Goal: Task Accomplishment & Management: Complete application form

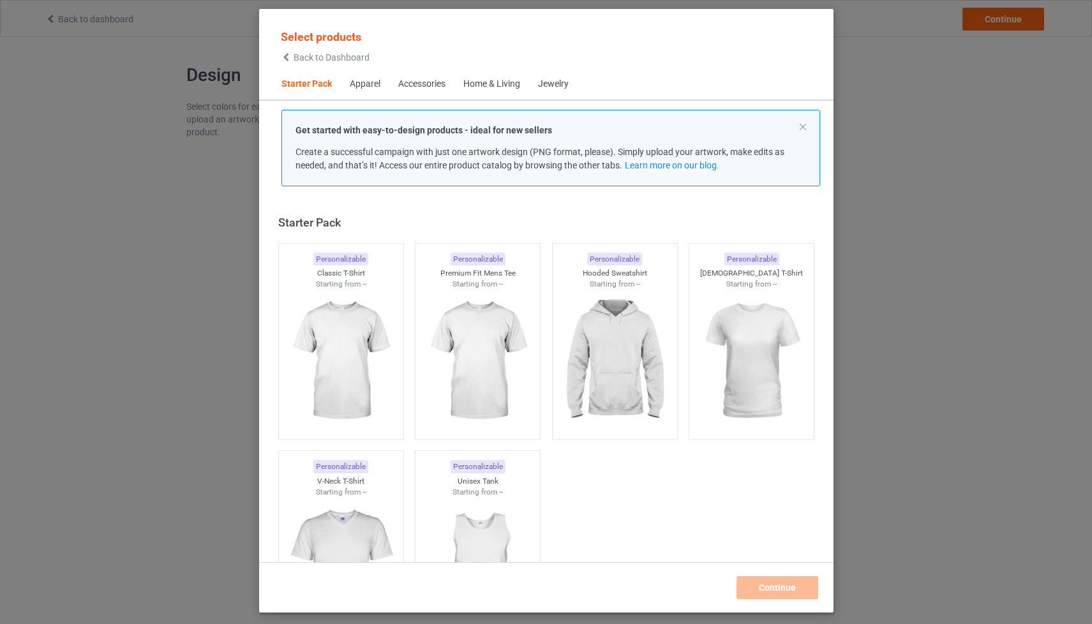
scroll to position [16, 0]
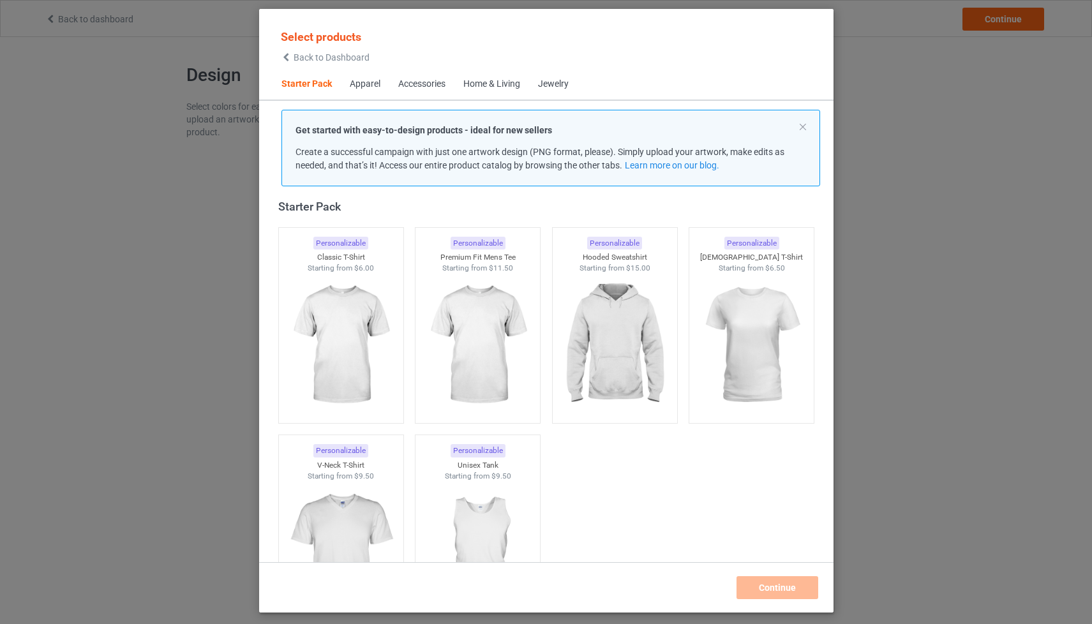
click at [894, 101] on div "Select products Back to Dashboard Starter Pack Apparel Accessories Home & Livin…" at bounding box center [546, 312] width 1092 height 624
click at [955, 137] on div "Select products Back to Dashboard Starter Pack Apparel Accessories Home & Livin…" at bounding box center [546, 312] width 1092 height 624
click at [304, 58] on span "Back to Dashboard" at bounding box center [332, 57] width 76 height 10
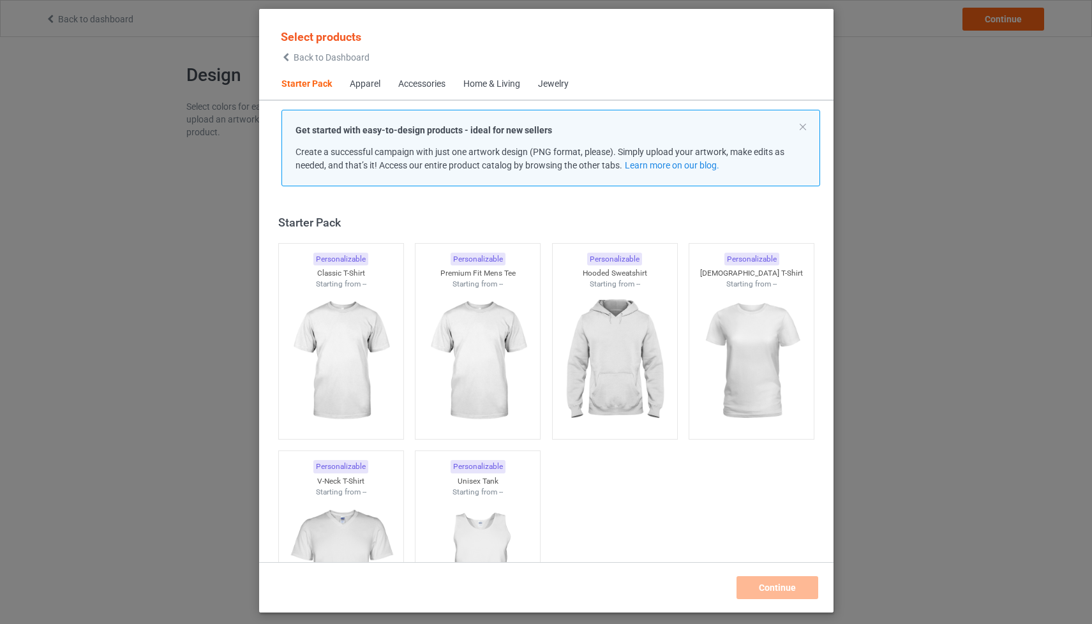
scroll to position [16, 0]
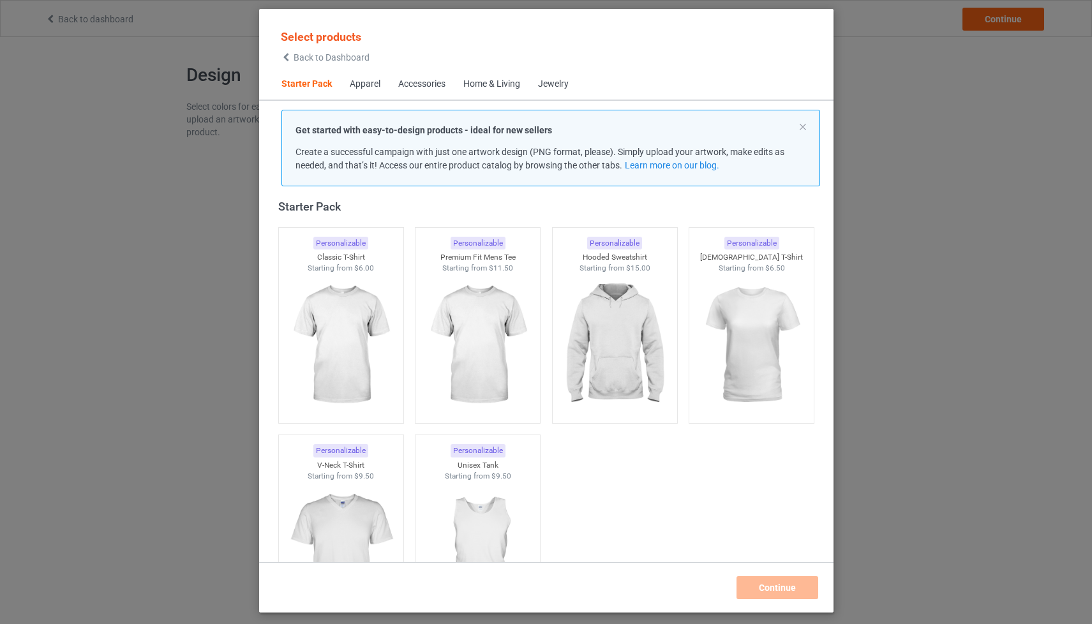
click at [940, 146] on div "Select products Back to Dashboard Starter Pack Apparel Accessories Home & Livin…" at bounding box center [546, 312] width 1092 height 624
click at [322, 59] on span "Back to Dashboard" at bounding box center [332, 57] width 76 height 10
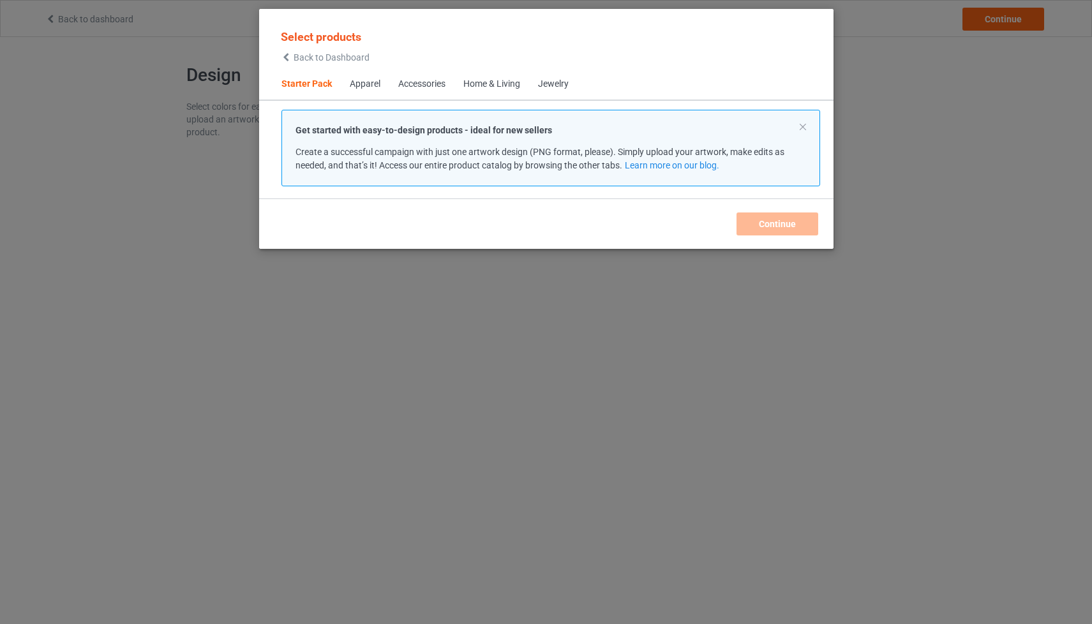
scroll to position [16, 0]
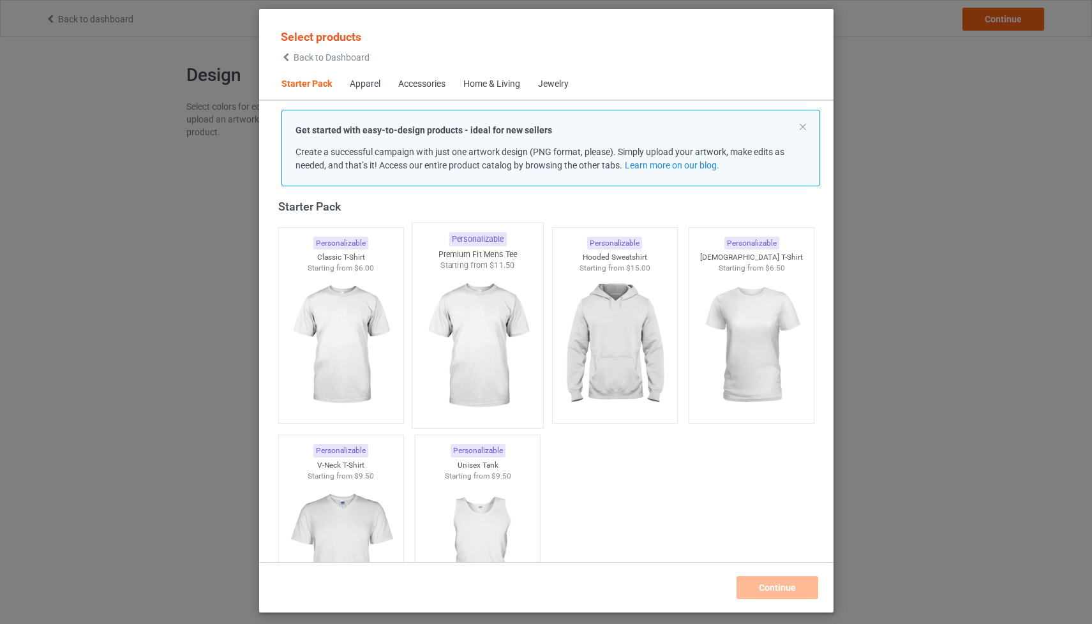
click at [492, 320] on img at bounding box center [477, 346] width 120 height 150
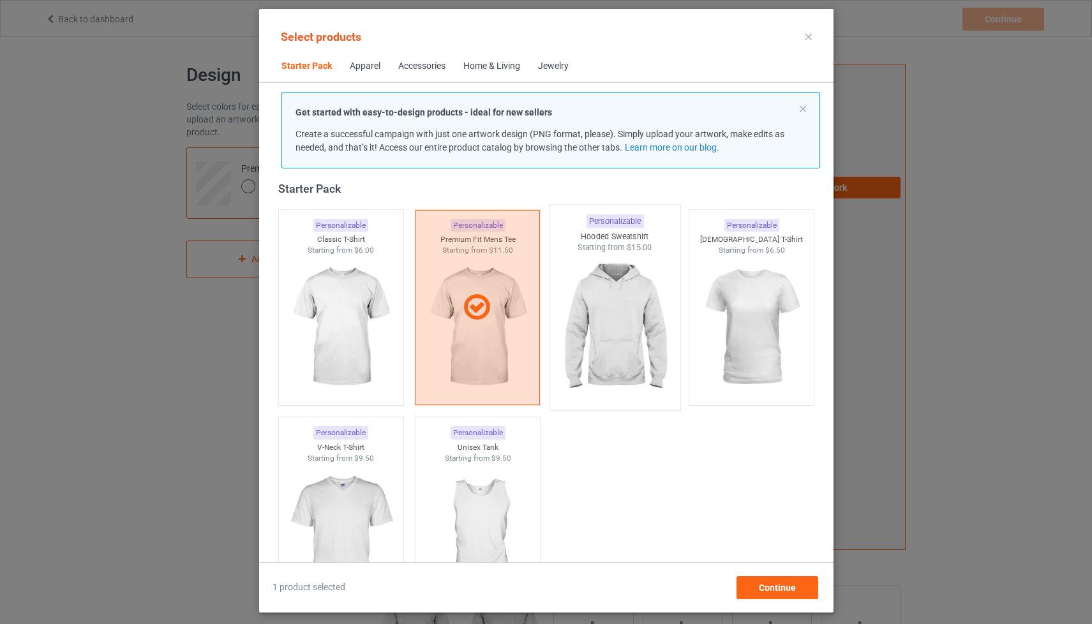
click at [629, 333] on img at bounding box center [615, 328] width 120 height 150
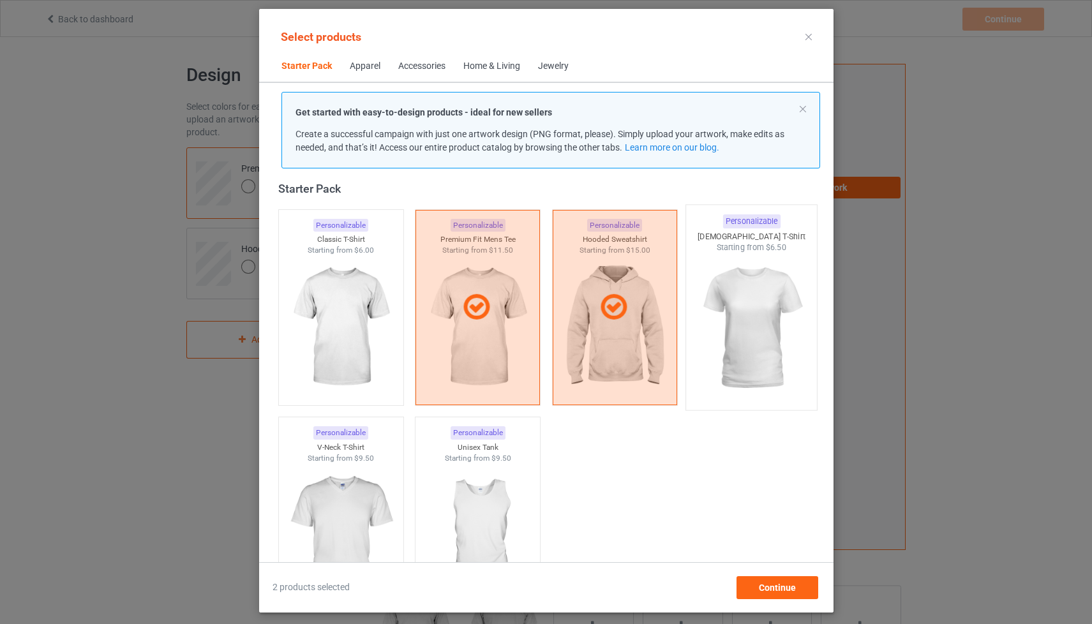
click at [765, 328] on img at bounding box center [751, 328] width 120 height 150
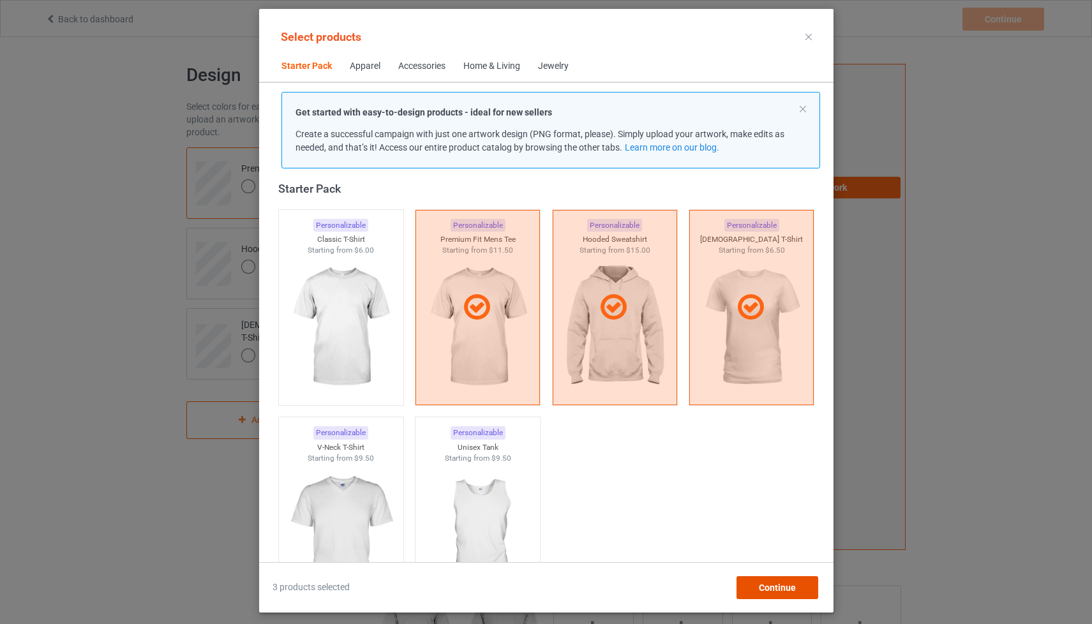
click at [785, 587] on span "Continue" at bounding box center [776, 588] width 37 height 10
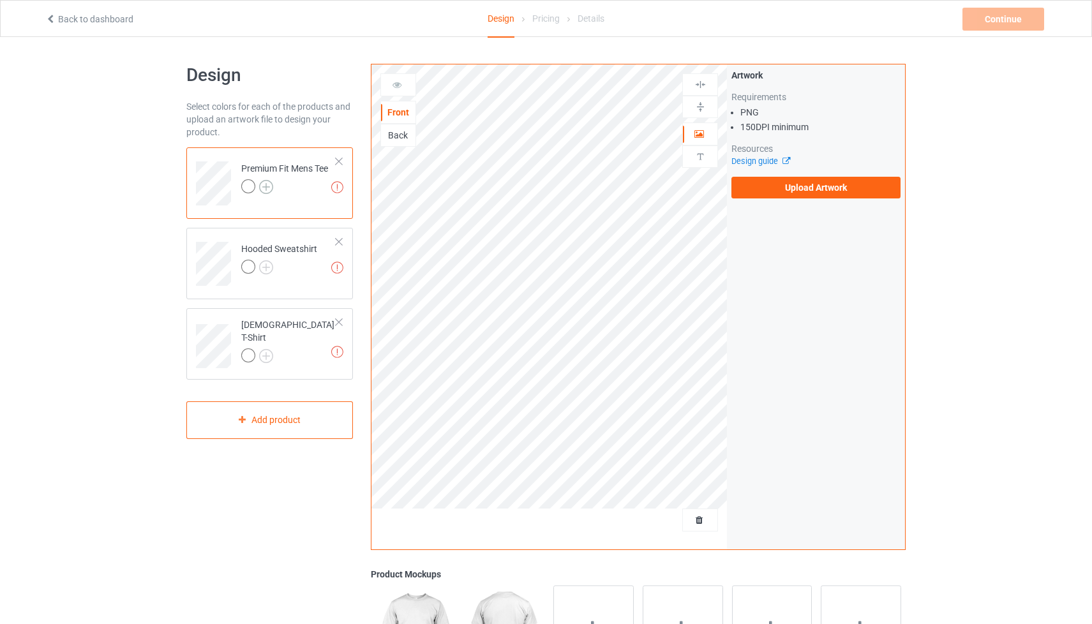
click at [266, 188] on img at bounding box center [266, 187] width 14 height 14
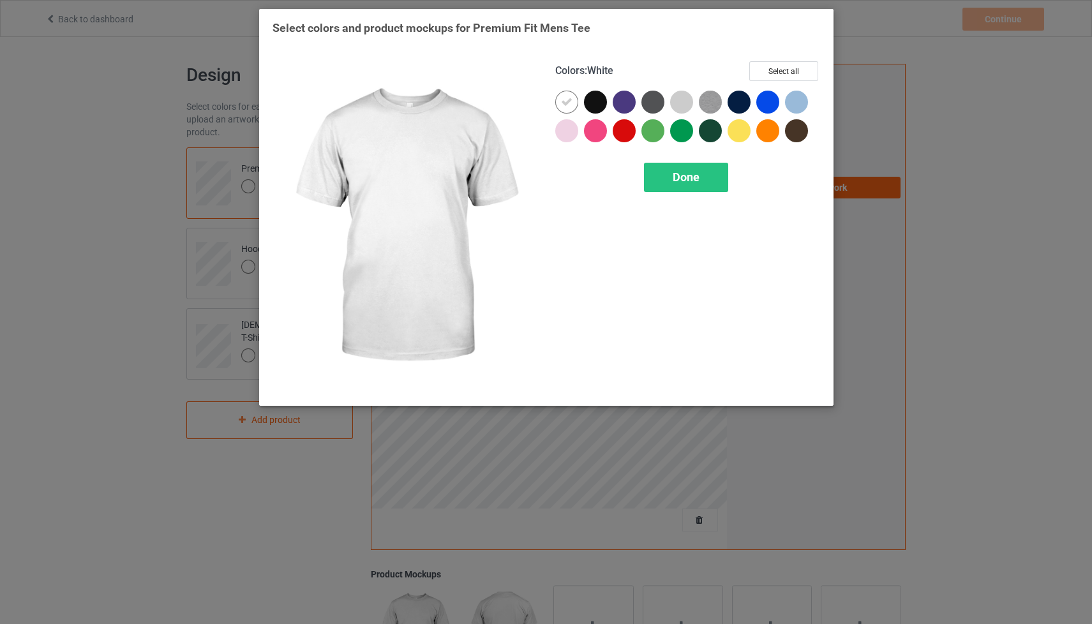
drag, startPoint x: 564, startPoint y: 105, endPoint x: 574, endPoint y: 103, distance: 9.8
click at [569, 103] on icon at bounding box center [566, 101] width 11 height 11
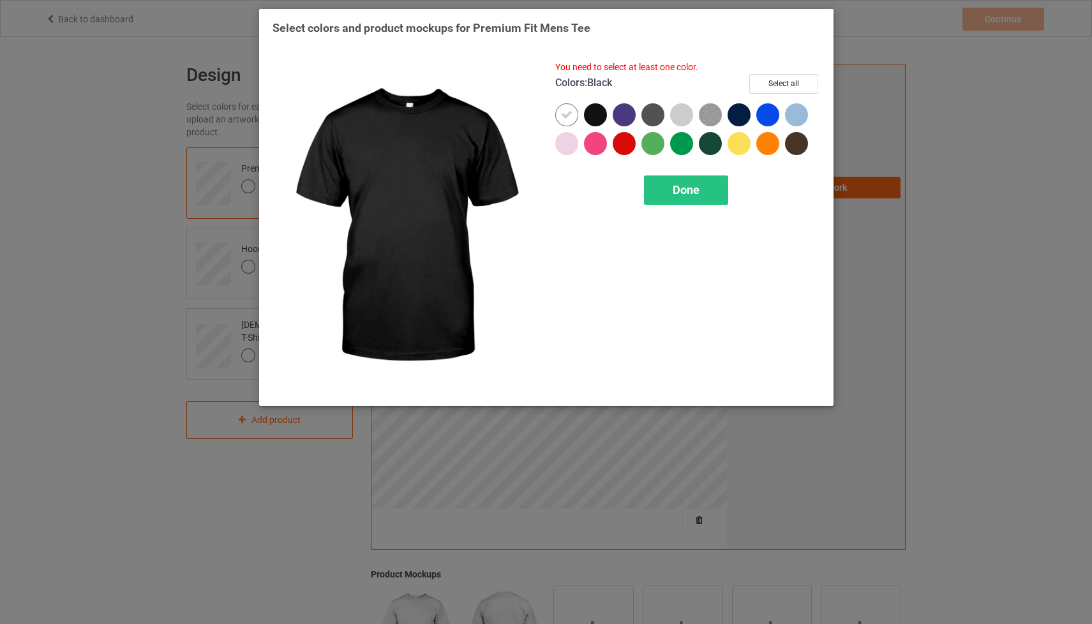
drag, startPoint x: 597, startPoint y: 112, endPoint x: 584, endPoint y: 113, distance: 12.8
click at [596, 112] on div at bounding box center [595, 114] width 23 height 23
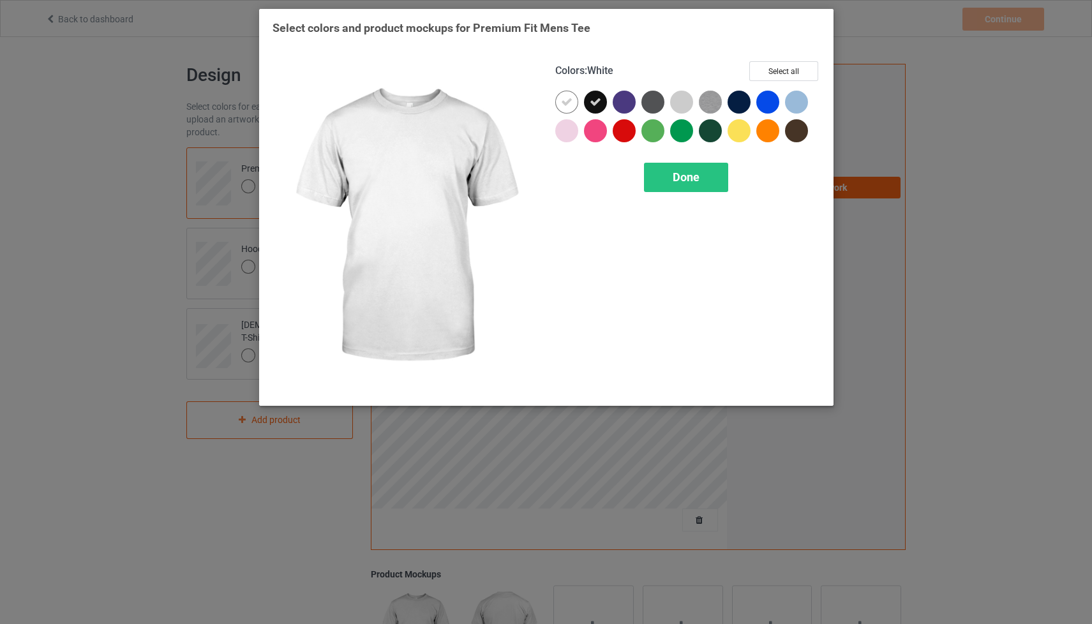
click at [568, 105] on icon at bounding box center [566, 101] width 11 height 11
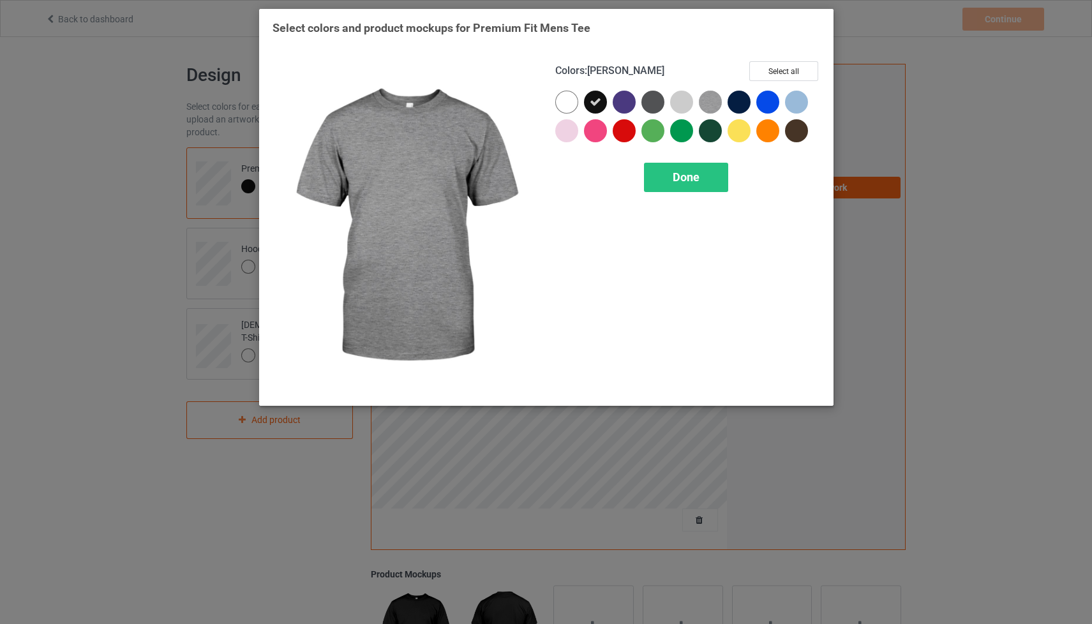
click at [714, 98] on img at bounding box center [710, 102] width 23 height 23
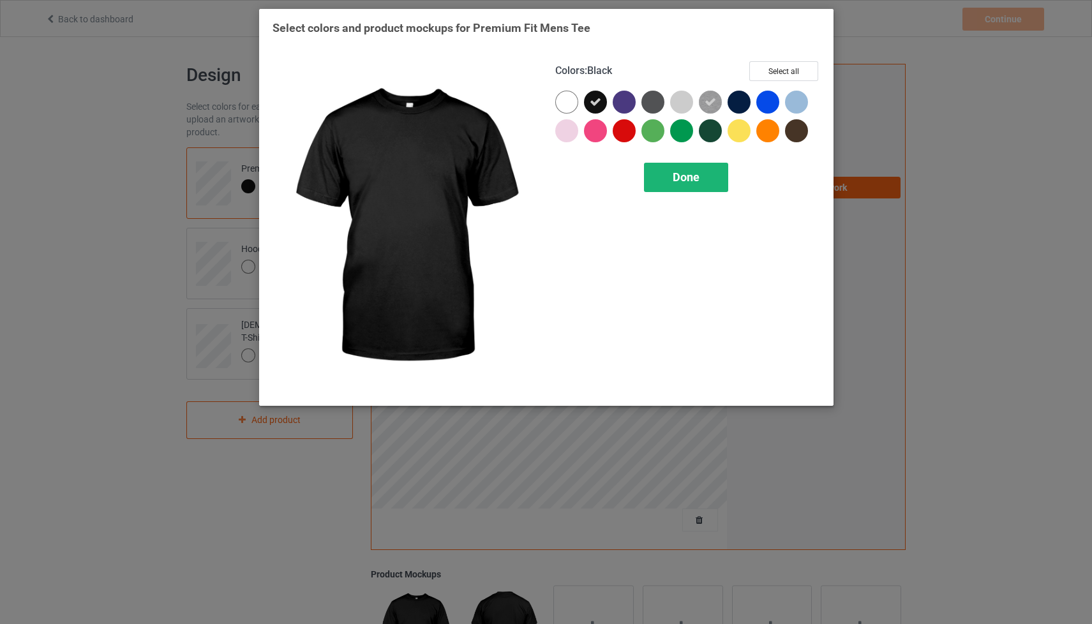
click at [698, 175] on span "Done" at bounding box center [686, 176] width 27 height 13
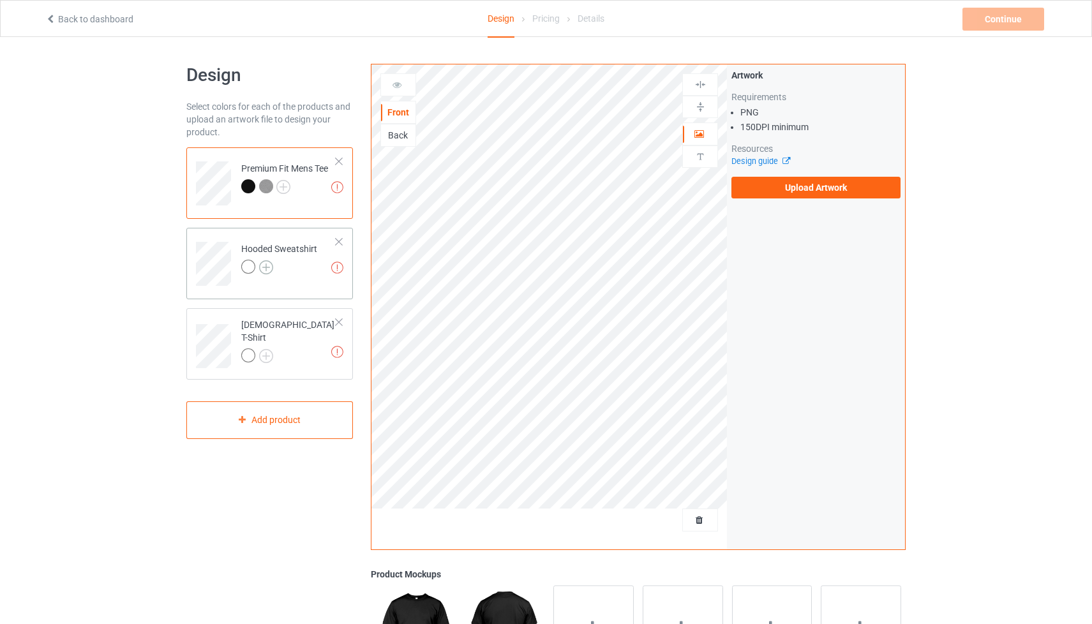
click at [269, 266] on img at bounding box center [266, 267] width 14 height 14
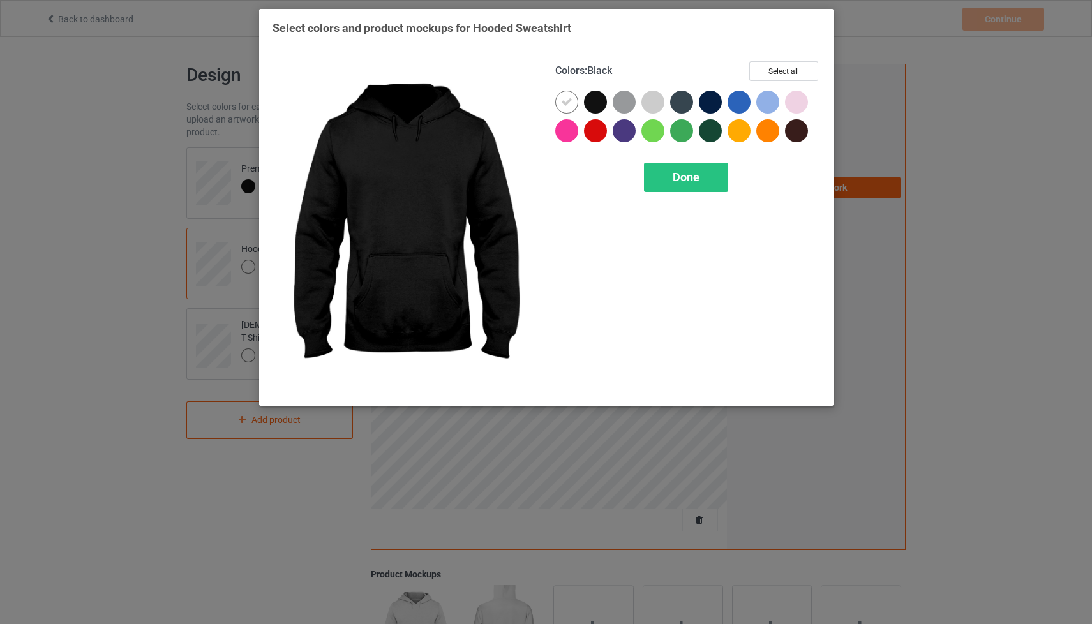
drag, startPoint x: 599, startPoint y: 98, endPoint x: 580, endPoint y: 101, distance: 20.0
click at [599, 98] on div at bounding box center [595, 102] width 23 height 23
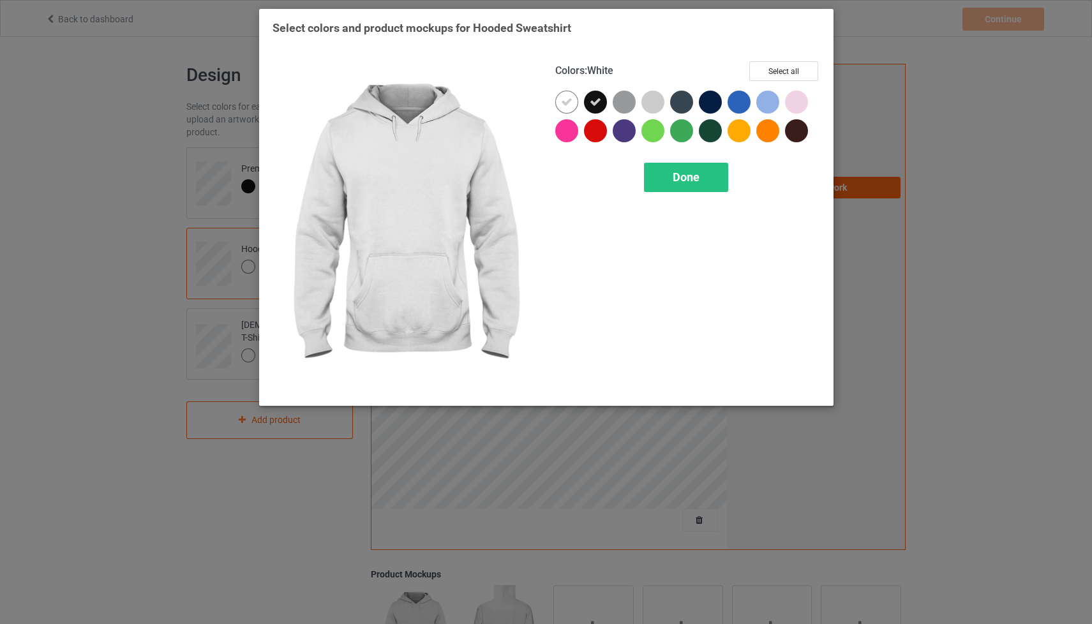
click at [571, 101] on icon at bounding box center [566, 101] width 11 height 11
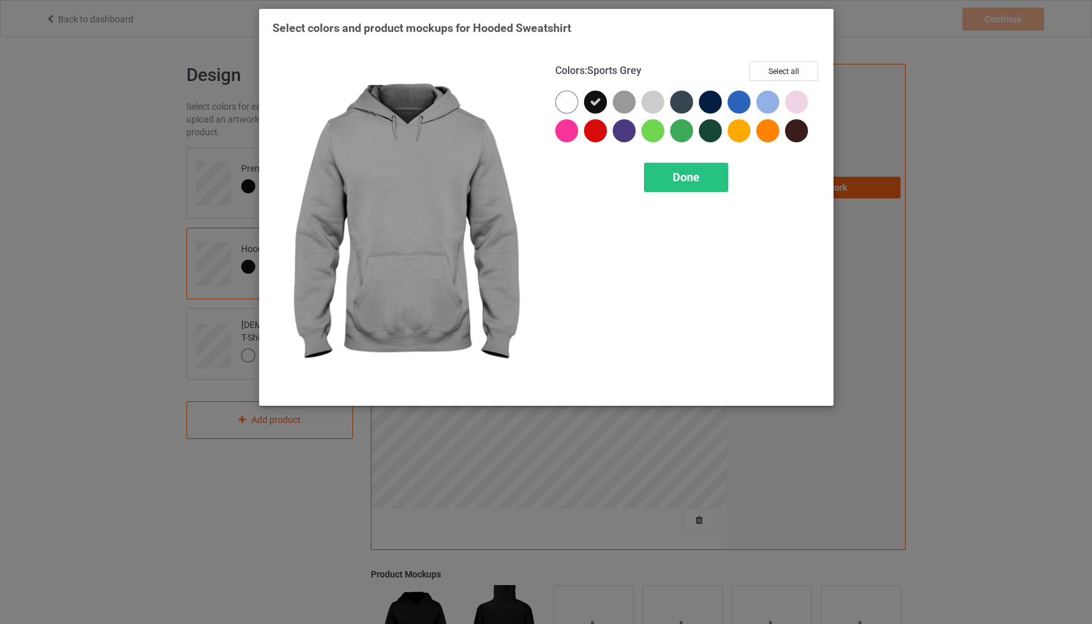
click at [626, 102] on div at bounding box center [624, 102] width 23 height 23
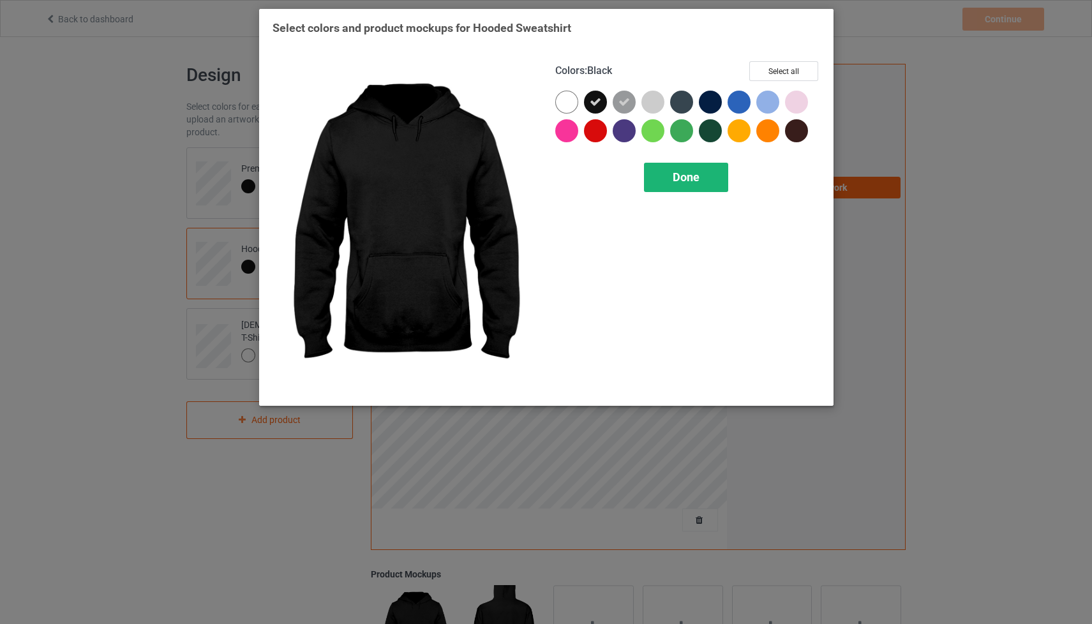
click at [704, 172] on div "Done" at bounding box center [686, 177] width 84 height 29
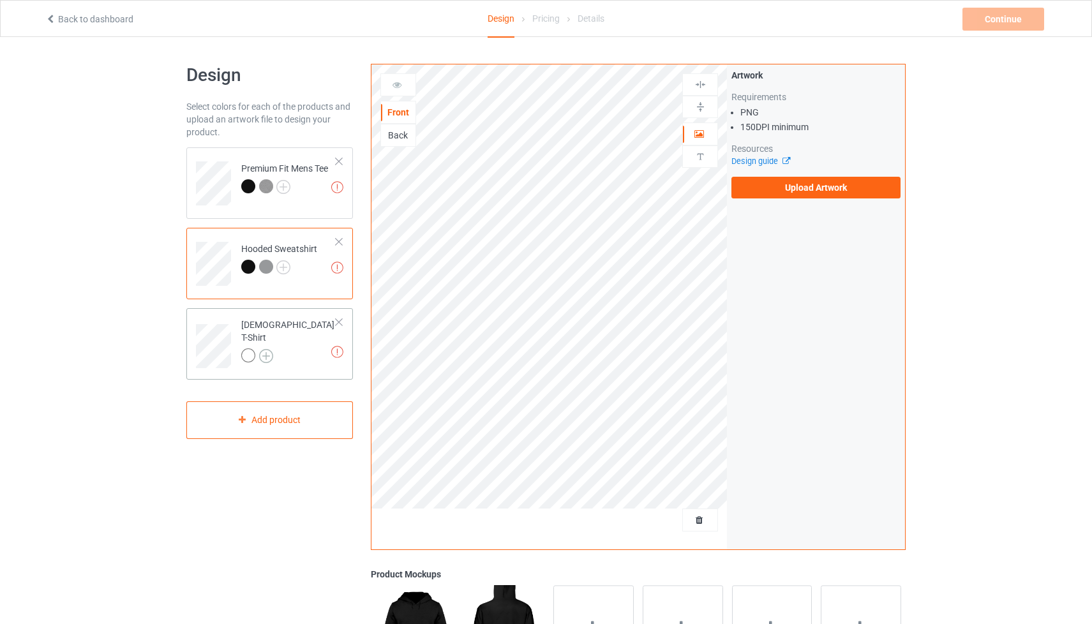
click at [265, 349] on img at bounding box center [266, 356] width 14 height 14
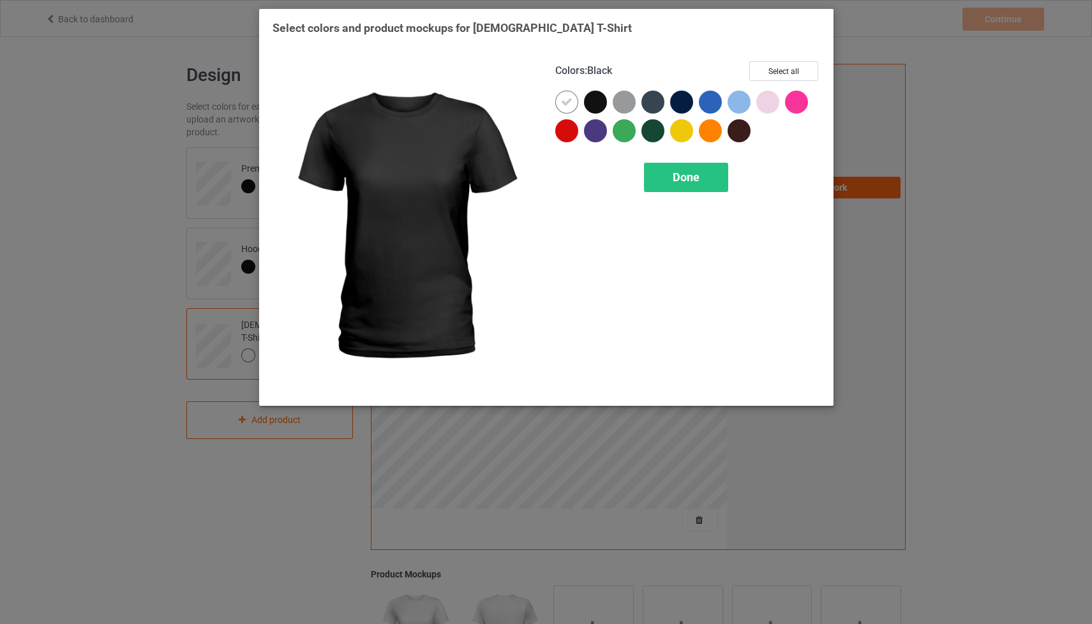
click at [601, 98] on div at bounding box center [595, 102] width 23 height 23
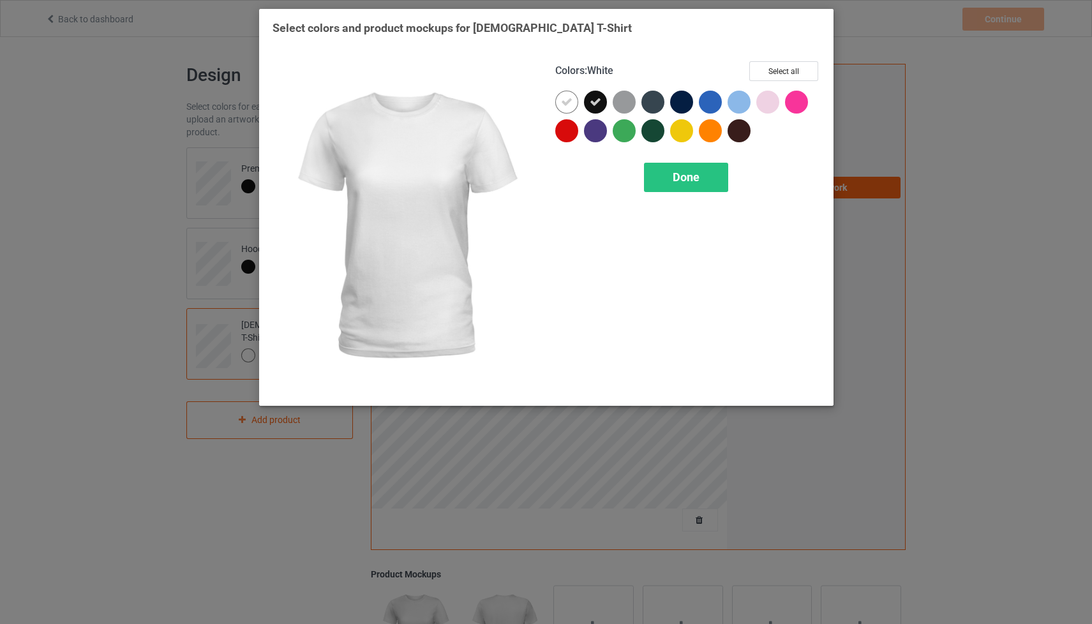
click at [568, 104] on icon at bounding box center [566, 101] width 11 height 11
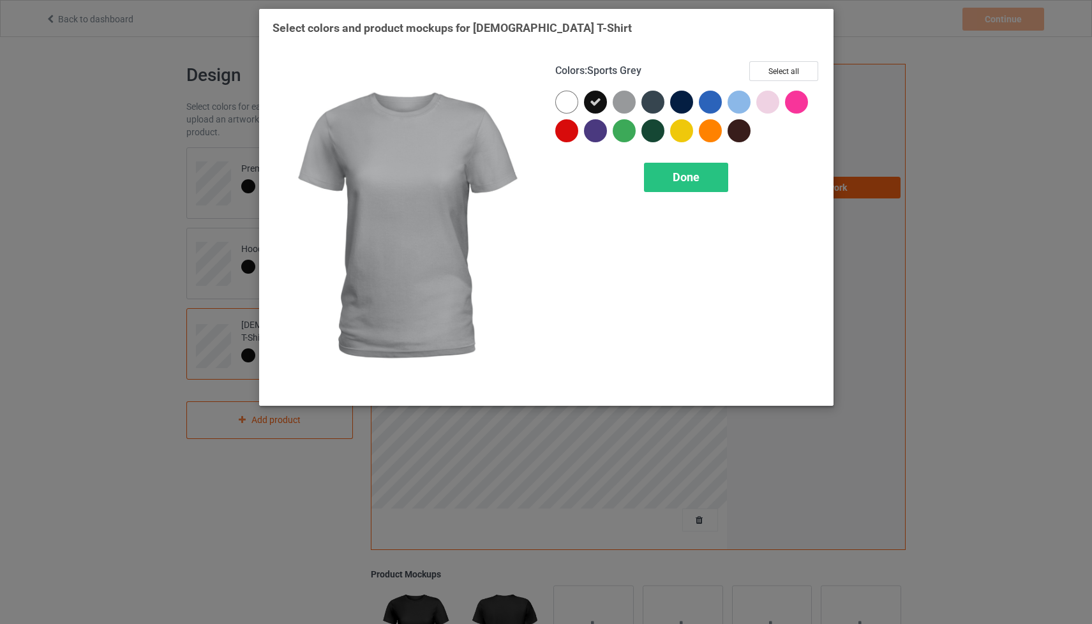
click at [631, 102] on div at bounding box center [624, 102] width 23 height 23
click at [698, 176] on span "Done" at bounding box center [686, 176] width 27 height 13
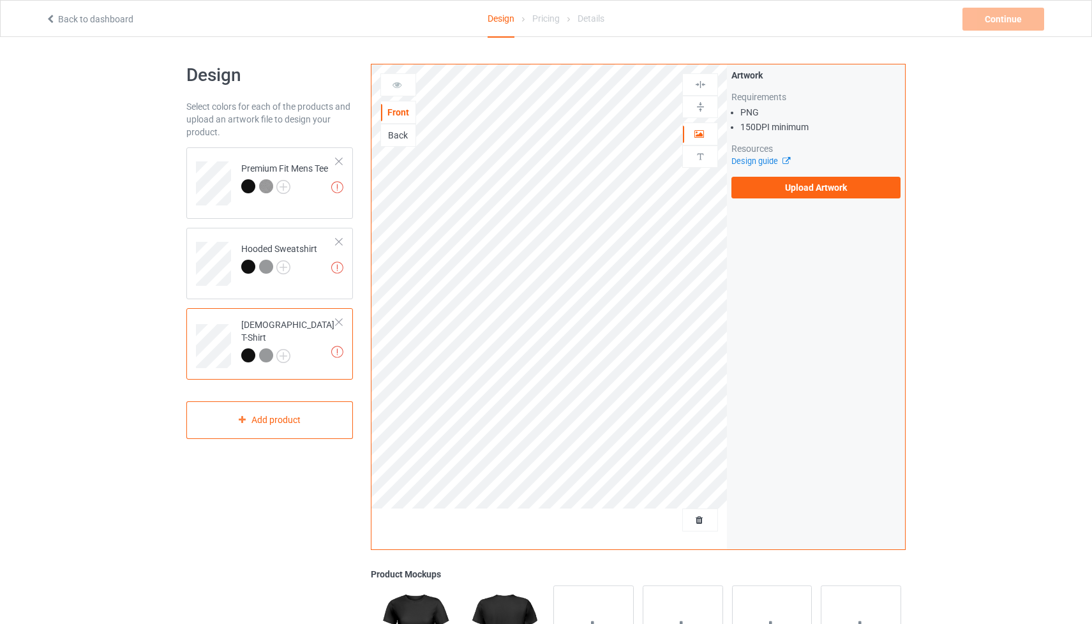
click at [850, 187] on label "Upload Artwork" at bounding box center [815, 188] width 169 height 22
click at [0, 0] on input "Upload Artwork" at bounding box center [0, 0] width 0 height 0
click at [740, 244] on div "Artwork Requirements PNG 150 DPI minimum Resources Design guide Upload Artwork" at bounding box center [816, 306] width 178 height 485
click at [843, 190] on label "Upload Artwork" at bounding box center [815, 188] width 169 height 22
click at [0, 0] on input "Upload Artwork" at bounding box center [0, 0] width 0 height 0
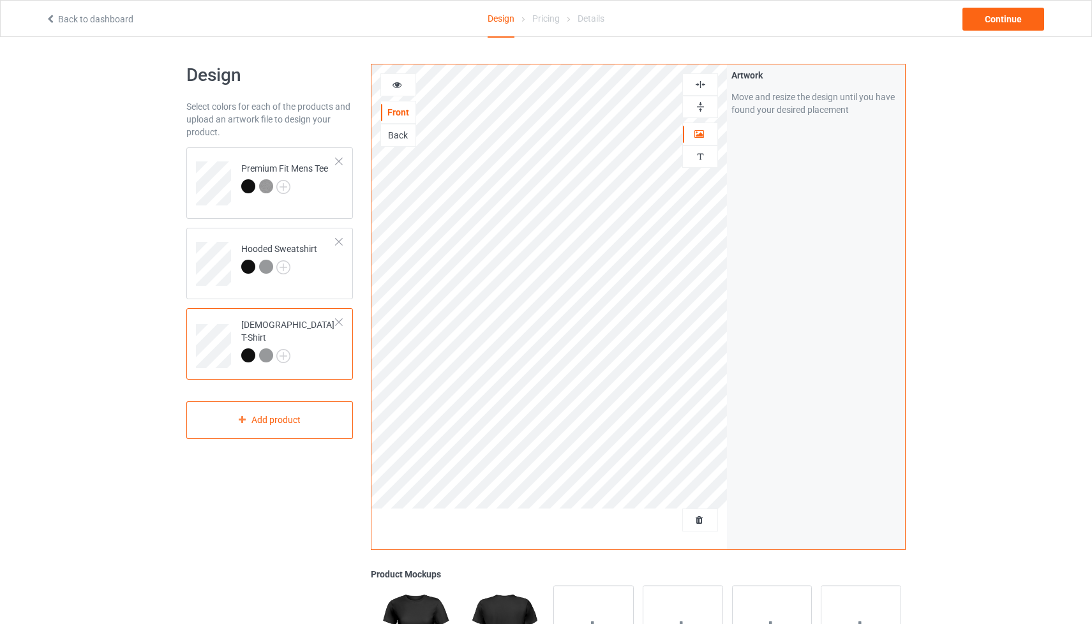
click at [405, 134] on div "Back" at bounding box center [398, 135] width 34 height 13
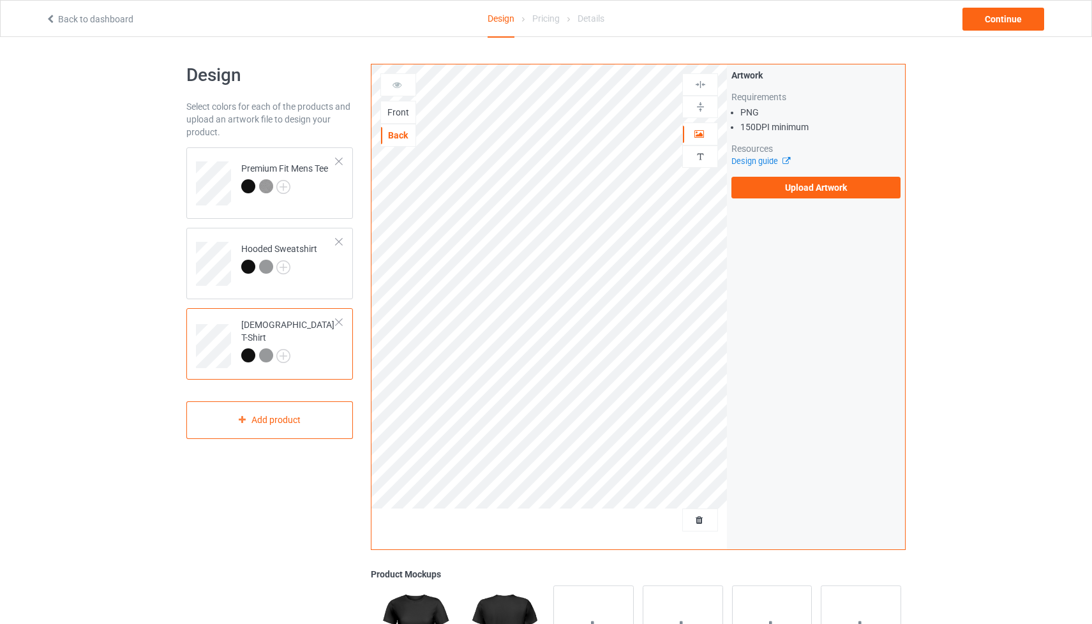
click at [794, 187] on label "Upload Artwork" at bounding box center [815, 188] width 169 height 22
click at [0, 0] on input "Upload Artwork" at bounding box center [0, 0] width 0 height 0
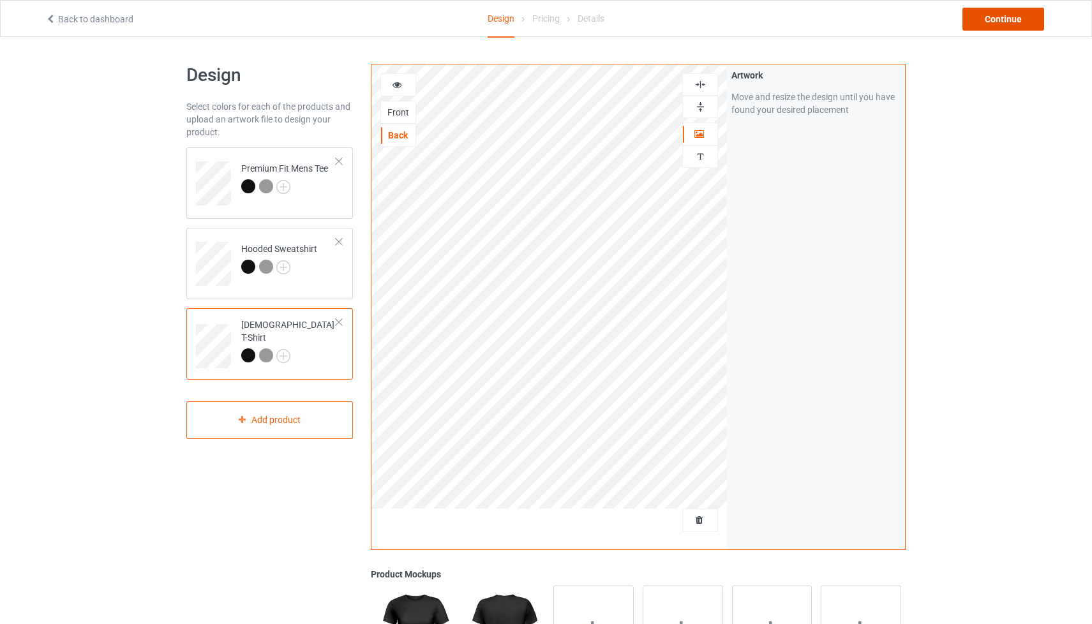
click at [1005, 24] on div "Continue" at bounding box center [1004, 19] width 82 height 23
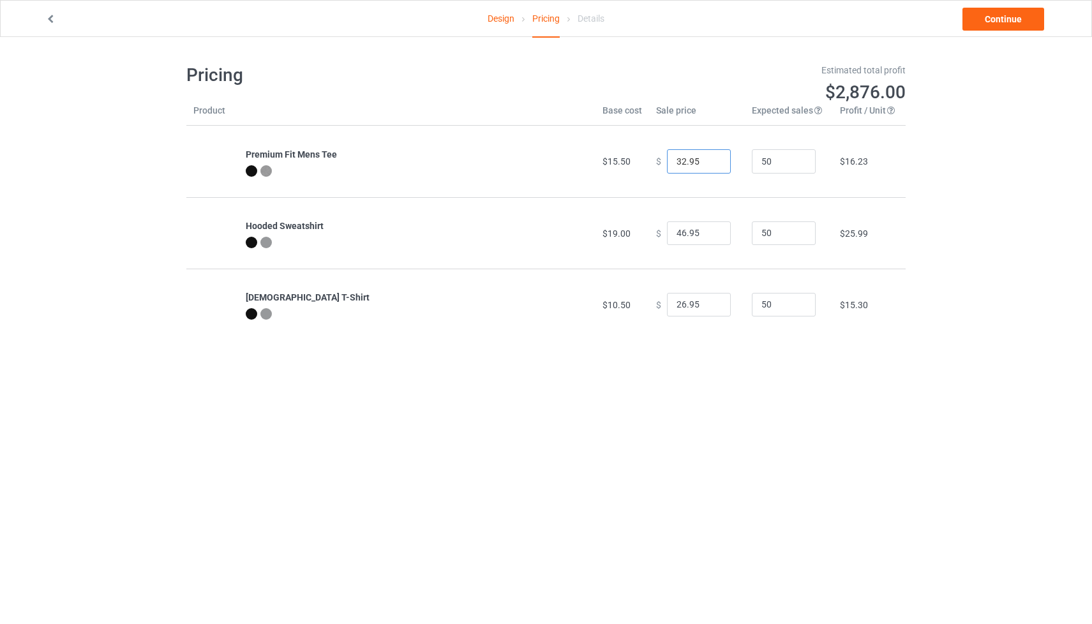
click at [656, 161] on div "$ 32.95" at bounding box center [697, 161] width 82 height 24
type input "28.00"
drag, startPoint x: 692, startPoint y: 232, endPoint x: 664, endPoint y: 232, distance: 28.1
click at [667, 232] on input "46.95" at bounding box center [699, 233] width 64 height 24
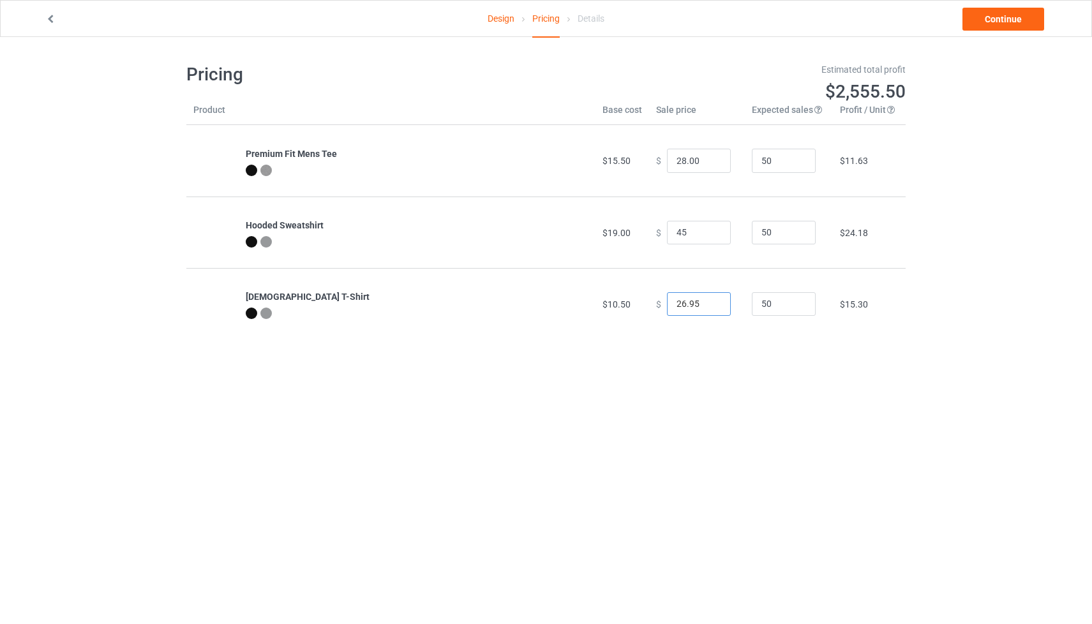
type input "45.00"
drag, startPoint x: 674, startPoint y: 303, endPoint x: 657, endPoint y: 303, distance: 16.6
click at [658, 303] on div "$ 26.95" at bounding box center [697, 304] width 82 height 24
type input "28.00"
click at [993, 22] on link "Continue" at bounding box center [1004, 19] width 82 height 23
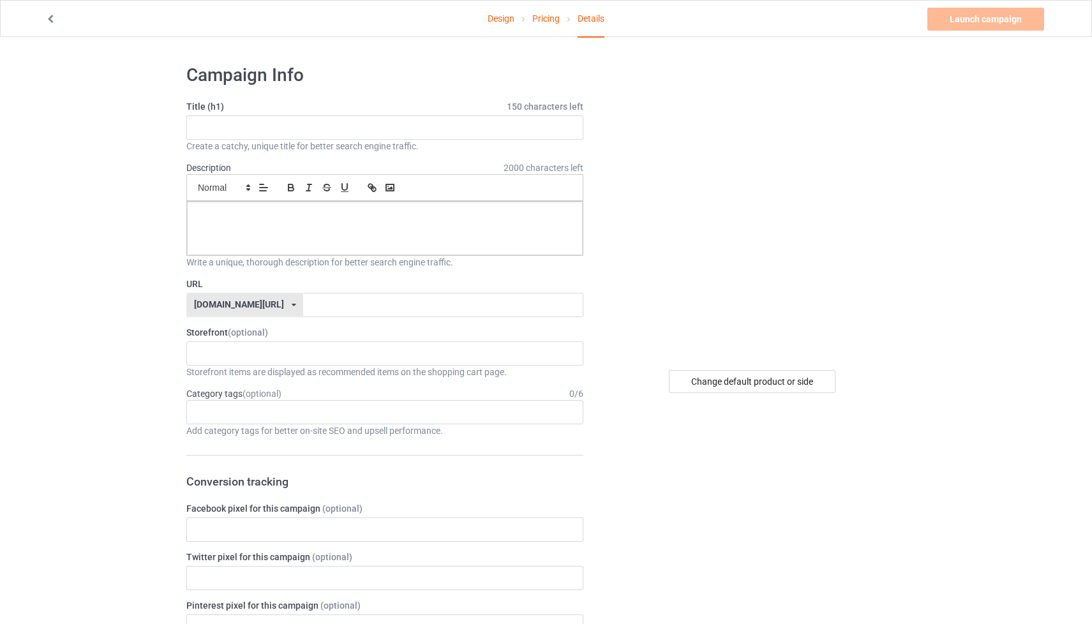
click at [503, 16] on link "Design" at bounding box center [501, 19] width 27 height 36
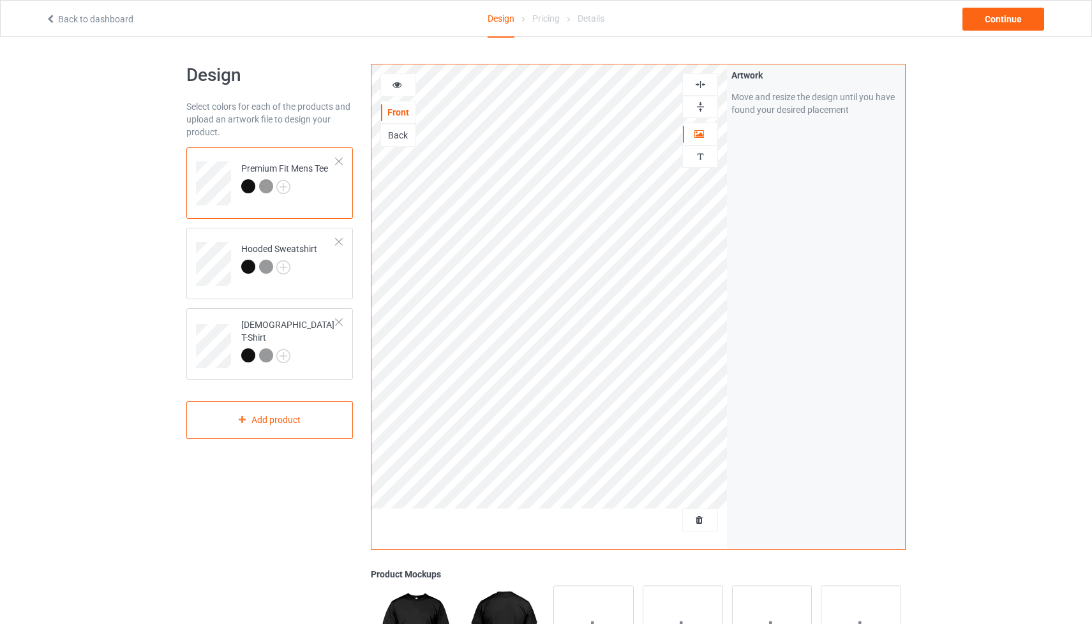
click at [698, 81] on img at bounding box center [700, 85] width 12 height 12
click at [986, 22] on div "Continue" at bounding box center [1004, 19] width 82 height 23
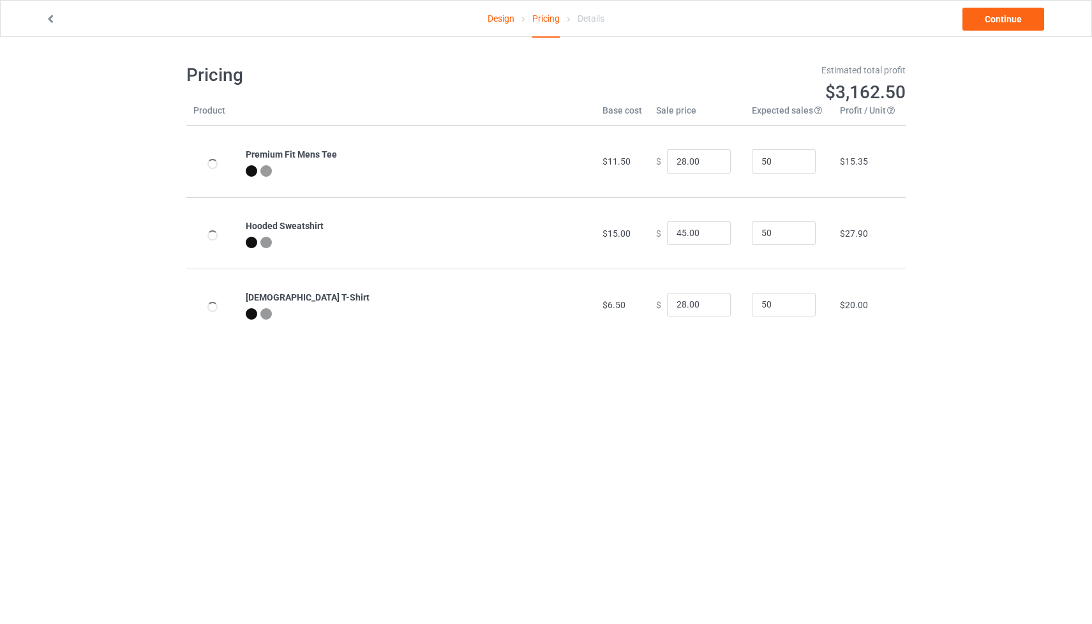
type input "32.95"
type input "46.95"
type input "26.95"
click at [687, 160] on input "32.95" at bounding box center [699, 161] width 64 height 24
drag, startPoint x: 686, startPoint y: 158, endPoint x: 636, endPoint y: 158, distance: 49.8
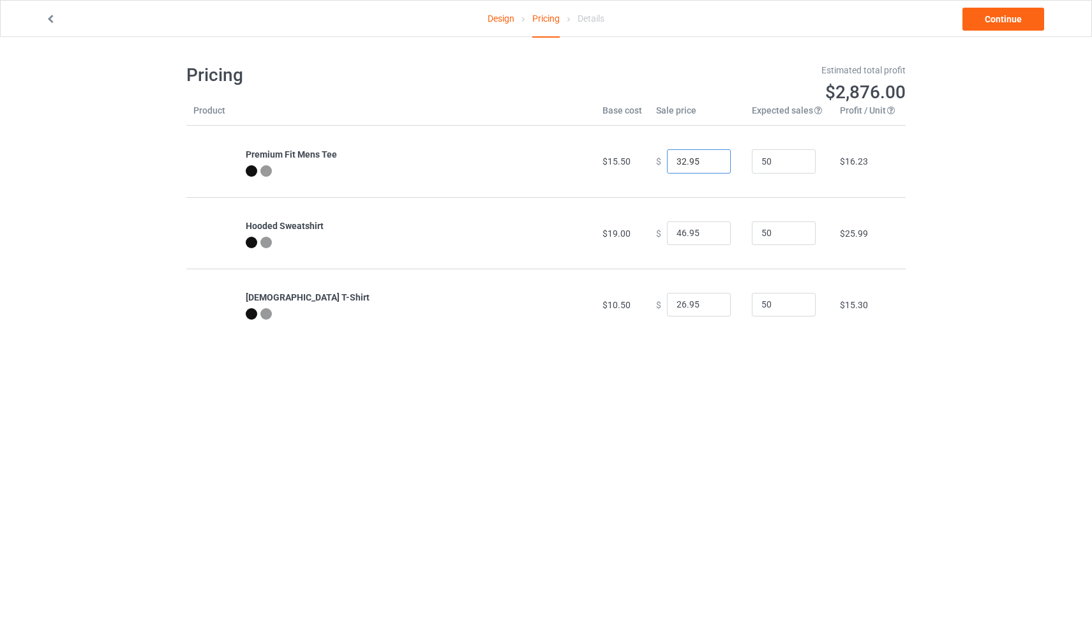
click at [636, 158] on tr "Premium Fit Mens Tee $15.50 $ 32.95 50 $16.23" at bounding box center [545, 161] width 719 height 71
type input "28.00"
drag, startPoint x: 692, startPoint y: 234, endPoint x: 650, endPoint y: 234, distance: 41.5
click at [656, 234] on div "$ 46.95" at bounding box center [697, 233] width 82 height 24
type input "45.00"
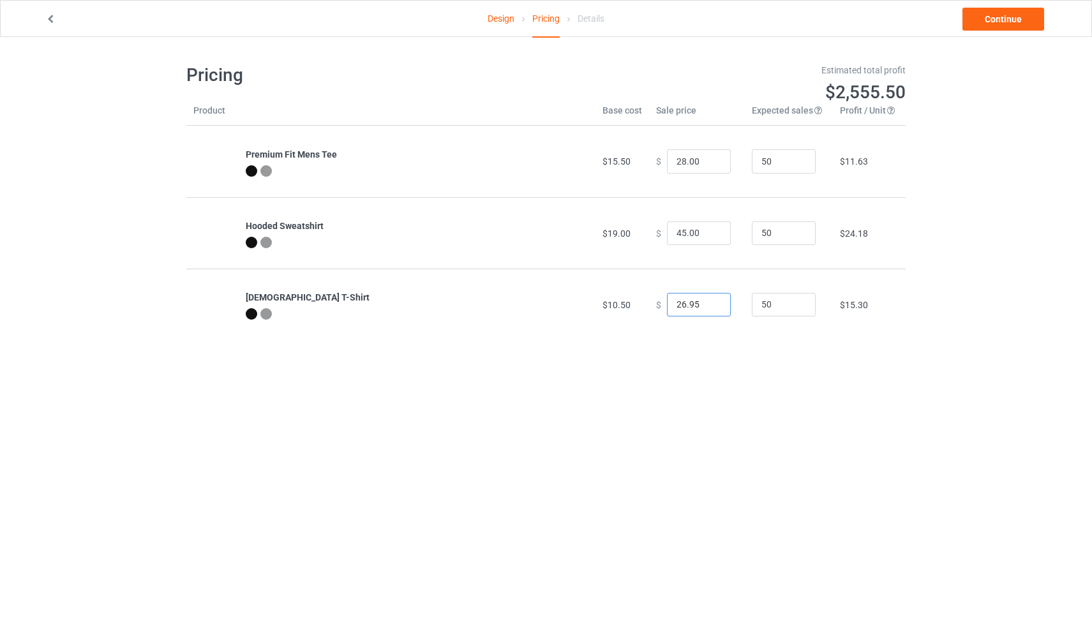
drag, startPoint x: 691, startPoint y: 302, endPoint x: 641, endPoint y: 302, distance: 49.1
click at [649, 302] on td "$ 26.95" at bounding box center [697, 304] width 96 height 71
type input "28.00"
click at [988, 23] on link "Continue" at bounding box center [1004, 19] width 82 height 23
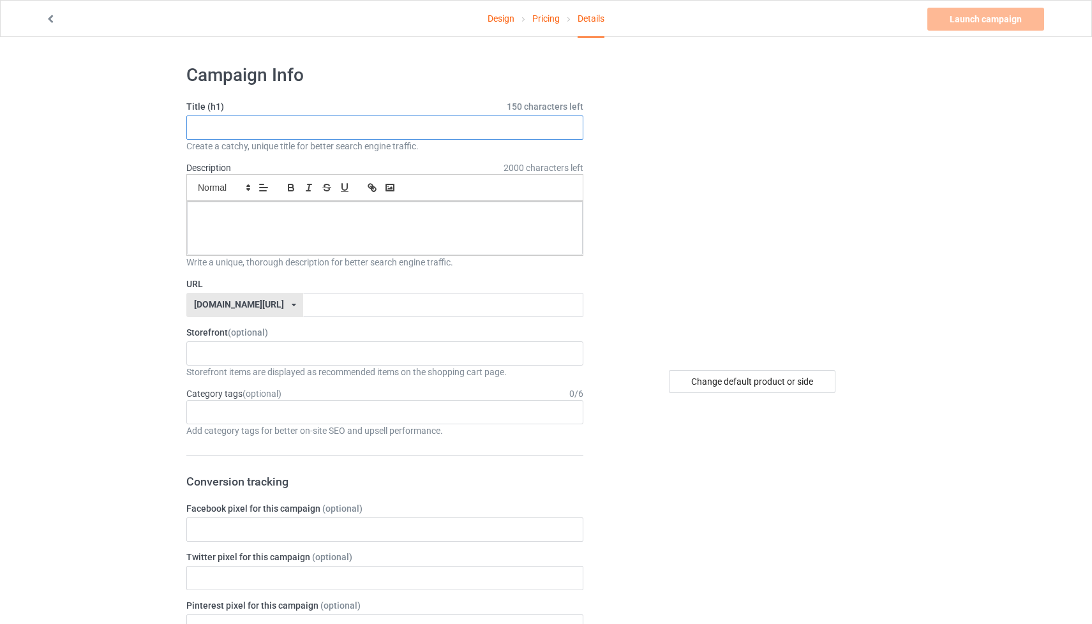
click at [281, 128] on input "text" at bounding box center [384, 128] width 397 height 24
type input "Fly The Fort - FLY GIRL"
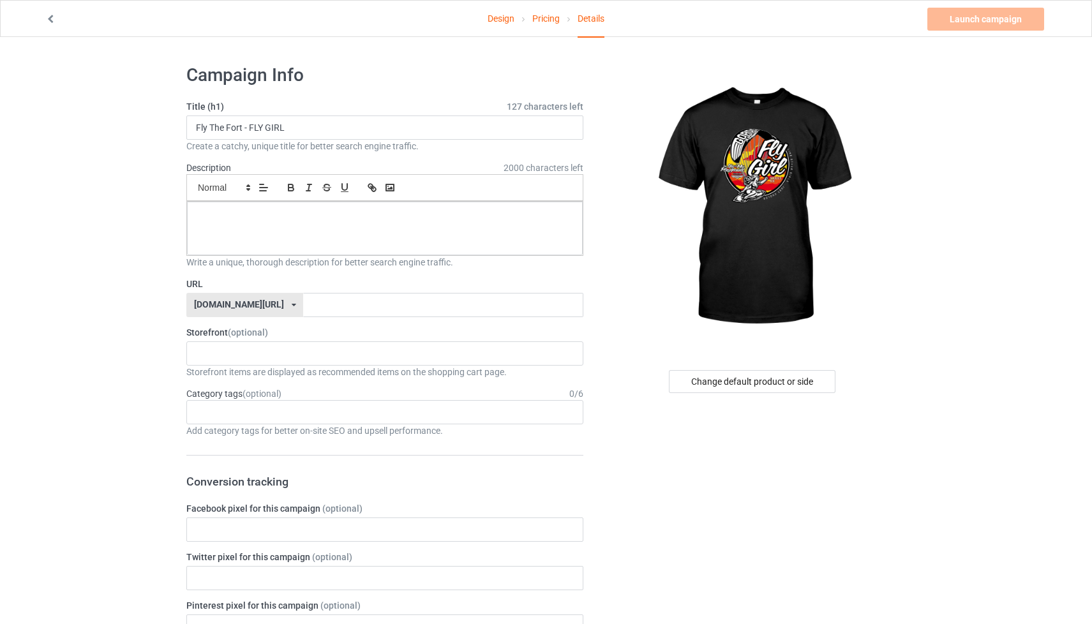
click at [338, 304] on input "text" at bounding box center [443, 305] width 280 height 24
type input "F"
type input "flythefortFLYGIRL"
click at [371, 351] on div "[PERSON_NAME] Airport [PERSON_NAME] Designs Prints X INK Store 65fc623c2b68d700…" at bounding box center [384, 353] width 397 height 24
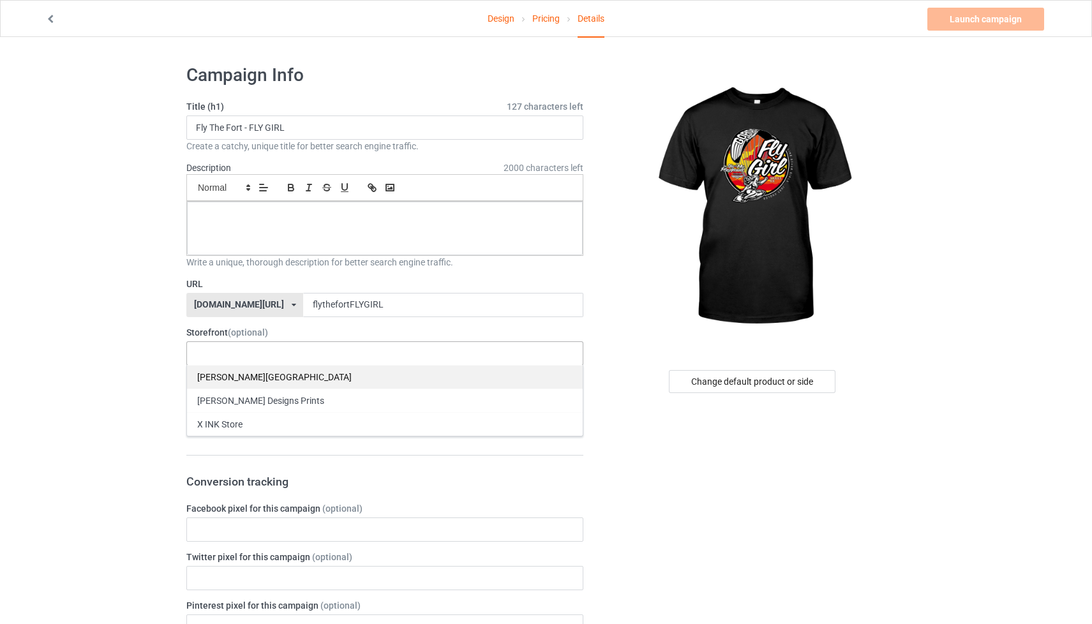
click at [363, 380] on div "[PERSON_NAME][GEOGRAPHIC_DATA]" at bounding box center [385, 377] width 396 height 24
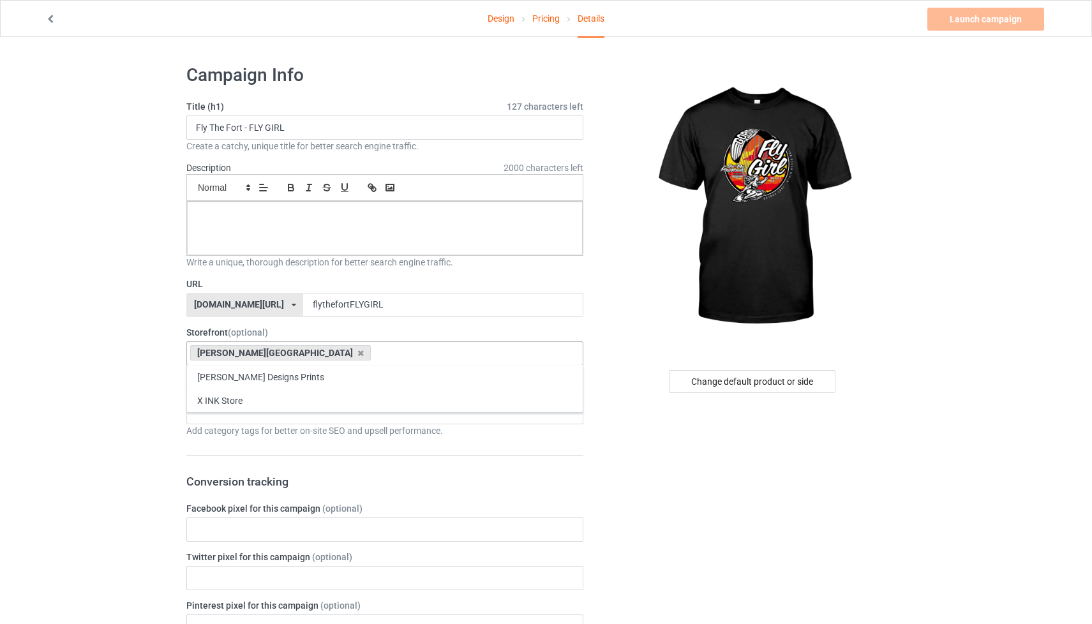
click at [648, 234] on img at bounding box center [753, 207] width 230 height 287
click at [320, 220] on p at bounding box center [384, 216] width 375 height 12
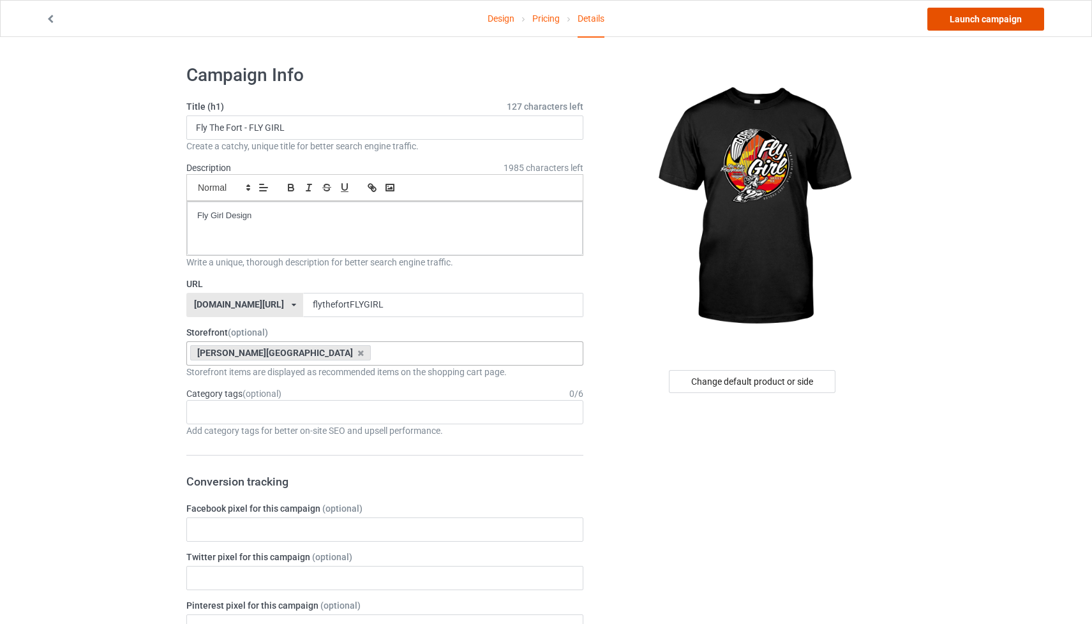
click at [984, 22] on link "Launch campaign" at bounding box center [985, 19] width 117 height 23
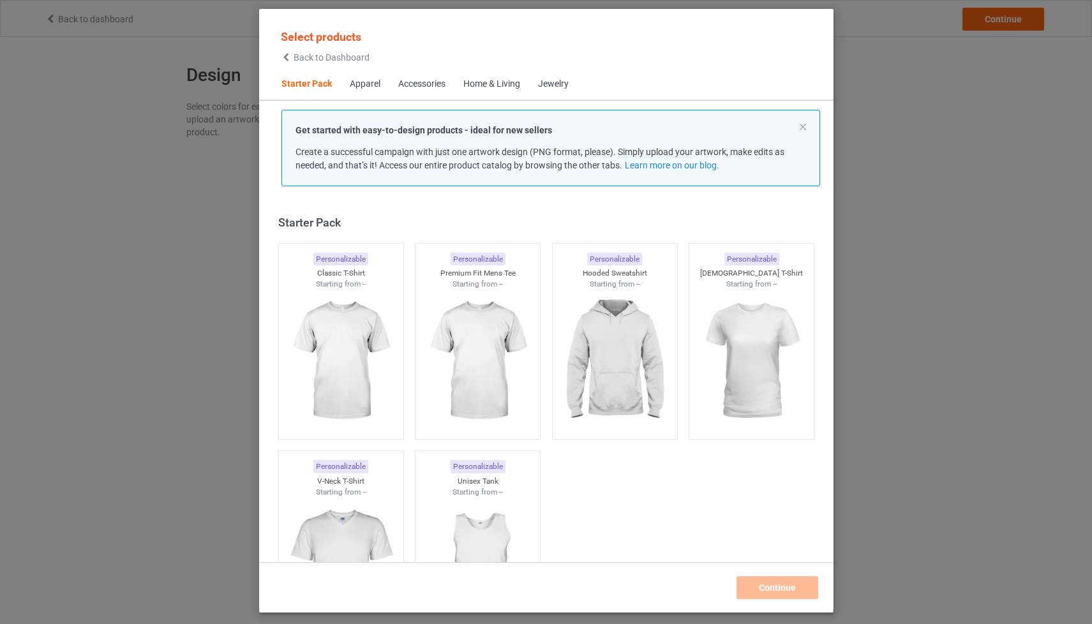
scroll to position [16, 0]
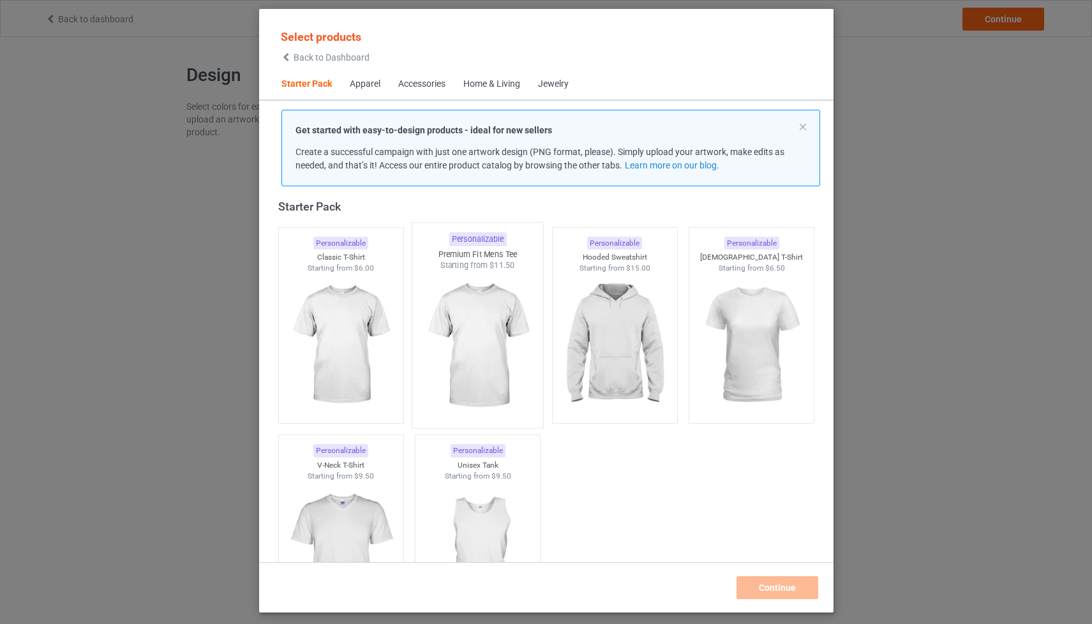
click at [498, 326] on img at bounding box center [477, 346] width 120 height 150
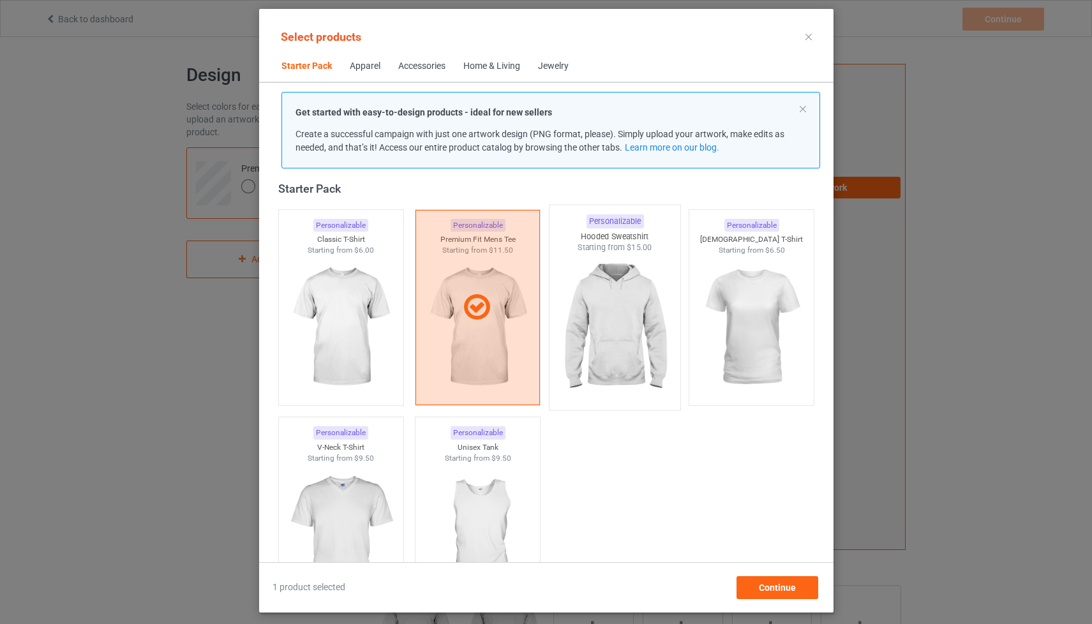
click at [620, 333] on img at bounding box center [615, 328] width 120 height 150
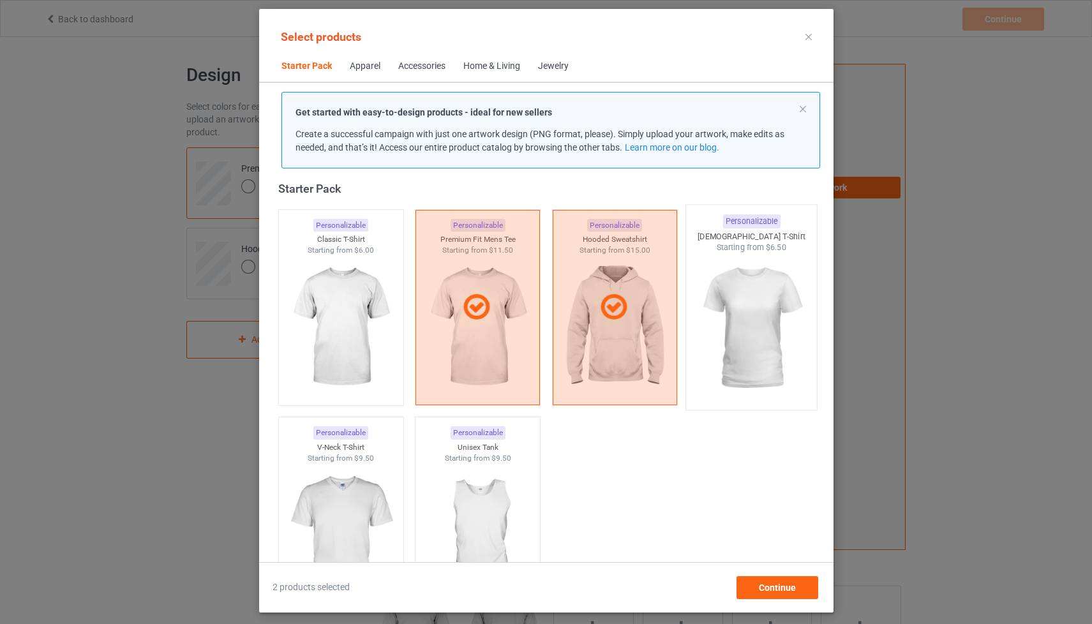
click at [733, 321] on img at bounding box center [751, 328] width 120 height 150
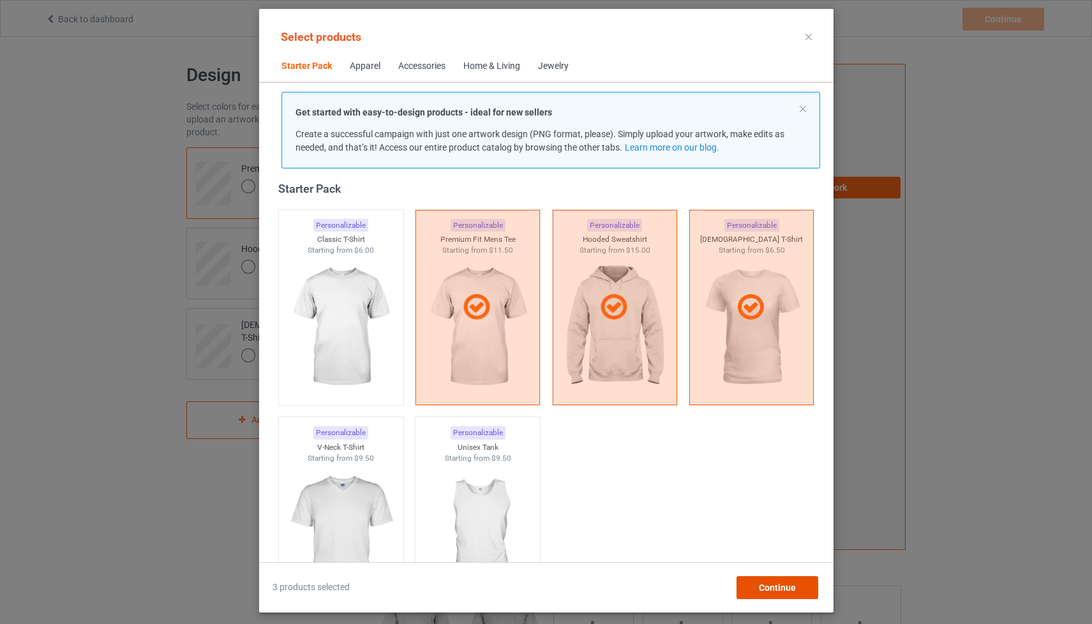
click at [783, 584] on span "Continue" at bounding box center [776, 588] width 37 height 10
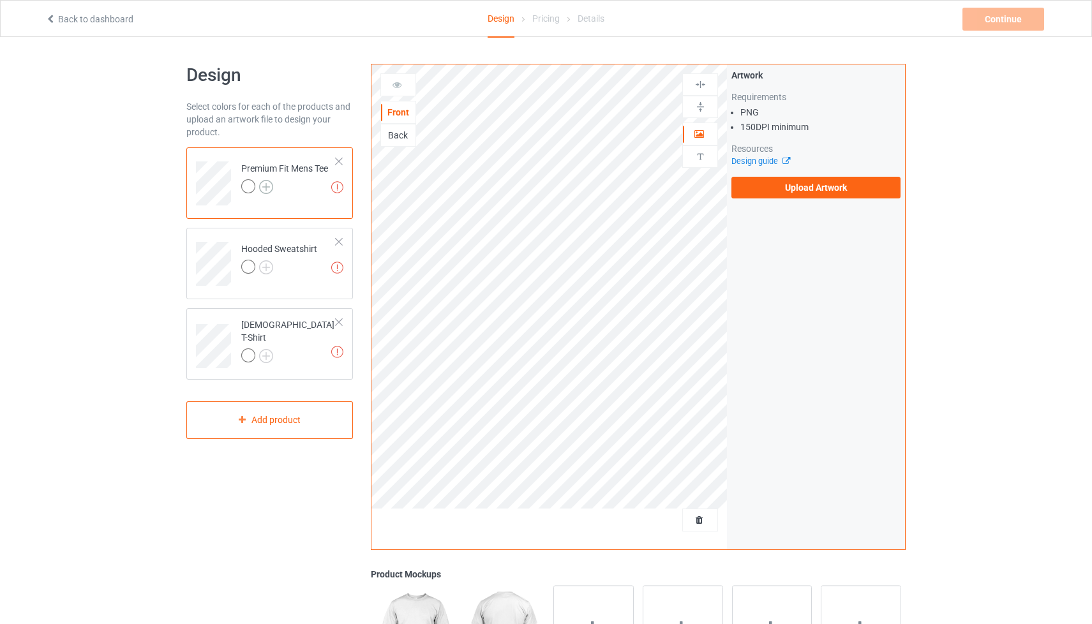
click at [266, 187] on img at bounding box center [266, 187] width 14 height 14
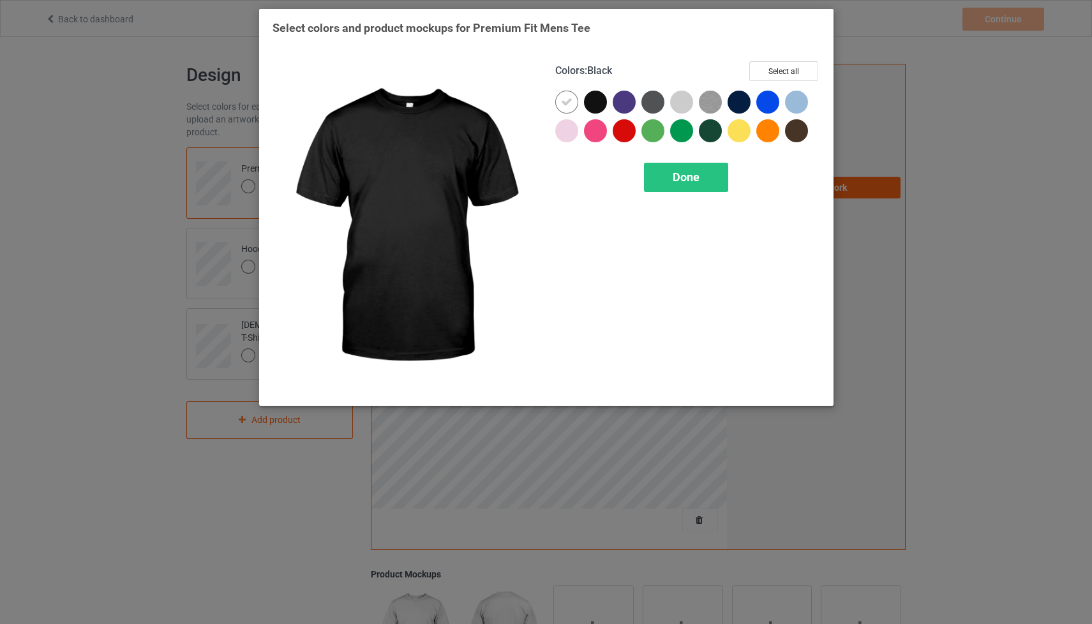
drag, startPoint x: 589, startPoint y: 101, endPoint x: 569, endPoint y: 103, distance: 19.9
click at [589, 101] on div at bounding box center [595, 102] width 23 height 23
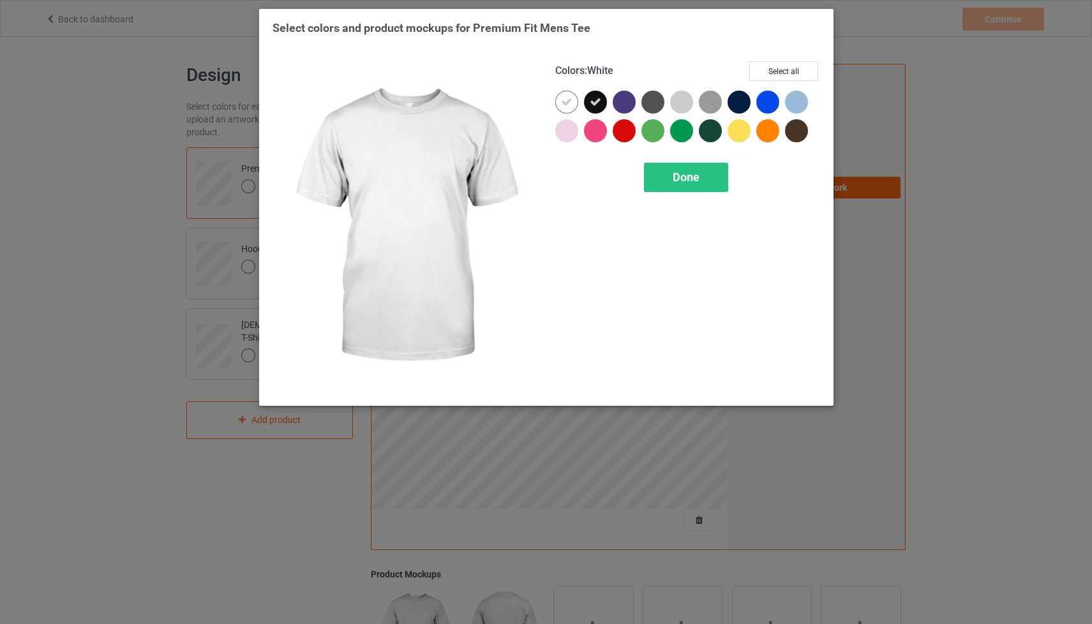
drag, startPoint x: 566, startPoint y: 102, endPoint x: 617, endPoint y: 112, distance: 52.1
click at [566, 102] on icon at bounding box center [566, 101] width 11 height 11
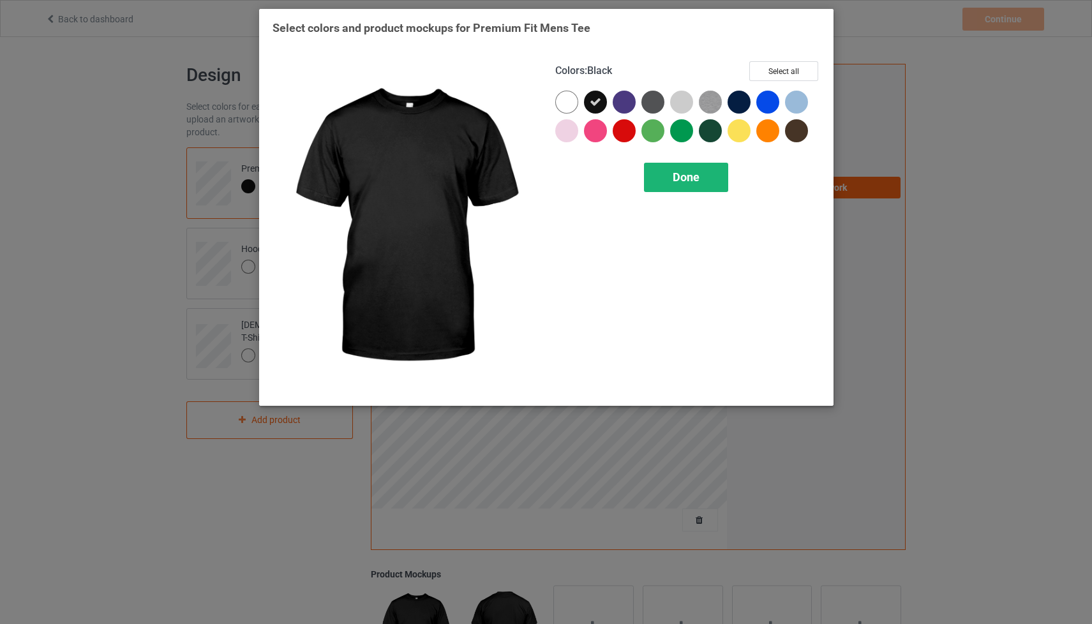
click at [707, 178] on div "Done" at bounding box center [686, 177] width 84 height 29
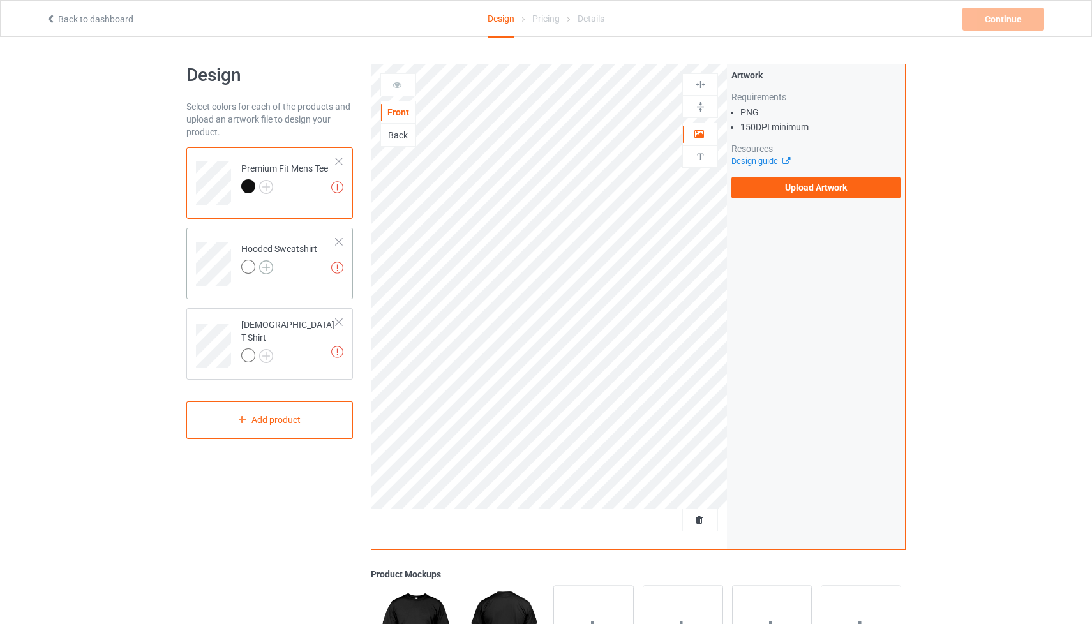
click at [269, 265] on img at bounding box center [266, 267] width 14 height 14
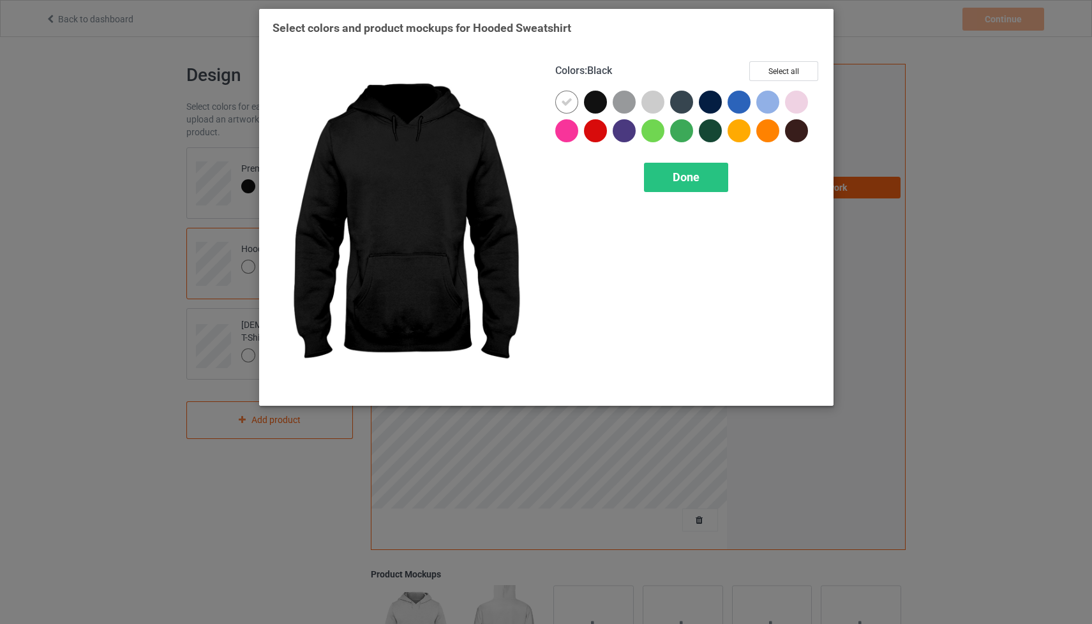
drag, startPoint x: 592, startPoint y: 98, endPoint x: 581, endPoint y: 99, distance: 10.9
click at [590, 98] on div at bounding box center [595, 102] width 23 height 23
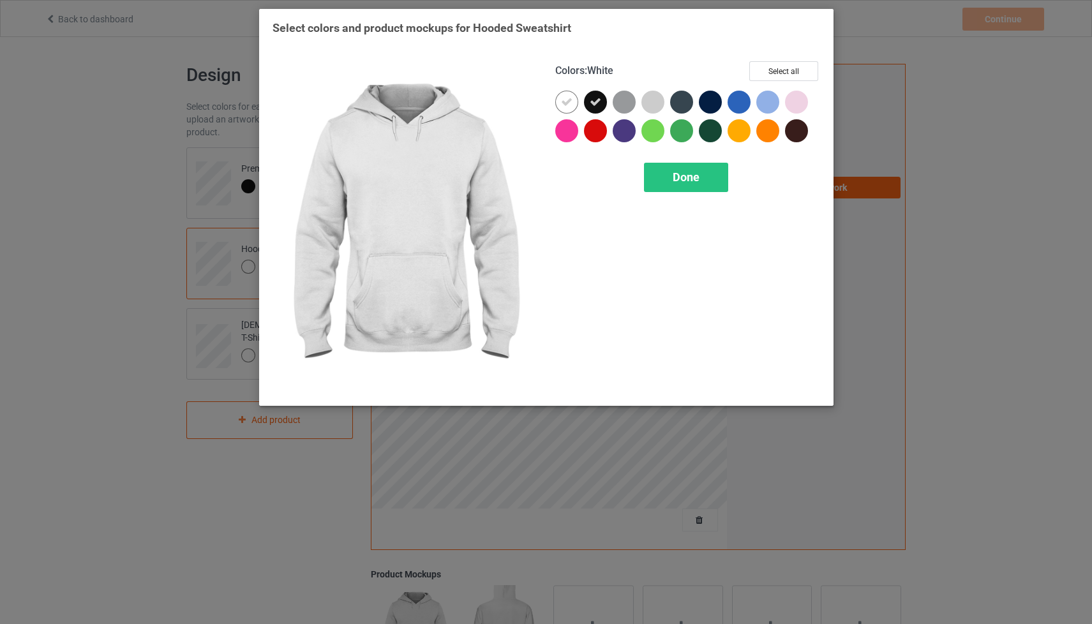
click at [566, 99] on icon at bounding box center [566, 101] width 11 height 11
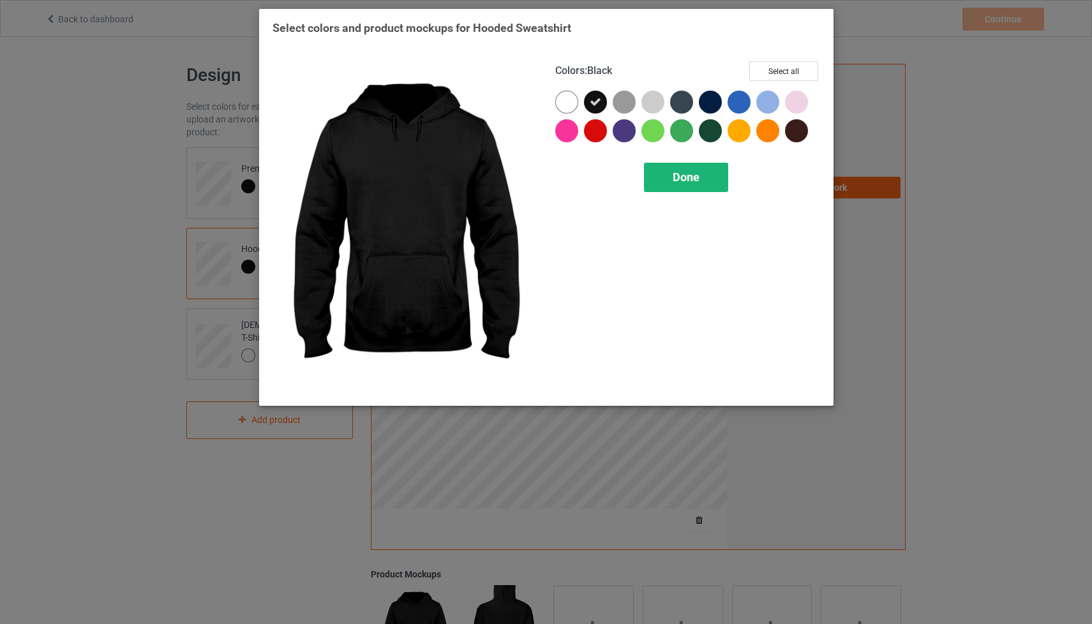
click at [702, 172] on div "Done" at bounding box center [686, 177] width 84 height 29
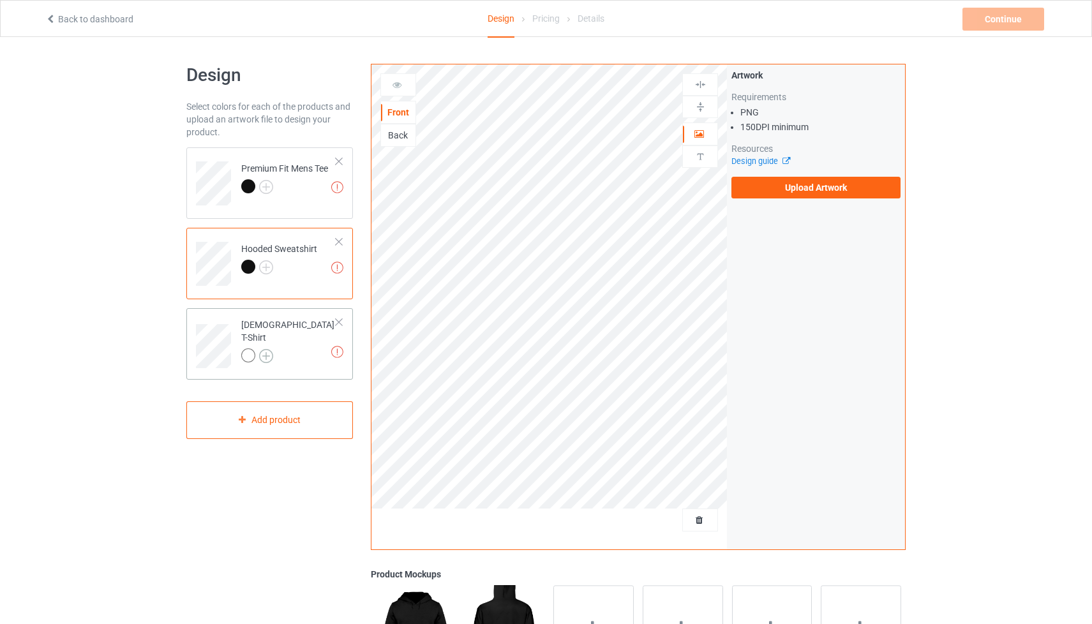
click at [267, 349] on img at bounding box center [266, 356] width 14 height 14
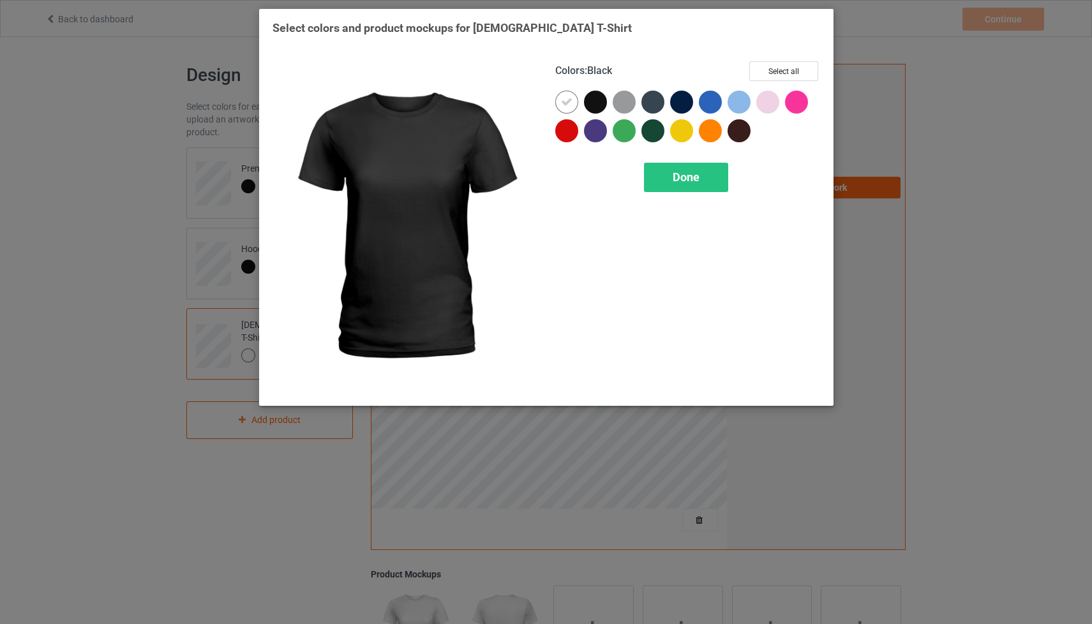
drag, startPoint x: 596, startPoint y: 101, endPoint x: 576, endPoint y: 102, distance: 19.8
click at [596, 101] on div at bounding box center [595, 102] width 23 height 23
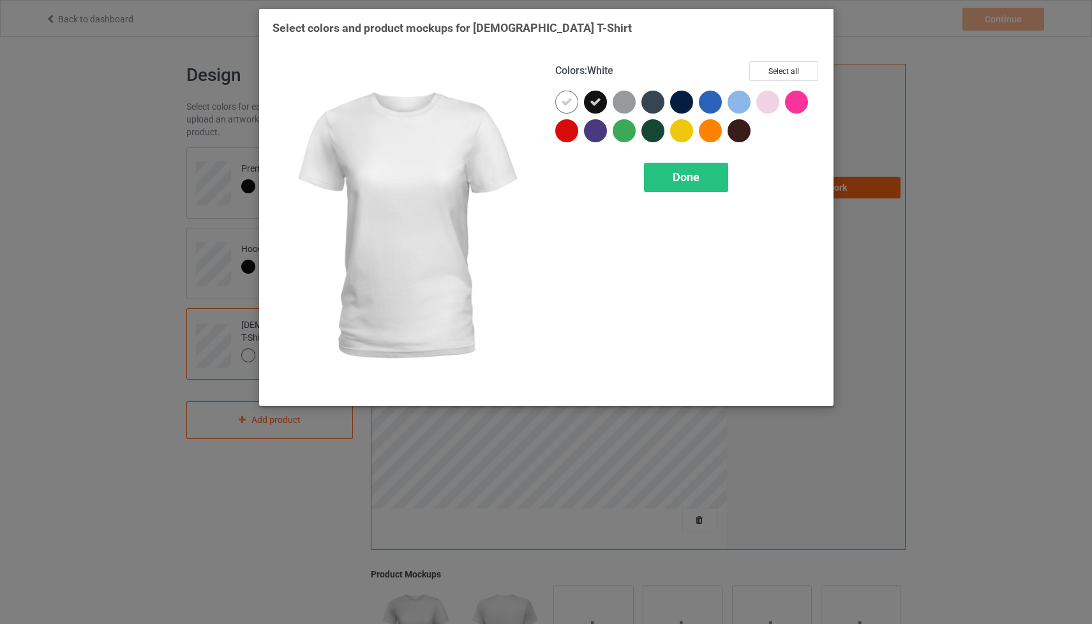
click at [574, 102] on div at bounding box center [566, 102] width 23 height 23
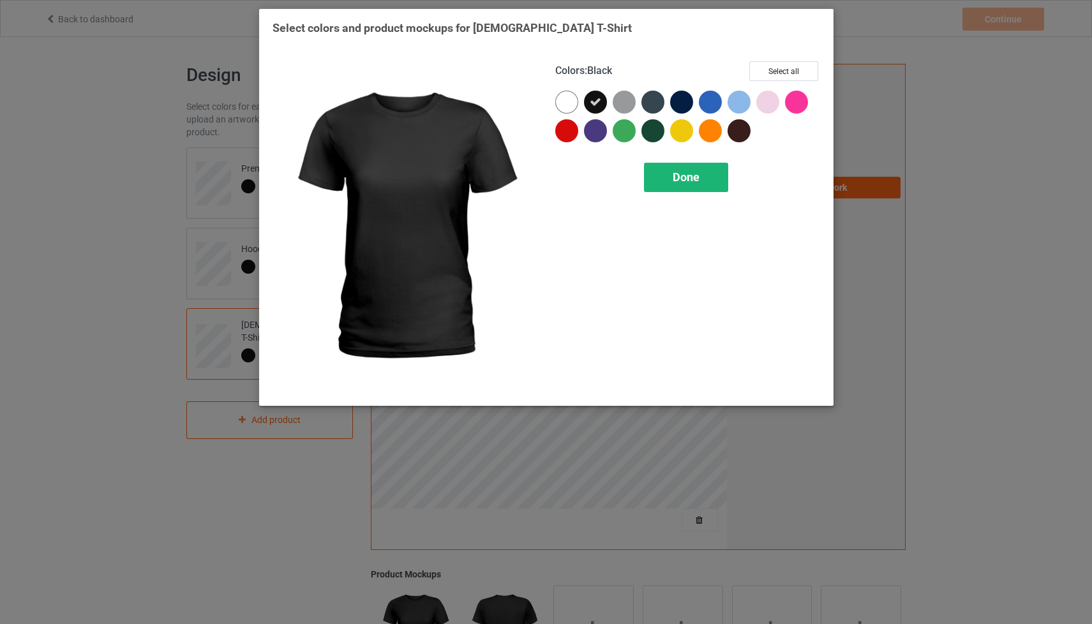
click at [703, 170] on div "Done" at bounding box center [686, 177] width 84 height 29
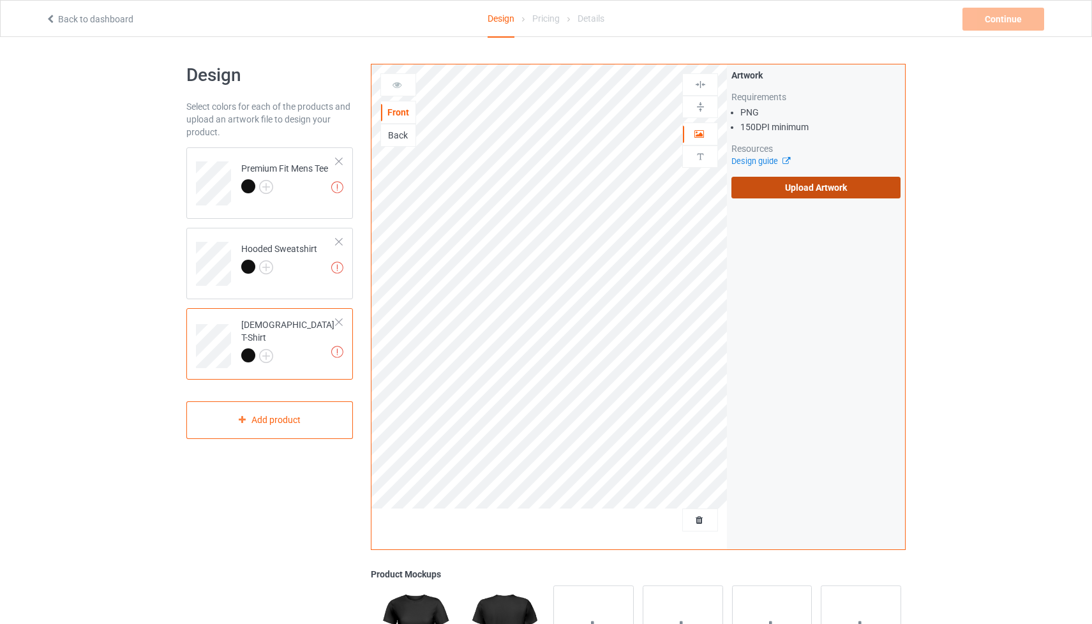
click at [830, 193] on label "Upload Artwork" at bounding box center [815, 188] width 169 height 22
click at [0, 0] on input "Upload Artwork" at bounding box center [0, 0] width 0 height 0
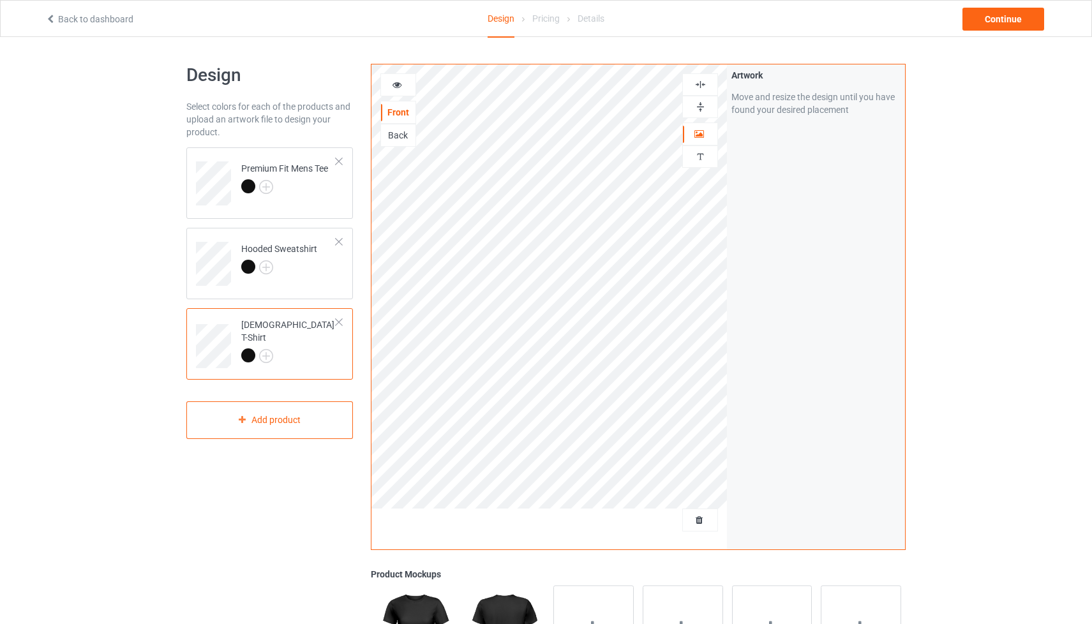
click at [401, 135] on div "Back" at bounding box center [398, 135] width 34 height 13
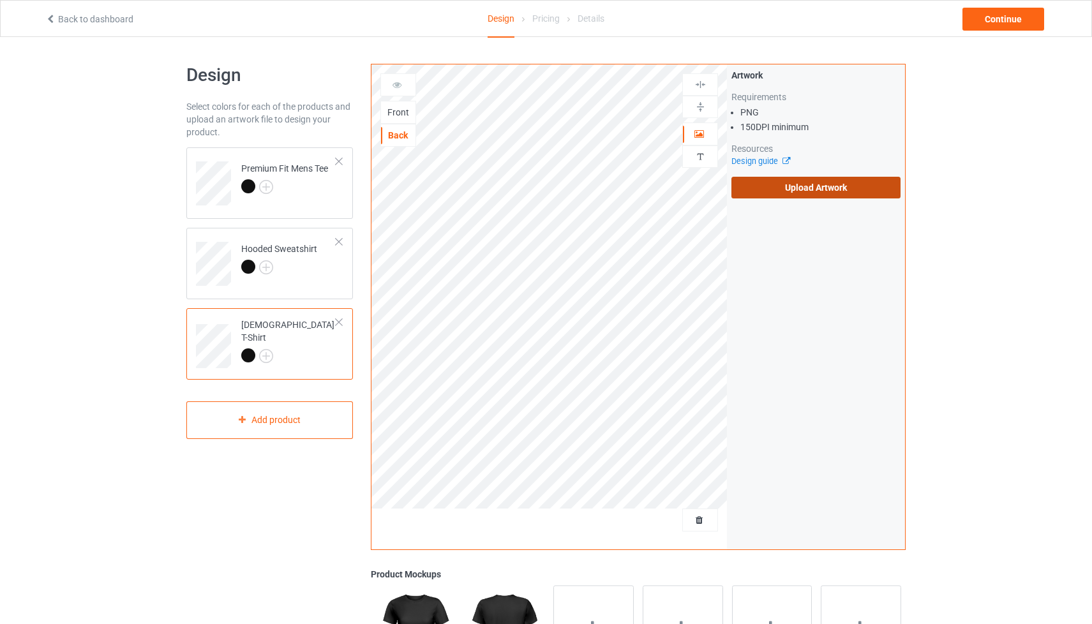
click at [777, 192] on label "Upload Artwork" at bounding box center [815, 188] width 169 height 22
click at [0, 0] on input "Upload Artwork" at bounding box center [0, 0] width 0 height 0
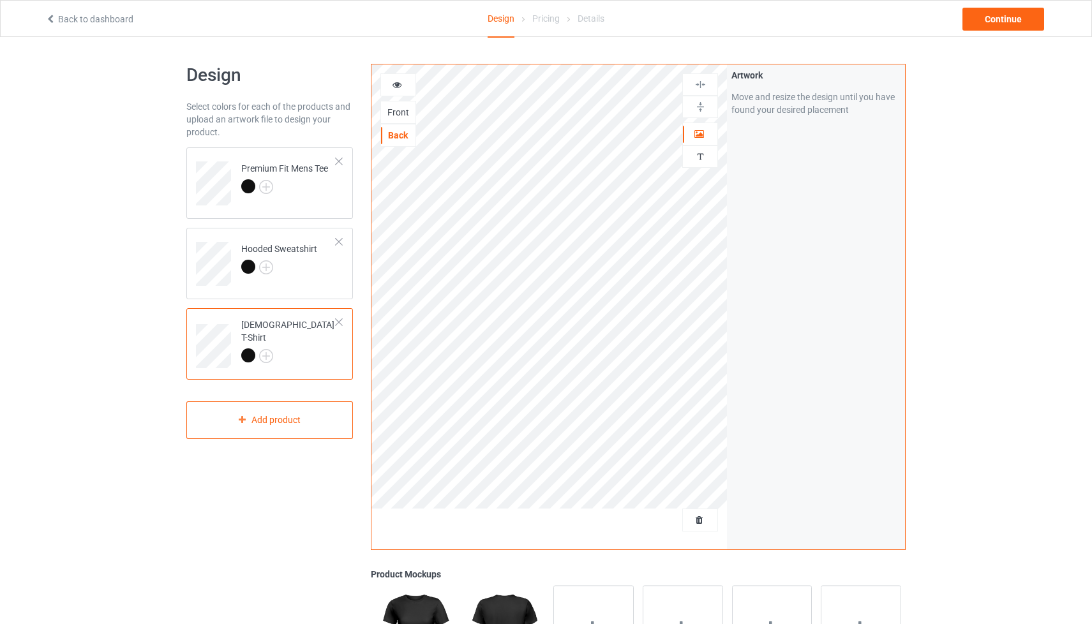
scroll to position [7, 0]
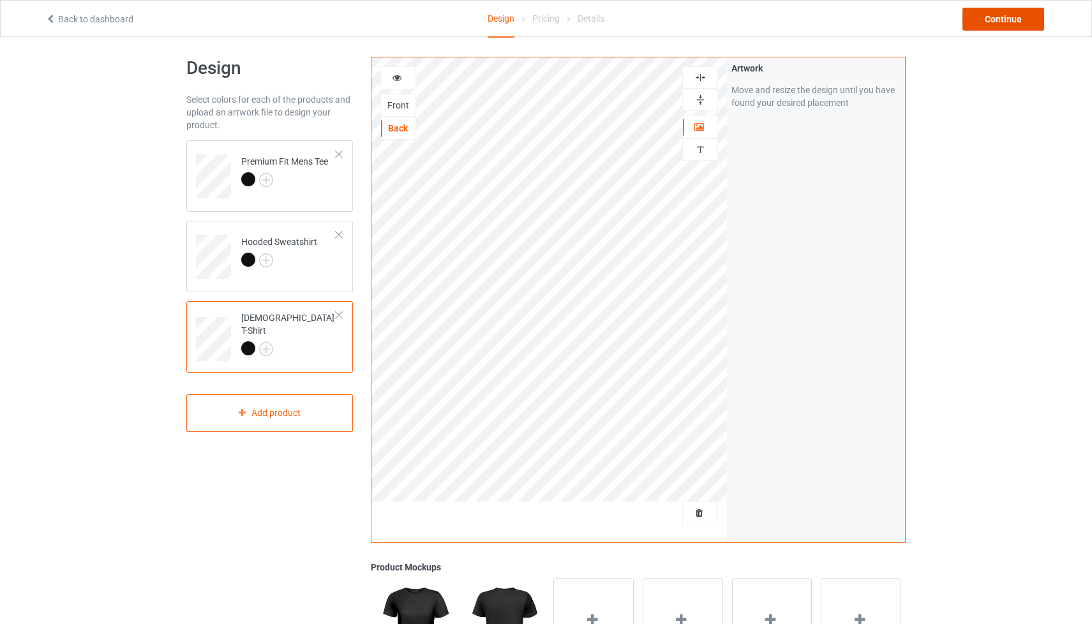
click at [978, 20] on div "Continue" at bounding box center [1004, 19] width 82 height 23
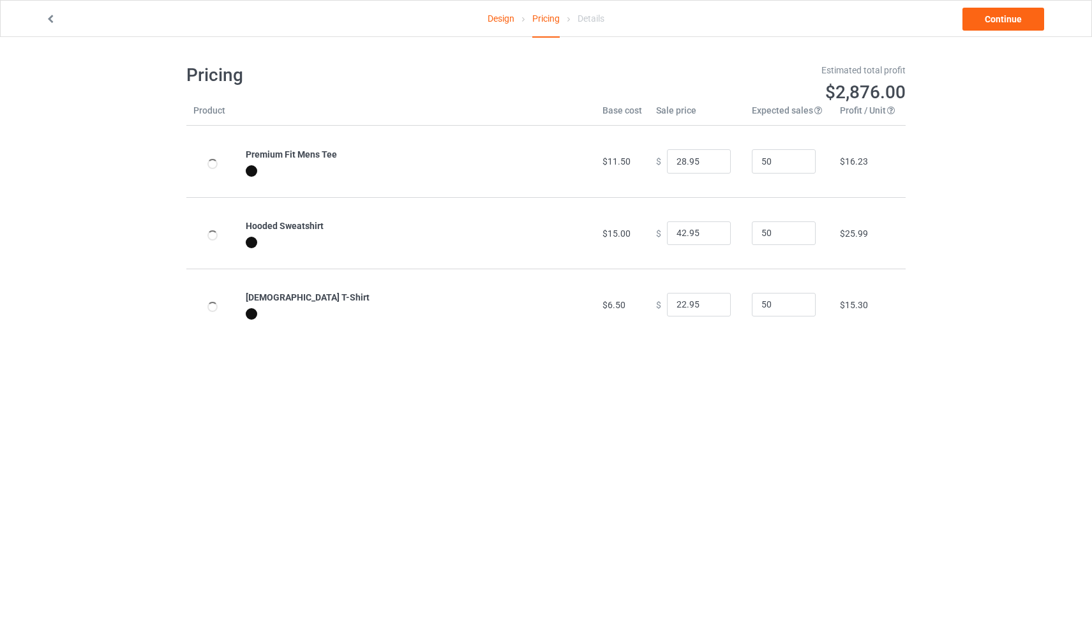
type input "32.95"
type input "46.95"
type input "26.95"
drag, startPoint x: 686, startPoint y: 161, endPoint x: 662, endPoint y: 160, distance: 24.3
click at [667, 160] on input "32.95" at bounding box center [699, 161] width 64 height 24
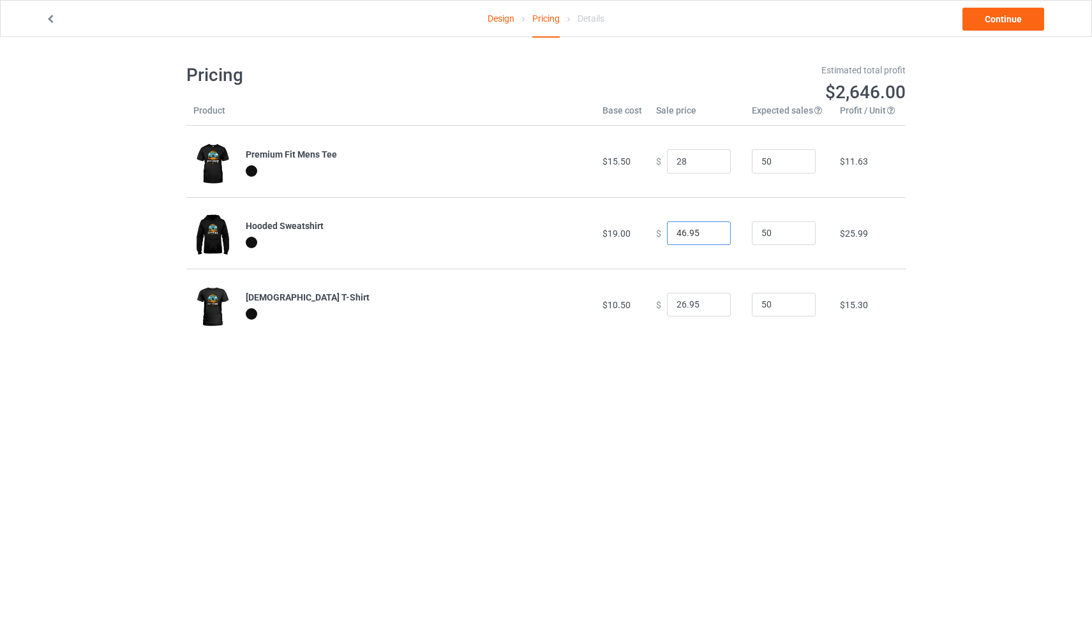
type input "28.00"
drag, startPoint x: 693, startPoint y: 230, endPoint x: 647, endPoint y: 234, distance: 46.1
click at [649, 234] on td "$ 46.95" at bounding box center [697, 232] width 96 height 71
type input "45.00"
drag, startPoint x: 692, startPoint y: 304, endPoint x: 622, endPoint y: 304, distance: 69.6
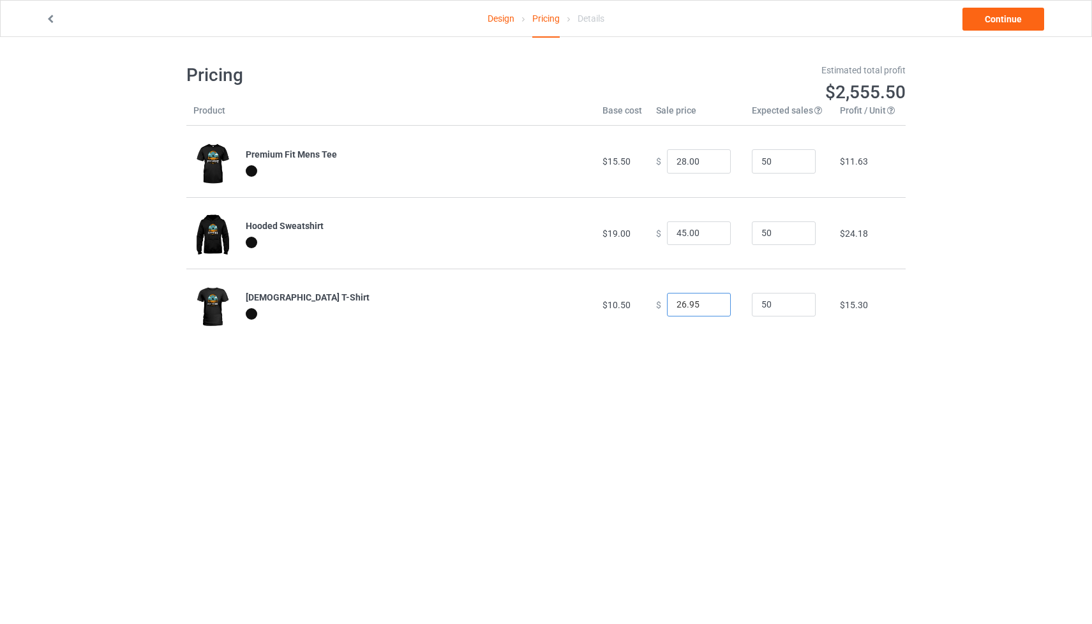
click at [622, 304] on tr "[DEMOGRAPHIC_DATA] T-Shirt $10.50 $ 26.95 50 $15.30" at bounding box center [545, 304] width 719 height 71
type input "28.00"
click at [992, 20] on link "Continue" at bounding box center [1004, 19] width 82 height 23
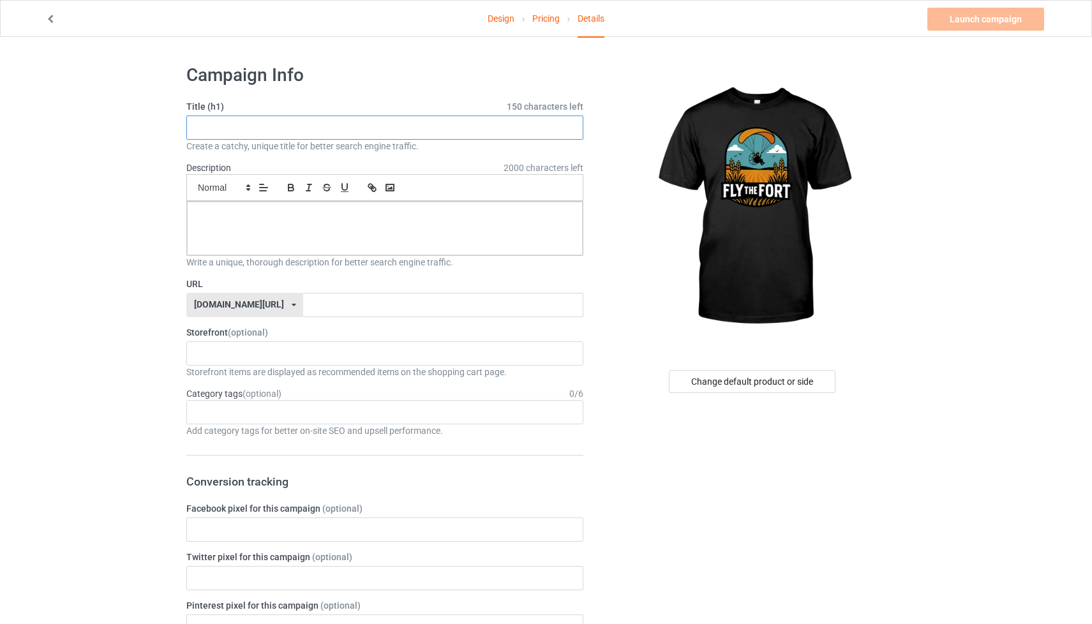
click at [241, 124] on input "text" at bounding box center [384, 128] width 397 height 24
type input "Fly The Fort - Kicking Wheat"
click at [274, 213] on p at bounding box center [384, 216] width 375 height 12
click at [335, 301] on input "text" at bounding box center [443, 305] width 280 height 24
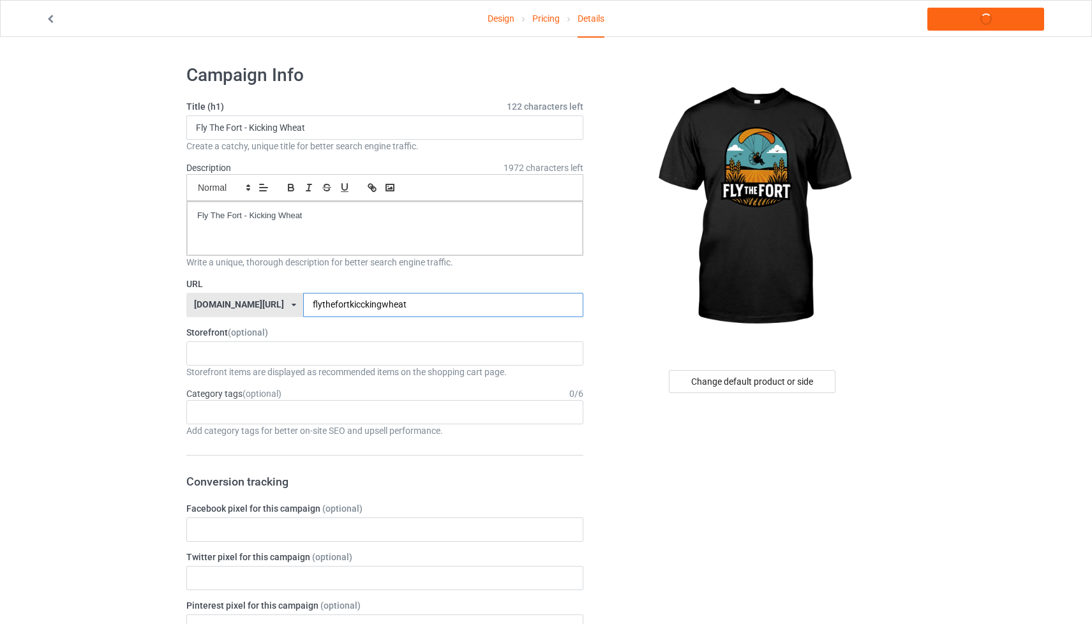
scroll to position [1, 0]
type input "flythefortkicckingwheat"
click at [300, 357] on div "[PERSON_NAME] Airport [PERSON_NAME] Designs Prints X INK Store 65fc623c2b68d700…" at bounding box center [384, 353] width 397 height 24
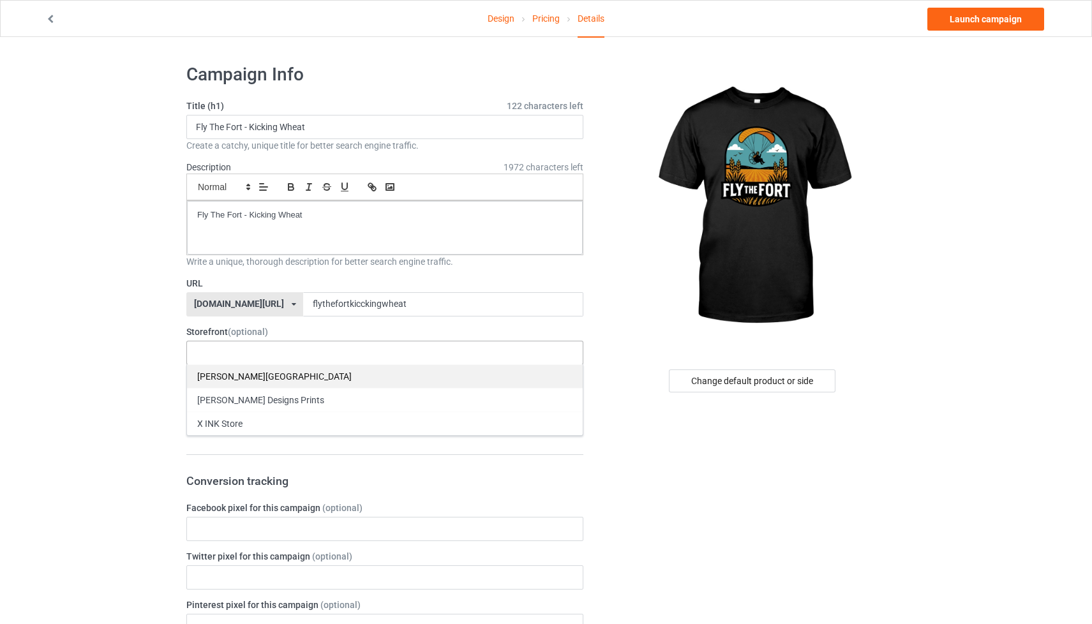
click at [302, 386] on div "[PERSON_NAME][GEOGRAPHIC_DATA]" at bounding box center [385, 376] width 396 height 24
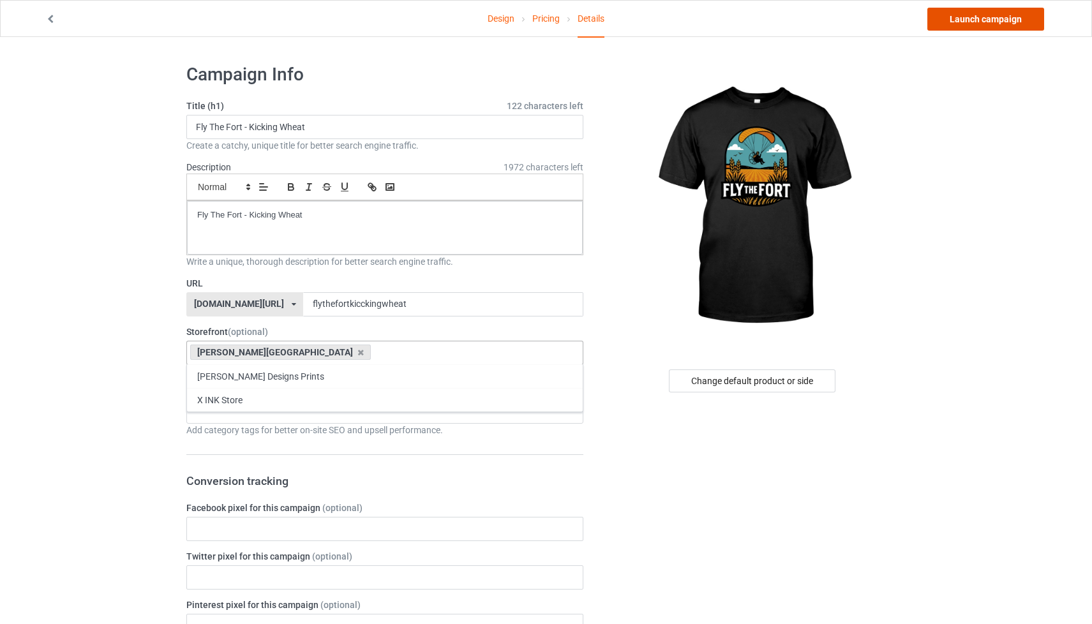
click at [980, 19] on link "Launch campaign" at bounding box center [985, 19] width 117 height 23
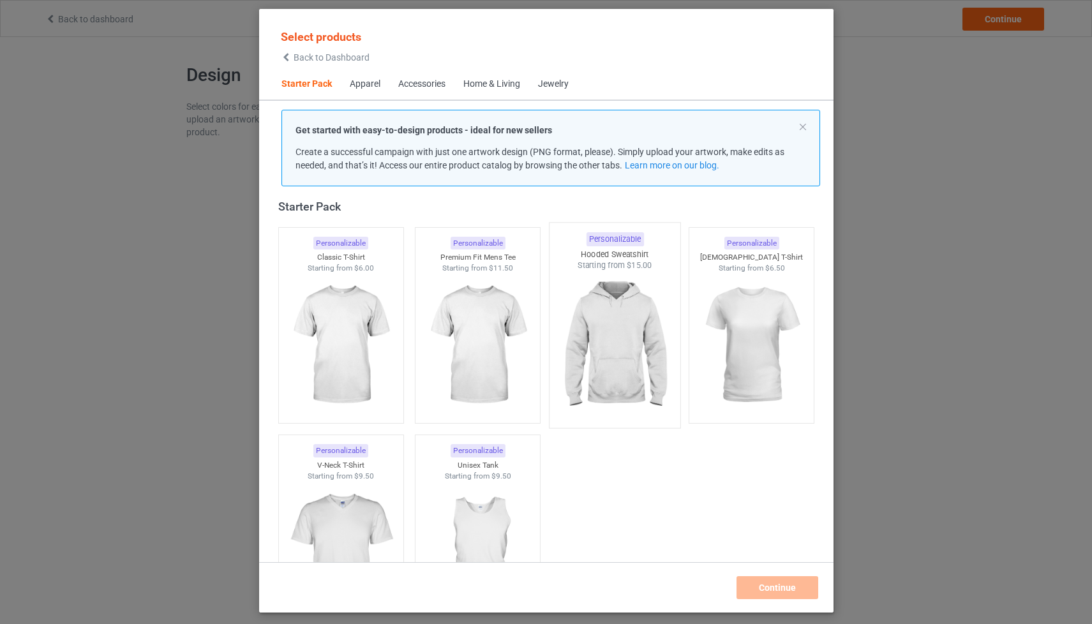
drag, startPoint x: 513, startPoint y: 309, endPoint x: 618, endPoint y: 317, distance: 106.3
click at [513, 308] on img at bounding box center [478, 345] width 114 height 143
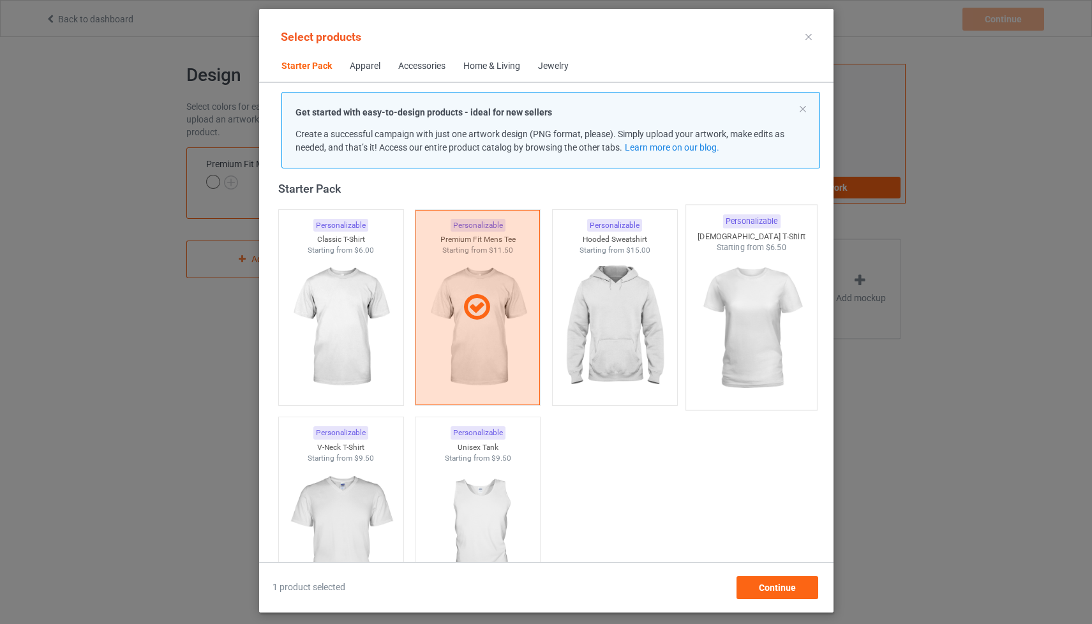
click at [618, 317] on img at bounding box center [614, 327] width 114 height 143
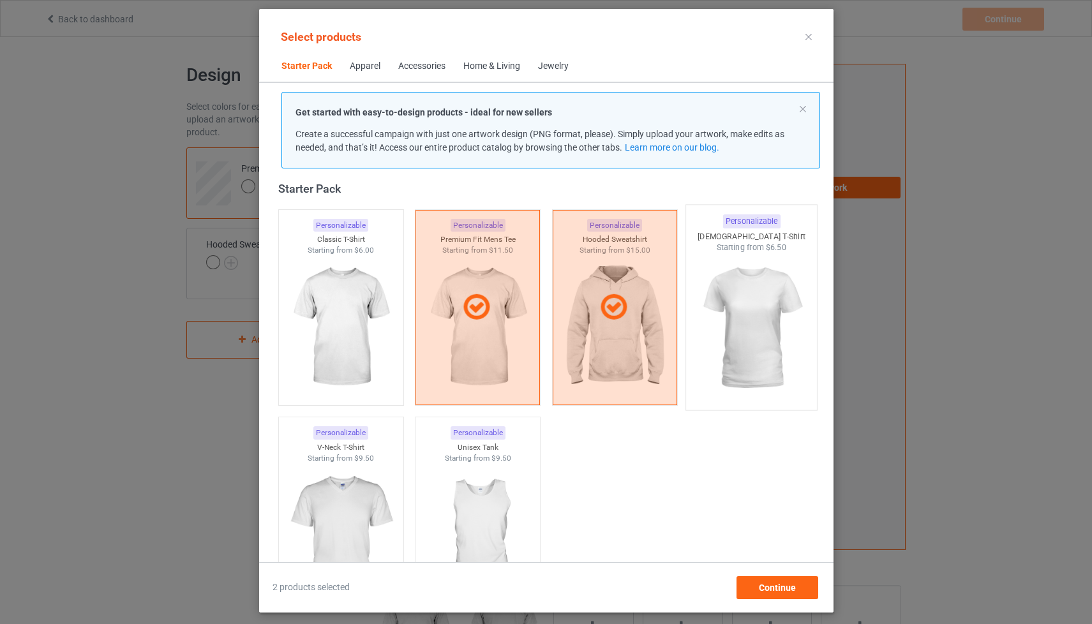
click at [747, 310] on img at bounding box center [751, 328] width 120 height 150
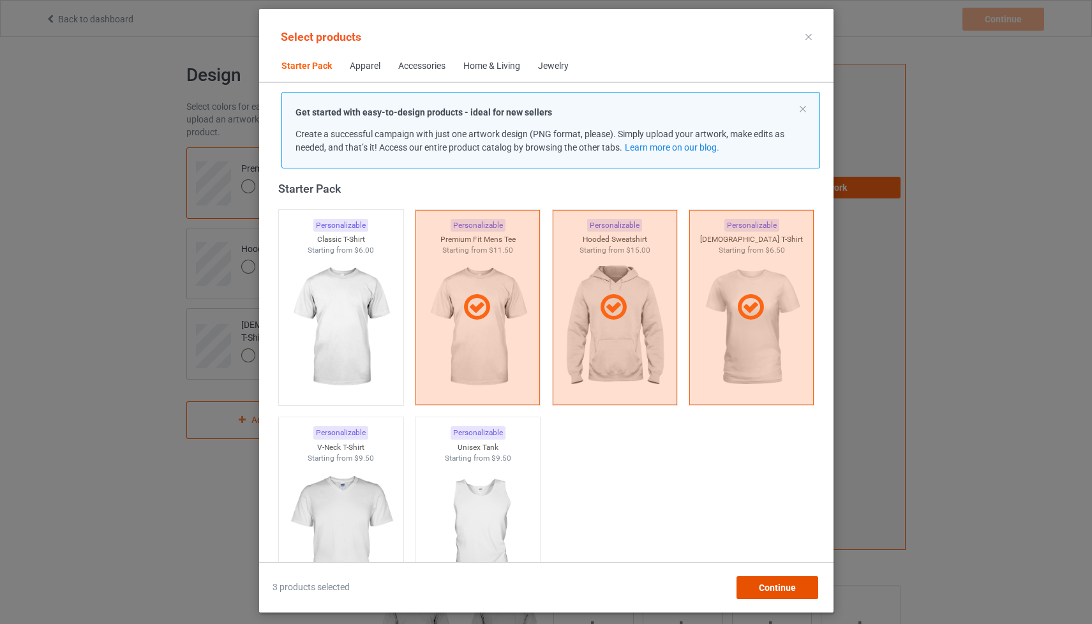
click at [790, 581] on div "Continue" at bounding box center [777, 587] width 82 height 23
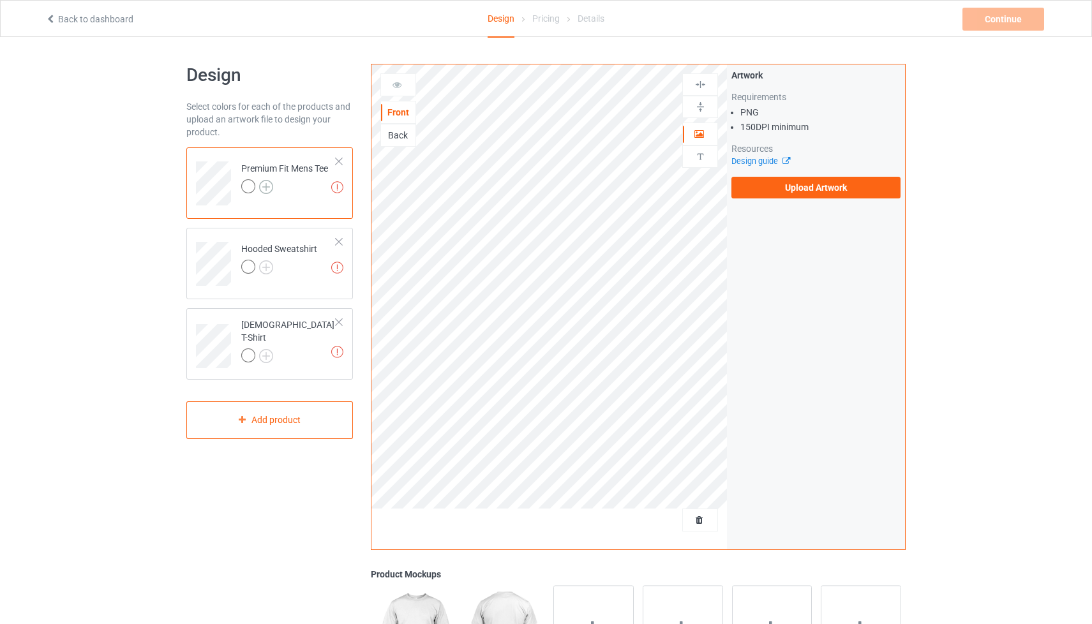
click at [269, 186] on img at bounding box center [266, 187] width 14 height 14
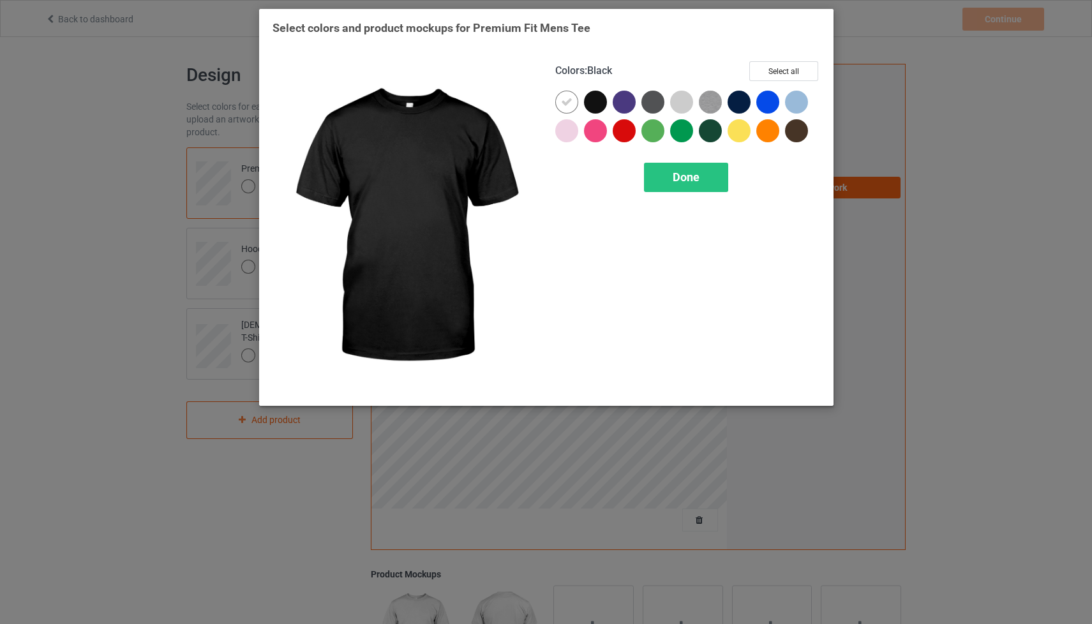
click at [591, 98] on div at bounding box center [595, 102] width 23 height 23
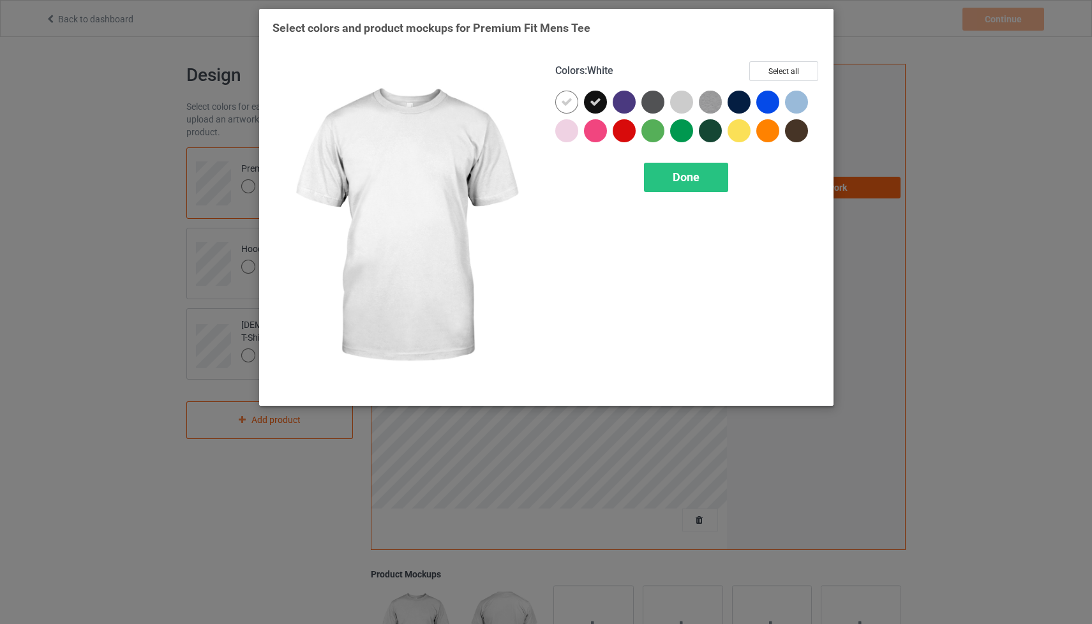
click at [566, 98] on icon at bounding box center [566, 101] width 11 height 11
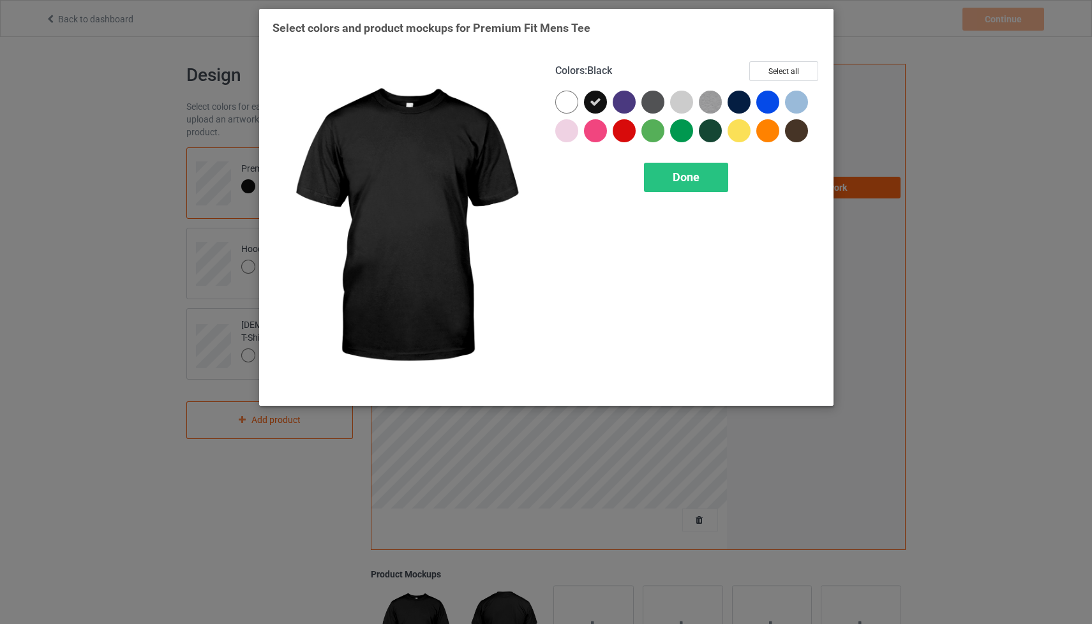
click at [597, 100] on icon at bounding box center [595, 101] width 11 height 11
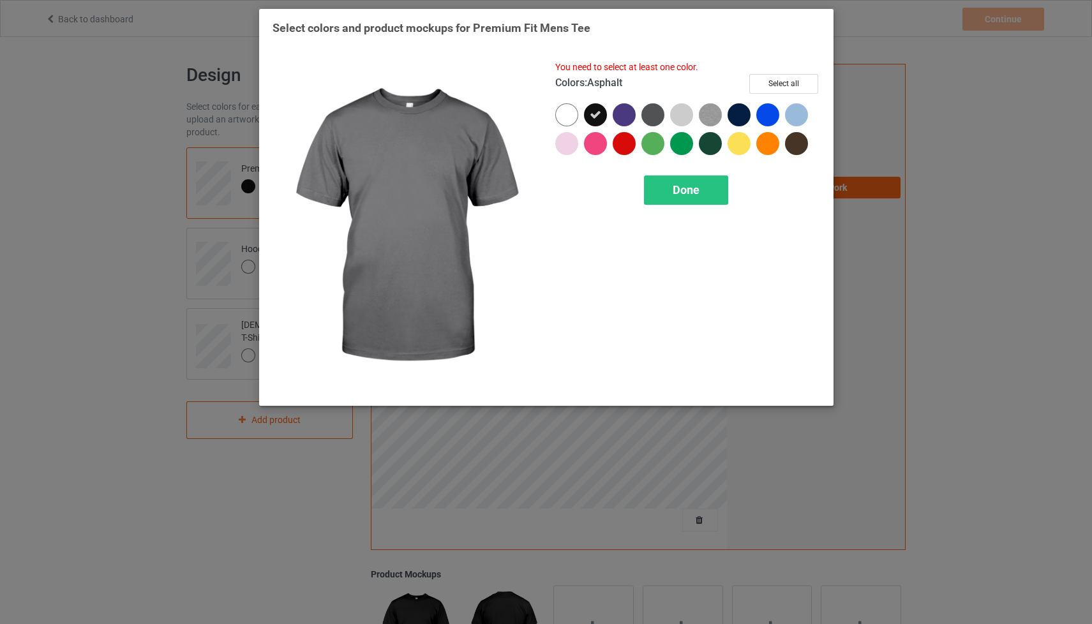
drag, startPoint x: 651, startPoint y: 110, endPoint x: 606, endPoint y: 116, distance: 45.8
click at [651, 110] on div at bounding box center [652, 114] width 23 height 23
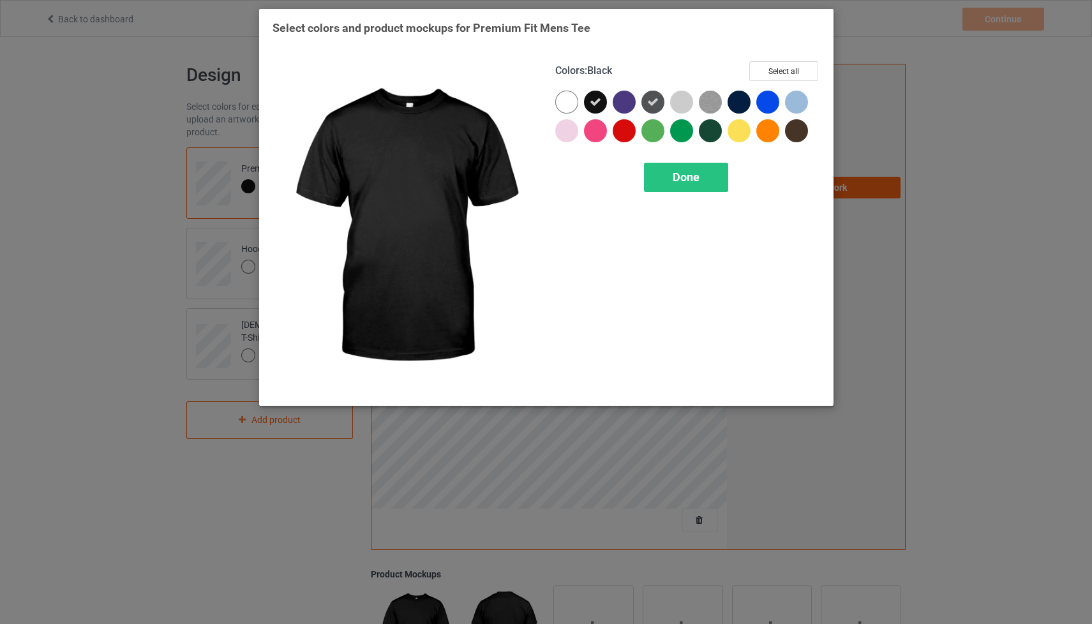
click at [596, 105] on icon at bounding box center [595, 101] width 11 height 11
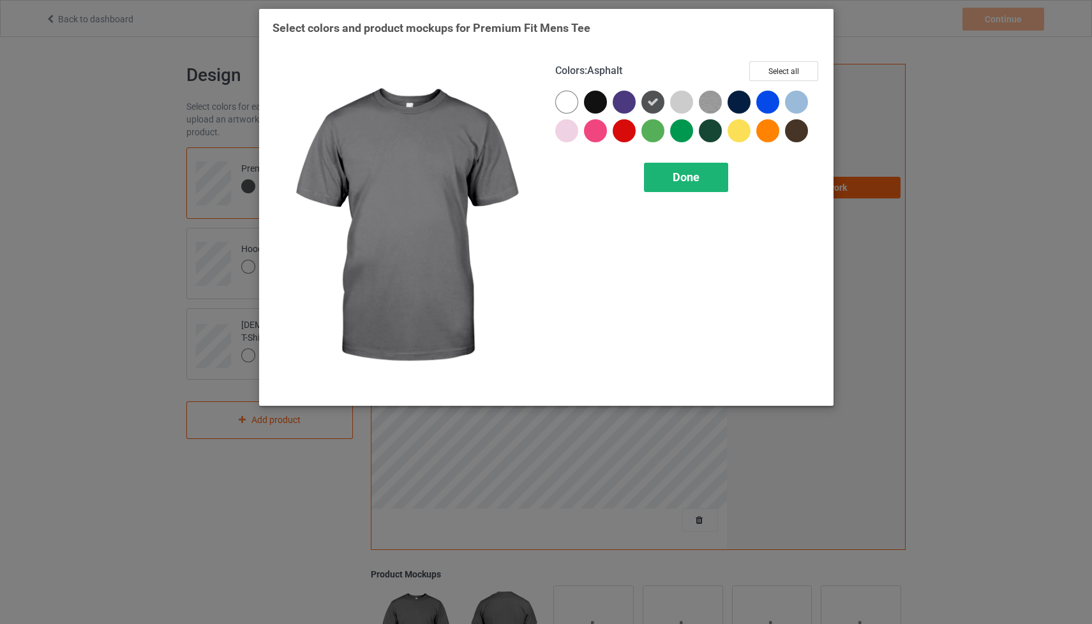
click at [669, 179] on div "Done" at bounding box center [686, 177] width 84 height 29
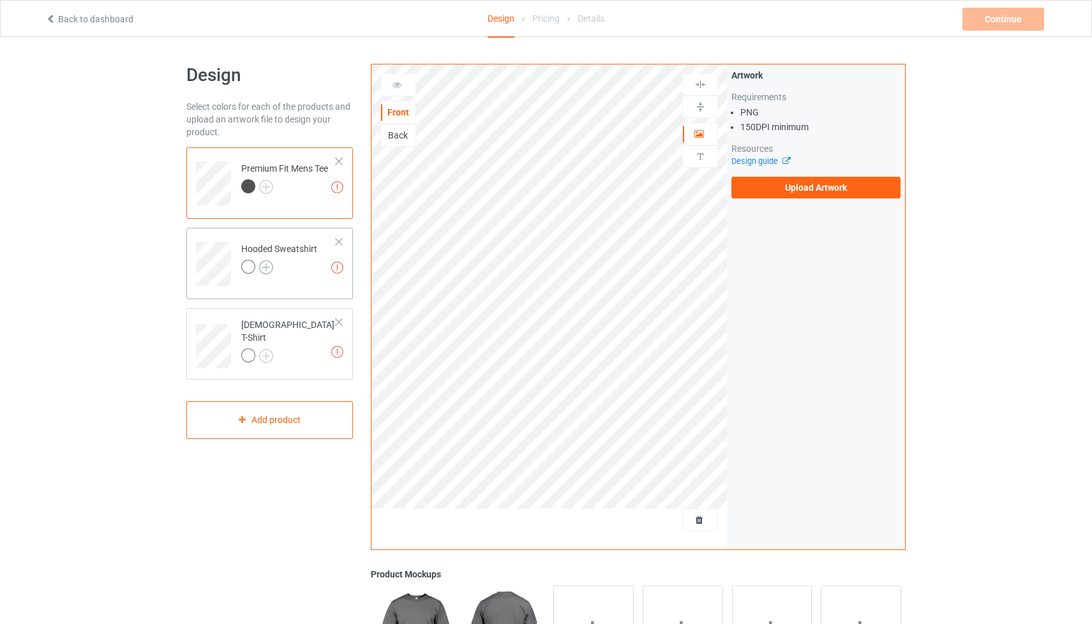
click at [271, 267] on img at bounding box center [266, 267] width 14 height 14
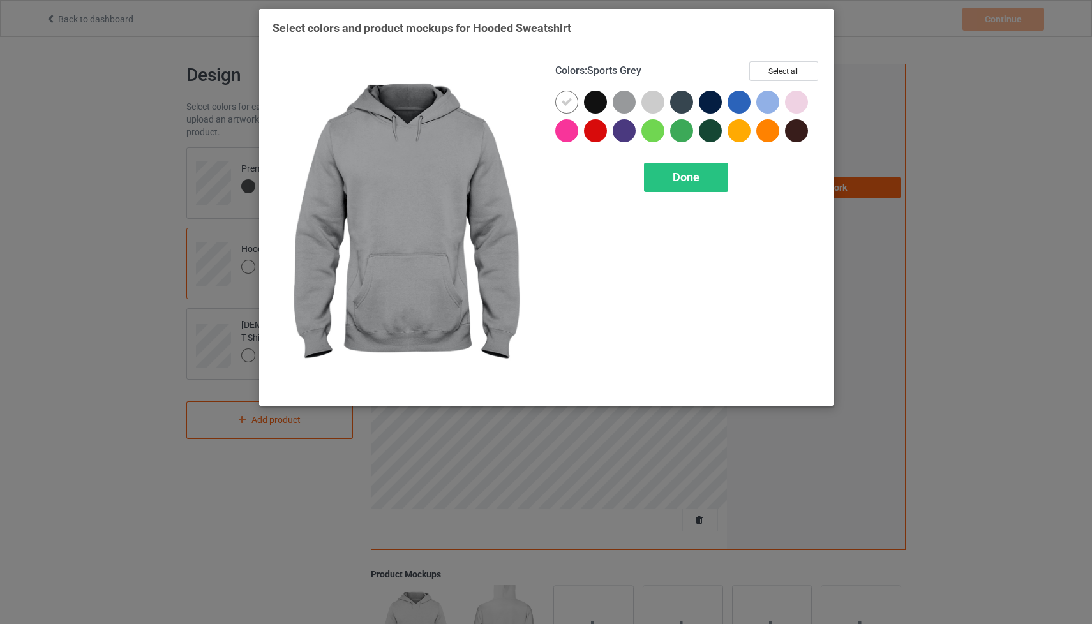
click at [629, 101] on div at bounding box center [624, 102] width 23 height 23
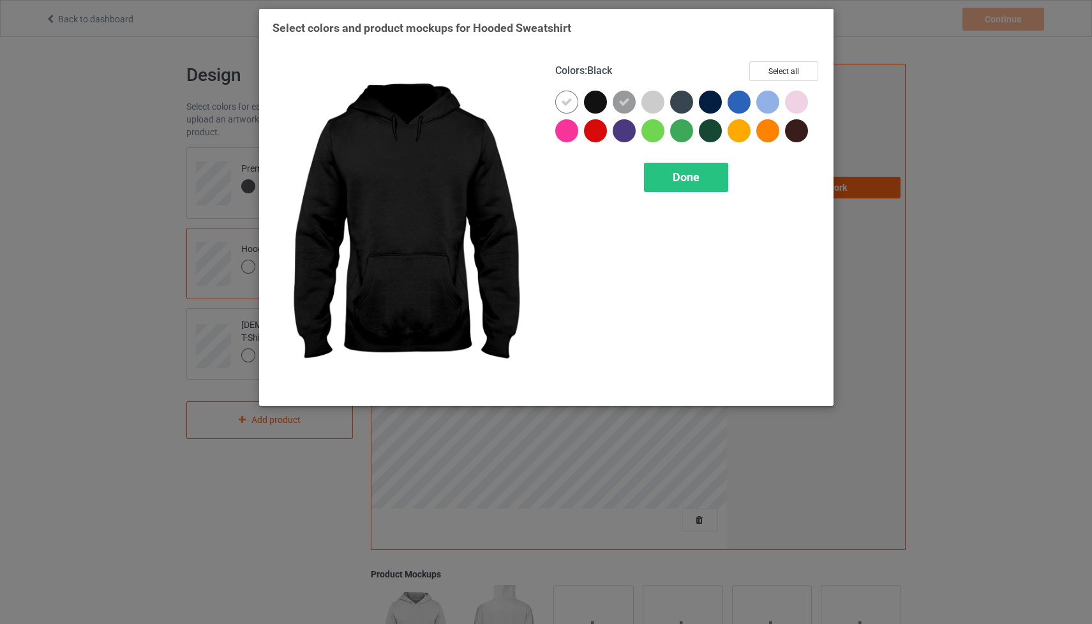
click at [596, 99] on div at bounding box center [595, 102] width 23 height 23
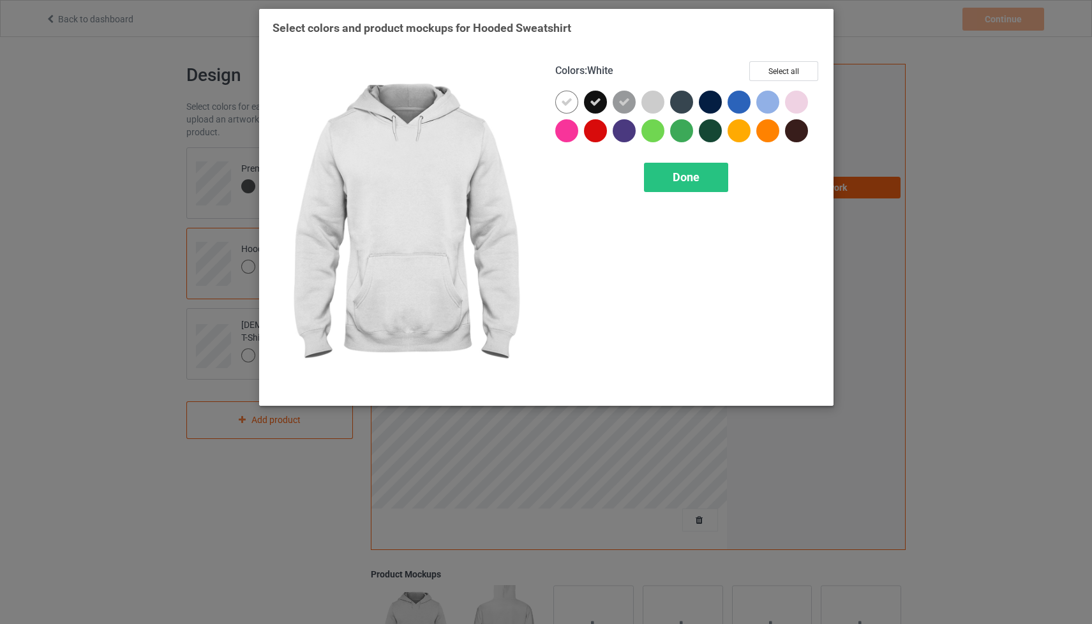
click at [571, 101] on icon at bounding box center [566, 101] width 11 height 11
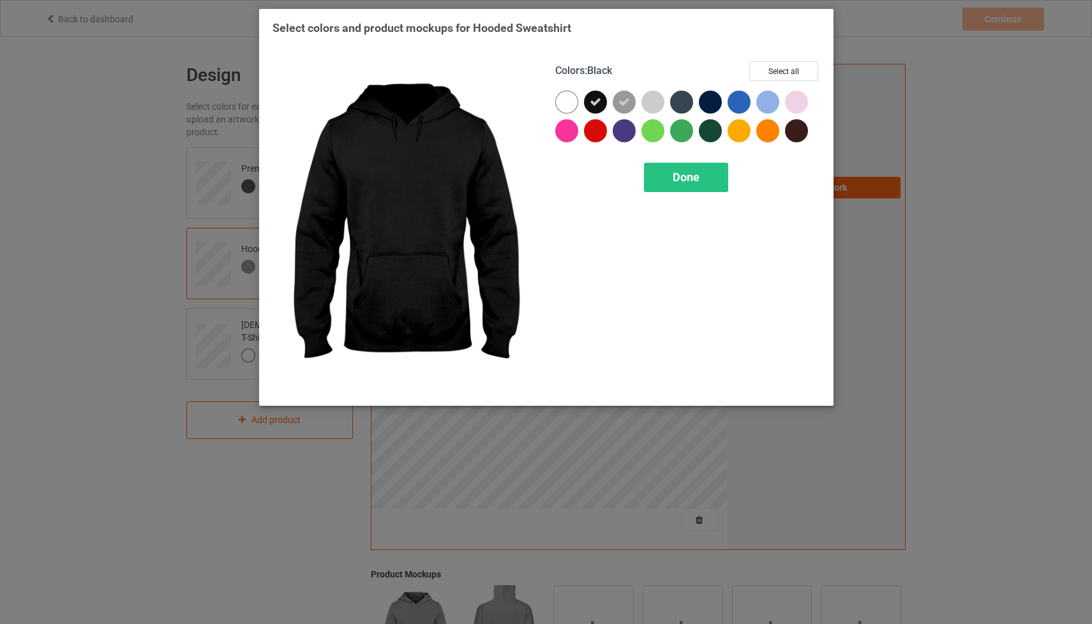
click at [593, 99] on icon at bounding box center [595, 101] width 11 height 11
click at [593, 99] on div at bounding box center [595, 102] width 23 height 23
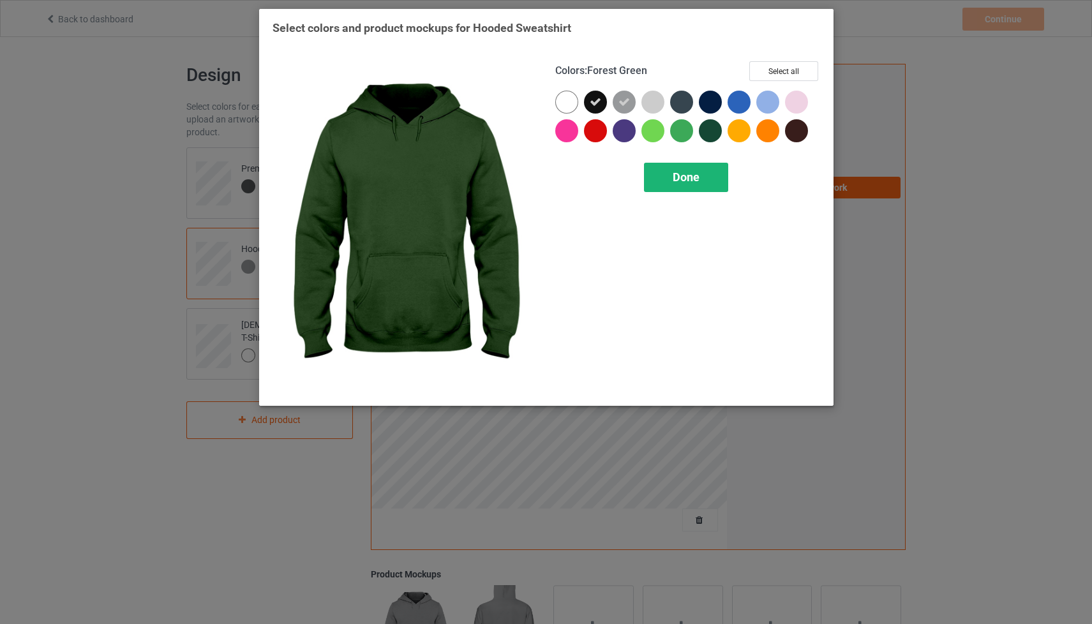
click at [703, 176] on div "Done" at bounding box center [686, 177] width 84 height 29
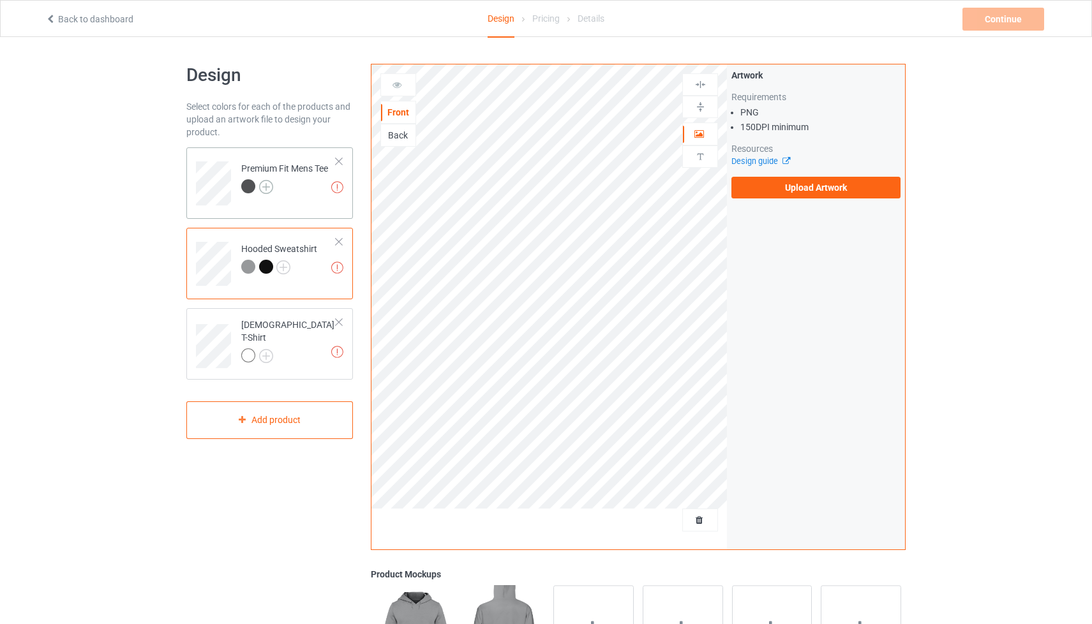
click at [267, 186] on img at bounding box center [266, 187] width 14 height 14
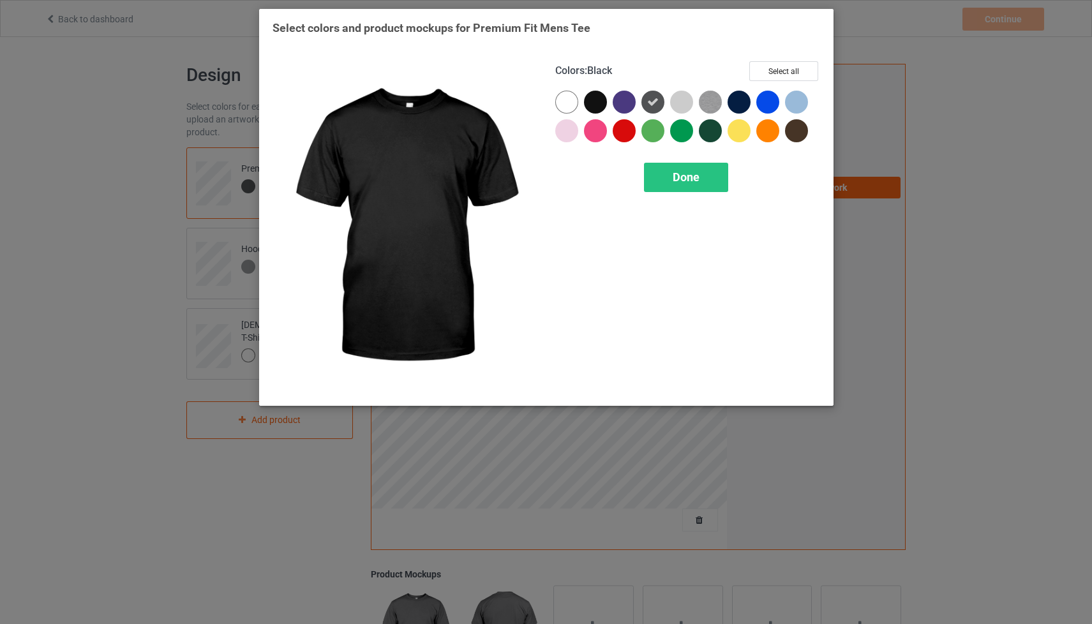
click at [597, 102] on div at bounding box center [595, 102] width 23 height 23
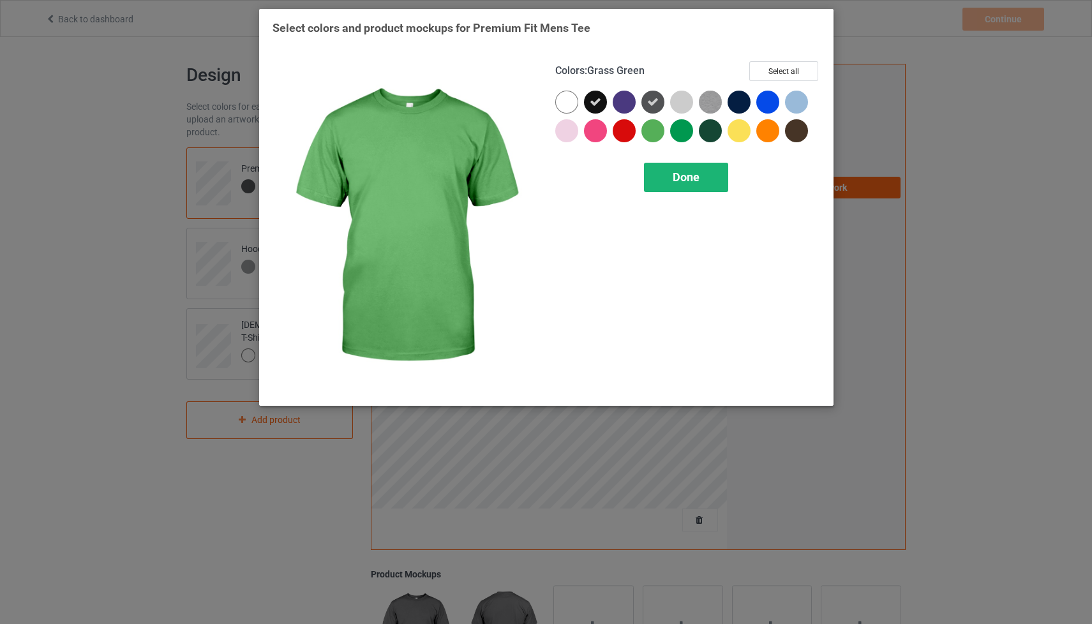
click at [666, 166] on div "Done" at bounding box center [686, 177] width 84 height 29
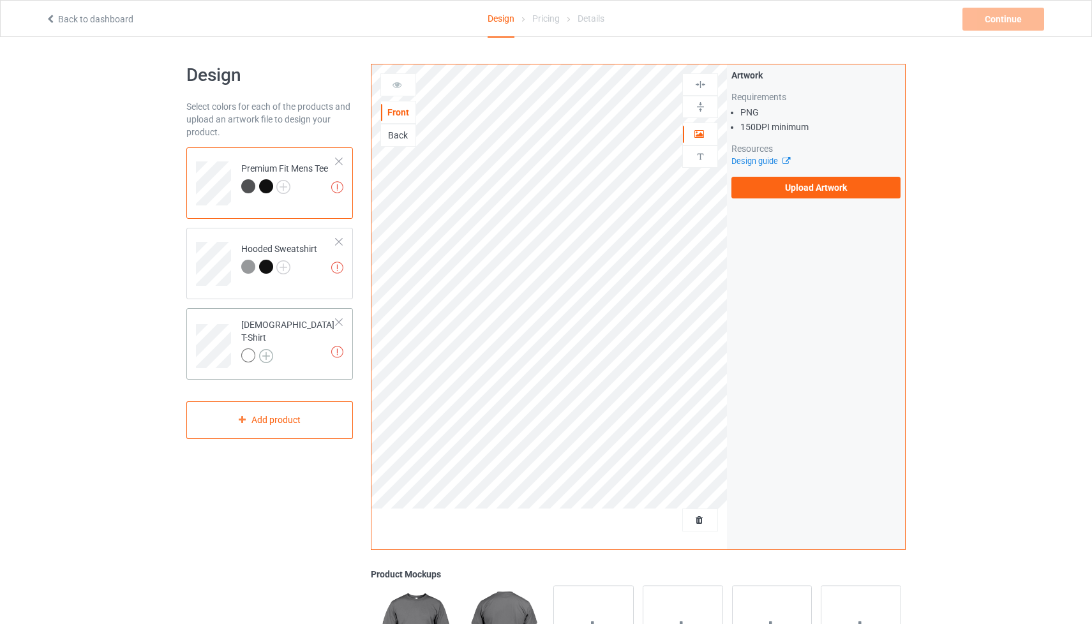
click at [268, 349] on img at bounding box center [266, 356] width 14 height 14
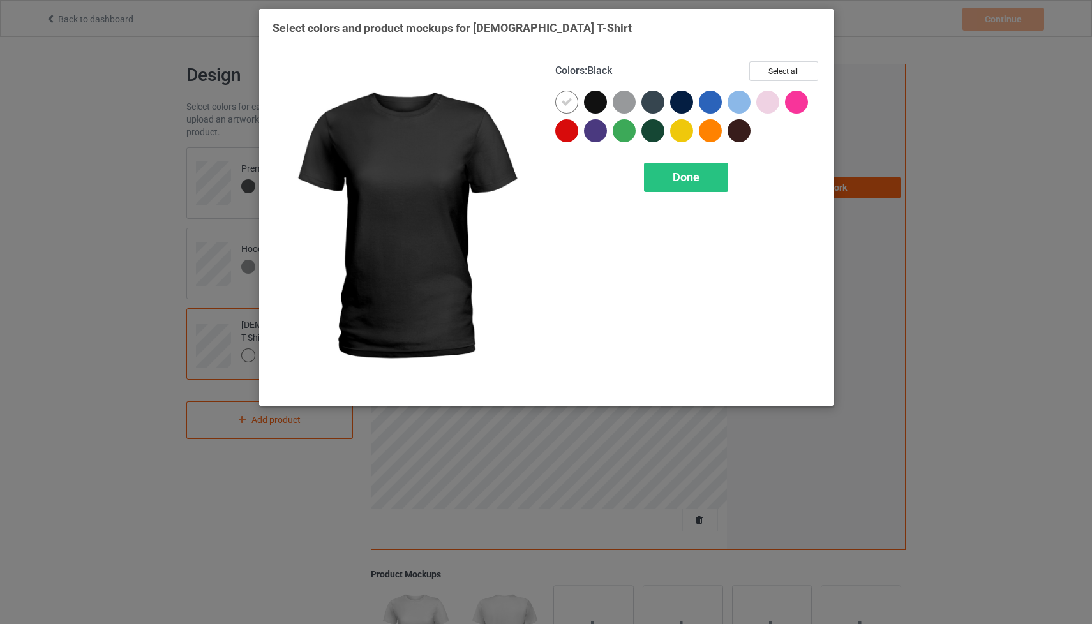
drag, startPoint x: 596, startPoint y: 97, endPoint x: 618, endPoint y: 97, distance: 22.3
click at [602, 97] on div at bounding box center [595, 102] width 23 height 23
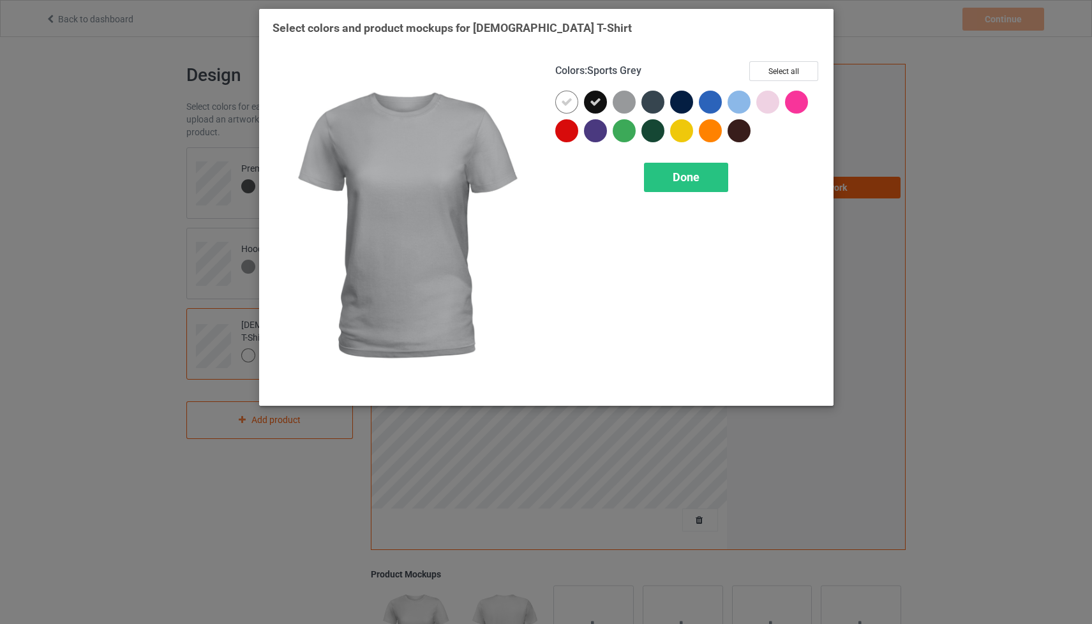
click at [618, 97] on div at bounding box center [624, 102] width 23 height 23
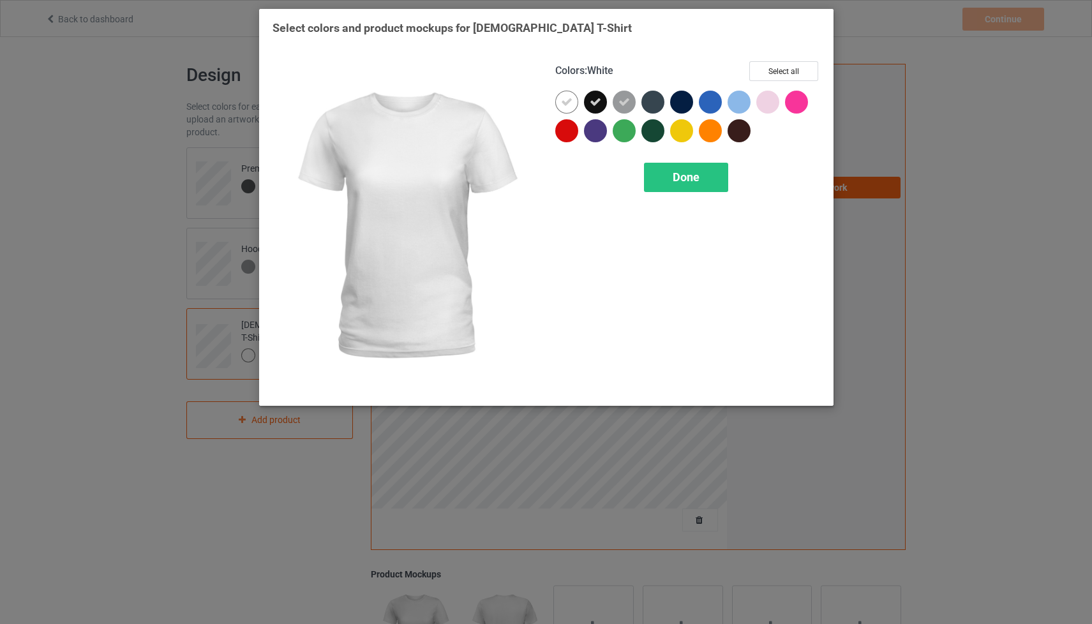
click at [565, 105] on icon at bounding box center [566, 101] width 11 height 11
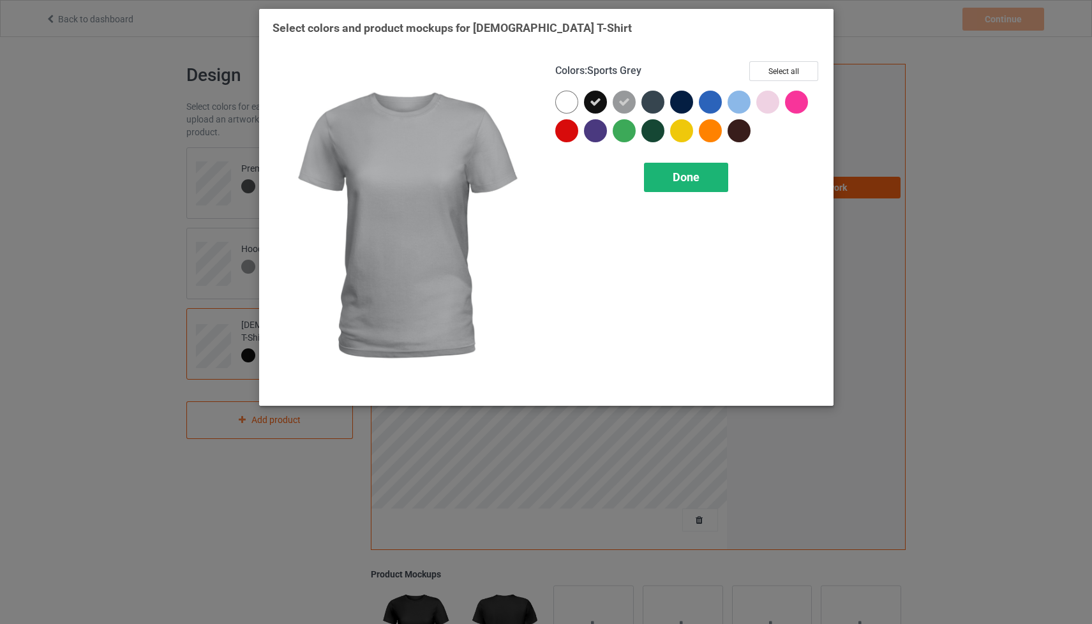
click at [702, 179] on div "Done" at bounding box center [686, 177] width 84 height 29
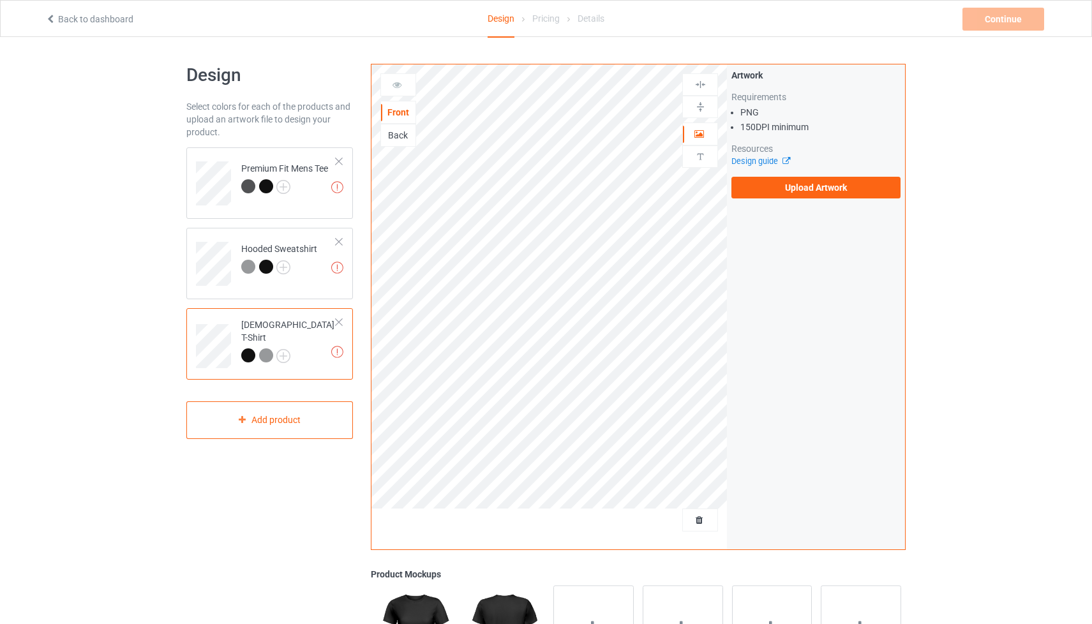
click at [271, 323] on div "[DEMOGRAPHIC_DATA] T-Shirt" at bounding box center [288, 339] width 95 height 43
click at [285, 349] on img at bounding box center [283, 356] width 14 height 14
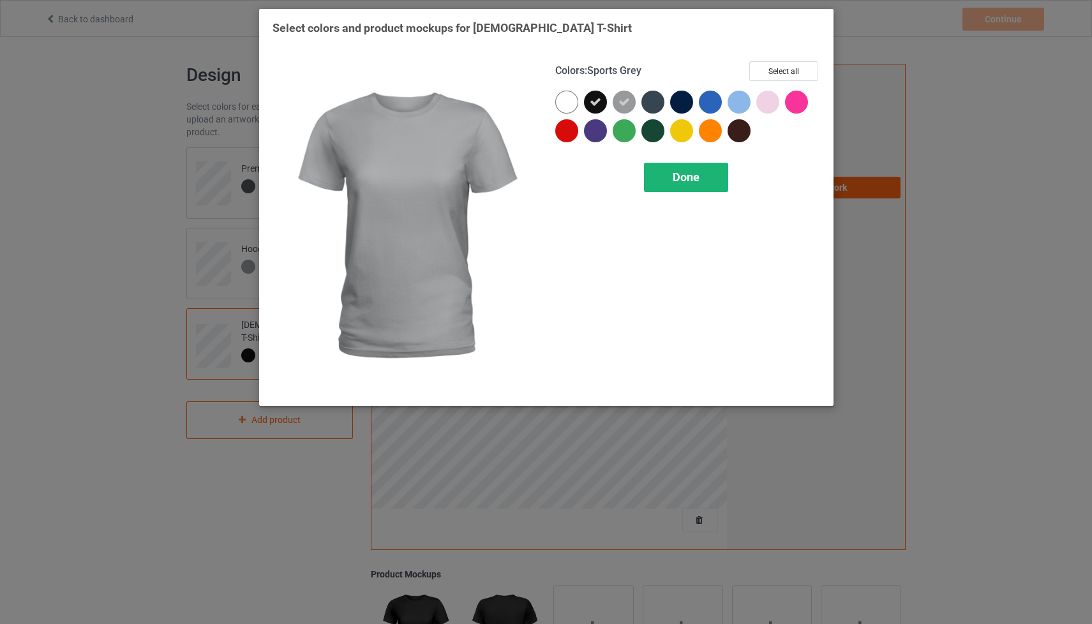
click at [688, 169] on div "Done" at bounding box center [686, 177] width 84 height 29
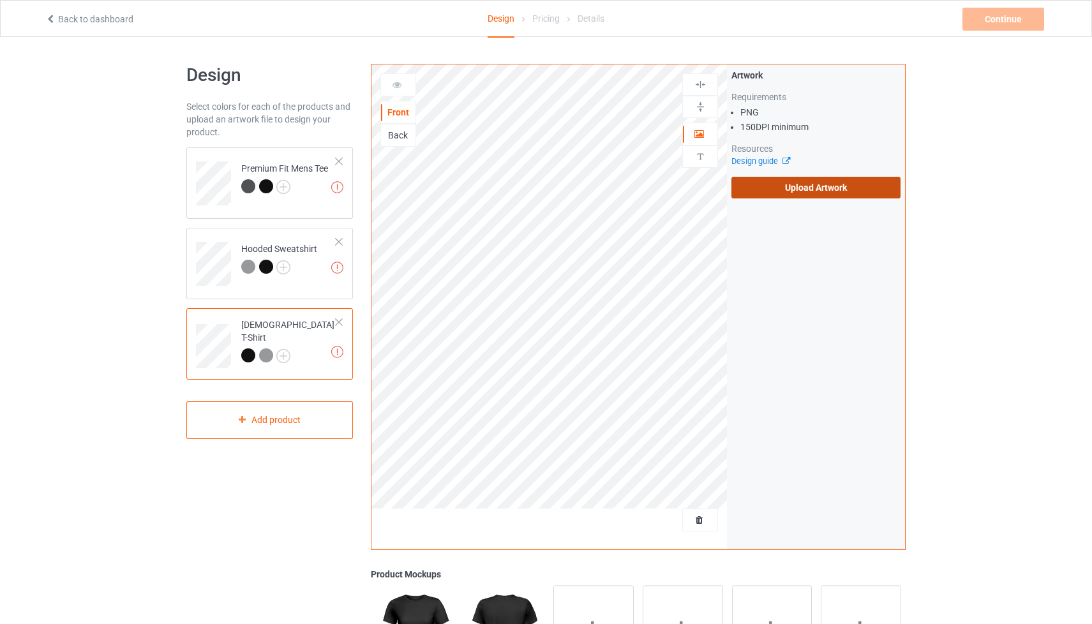
click at [766, 186] on label "Upload Artwork" at bounding box center [815, 188] width 169 height 22
click at [0, 0] on input "Upload Artwork" at bounding box center [0, 0] width 0 height 0
click at [772, 186] on label "Upload Artwork" at bounding box center [815, 188] width 169 height 22
click at [0, 0] on input "Upload Artwork" at bounding box center [0, 0] width 0 height 0
click at [782, 187] on label "Upload Artwork" at bounding box center [815, 188] width 169 height 22
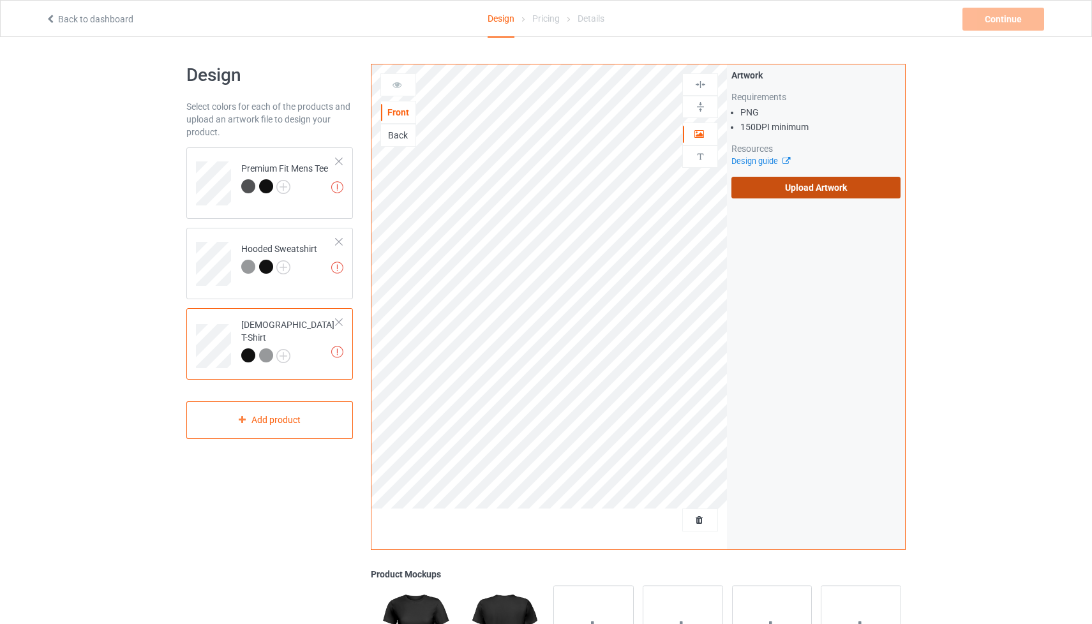
click at [0, 0] on input "Upload Artwork" at bounding box center [0, 0] width 0 height 0
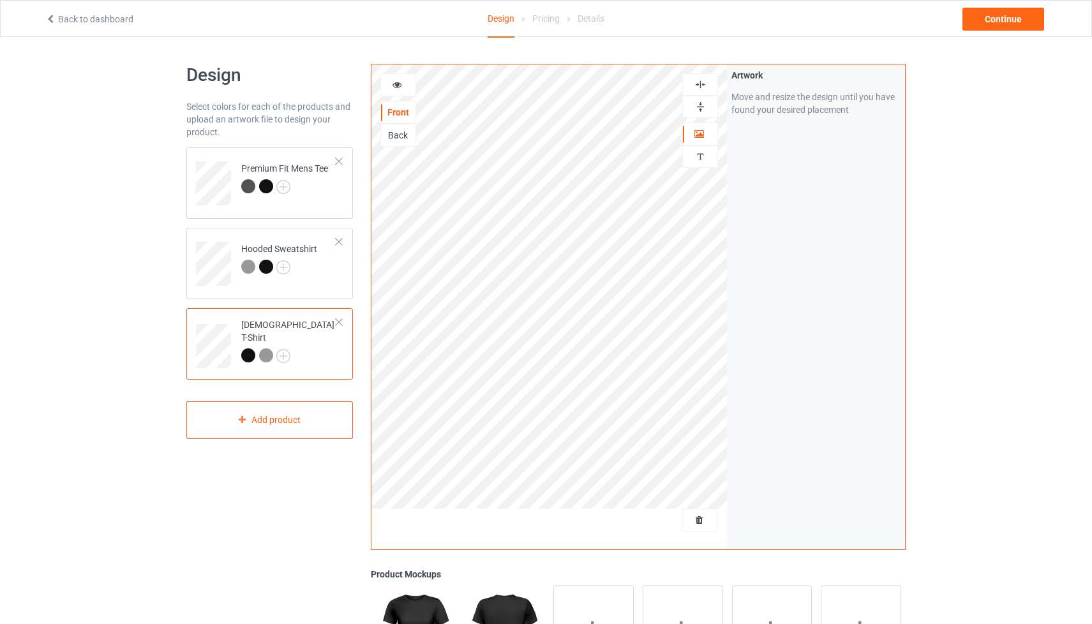
click at [698, 90] on img at bounding box center [700, 85] width 12 height 12
click at [401, 134] on div "Back" at bounding box center [398, 135] width 34 height 13
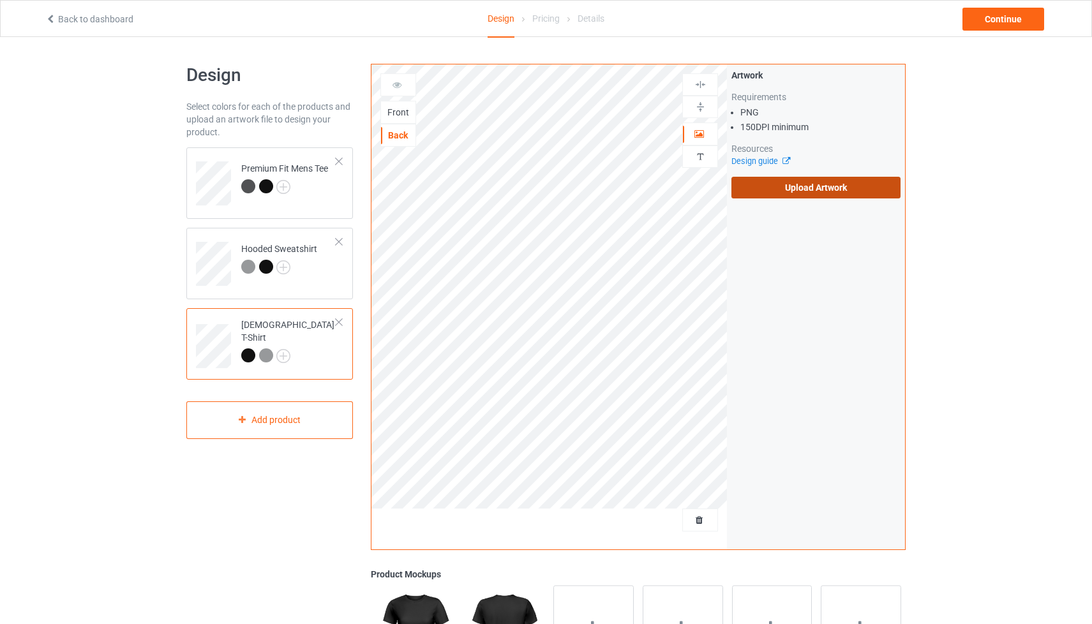
click at [768, 185] on label "Upload Artwork" at bounding box center [815, 188] width 169 height 22
click at [0, 0] on input "Upload Artwork" at bounding box center [0, 0] width 0 height 0
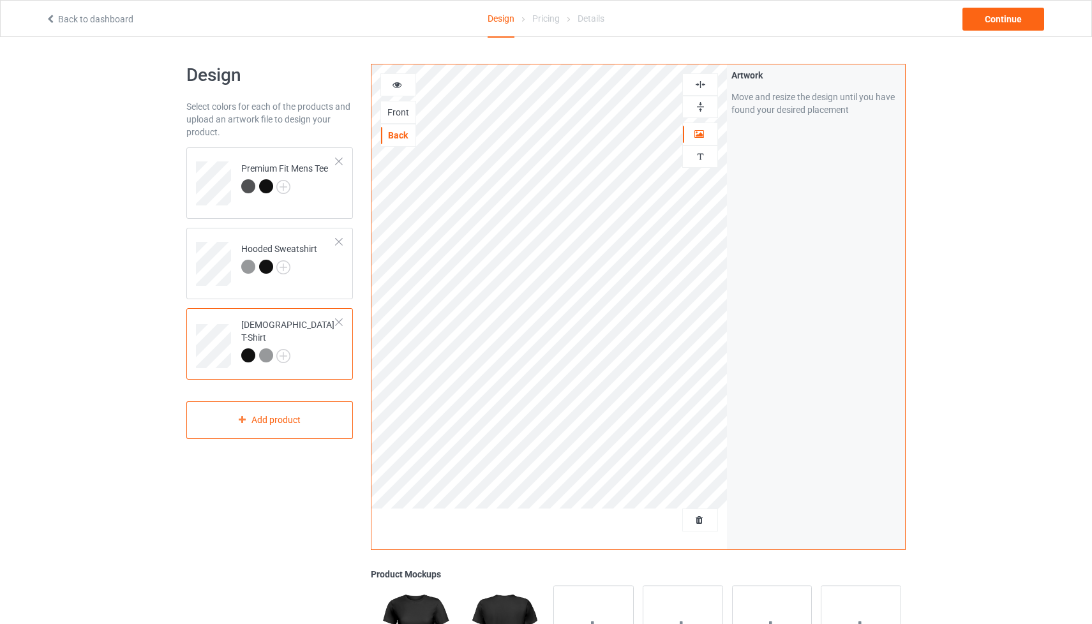
click at [703, 87] on img at bounding box center [700, 85] width 12 height 12
click at [970, 22] on div "Continue" at bounding box center [1004, 19] width 82 height 23
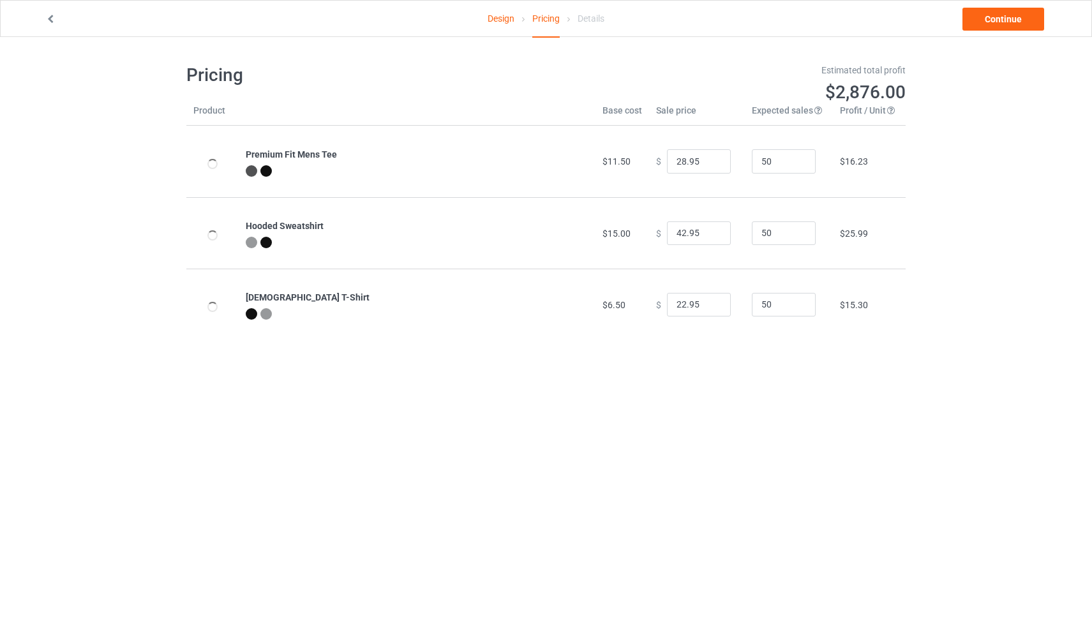
type input "32.95"
type input "46.95"
type input "26.95"
drag, startPoint x: 677, startPoint y: 161, endPoint x: 647, endPoint y: 161, distance: 30.6
click at [649, 161] on td "$ 32.95" at bounding box center [697, 161] width 96 height 71
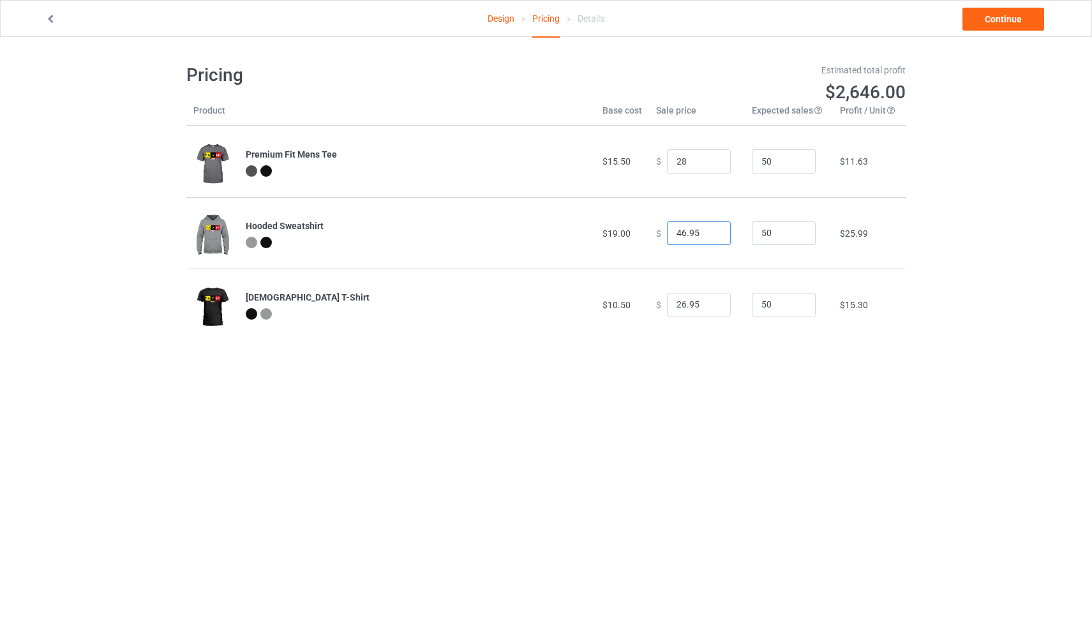
type input "28.00"
drag, startPoint x: 691, startPoint y: 230, endPoint x: 631, endPoint y: 231, distance: 60.0
click at [631, 231] on tr "Hooded Sweatshirt $19.00 $ 46.95 50 $25.99" at bounding box center [545, 232] width 719 height 71
type input "45.00"
drag, startPoint x: 681, startPoint y: 304, endPoint x: 631, endPoint y: 302, distance: 50.5
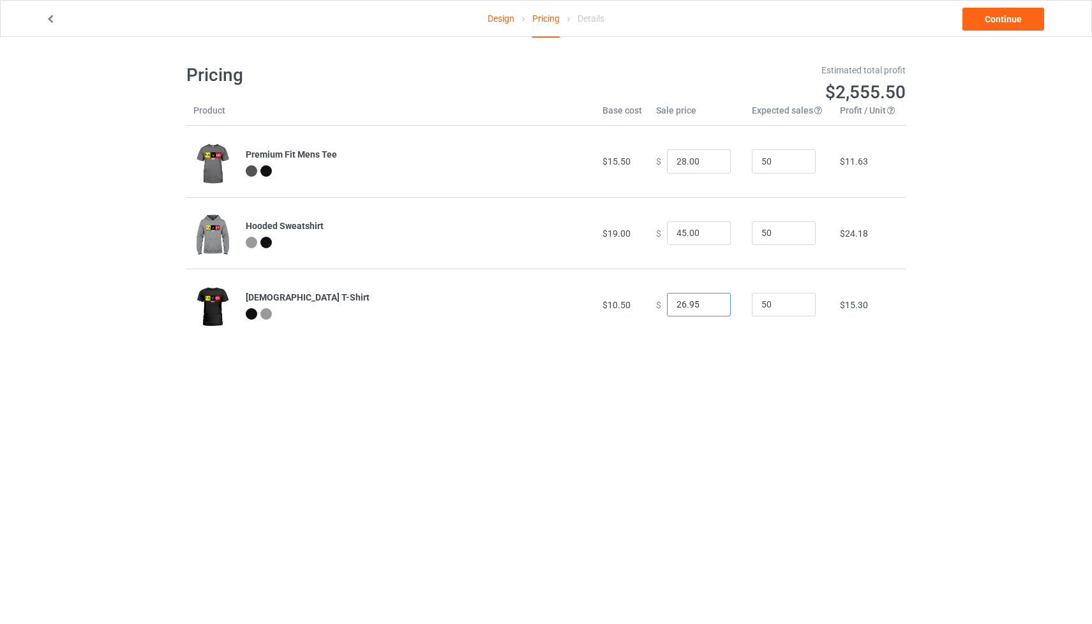
click at [631, 302] on tr "Ladies T-Shirt $10.50 $ 26.95 50 $15.30" at bounding box center [545, 304] width 719 height 71
type input "28.00"
click at [979, 23] on link "Continue" at bounding box center [1004, 19] width 82 height 23
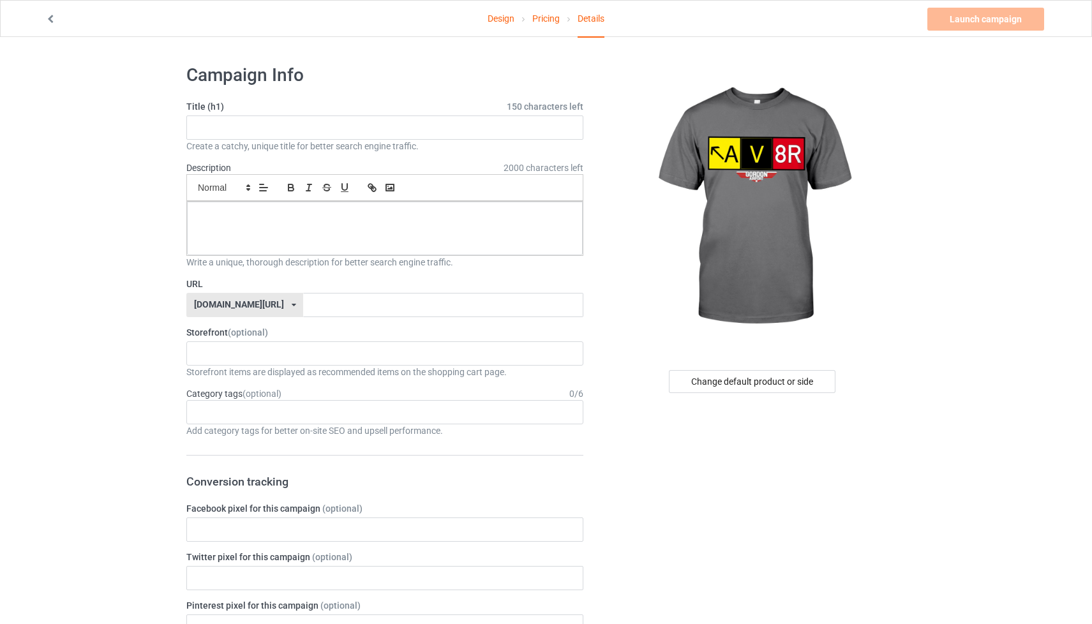
click at [501, 18] on link "Design" at bounding box center [501, 19] width 27 height 36
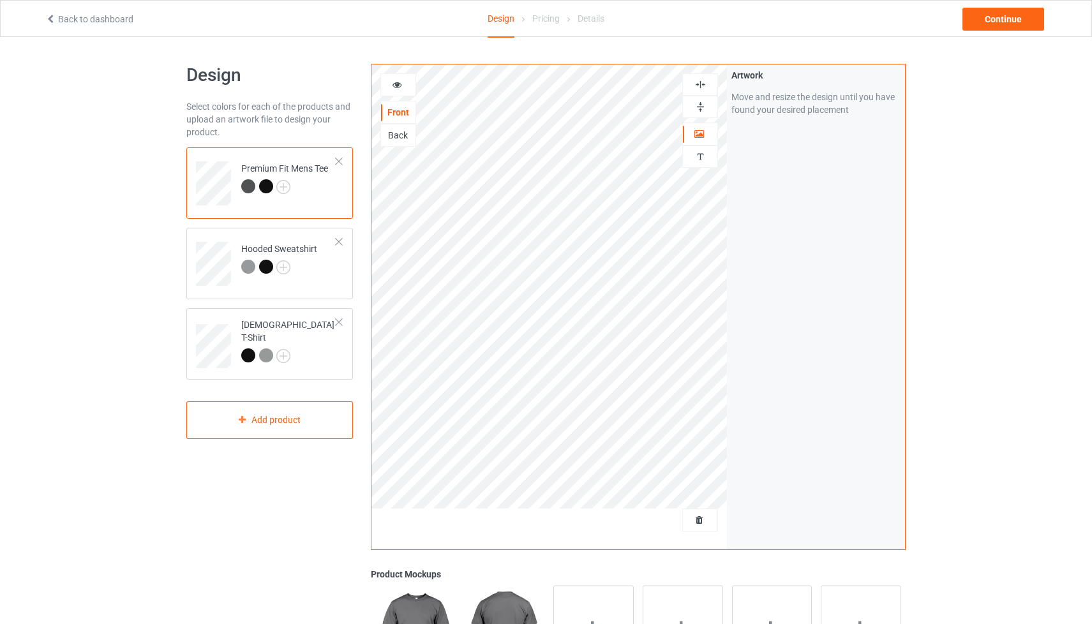
click at [703, 85] on img at bounding box center [700, 85] width 12 height 12
click at [694, 86] on div at bounding box center [700, 85] width 34 height 12
click at [700, 86] on img at bounding box center [700, 85] width 12 height 12
click at [987, 22] on div "Continue" at bounding box center [1004, 19] width 82 height 23
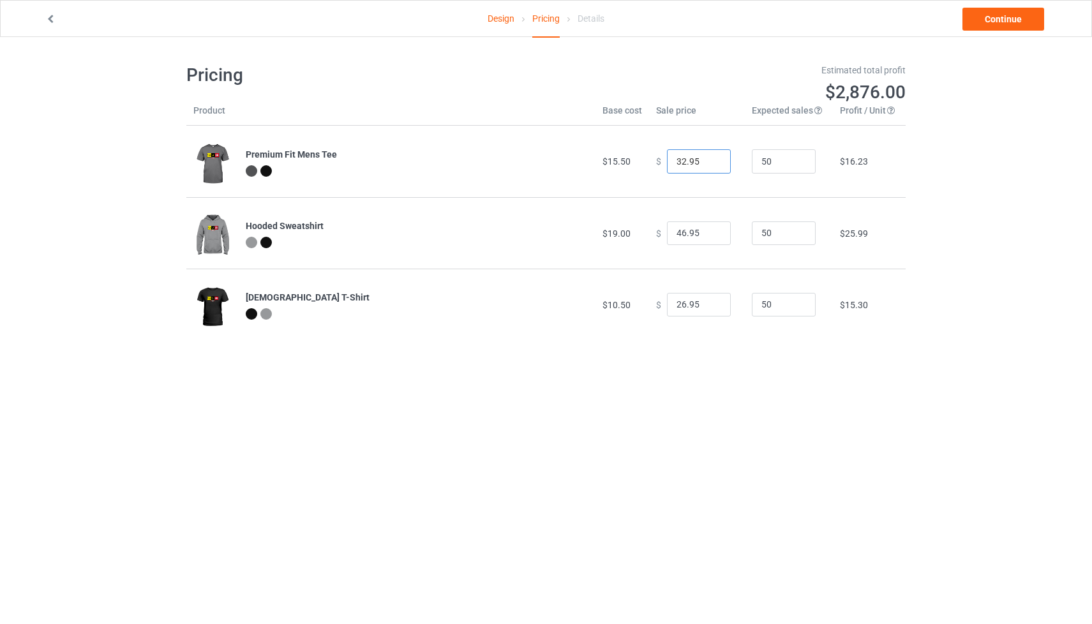
drag, startPoint x: 647, startPoint y: 161, endPoint x: 640, endPoint y: 162, distance: 7.8
click at [639, 162] on tr "Premium Fit Mens Tee $15.50 $ 32.95 50 $16.23" at bounding box center [545, 161] width 719 height 71
drag, startPoint x: 693, startPoint y: 160, endPoint x: 643, endPoint y: 160, distance: 50.4
click at [649, 160] on td "$ 32.95" at bounding box center [697, 161] width 96 height 71
type input "28.00"
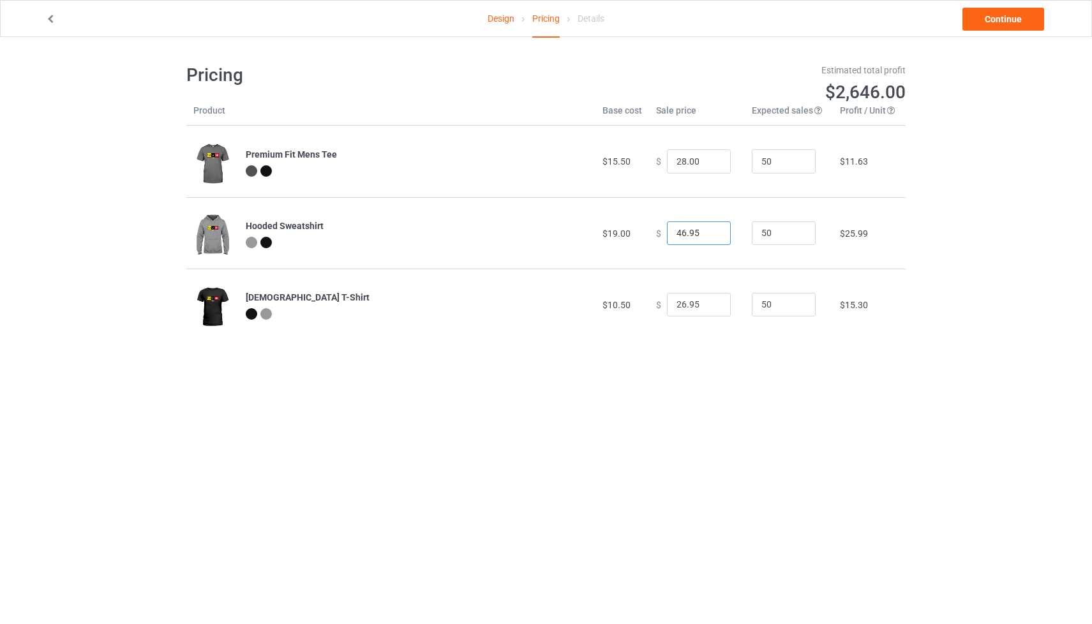
drag, startPoint x: 691, startPoint y: 234, endPoint x: 646, endPoint y: 236, distance: 44.7
click at [649, 236] on td "$ 46.95" at bounding box center [697, 232] width 96 height 71
type input "45.00"
drag, startPoint x: 691, startPoint y: 303, endPoint x: 634, endPoint y: 300, distance: 56.9
click at [634, 300] on tr "Ladies T-Shirt $10.50 $ 26.95 50 $15.30" at bounding box center [545, 304] width 719 height 71
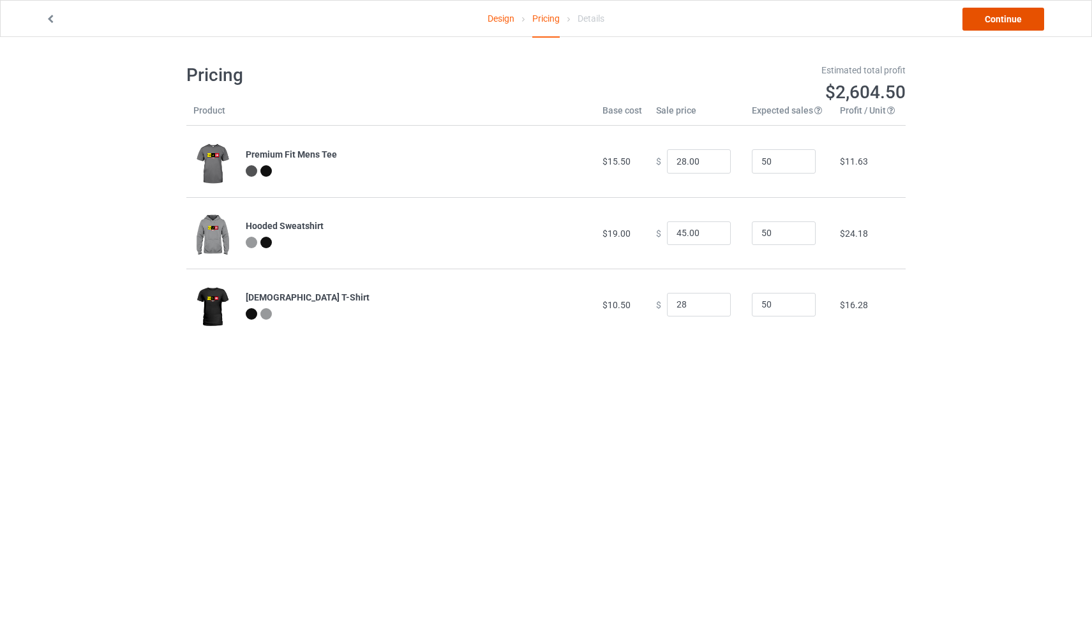
type input "28.00"
click at [1000, 20] on link "Continue" at bounding box center [1004, 19] width 82 height 23
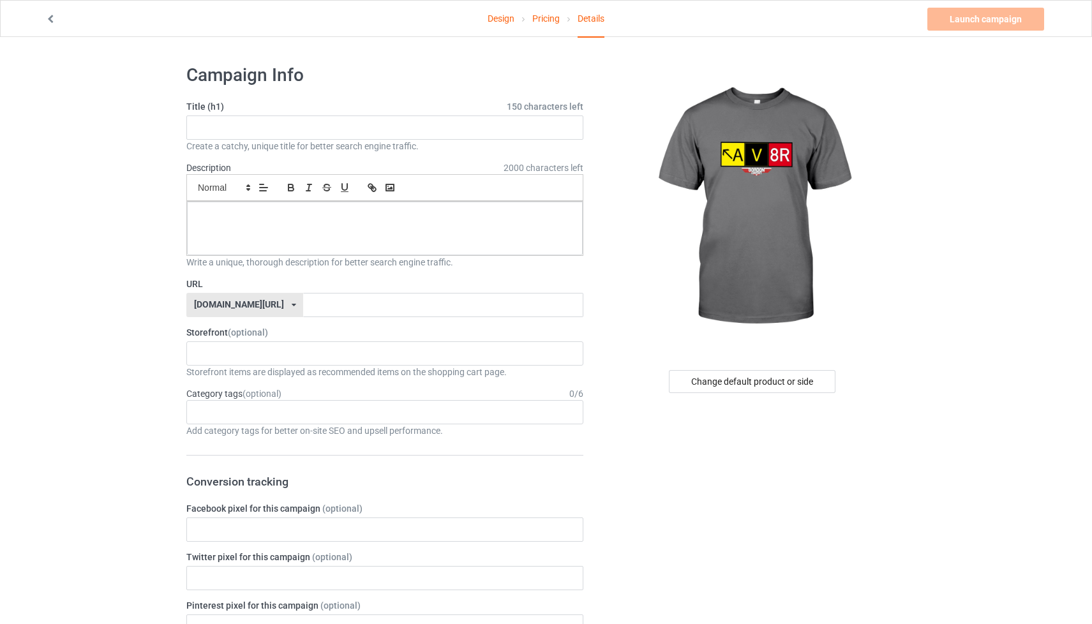
click at [230, 114] on div "Title (h1) 150 characters left Create a catchy, unique title for better search …" at bounding box center [384, 126] width 397 height 52
click at [225, 122] on input "text" at bounding box center [384, 128] width 397 height 24
type input "Fly The Fort - AV8R"
click at [244, 213] on p at bounding box center [384, 216] width 375 height 12
click at [303, 310] on input "text" at bounding box center [443, 305] width 280 height 24
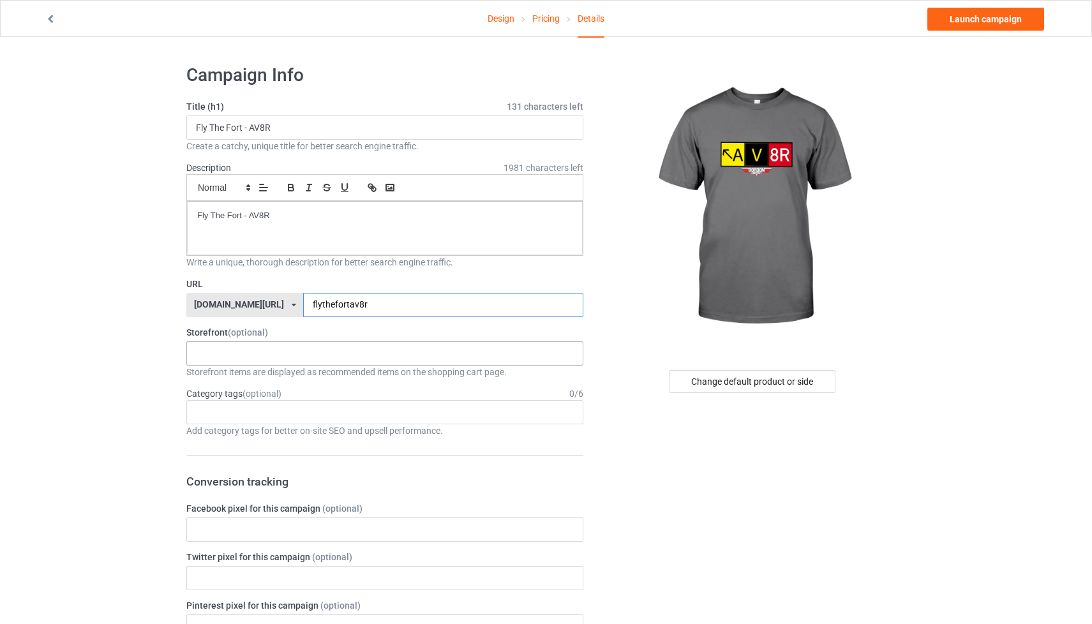
type input "flythefortav8r"
click at [318, 353] on div "[PERSON_NAME] Airport [PERSON_NAME] Designs Prints X INK Store 65fc623c2b68d700…" at bounding box center [384, 353] width 397 height 24
click at [324, 380] on div "[PERSON_NAME][GEOGRAPHIC_DATA]" at bounding box center [385, 377] width 396 height 24
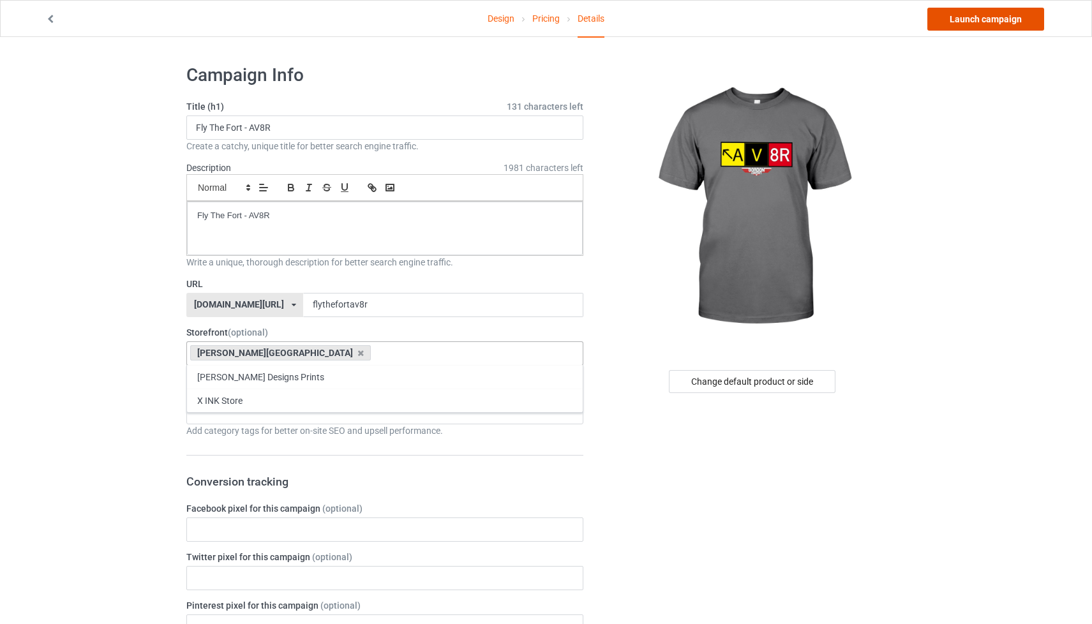
click at [993, 18] on link "Launch campaign" at bounding box center [985, 19] width 117 height 23
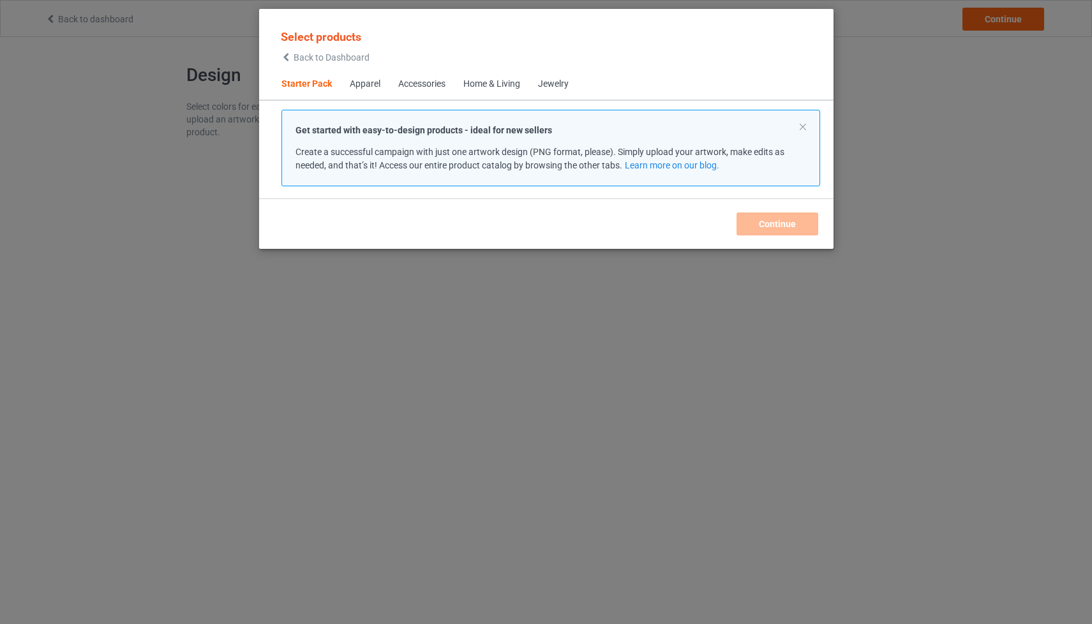
scroll to position [16, 0]
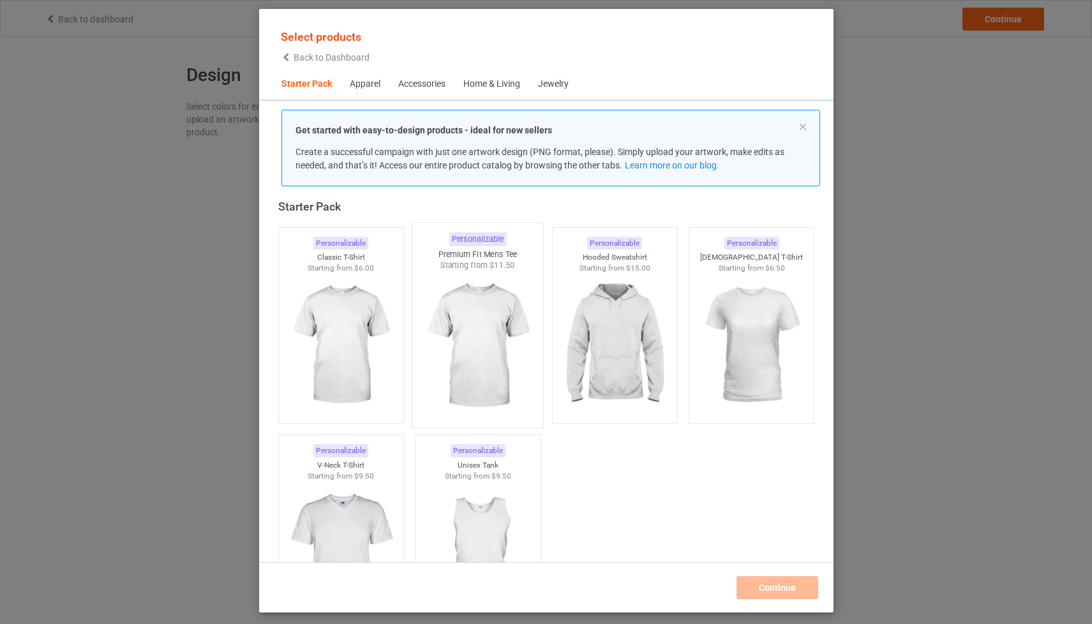
click at [491, 326] on img at bounding box center [477, 346] width 120 height 150
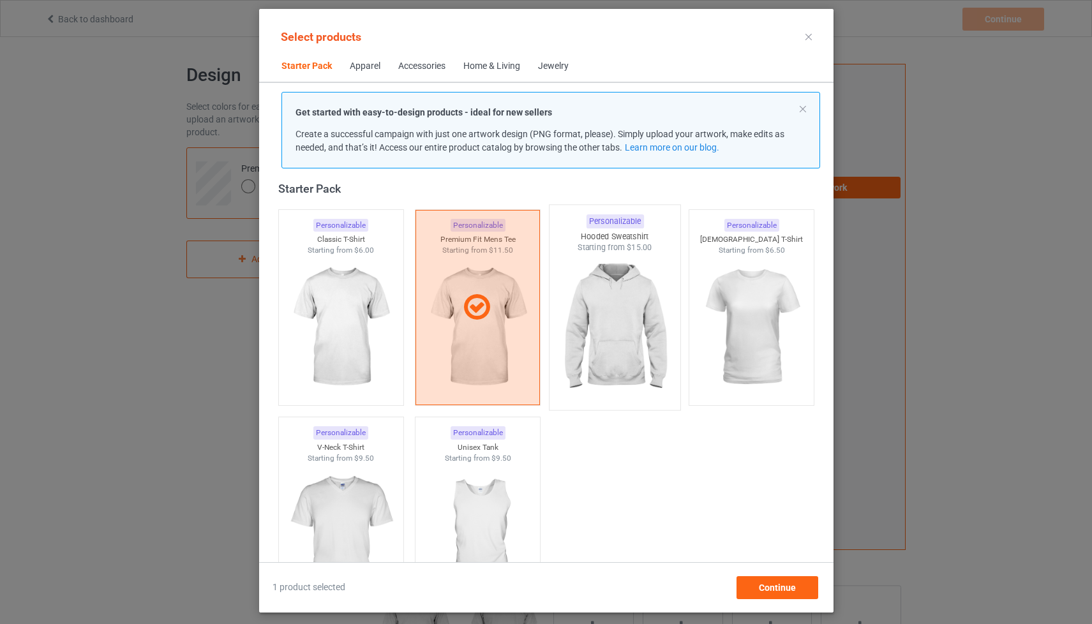
click at [641, 331] on img at bounding box center [615, 328] width 120 height 150
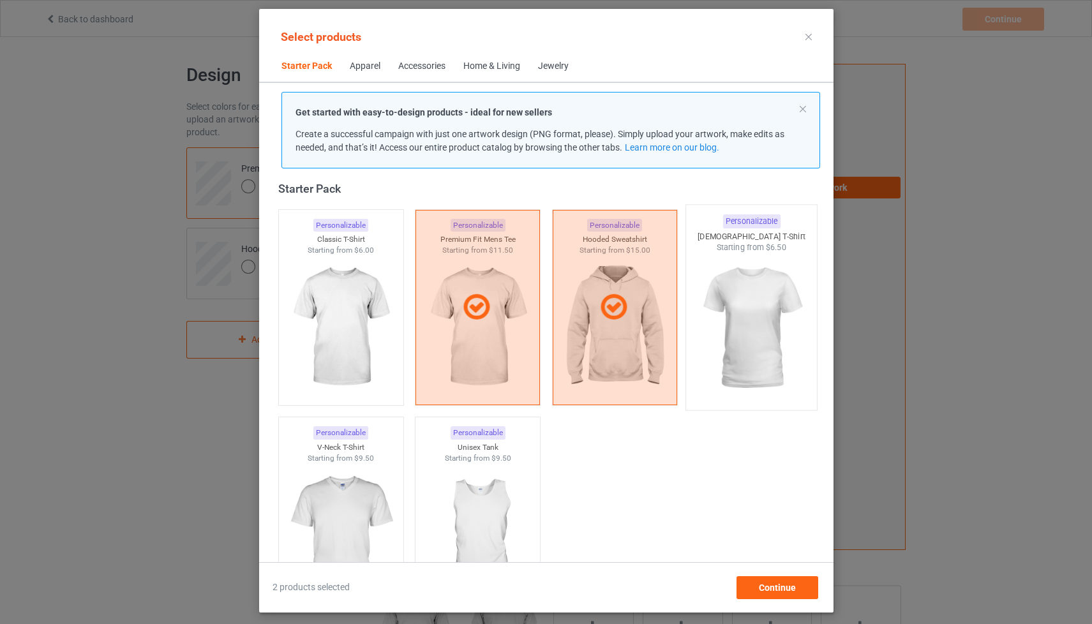
click at [730, 318] on img at bounding box center [751, 328] width 120 height 150
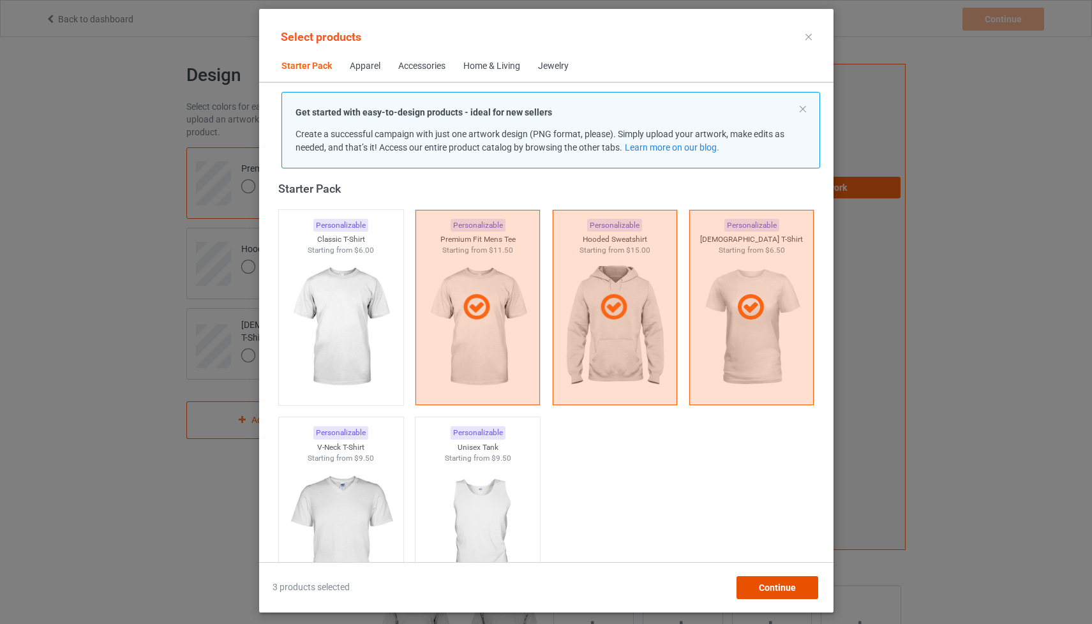
click at [778, 586] on span "Continue" at bounding box center [776, 588] width 37 height 10
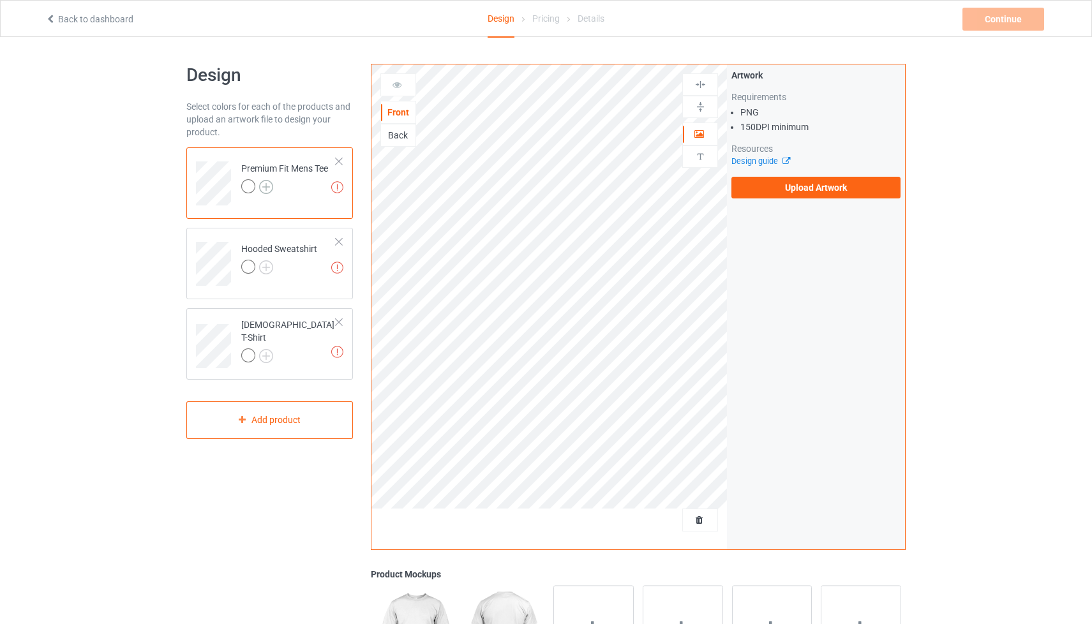
click at [269, 184] on img at bounding box center [266, 187] width 14 height 14
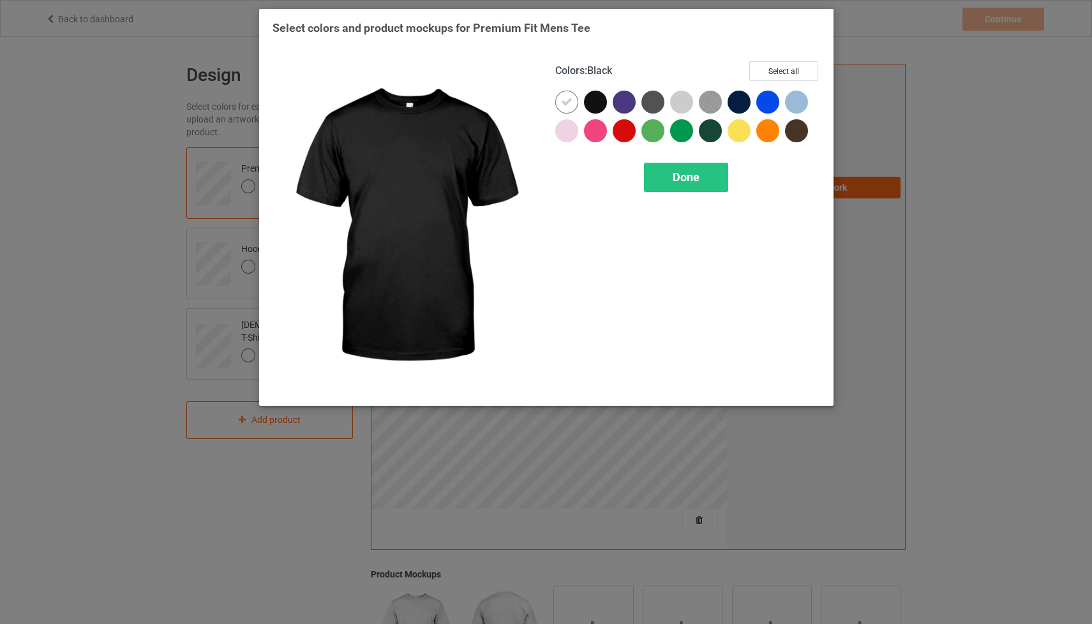
drag, startPoint x: 592, startPoint y: 101, endPoint x: 571, endPoint y: 58, distance: 48.0
click at [592, 100] on div at bounding box center [595, 102] width 23 height 23
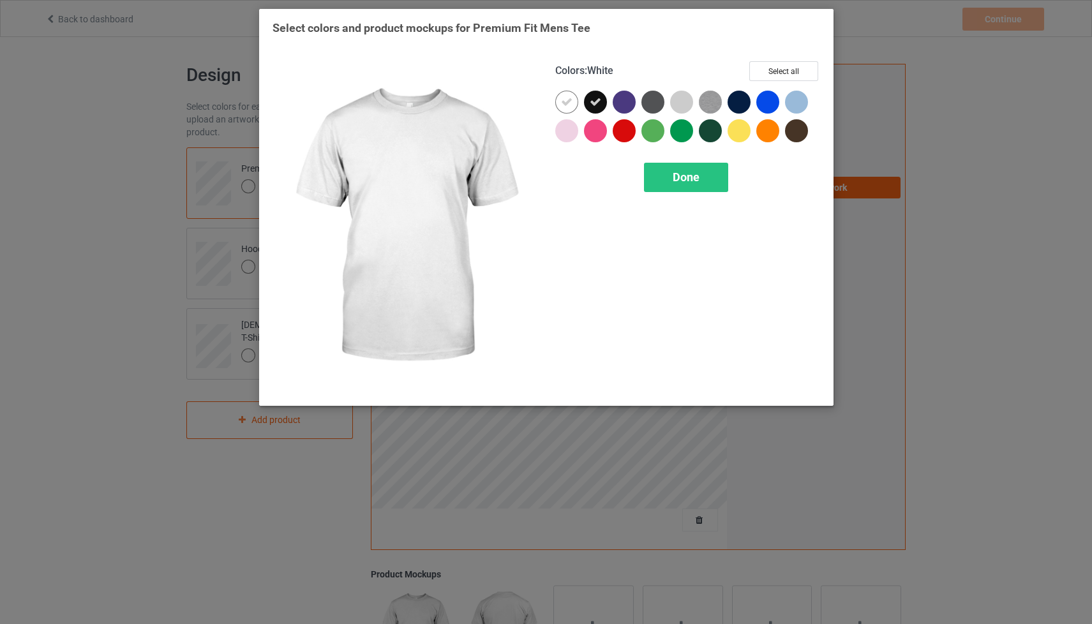
click at [564, 95] on div at bounding box center [566, 102] width 23 height 23
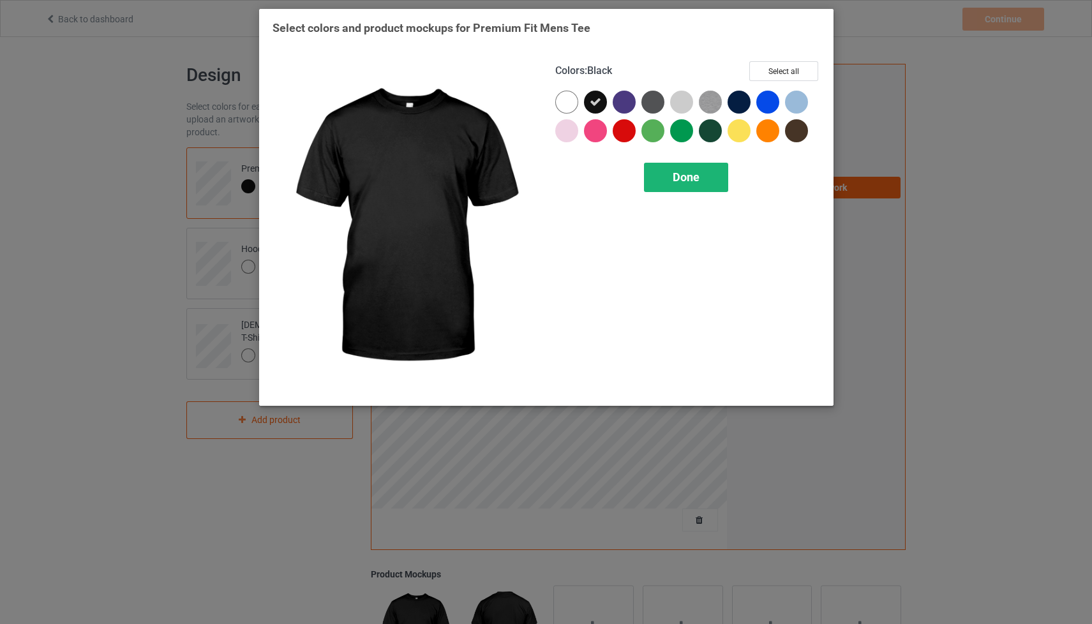
click at [693, 177] on span "Done" at bounding box center [686, 176] width 27 height 13
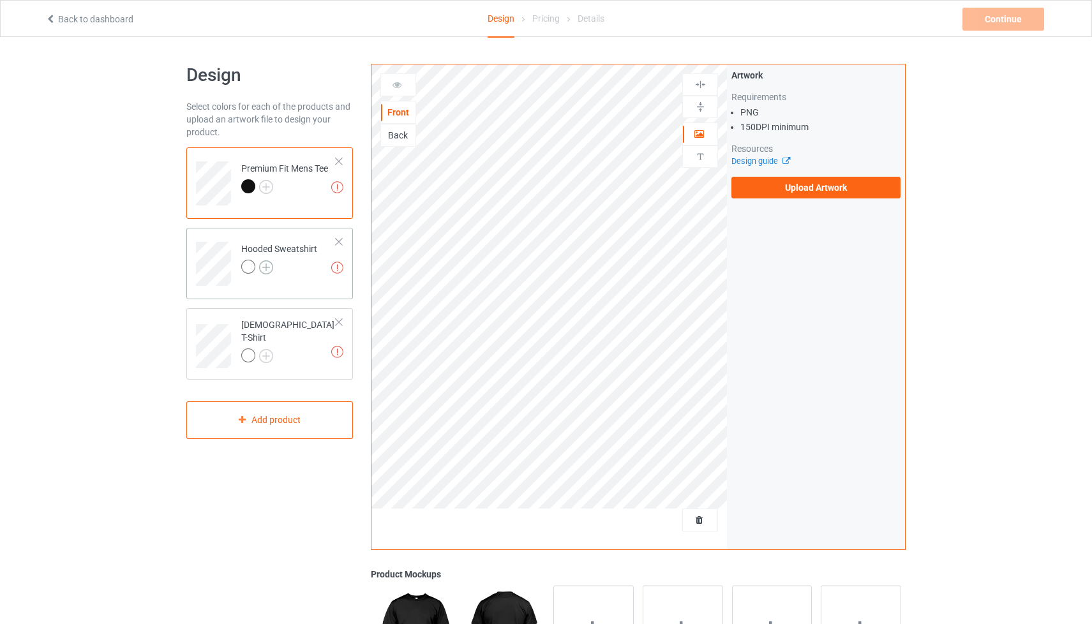
click at [267, 267] on img at bounding box center [266, 267] width 14 height 14
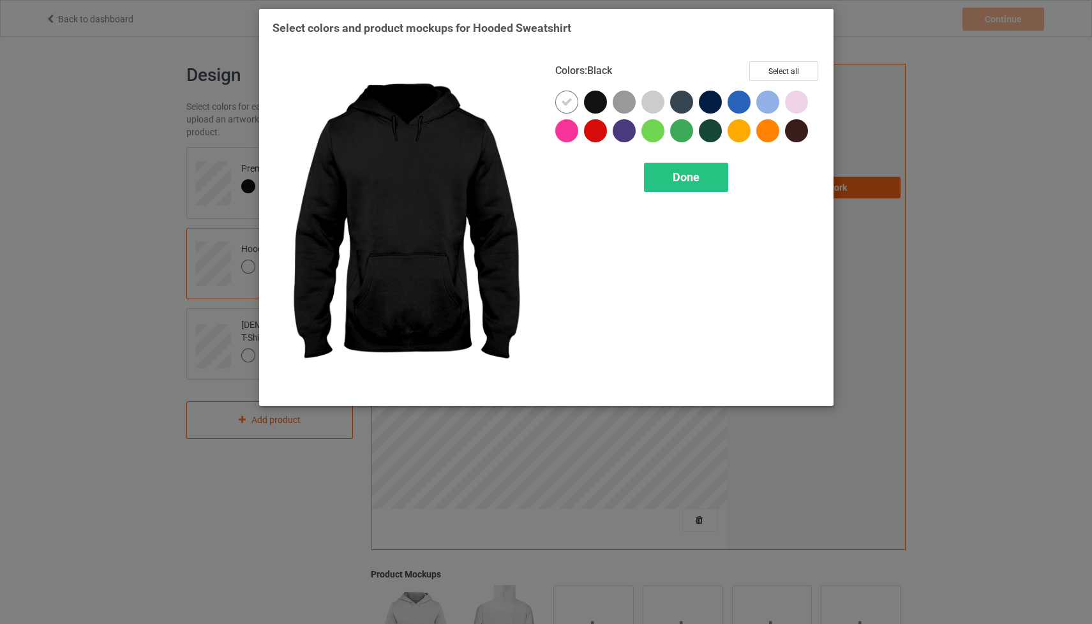
click at [597, 94] on div at bounding box center [595, 102] width 23 height 23
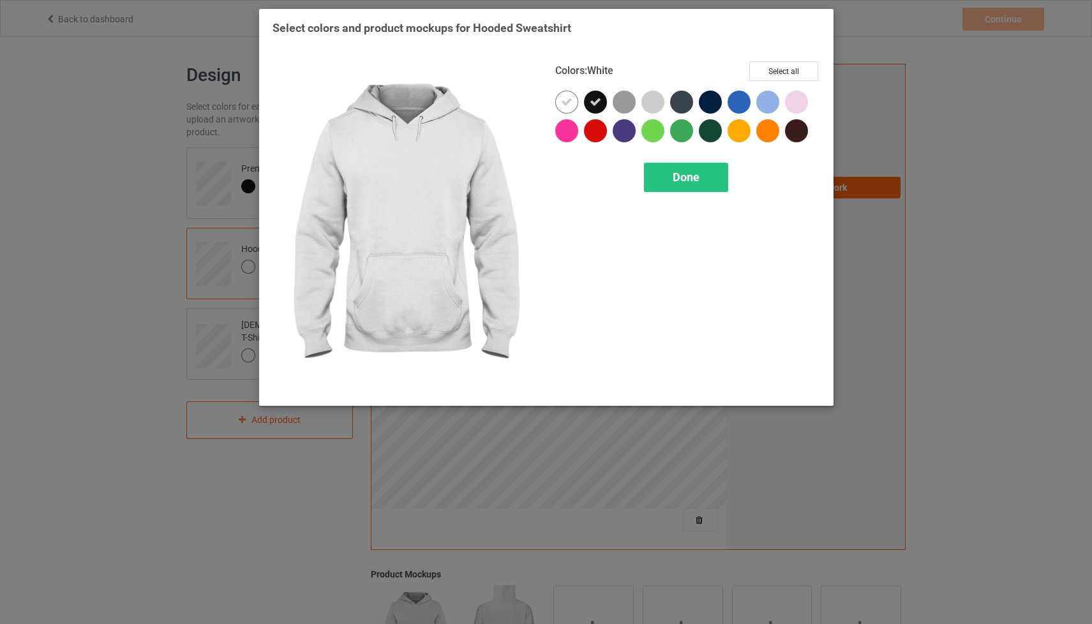
click at [561, 99] on icon at bounding box center [566, 101] width 11 height 11
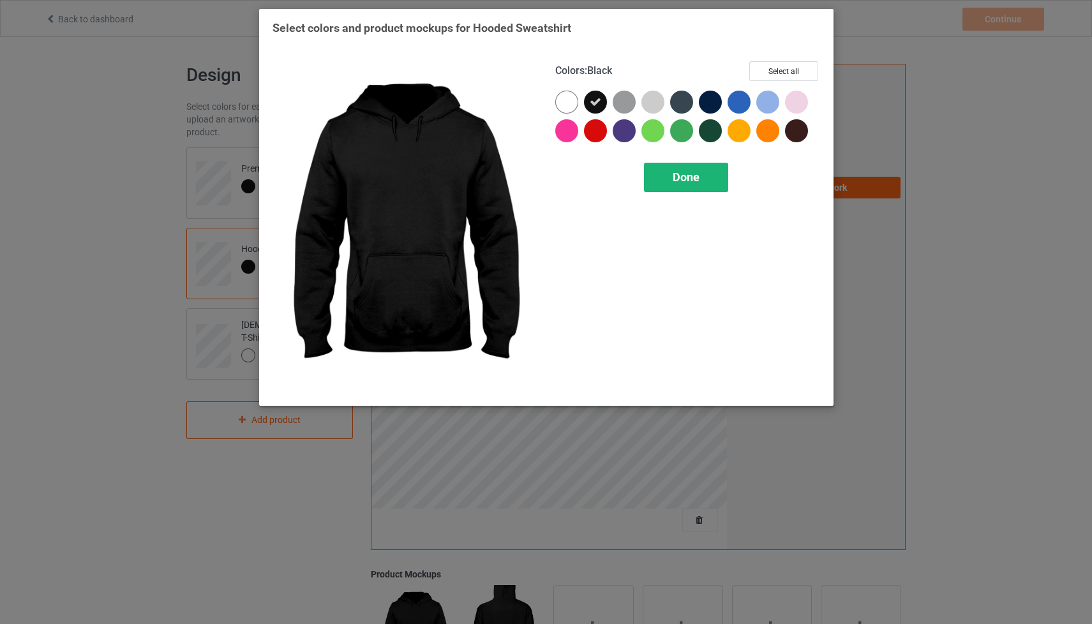
click at [701, 179] on div "Done" at bounding box center [686, 177] width 84 height 29
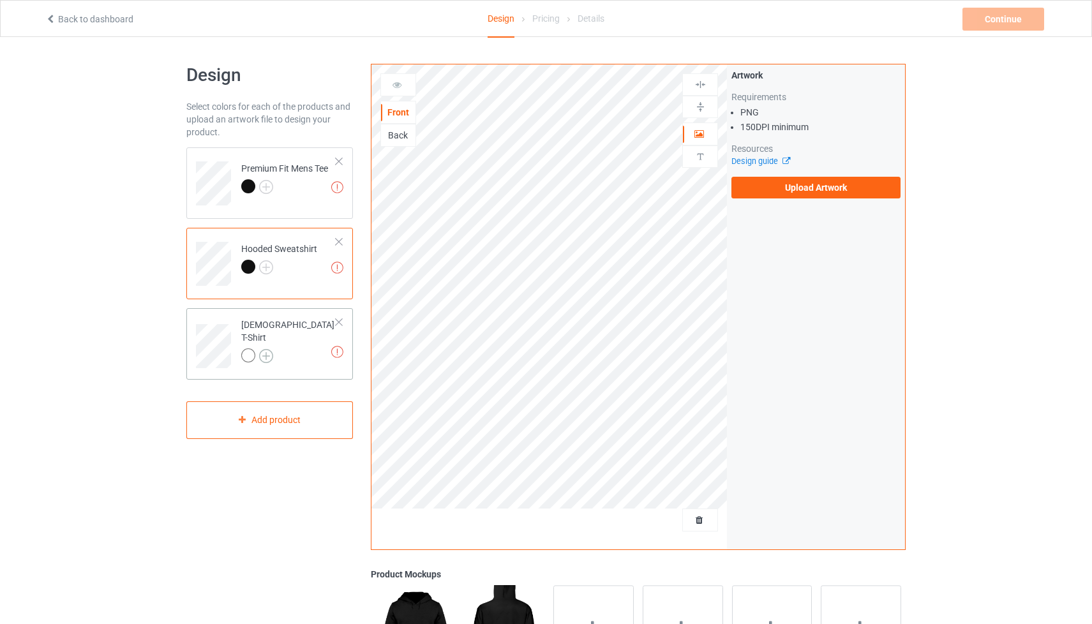
click at [267, 349] on img at bounding box center [266, 356] width 14 height 14
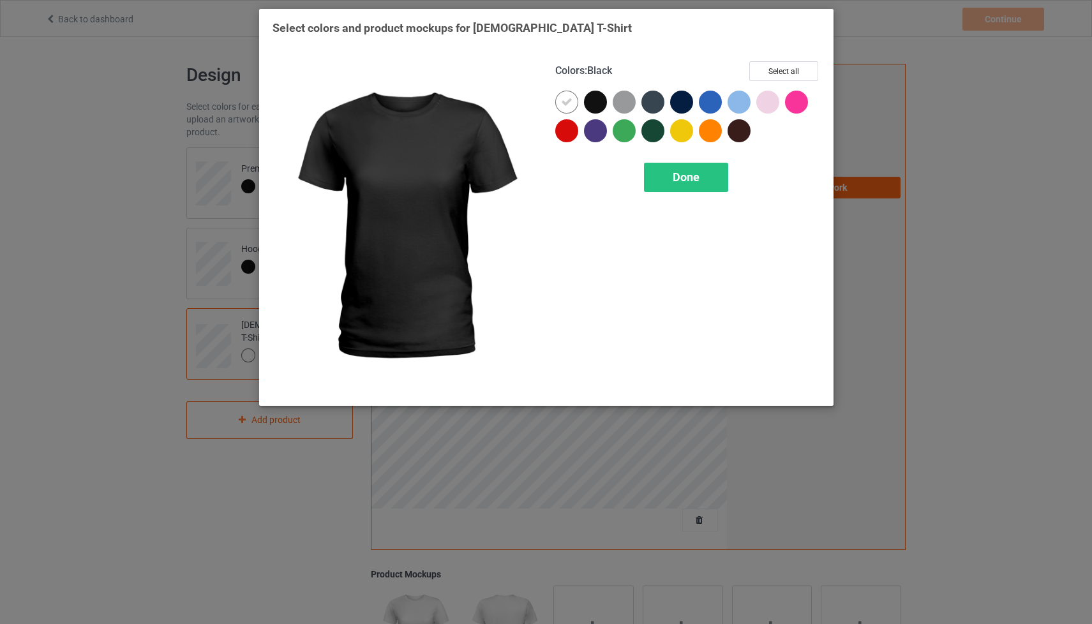
drag, startPoint x: 594, startPoint y: 97, endPoint x: 561, endPoint y: 101, distance: 32.9
click at [593, 97] on div at bounding box center [595, 102] width 23 height 23
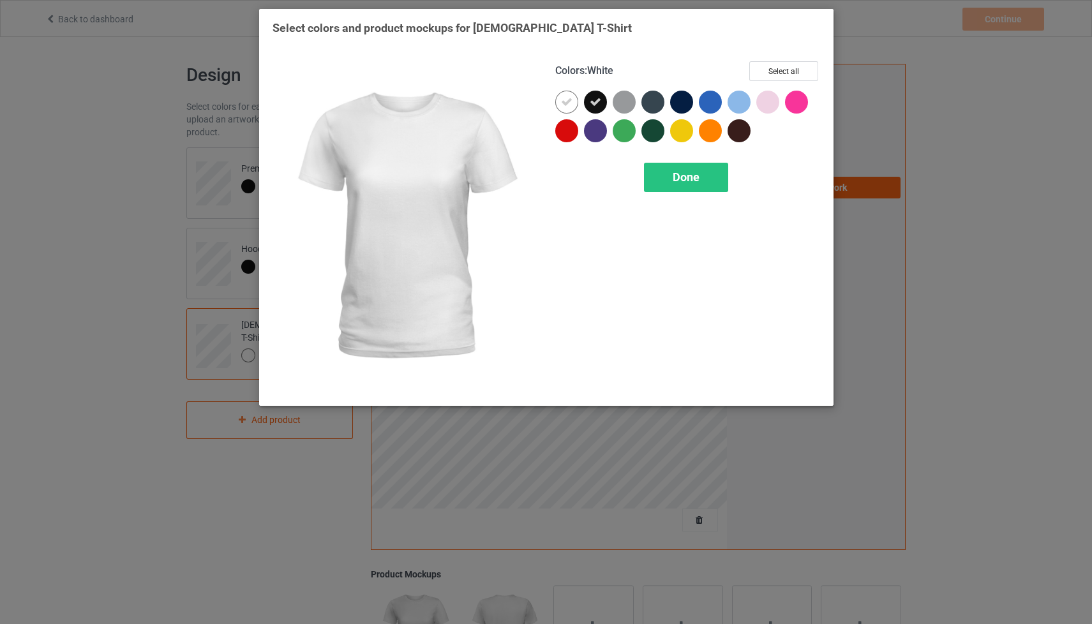
click at [560, 101] on div at bounding box center [566, 102] width 23 height 23
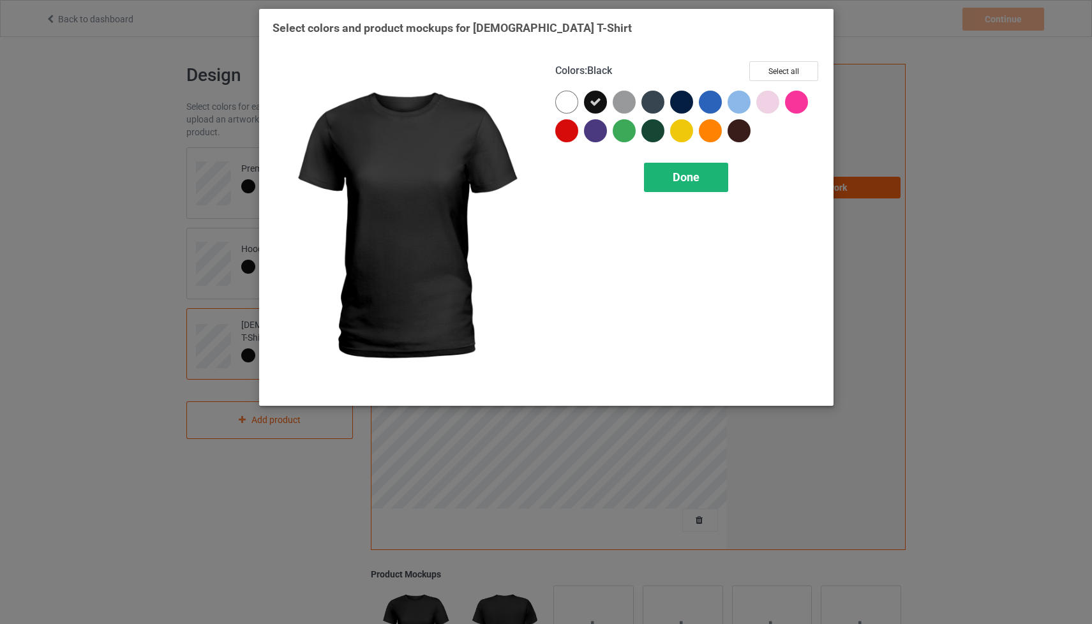
click at [698, 174] on span "Done" at bounding box center [686, 176] width 27 height 13
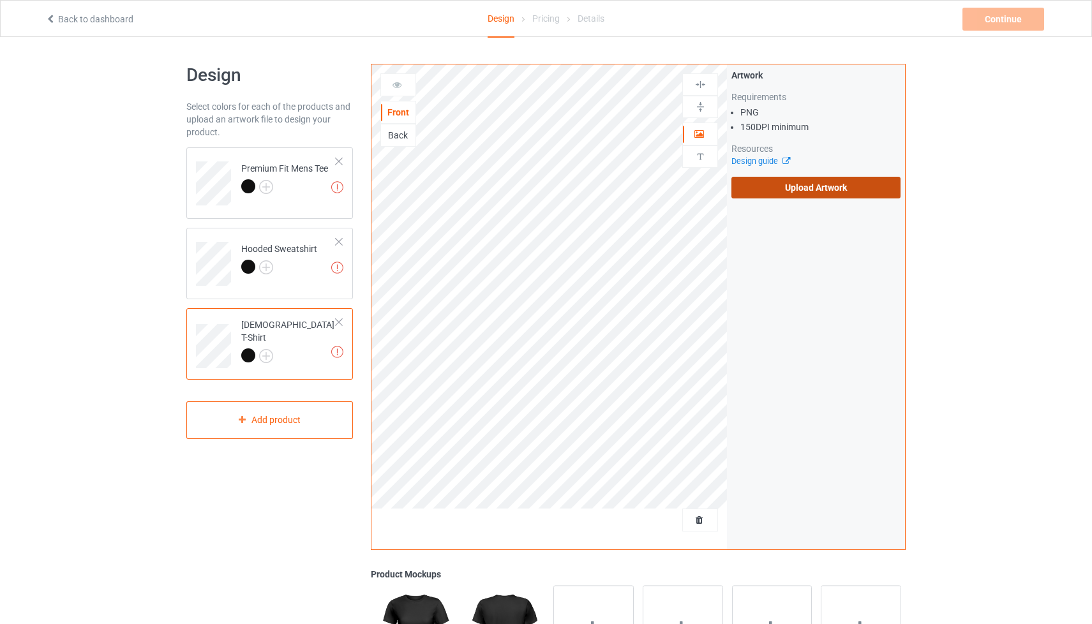
click at [777, 196] on label "Upload Artwork" at bounding box center [815, 188] width 169 height 22
click at [0, 0] on input "Upload Artwork" at bounding box center [0, 0] width 0 height 0
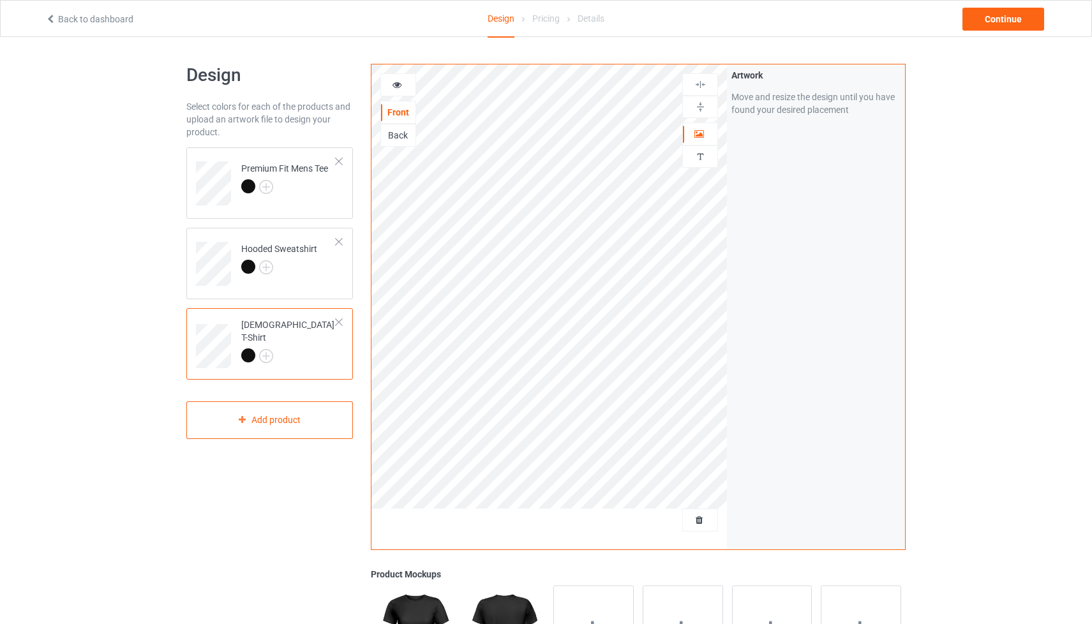
click at [398, 137] on div "Back" at bounding box center [398, 135] width 34 height 13
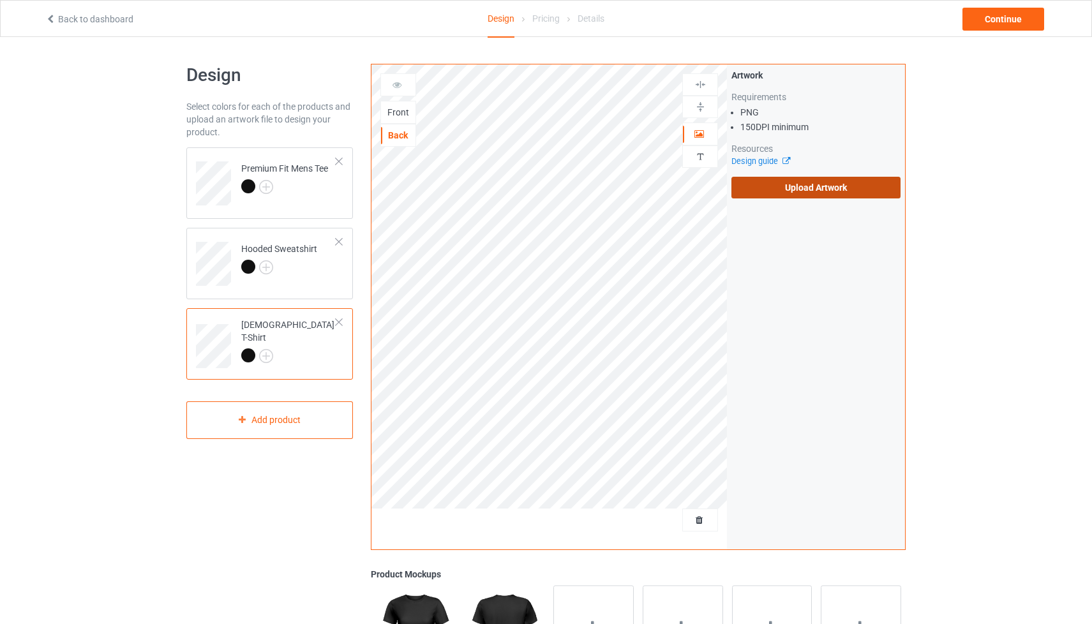
click at [850, 193] on label "Upload Artwork" at bounding box center [815, 188] width 169 height 22
click at [0, 0] on input "Upload Artwork" at bounding box center [0, 0] width 0 height 0
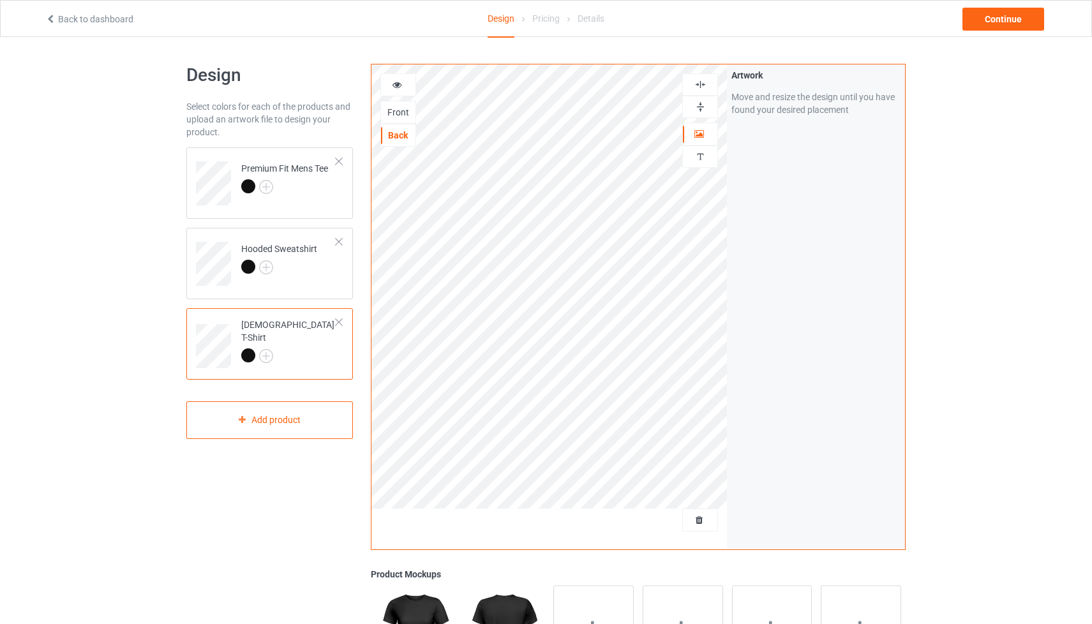
scroll to position [1, 0]
click at [1015, 20] on div "Continue" at bounding box center [1004, 19] width 82 height 23
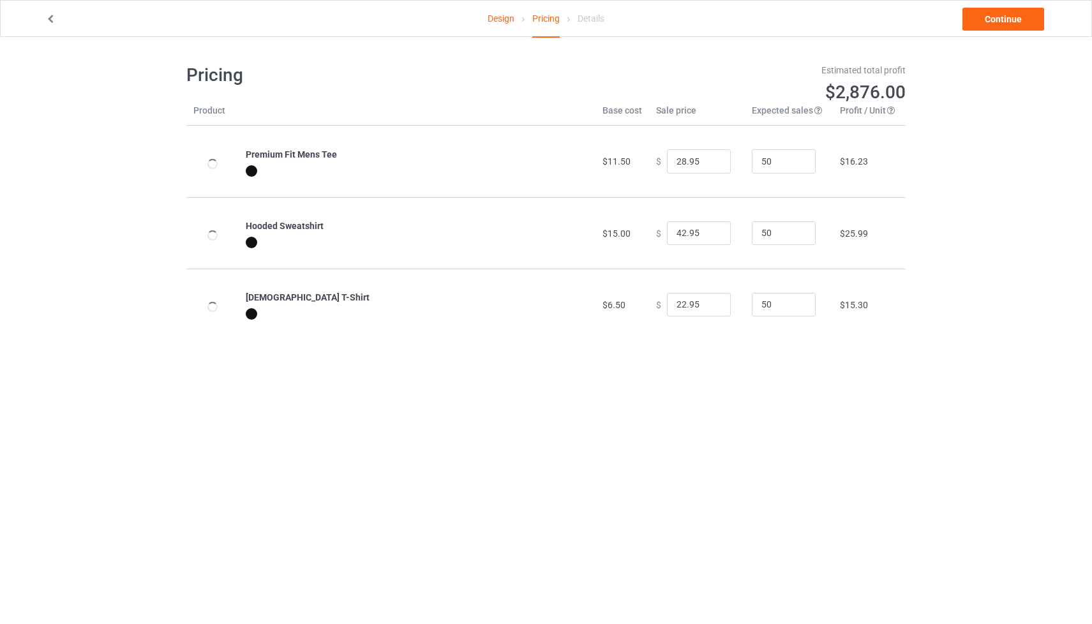
type input "32.95"
type input "46.95"
type input "26.95"
drag, startPoint x: 692, startPoint y: 162, endPoint x: 656, endPoint y: 165, distance: 36.5
click at [656, 162] on div "$ 32.95" at bounding box center [697, 161] width 82 height 24
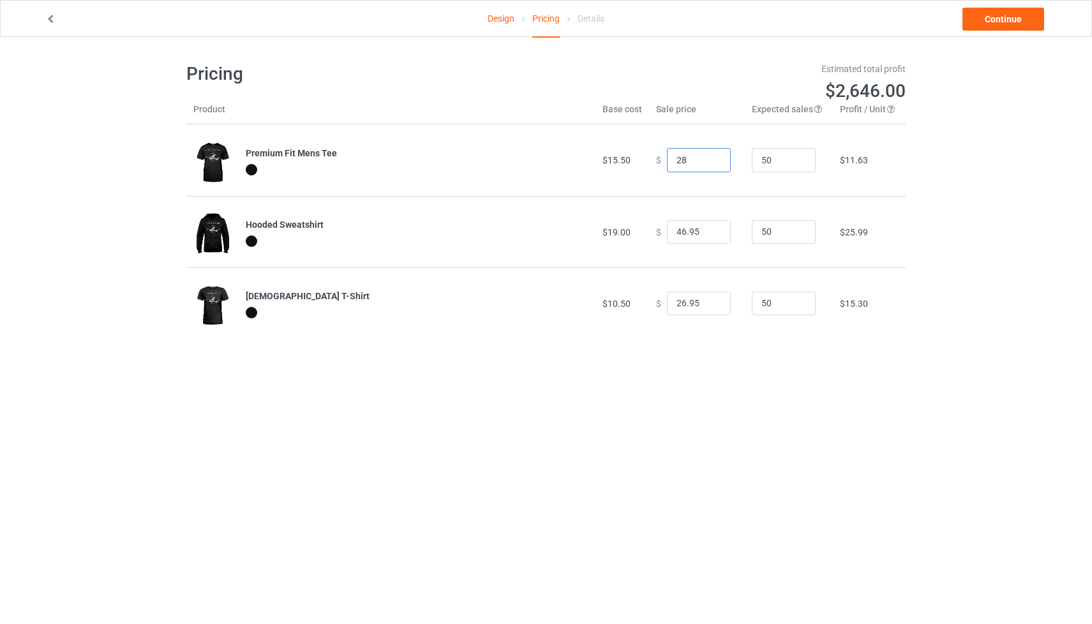
scroll to position [1, 0]
type input "28.00"
drag, startPoint x: 692, startPoint y: 232, endPoint x: 668, endPoint y: 233, distance: 24.3
click at [668, 233] on input "46.95" at bounding box center [699, 233] width 64 height 24
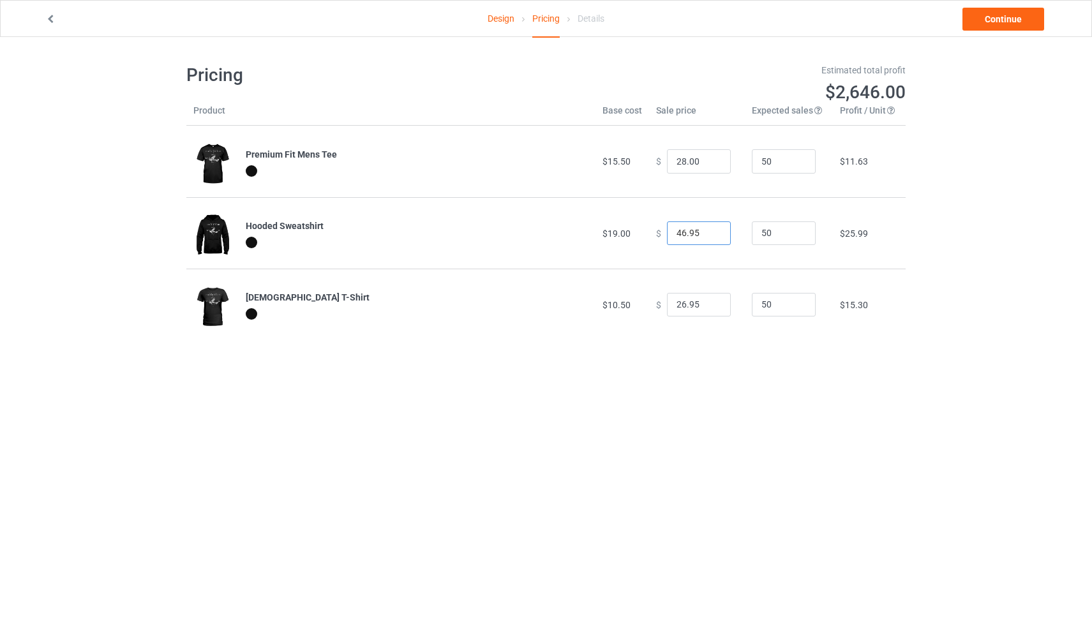
scroll to position [1, 0]
type input "45.00"
drag, startPoint x: 663, startPoint y: 305, endPoint x: 647, endPoint y: 306, distance: 15.3
click at [649, 306] on td "$ 26.95" at bounding box center [697, 302] width 96 height 71
type input "28.00"
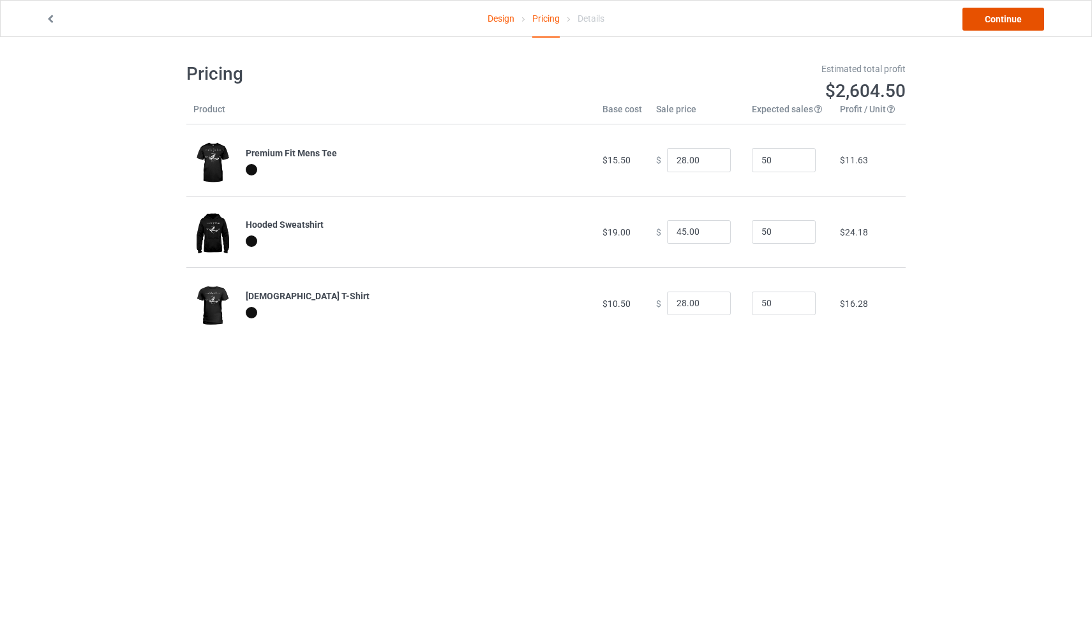
click at [1002, 22] on link "Continue" at bounding box center [1004, 19] width 82 height 23
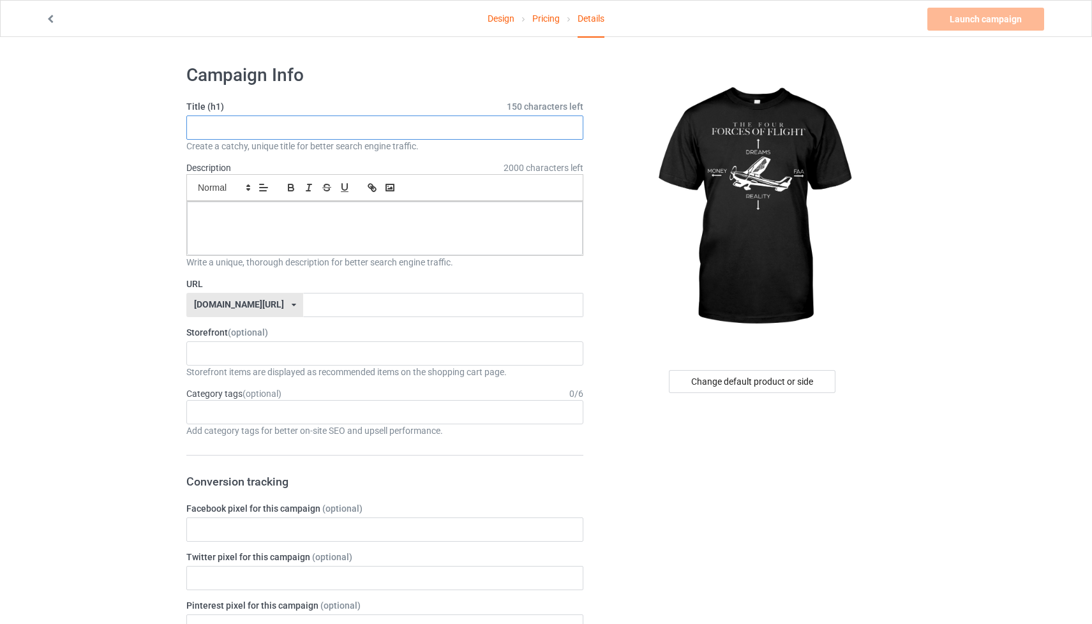
click at [367, 133] on input "text" at bounding box center [384, 128] width 397 height 24
type input "Fly The Fort - Four Forces of Flight"
click at [448, 219] on p at bounding box center [384, 216] width 375 height 12
click at [397, 303] on input "text" at bounding box center [443, 305] width 280 height 24
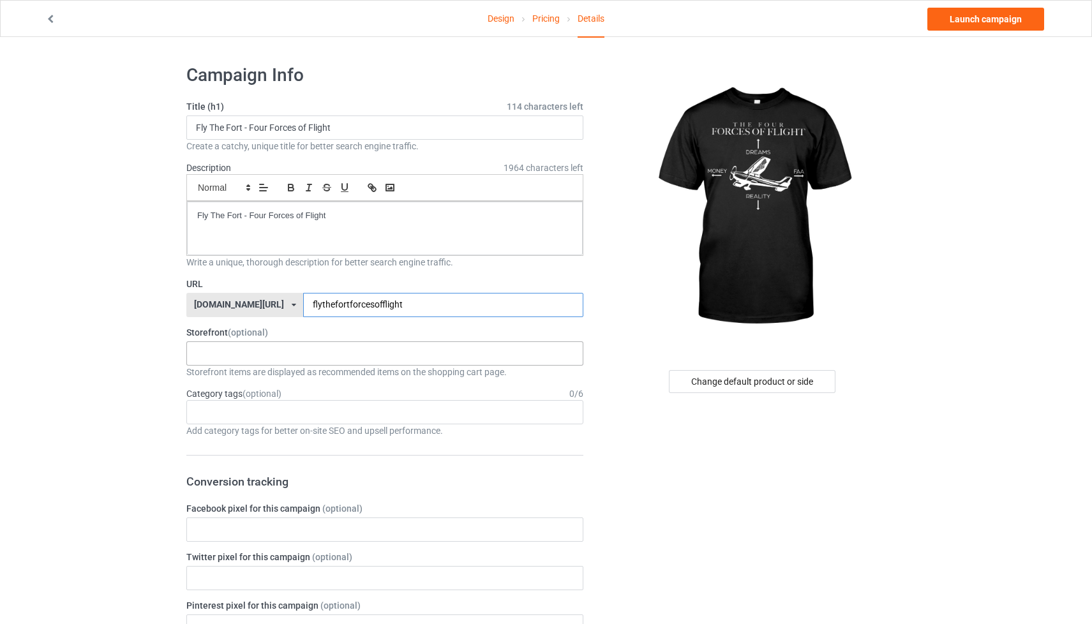
type input "flythefortforcesofflight"
click at [380, 361] on div "[PERSON_NAME] Airport [PERSON_NAME] Designs Prints X INK Store 65fc623c2b68d700…" at bounding box center [384, 353] width 397 height 24
click at [377, 382] on div "[PERSON_NAME][GEOGRAPHIC_DATA]" at bounding box center [385, 377] width 396 height 24
click at [503, 18] on link "Design" at bounding box center [501, 19] width 27 height 36
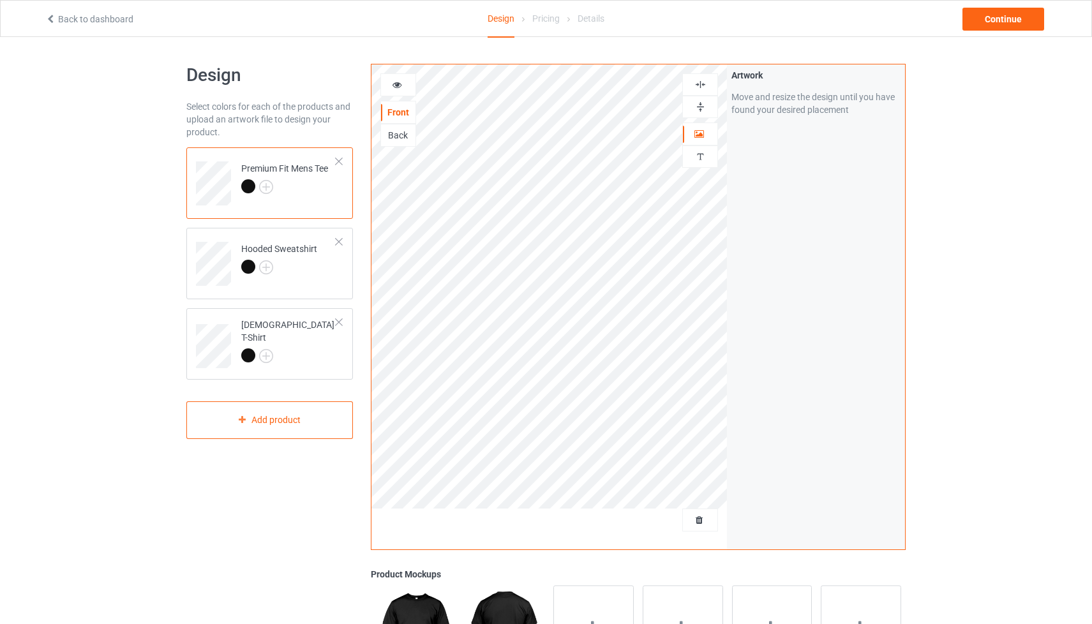
drag, startPoint x: 698, startPoint y: 85, endPoint x: 694, endPoint y: 132, distance: 47.4
click at [698, 85] on img at bounding box center [700, 85] width 12 height 12
click at [697, 90] on img at bounding box center [700, 85] width 12 height 12
click at [700, 87] on img at bounding box center [700, 85] width 12 height 12
click at [986, 26] on div "Continue" at bounding box center [1004, 19] width 82 height 23
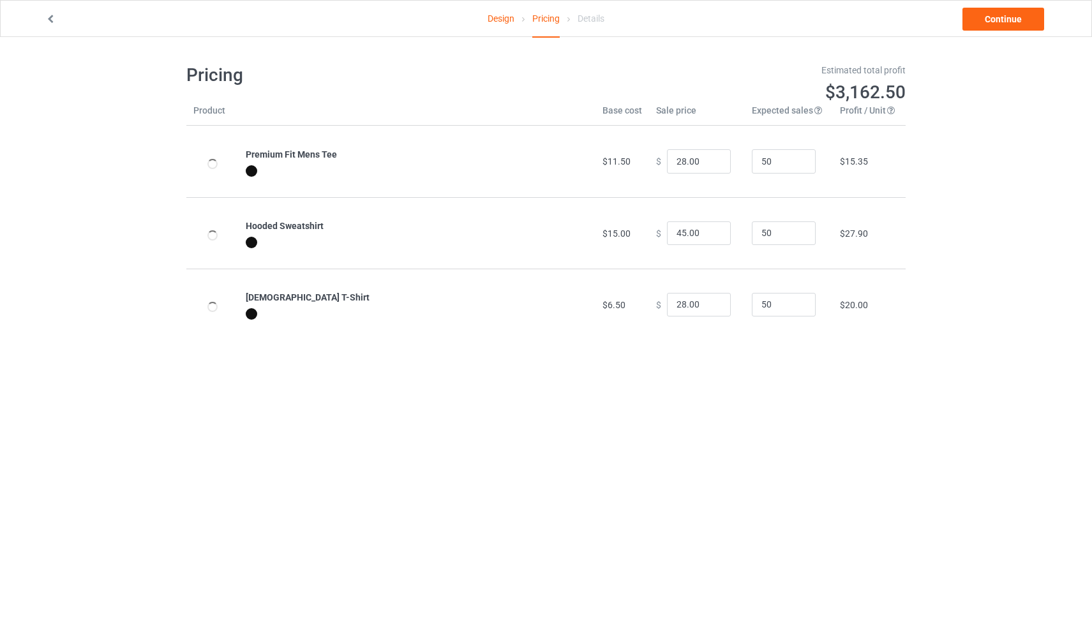
type input "32.95"
type input "46.95"
type input "26.95"
drag, startPoint x: 645, startPoint y: 163, endPoint x: 675, endPoint y: 170, distance: 30.8
click at [649, 163] on td "$ 32.95" at bounding box center [697, 161] width 96 height 71
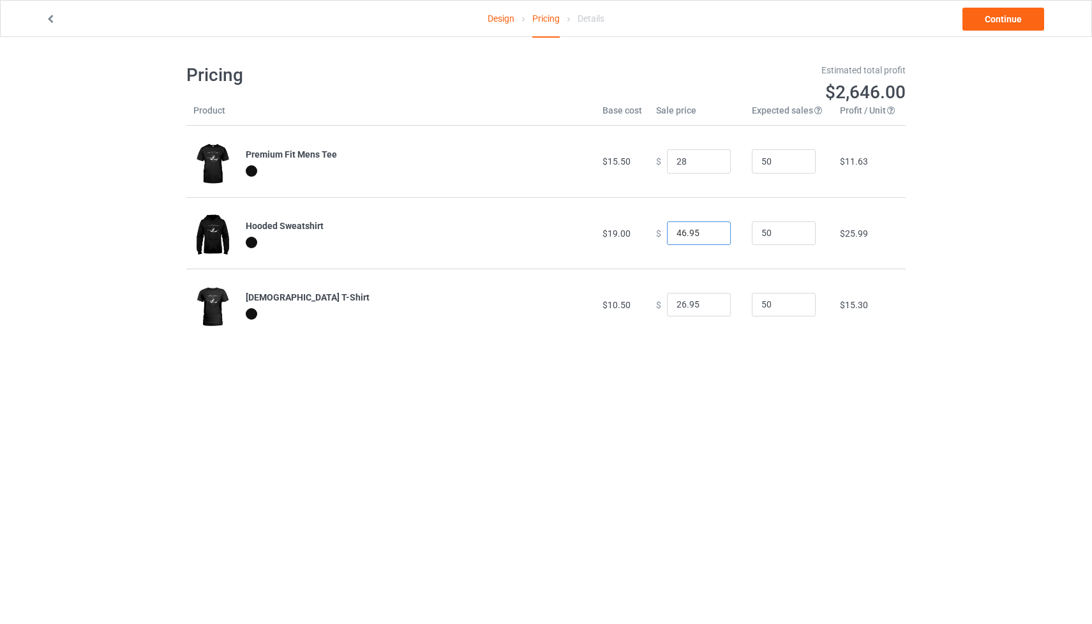
type input "28.00"
click at [656, 234] on div "$ 46.95" at bounding box center [697, 233] width 82 height 24
type input "45.00"
drag, startPoint x: 690, startPoint y: 306, endPoint x: 606, endPoint y: 304, distance: 83.6
click at [606, 304] on tr "Ladies T-Shirt $10.50 $ 26.95 50 $15.30" at bounding box center [545, 304] width 719 height 71
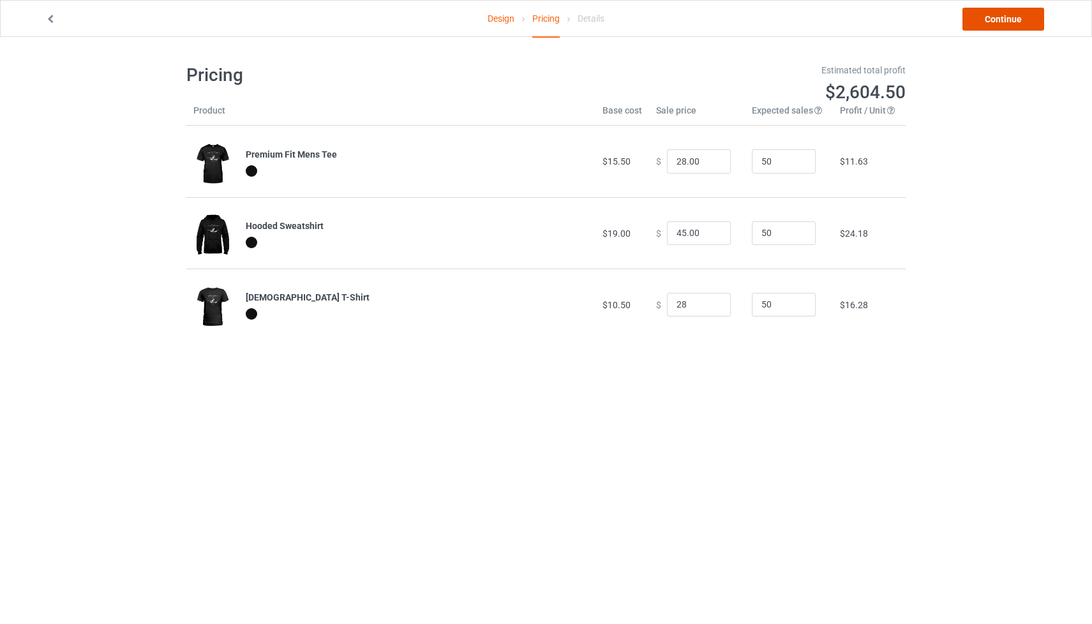
type input "28.00"
click at [985, 24] on link "Continue" at bounding box center [1004, 19] width 82 height 23
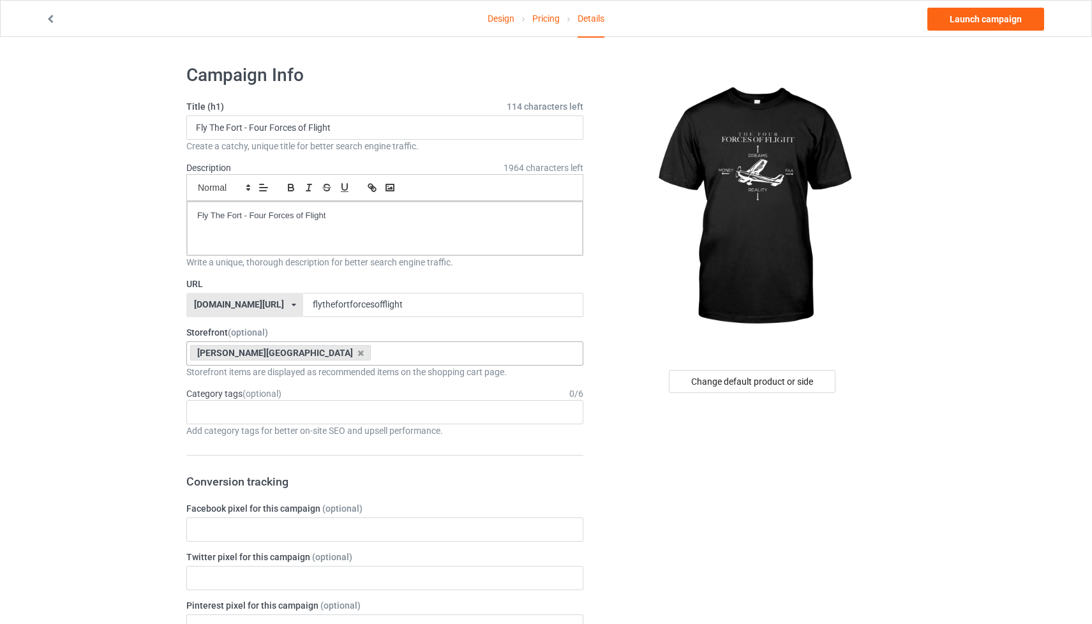
click at [414, 354] on div "[PERSON_NAME] Airport [PERSON_NAME] Designs Prints X INK Store 65fc623c2b68d700…" at bounding box center [384, 353] width 397 height 24
click at [977, 22] on link "Launch campaign" at bounding box center [985, 19] width 117 height 23
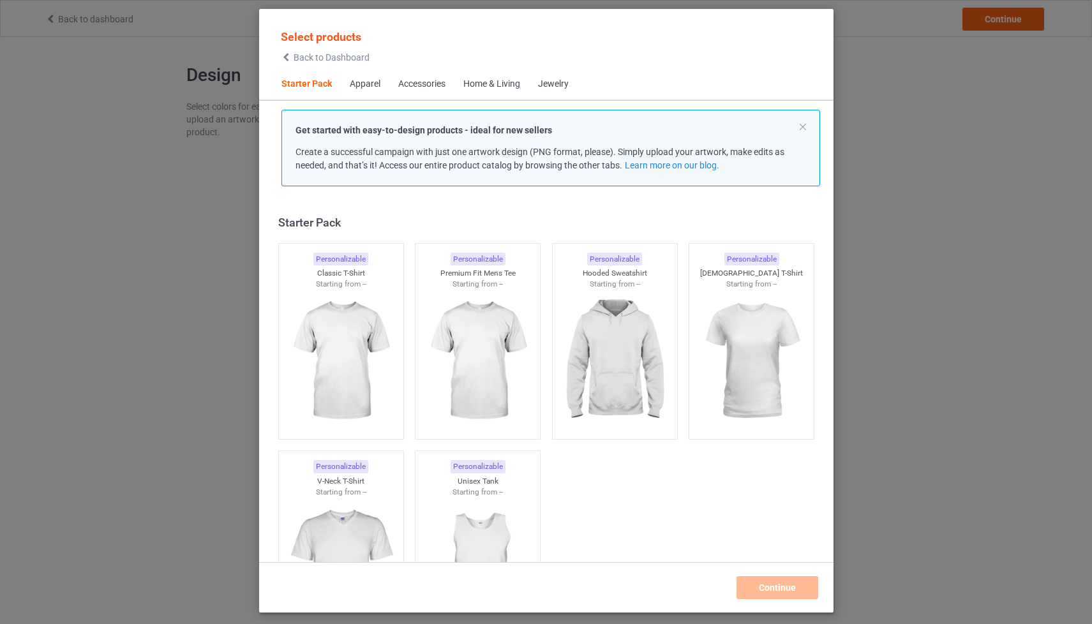
scroll to position [16, 0]
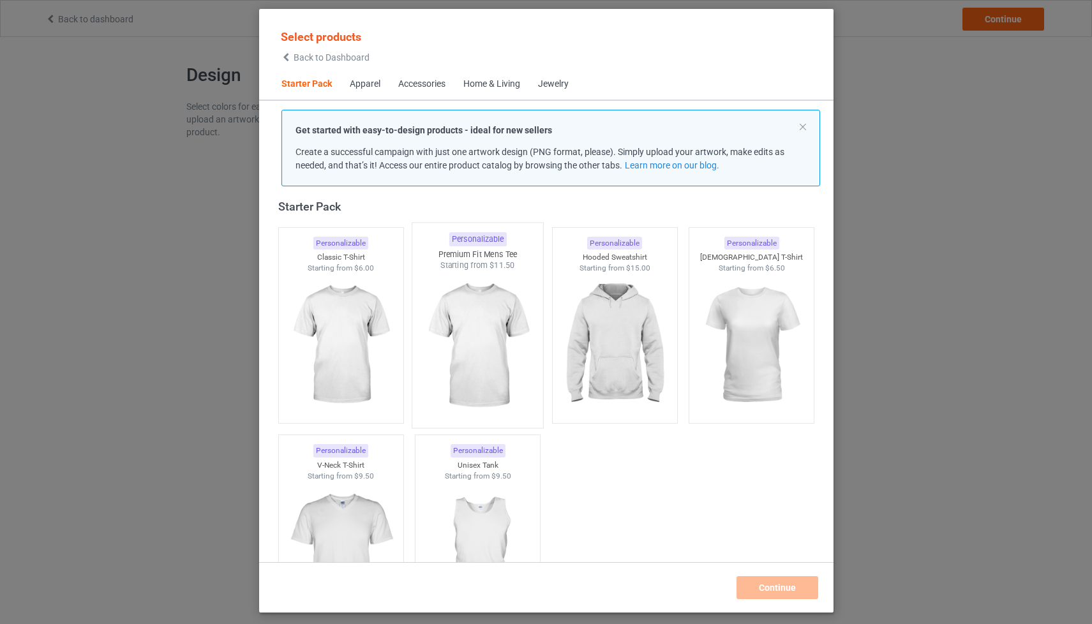
click at [500, 324] on img at bounding box center [477, 346] width 120 height 150
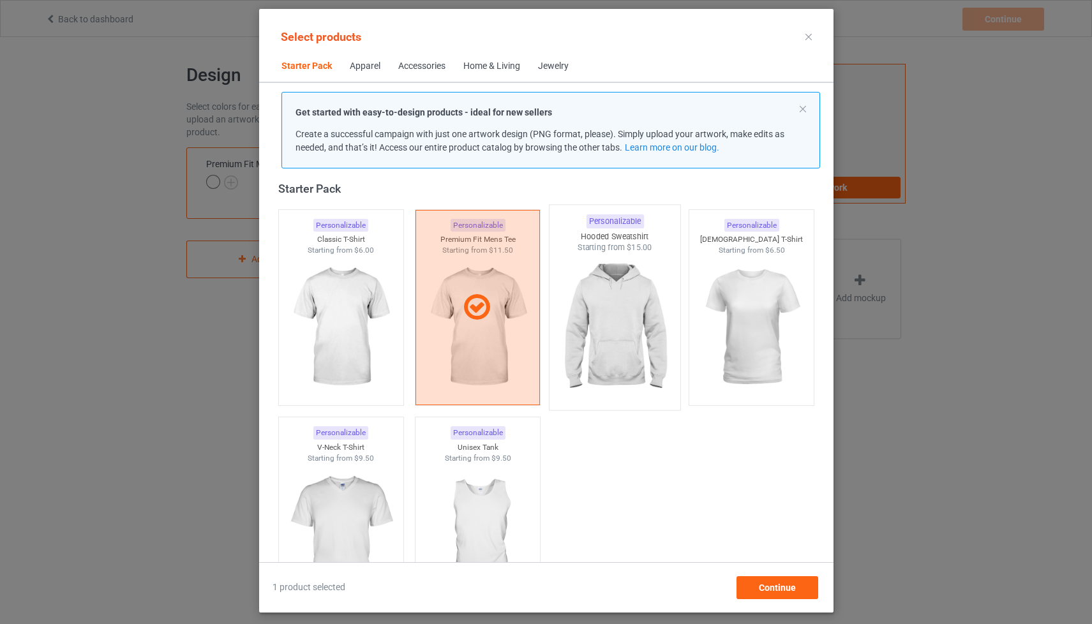
click at [603, 327] on img at bounding box center [615, 328] width 120 height 150
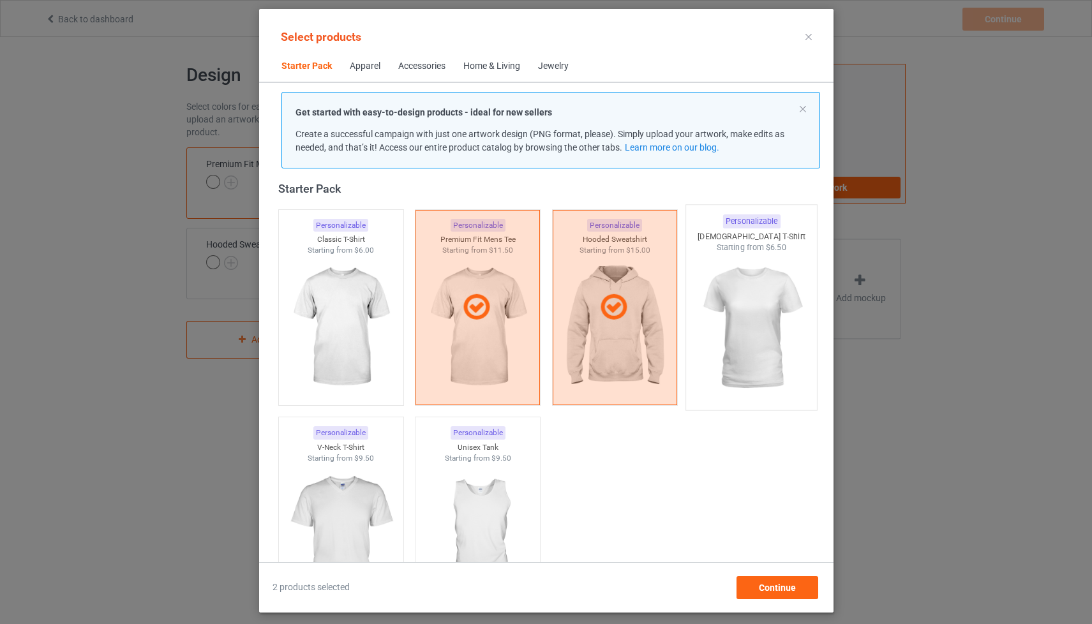
click at [742, 313] on img at bounding box center [751, 328] width 120 height 150
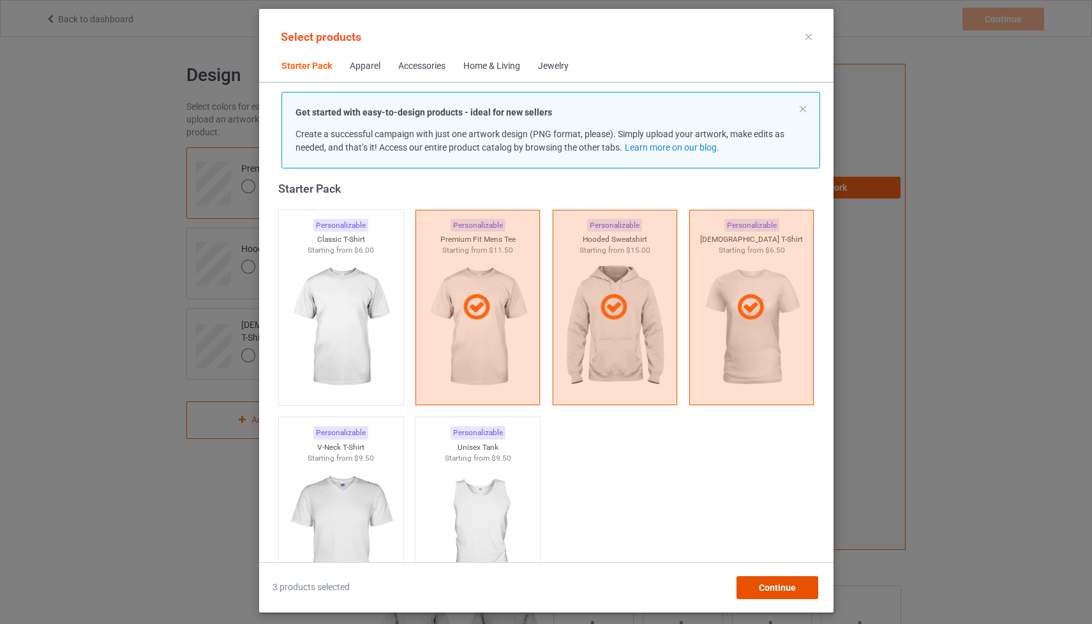
click at [793, 581] on div "Continue" at bounding box center [777, 587] width 82 height 23
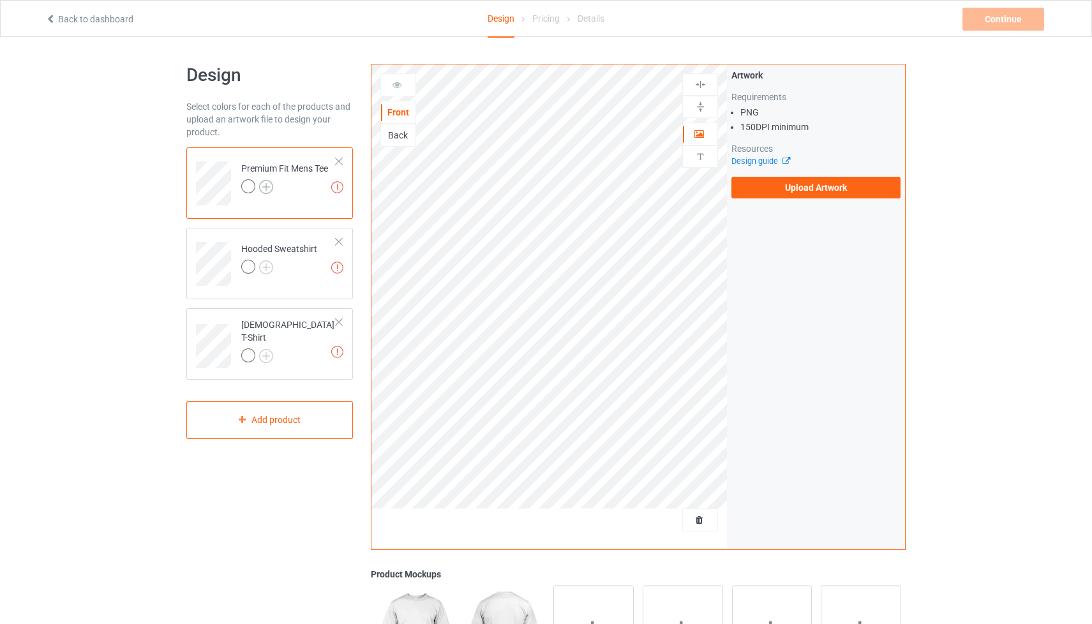
click at [267, 188] on img at bounding box center [266, 187] width 14 height 14
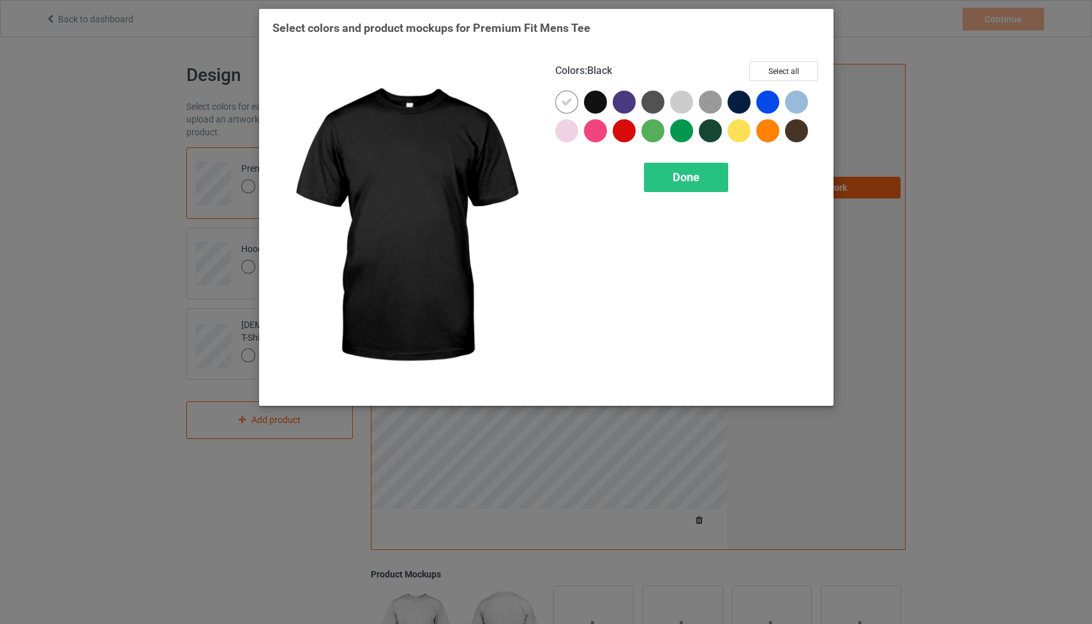
click at [597, 101] on div at bounding box center [595, 102] width 23 height 23
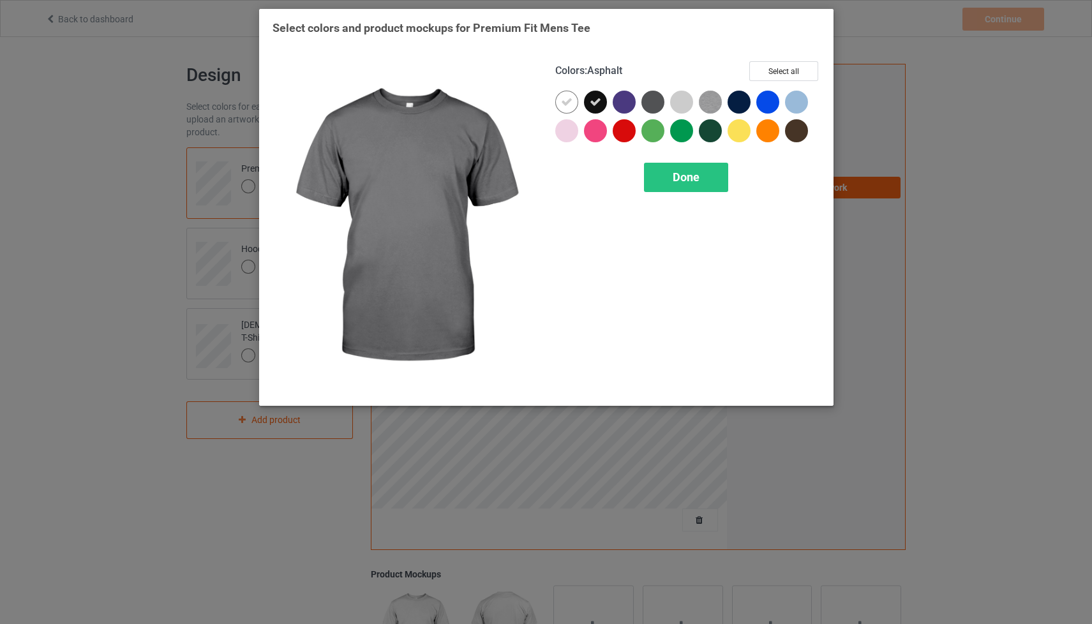
click at [651, 96] on div at bounding box center [652, 102] width 23 height 23
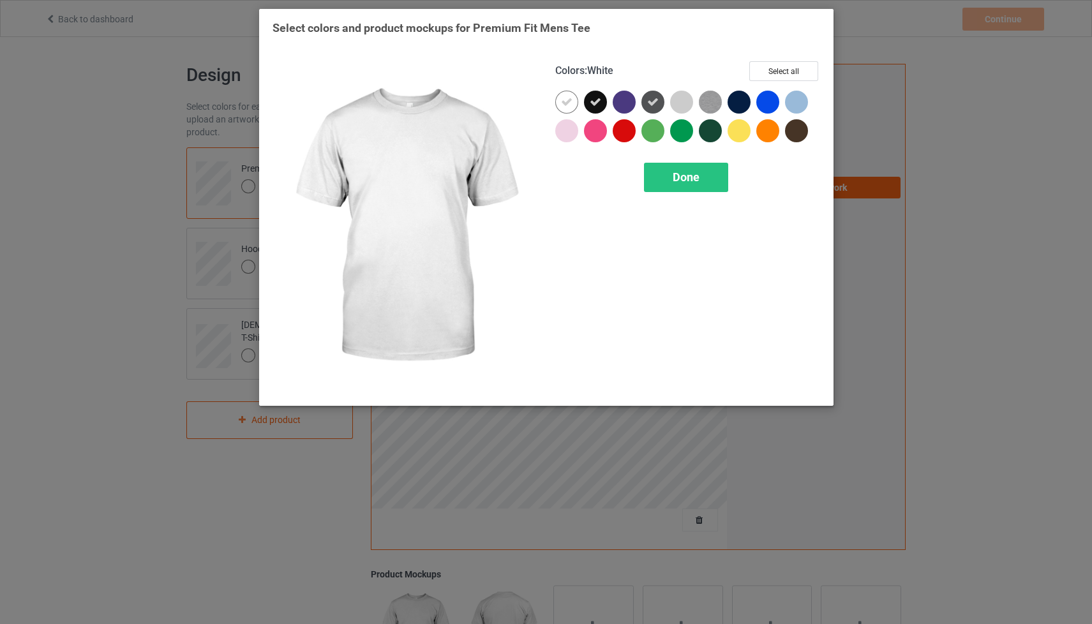
click at [568, 99] on icon at bounding box center [566, 101] width 11 height 11
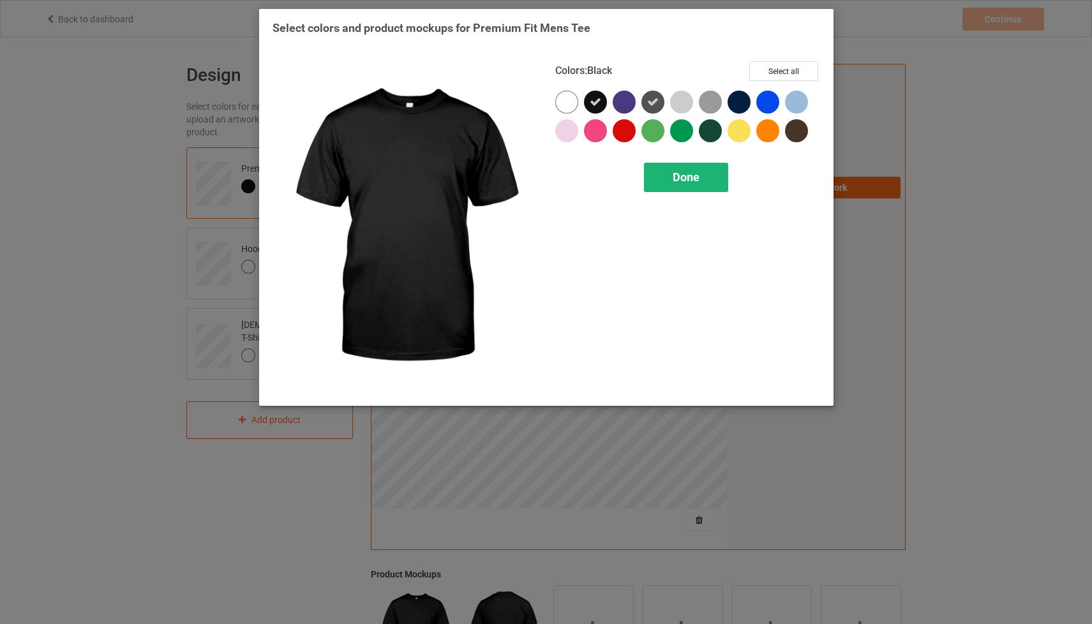
click at [700, 172] on div "Done" at bounding box center [686, 177] width 84 height 29
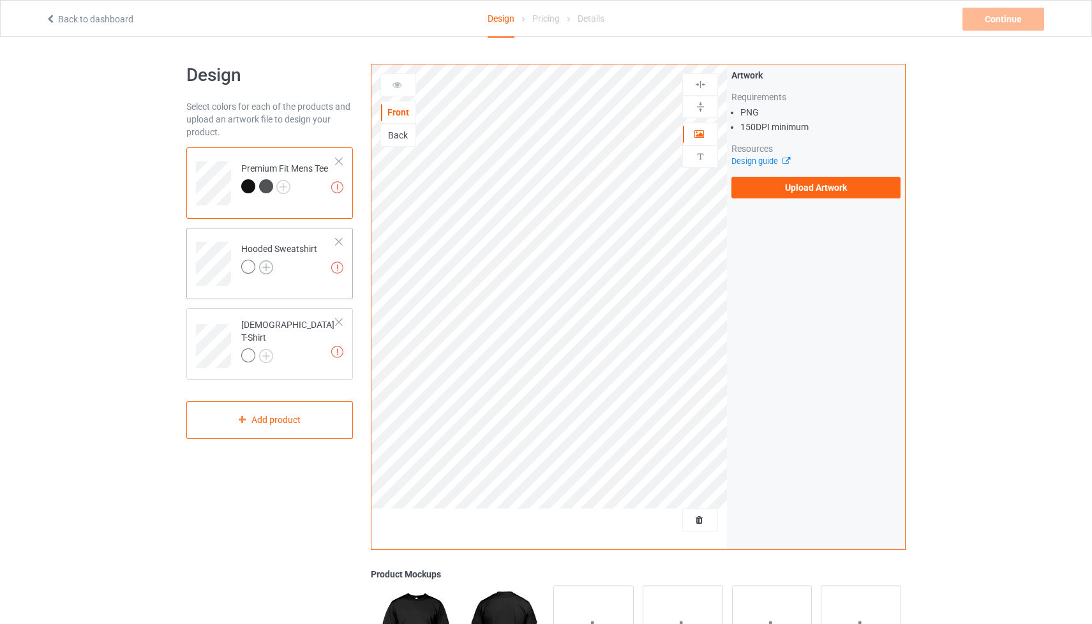
click at [267, 266] on img at bounding box center [266, 267] width 14 height 14
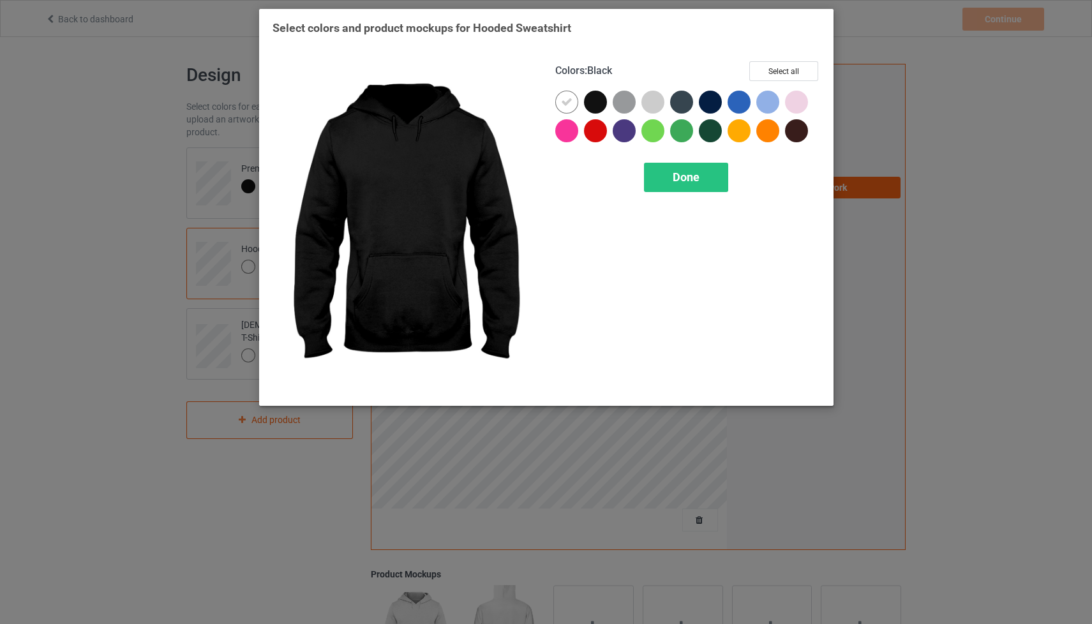
drag, startPoint x: 596, startPoint y: 96, endPoint x: 574, endPoint y: 100, distance: 21.9
click at [597, 96] on div at bounding box center [595, 102] width 23 height 23
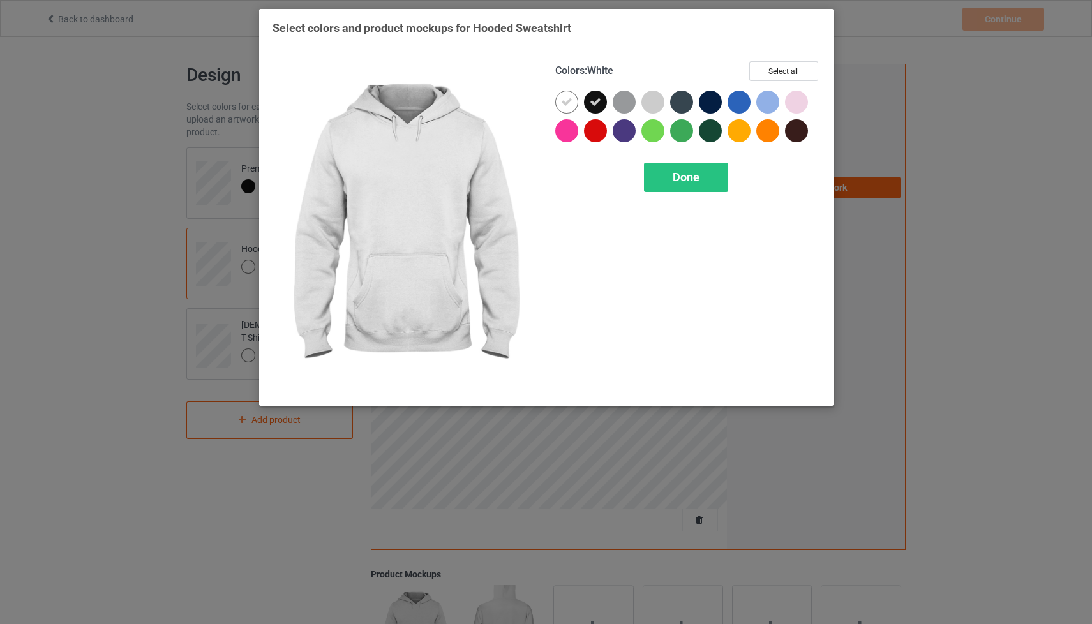
click at [566, 100] on icon at bounding box center [566, 101] width 11 height 11
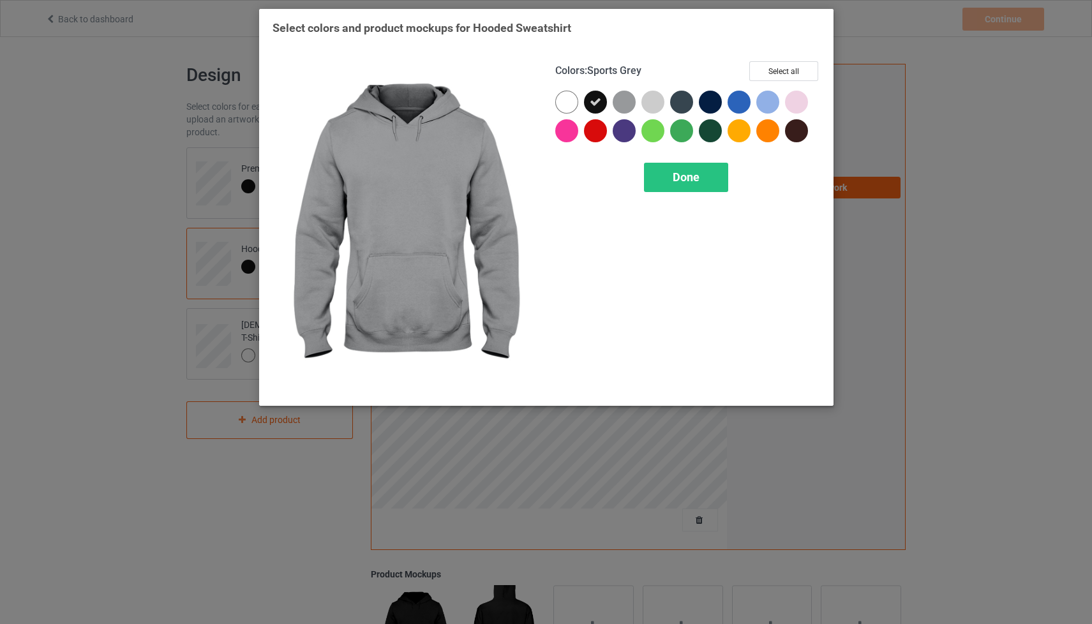
click at [630, 99] on div at bounding box center [624, 102] width 23 height 23
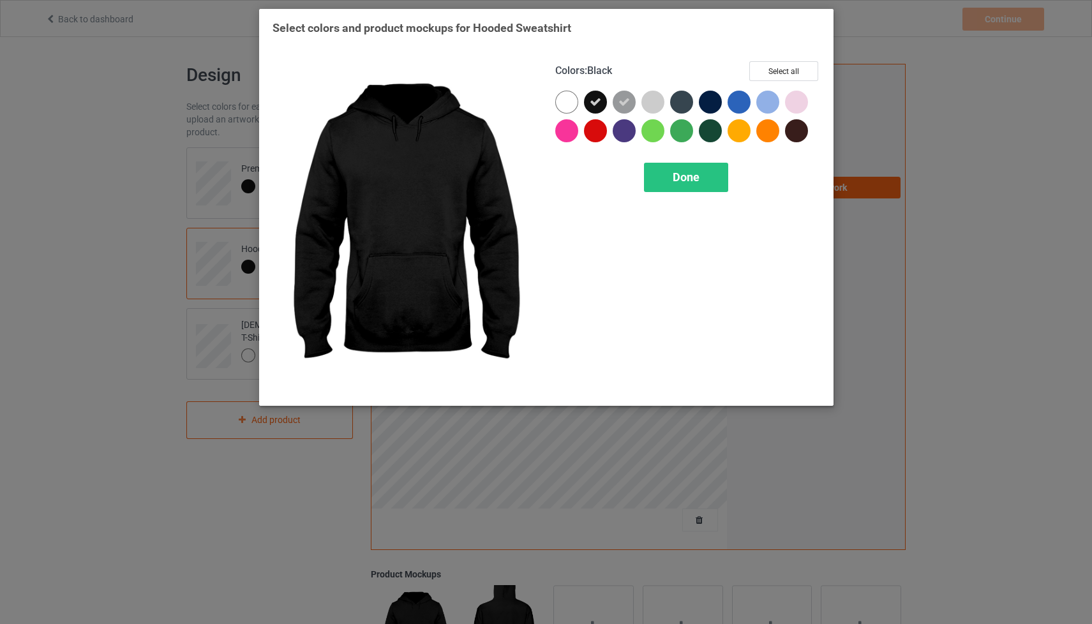
click at [601, 98] on div at bounding box center [595, 102] width 23 height 23
click at [697, 169] on div "Done" at bounding box center [686, 177] width 84 height 29
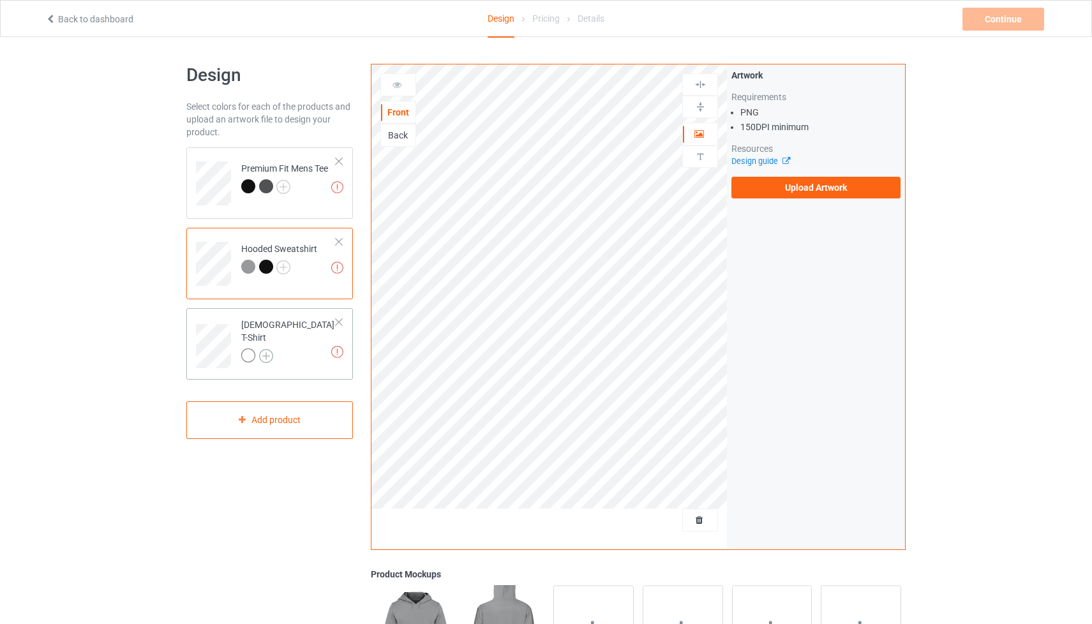
click at [271, 350] on img at bounding box center [266, 356] width 14 height 14
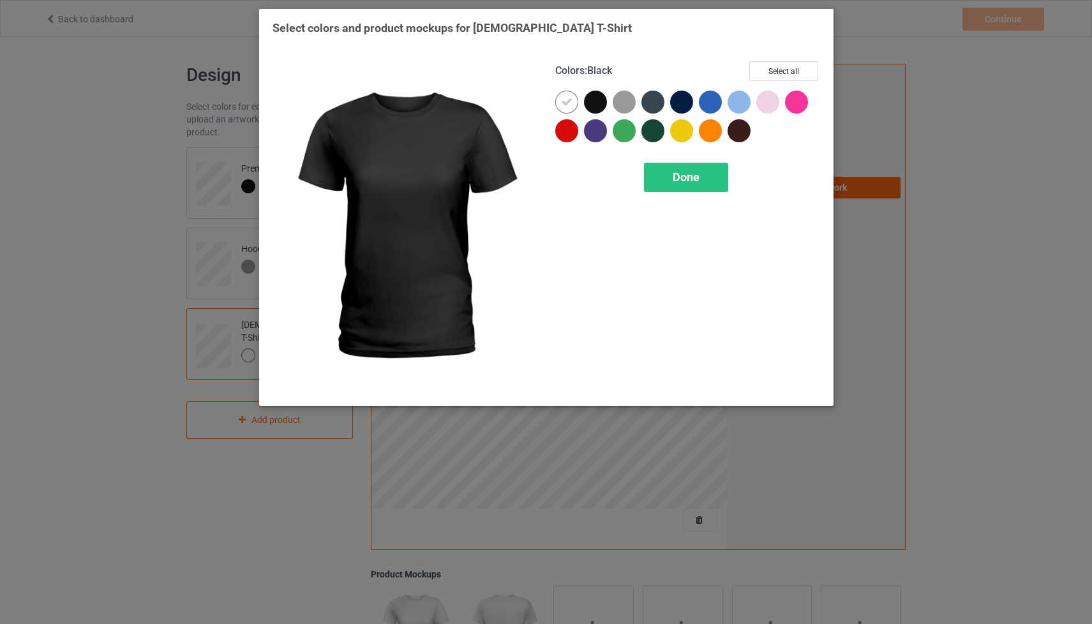
drag, startPoint x: 588, startPoint y: 100, endPoint x: 620, endPoint y: 101, distance: 31.9
click at [592, 98] on div at bounding box center [595, 102] width 23 height 23
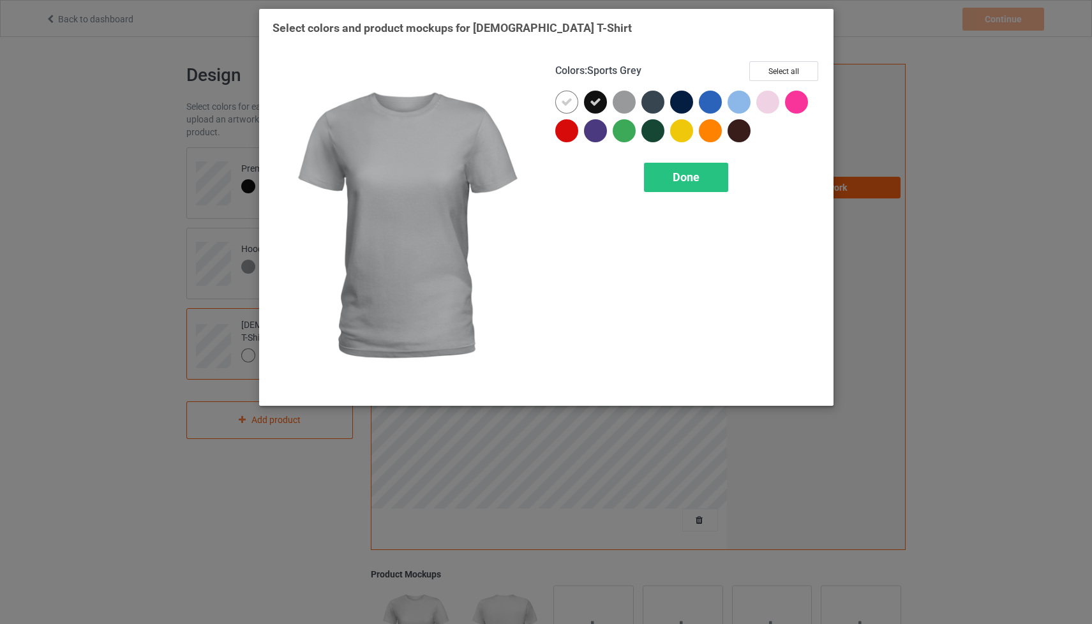
drag, startPoint x: 620, startPoint y: 101, endPoint x: 587, endPoint y: 105, distance: 34.0
click at [620, 101] on div at bounding box center [624, 102] width 23 height 23
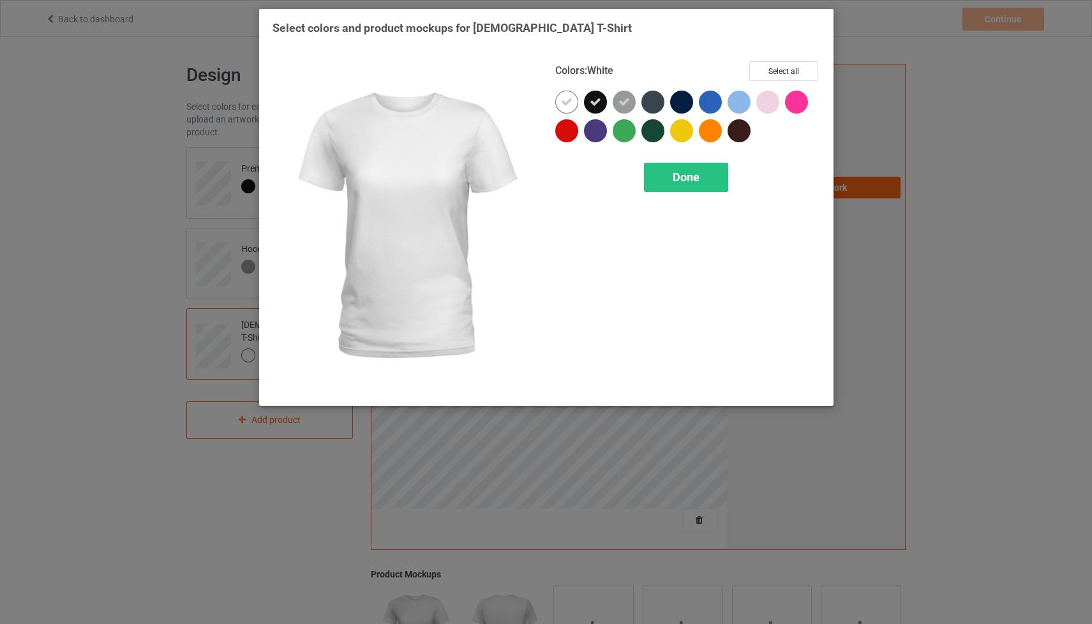
click at [562, 102] on icon at bounding box center [566, 101] width 11 height 11
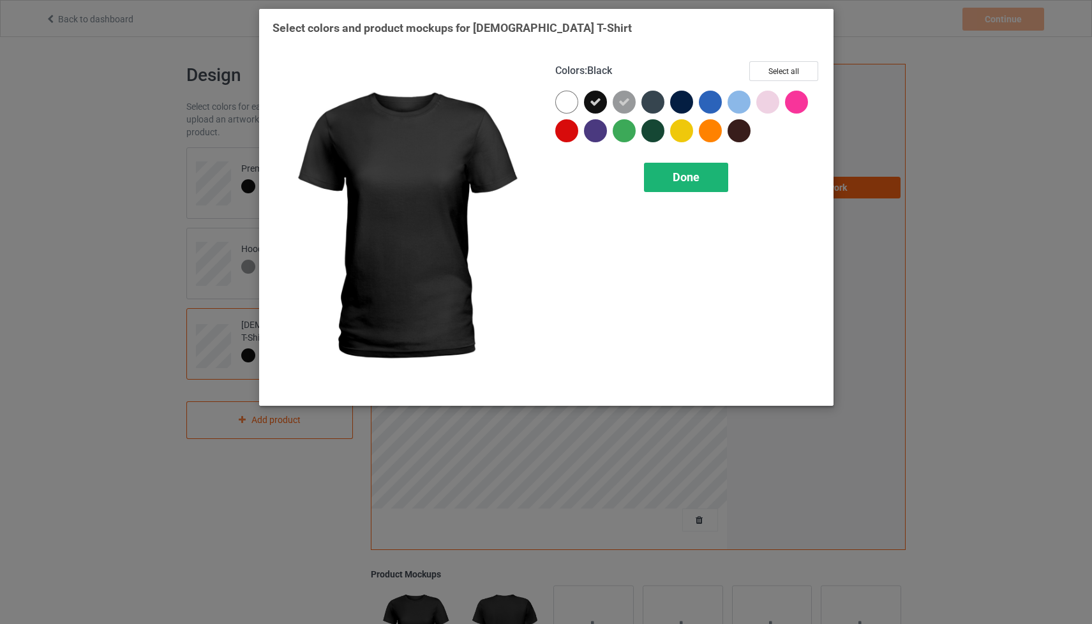
click at [687, 178] on span "Done" at bounding box center [686, 176] width 27 height 13
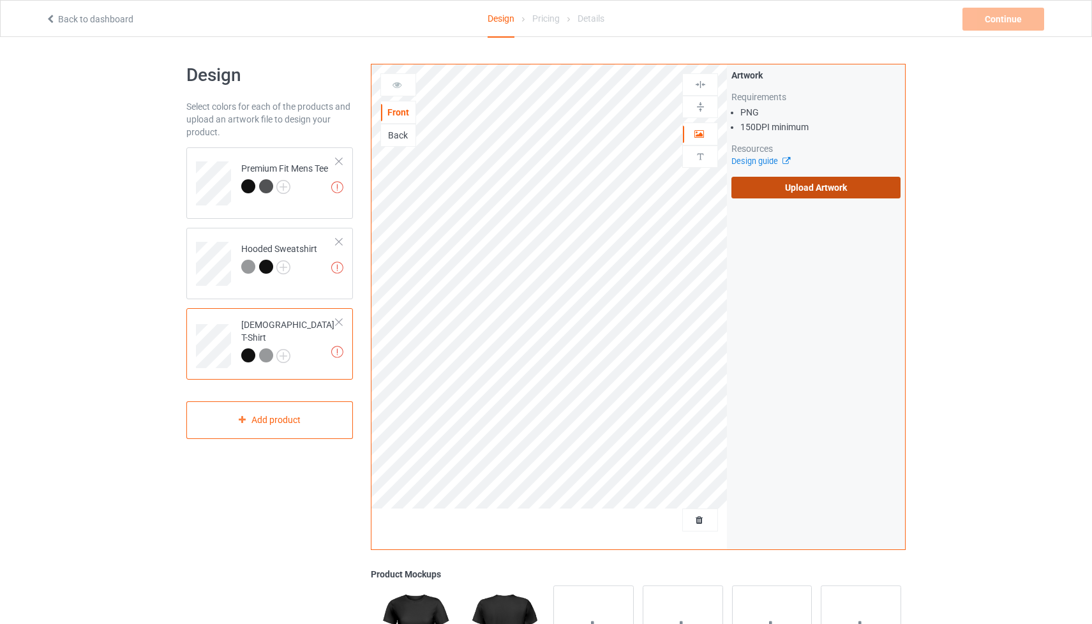
click at [769, 193] on label "Upload Artwork" at bounding box center [815, 188] width 169 height 22
click at [0, 0] on input "Upload Artwork" at bounding box center [0, 0] width 0 height 0
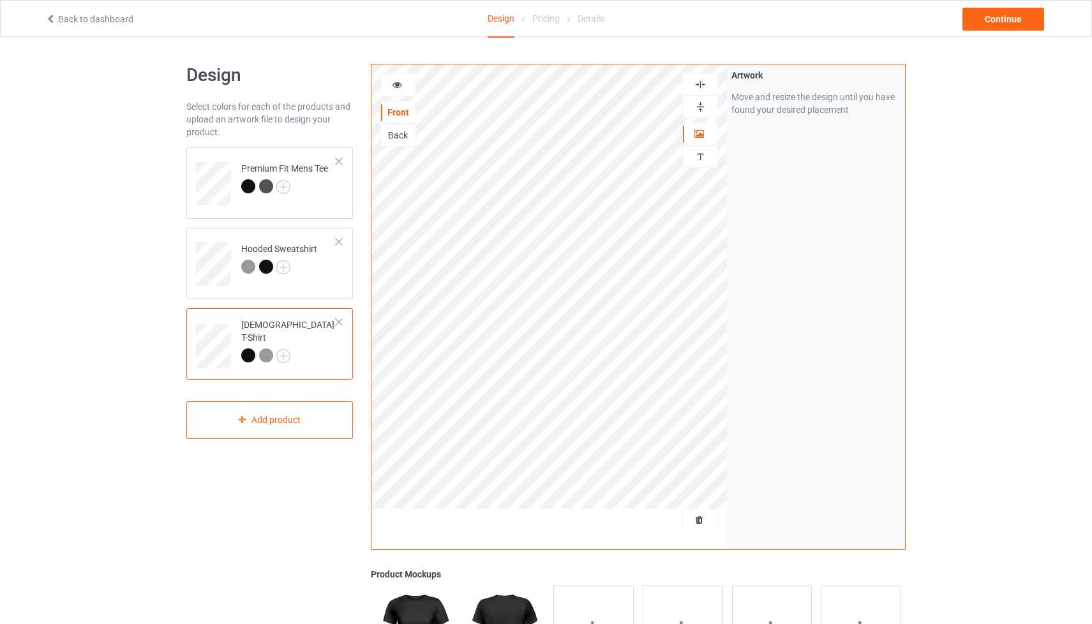
click at [704, 85] on img at bounding box center [700, 85] width 12 height 12
click at [406, 135] on div "Back" at bounding box center [398, 135] width 34 height 13
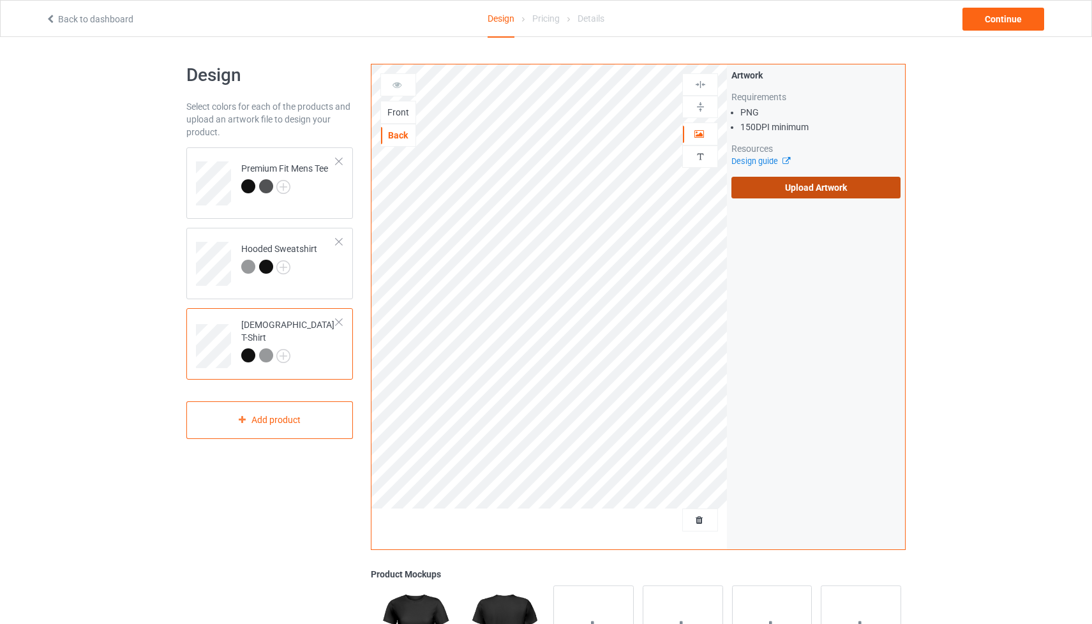
click at [785, 186] on label "Upload Artwork" at bounding box center [815, 188] width 169 height 22
click at [0, 0] on input "Upload Artwork" at bounding box center [0, 0] width 0 height 0
click at [770, 184] on label "Upload Artwork" at bounding box center [815, 188] width 169 height 22
click at [0, 0] on input "Upload Artwork" at bounding box center [0, 0] width 0 height 0
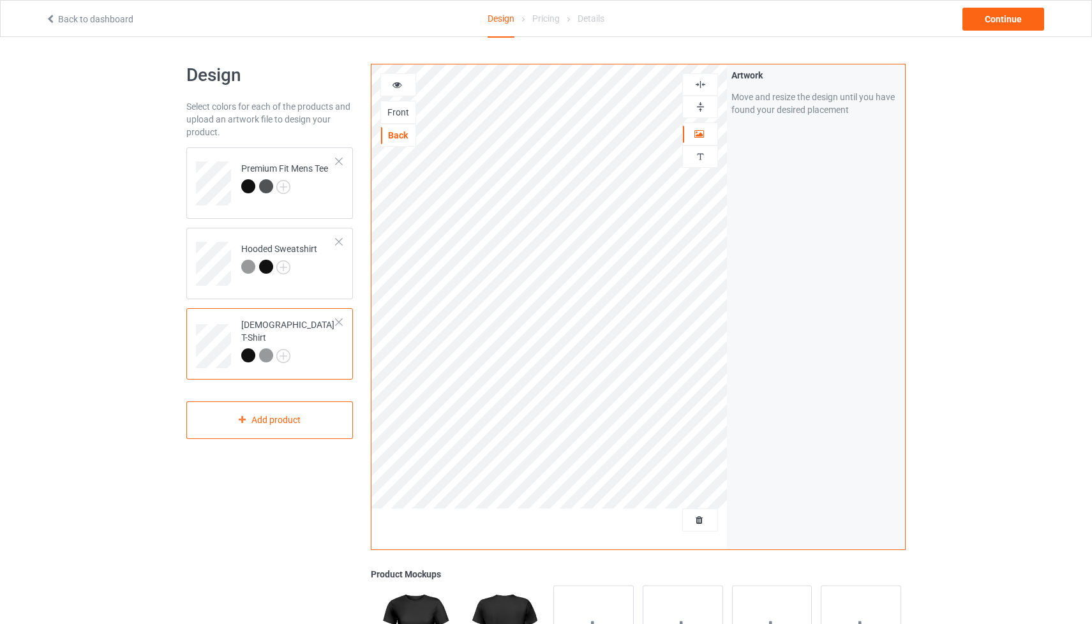
click at [698, 88] on img at bounding box center [700, 85] width 12 height 12
click at [699, 87] on img at bounding box center [700, 85] width 12 height 12
click at [991, 19] on div "Continue" at bounding box center [1004, 19] width 82 height 23
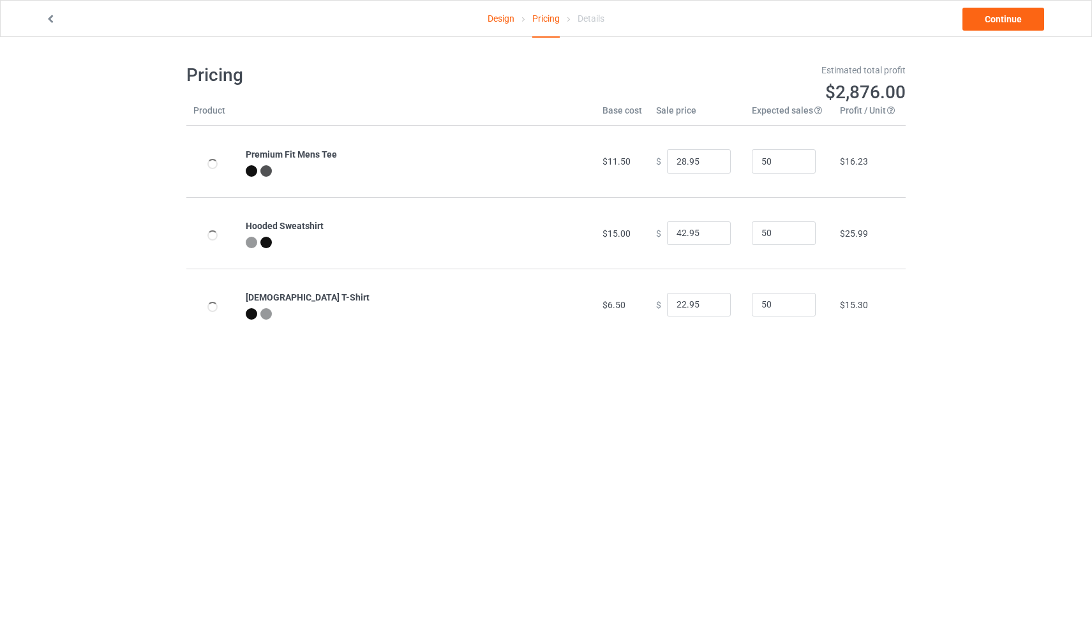
type input "32.95"
type input "46.95"
type input "26.95"
drag, startPoint x: 661, startPoint y: 161, endPoint x: 642, endPoint y: 160, distance: 18.5
click at [649, 160] on td "$ 32.95" at bounding box center [697, 161] width 96 height 71
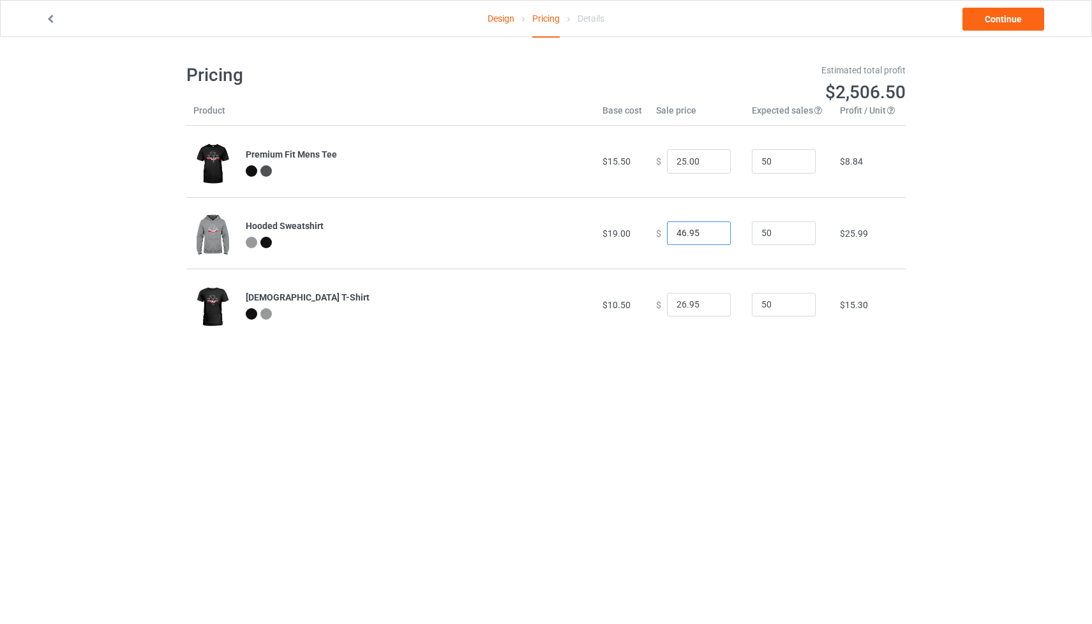
click at [694, 234] on input "46.95" at bounding box center [699, 233] width 64 height 24
drag, startPoint x: 688, startPoint y: 158, endPoint x: 634, endPoint y: 160, distance: 54.3
click at [634, 160] on tr "Premium Fit Mens Tee $15.50 $ 25.00 50 $8.84" at bounding box center [545, 161] width 719 height 71
type input "28.00"
click at [656, 230] on div "$ 46.95" at bounding box center [697, 233] width 82 height 24
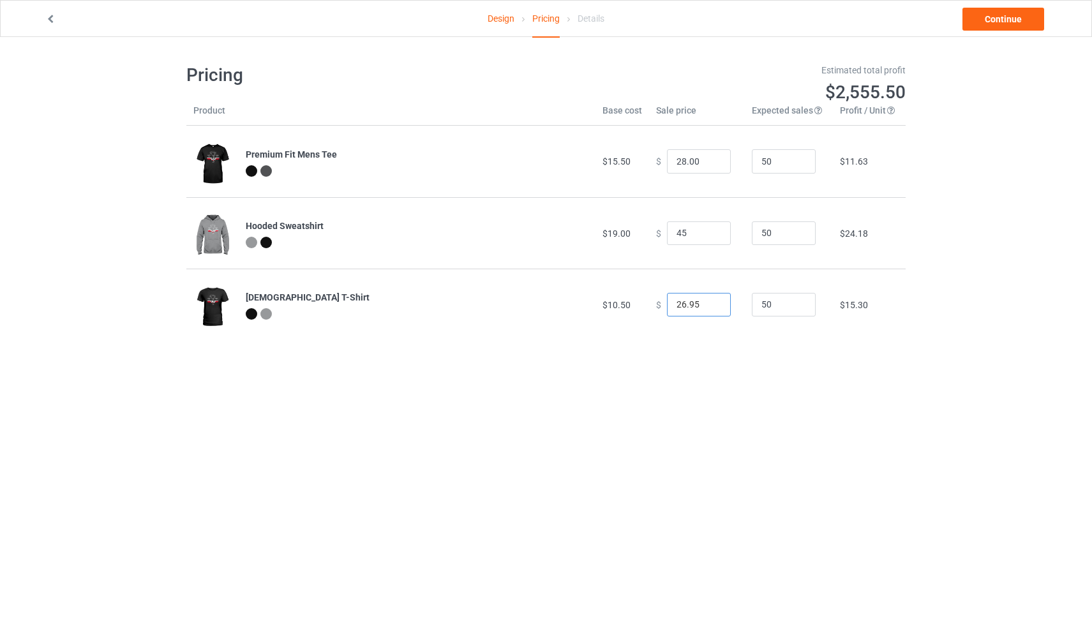
type input "45.00"
drag, startPoint x: 654, startPoint y: 304, endPoint x: 619, endPoint y: 304, distance: 35.1
click at [619, 304] on tr "Ladies T-Shirt $10.50 $ 26.95 50 $15.30" at bounding box center [545, 304] width 719 height 71
type input "28.00"
click at [993, 22] on link "Continue" at bounding box center [1004, 19] width 82 height 23
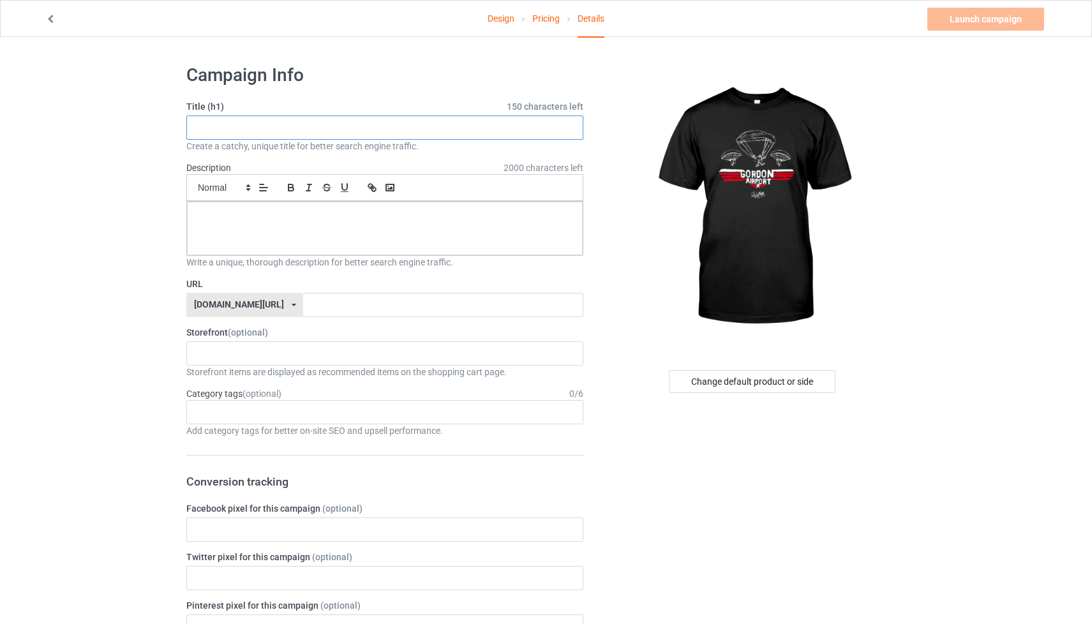
click at [281, 130] on input "text" at bounding box center [384, 128] width 397 height 24
type input "Fly The Fort - Addison's Design"
click at [238, 221] on p at bounding box center [384, 216] width 375 height 12
click at [311, 306] on input "text" at bounding box center [443, 305] width 280 height 24
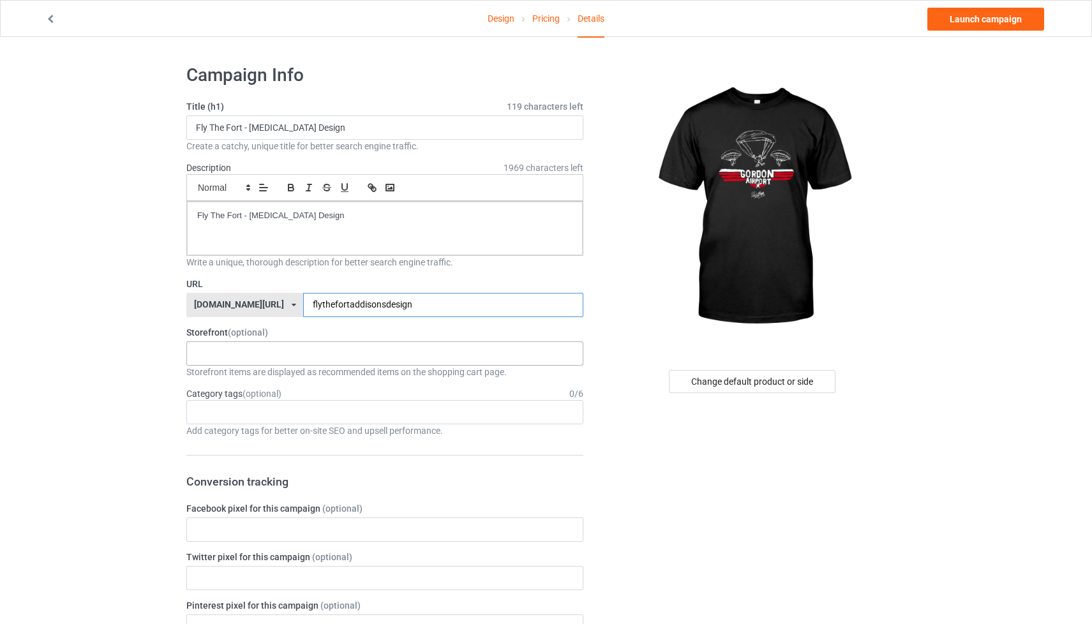
type input "flythefortaddisonsdesign"
click at [398, 356] on div "[PERSON_NAME] Airport [PERSON_NAME] Designs Prints X INK Store 65fc623c2b68d700…" at bounding box center [384, 353] width 397 height 24
click at [386, 384] on div "[PERSON_NAME][GEOGRAPHIC_DATA]" at bounding box center [385, 377] width 396 height 24
click at [975, 22] on link "Launch campaign" at bounding box center [985, 19] width 117 height 23
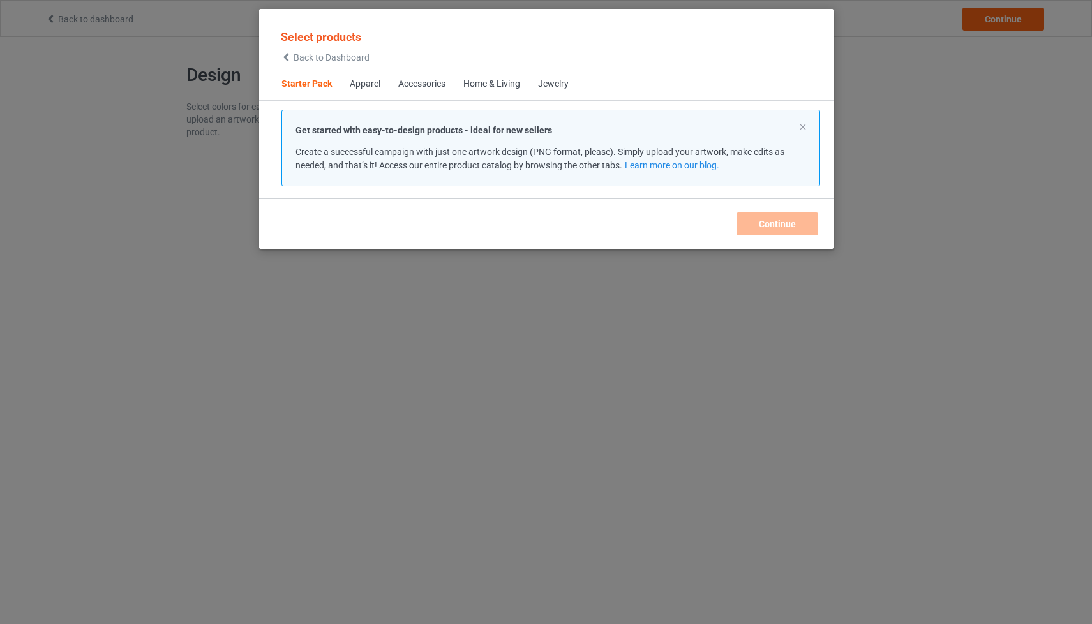
scroll to position [16, 0]
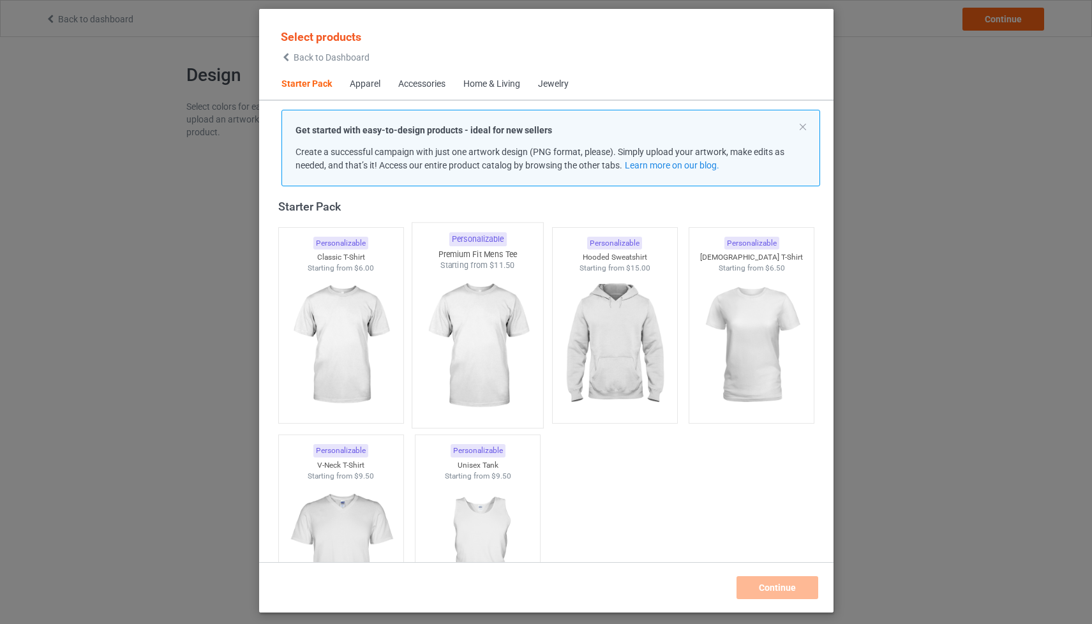
click at [510, 311] on img at bounding box center [477, 346] width 120 height 150
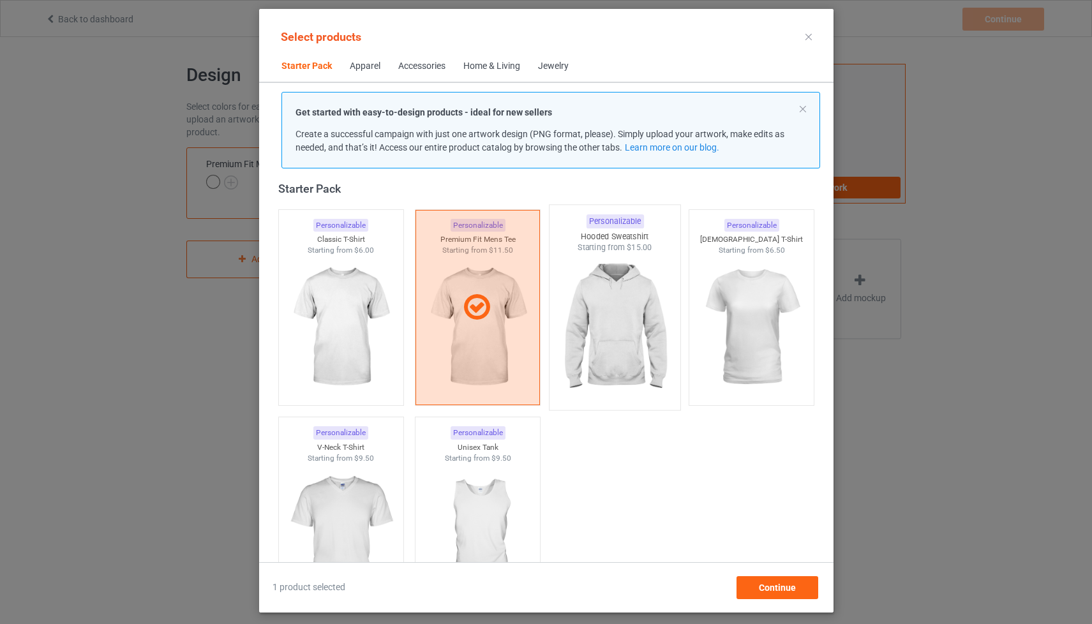
click at [629, 321] on img at bounding box center [615, 328] width 120 height 150
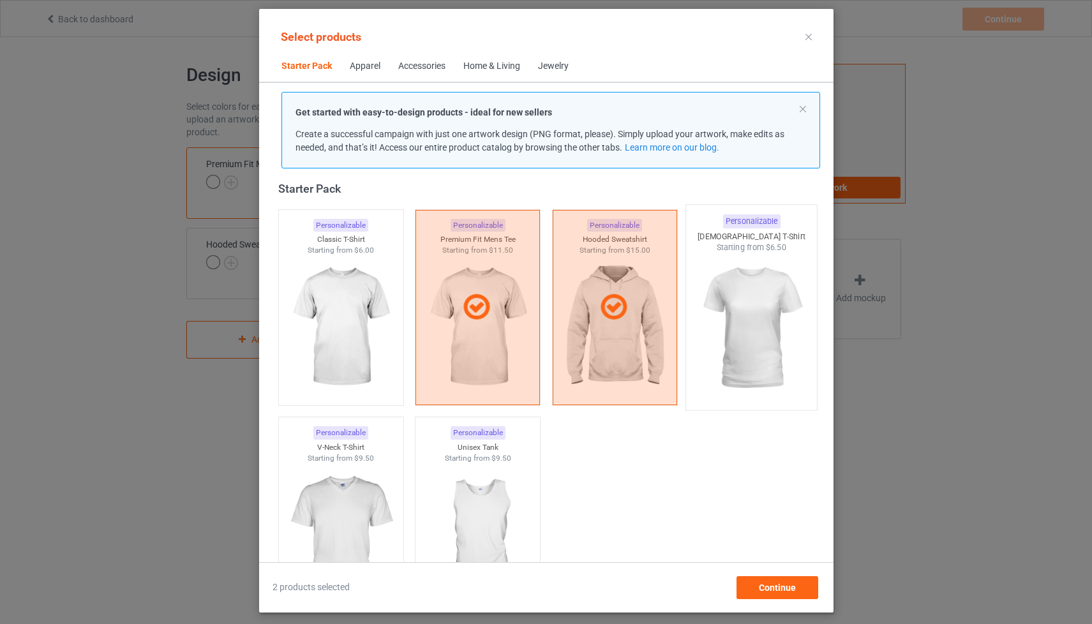
click at [731, 327] on img at bounding box center [751, 328] width 120 height 150
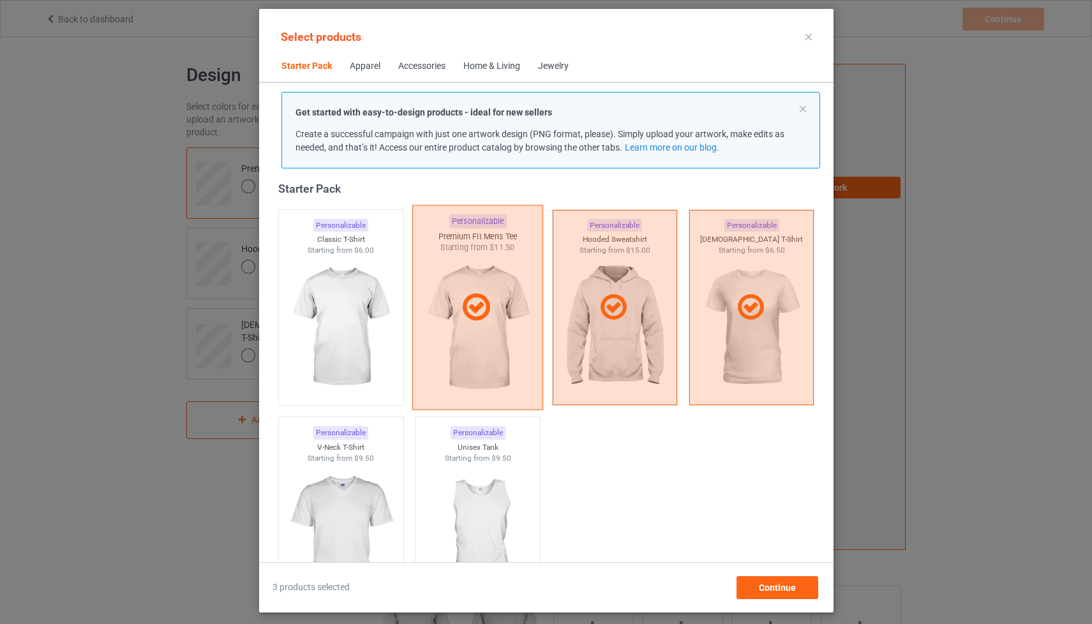
click at [482, 281] on div at bounding box center [477, 307] width 131 height 205
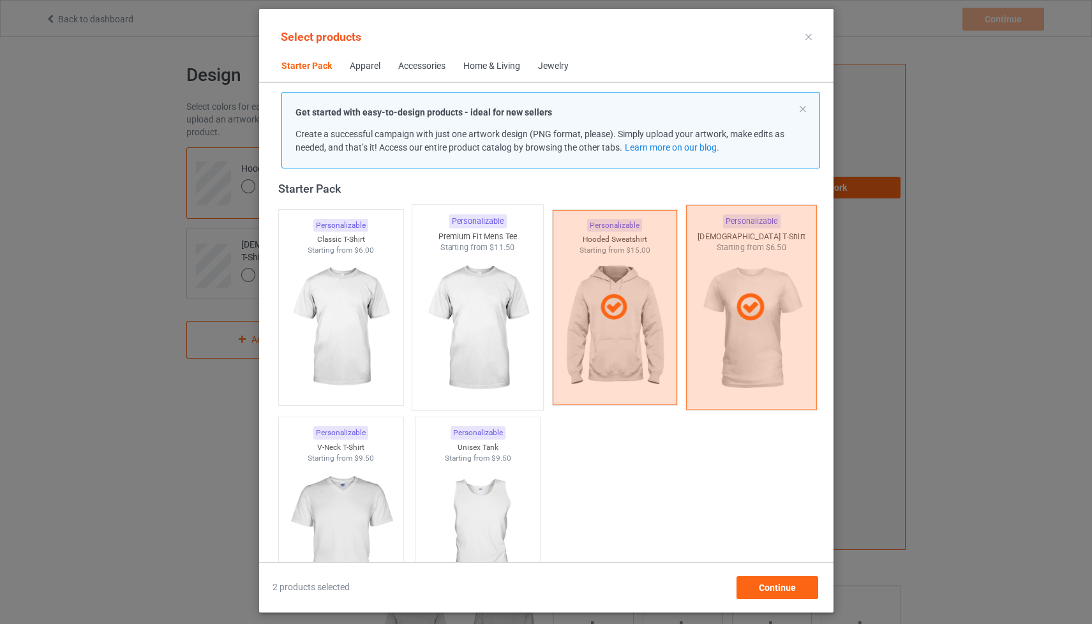
drag, startPoint x: 708, startPoint y: 290, endPoint x: 712, endPoint y: 299, distance: 9.1
click at [708, 290] on div at bounding box center [751, 307] width 131 height 205
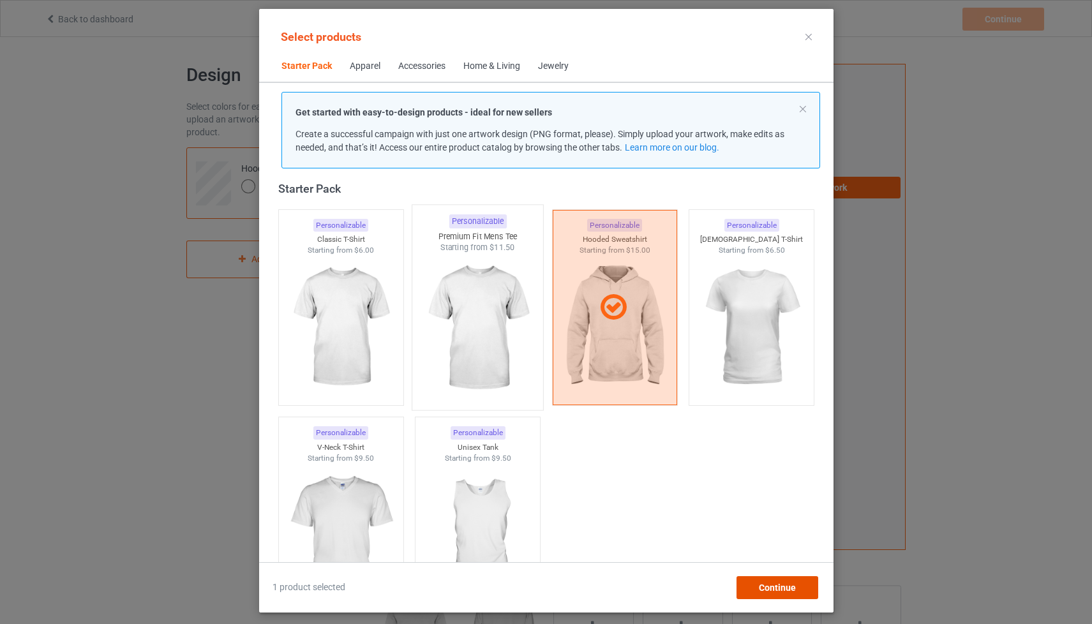
click at [767, 585] on span "Continue" at bounding box center [776, 588] width 37 height 10
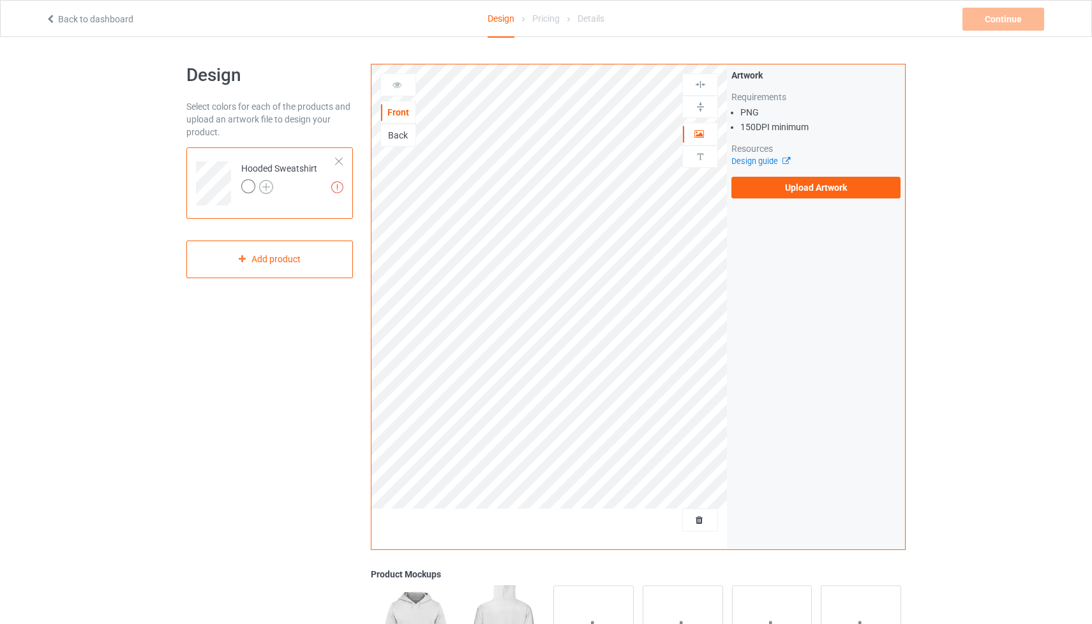
click at [269, 185] on img at bounding box center [266, 187] width 14 height 14
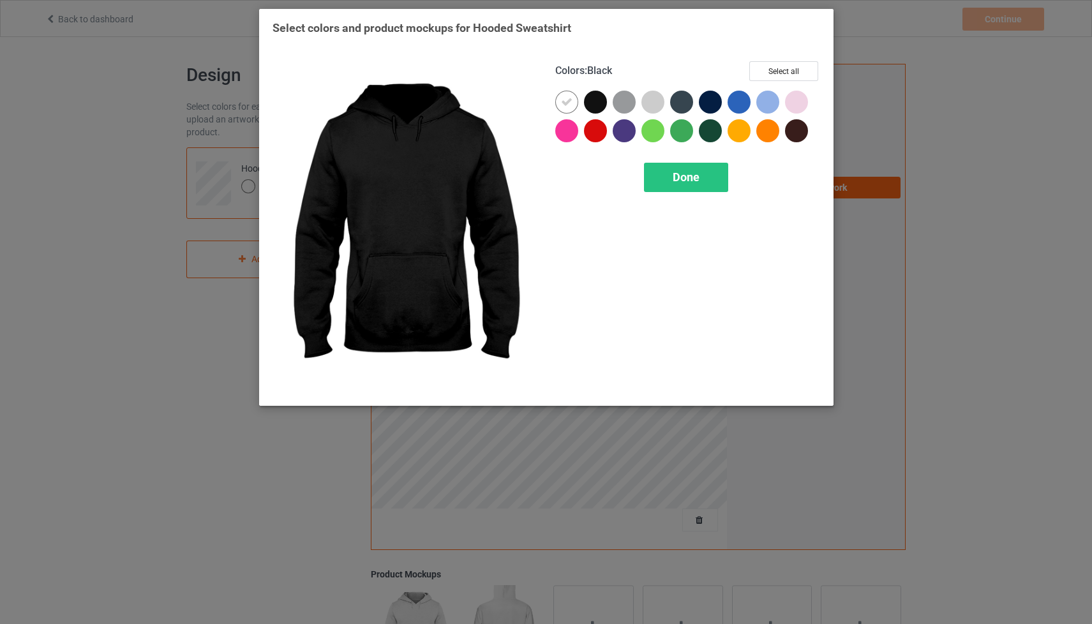
click at [593, 97] on div at bounding box center [595, 102] width 23 height 23
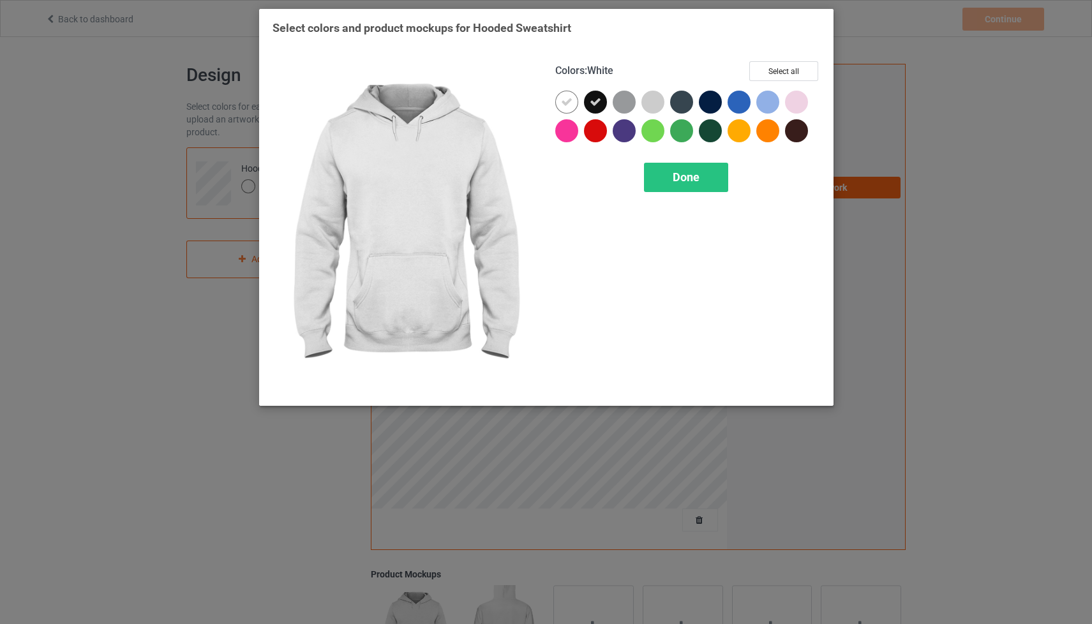
click at [561, 101] on icon at bounding box center [566, 101] width 11 height 11
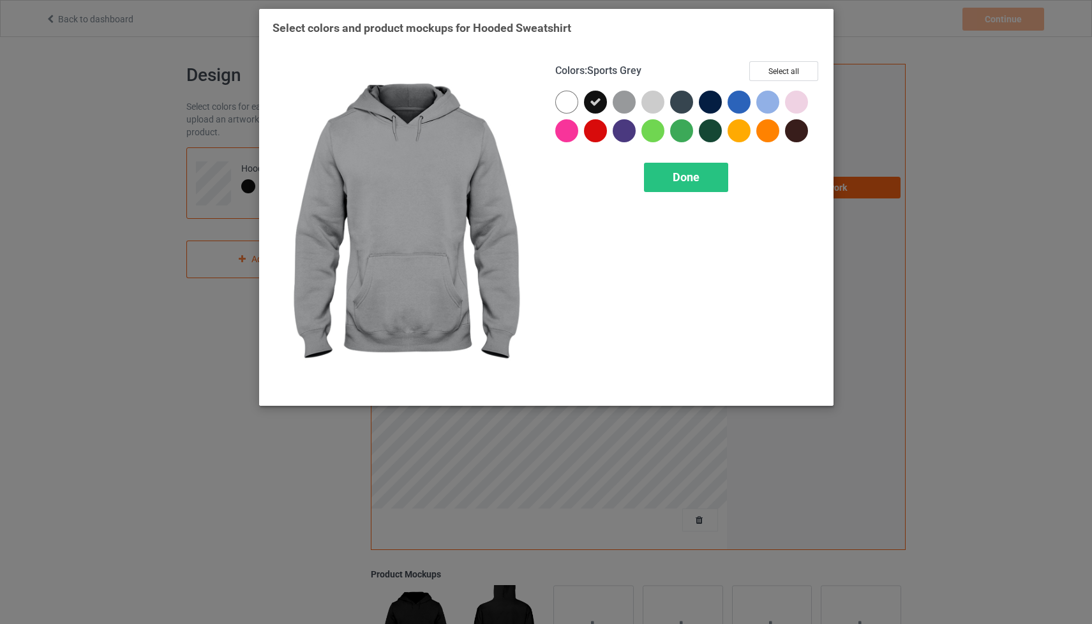
click at [622, 95] on div at bounding box center [624, 102] width 23 height 23
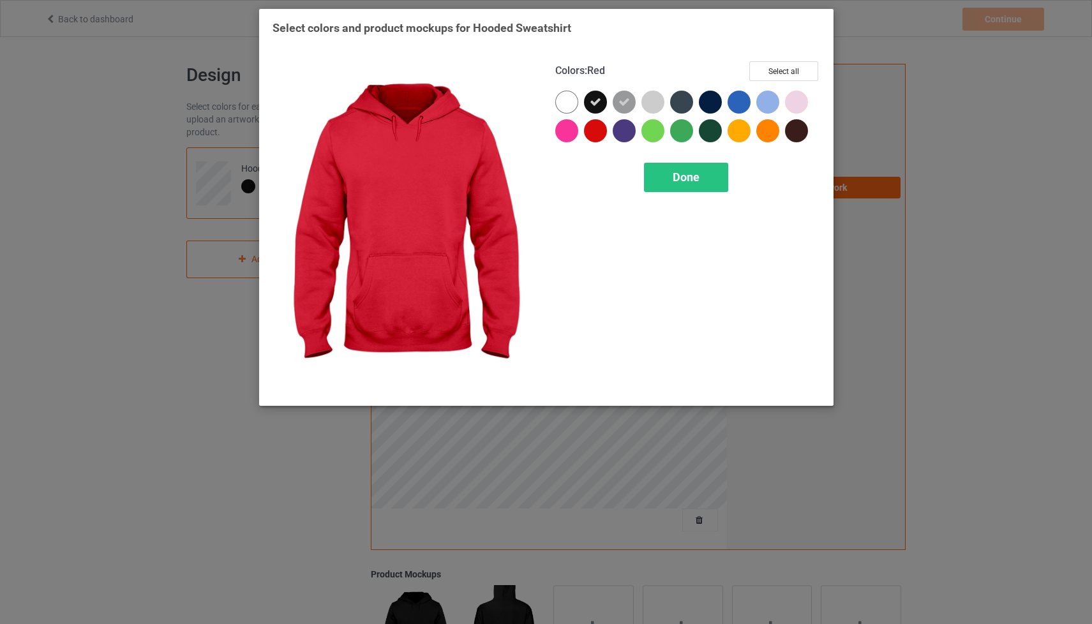
click at [598, 132] on div at bounding box center [595, 130] width 23 height 23
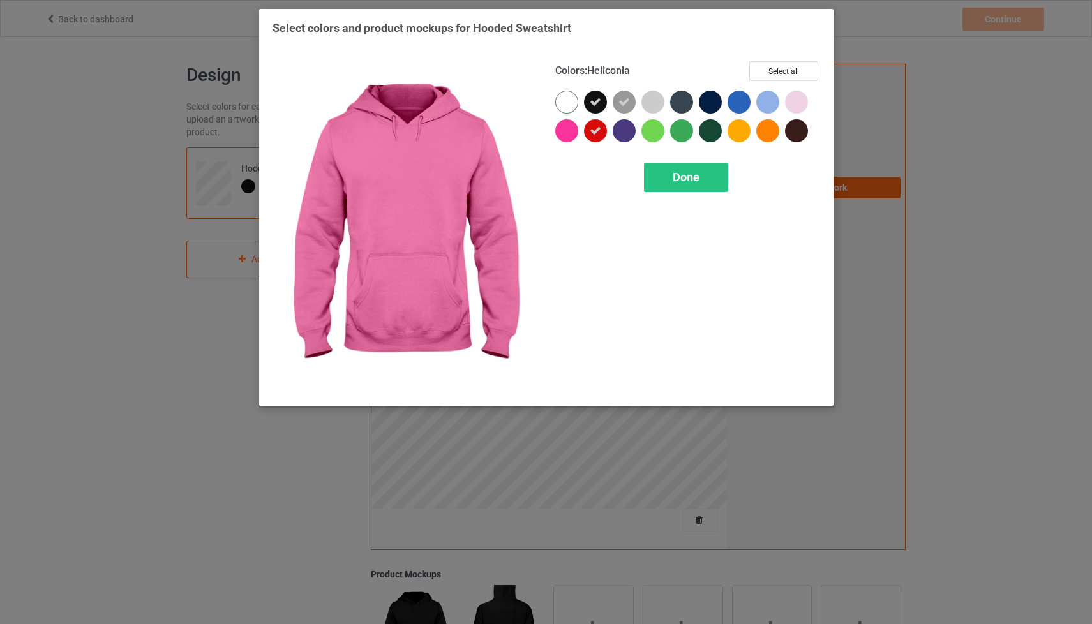
click at [566, 134] on div at bounding box center [566, 130] width 23 height 23
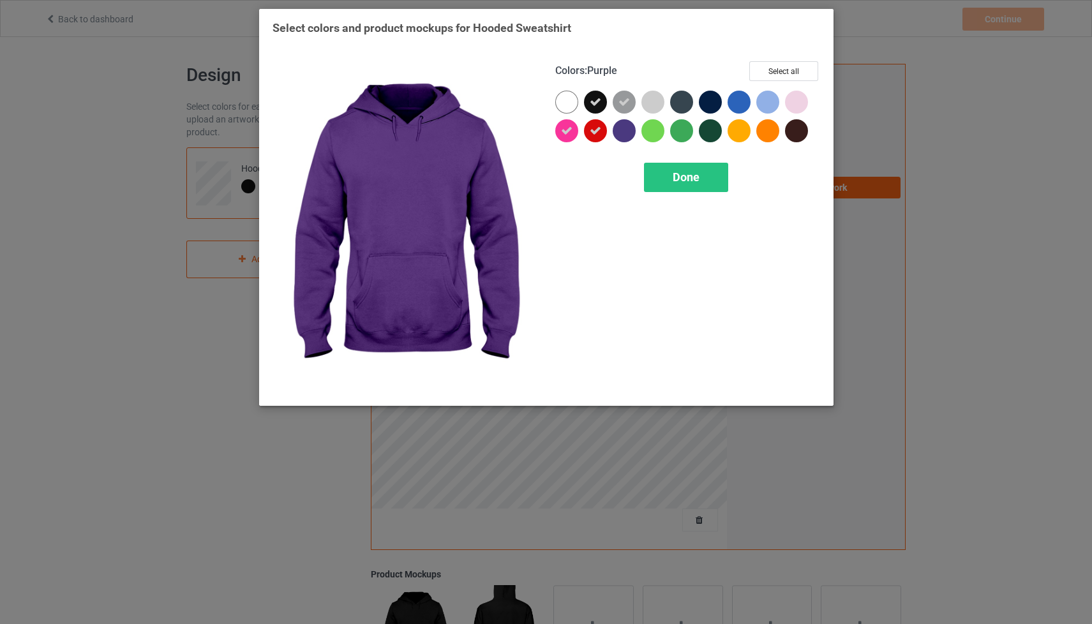
click at [624, 128] on div at bounding box center [624, 130] width 23 height 23
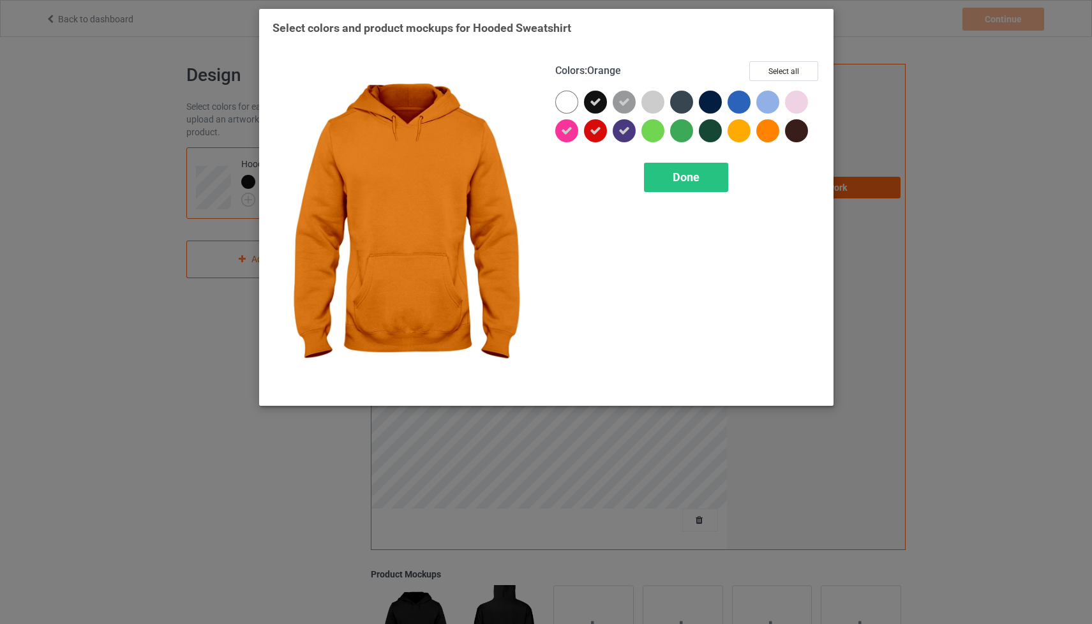
click at [770, 130] on div at bounding box center [767, 130] width 23 height 23
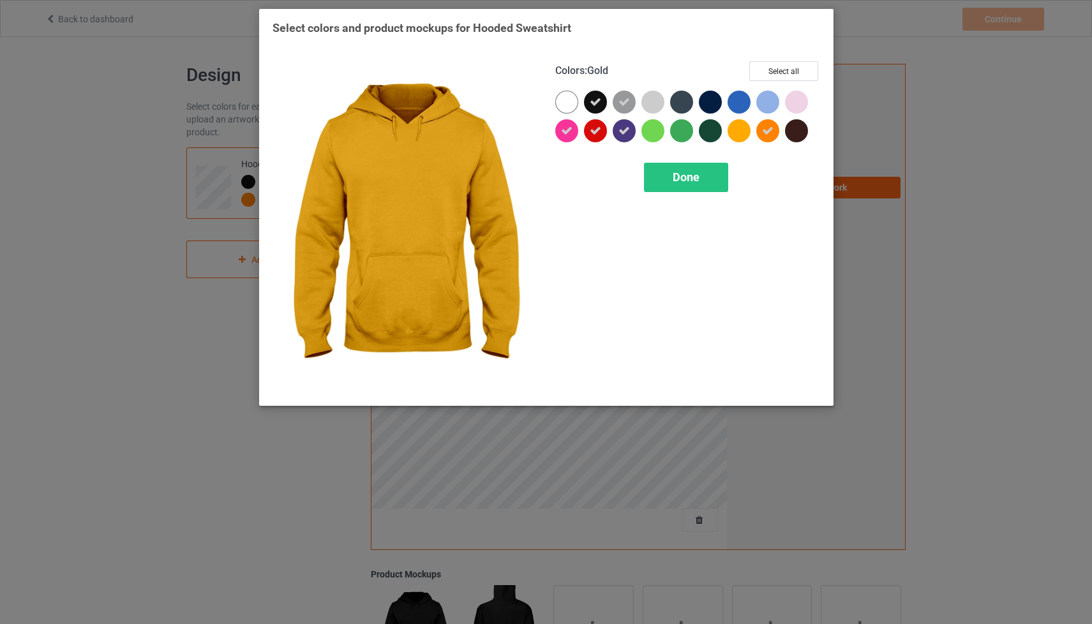
click at [692, 170] on span "Done" at bounding box center [686, 176] width 27 height 13
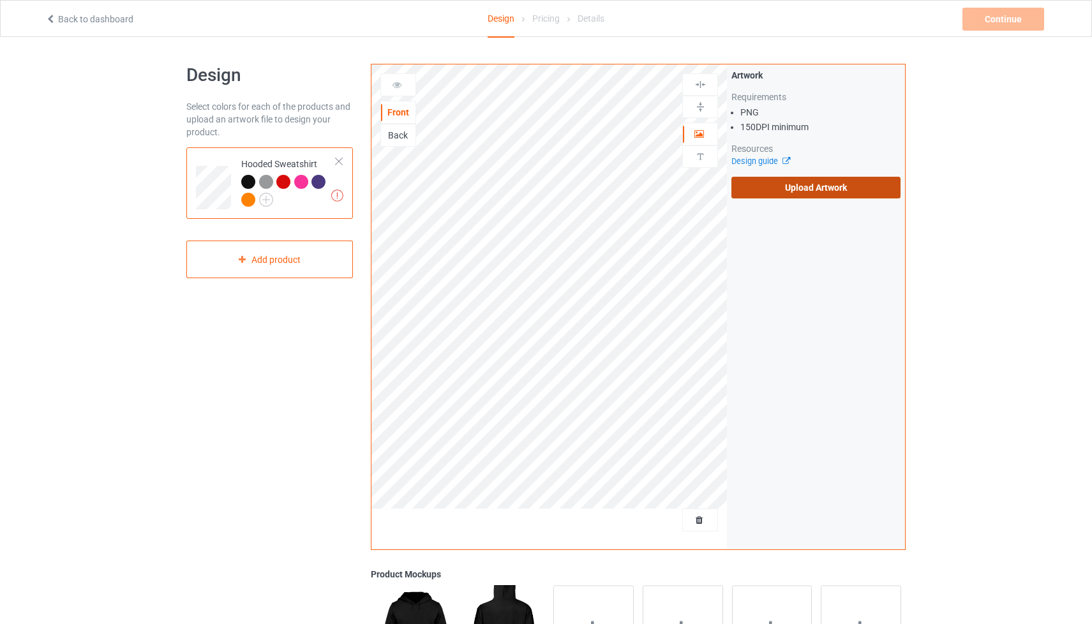
click at [784, 185] on label "Upload Artwork" at bounding box center [815, 188] width 169 height 22
click at [0, 0] on input "Upload Artwork" at bounding box center [0, 0] width 0 height 0
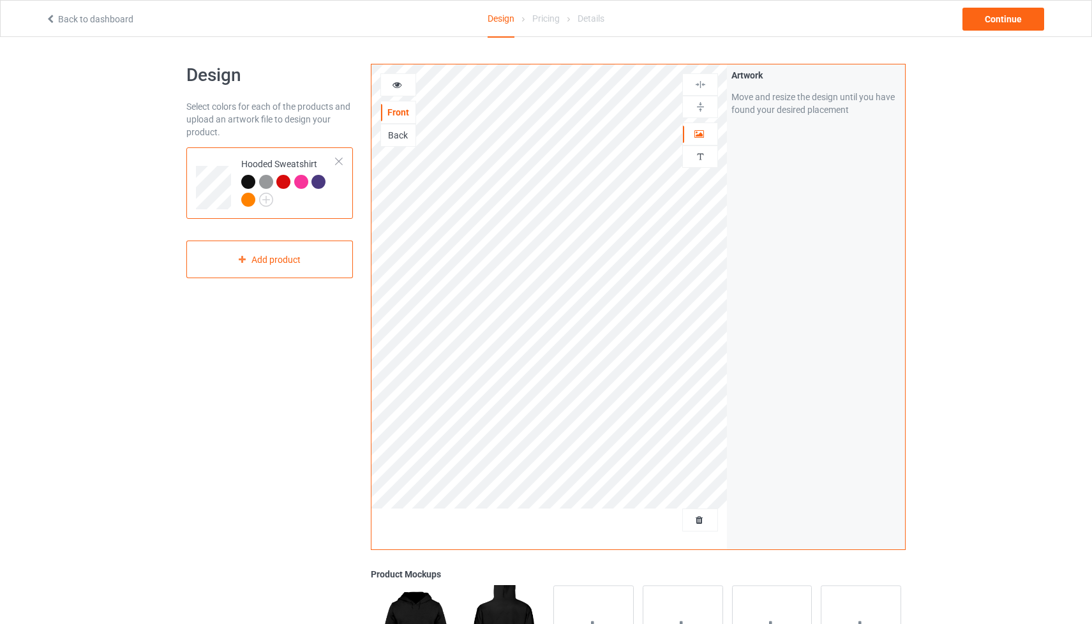
click at [391, 137] on div "Back" at bounding box center [398, 135] width 34 height 13
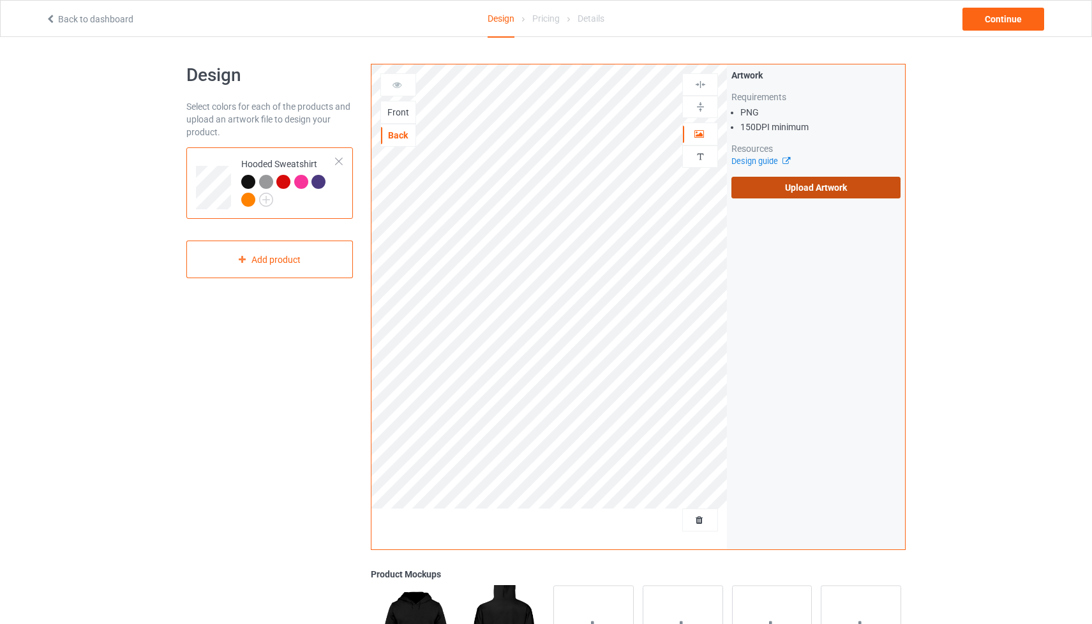
click at [798, 193] on label "Upload Artwork" at bounding box center [815, 188] width 169 height 22
click at [0, 0] on input "Upload Artwork" at bounding box center [0, 0] width 0 height 0
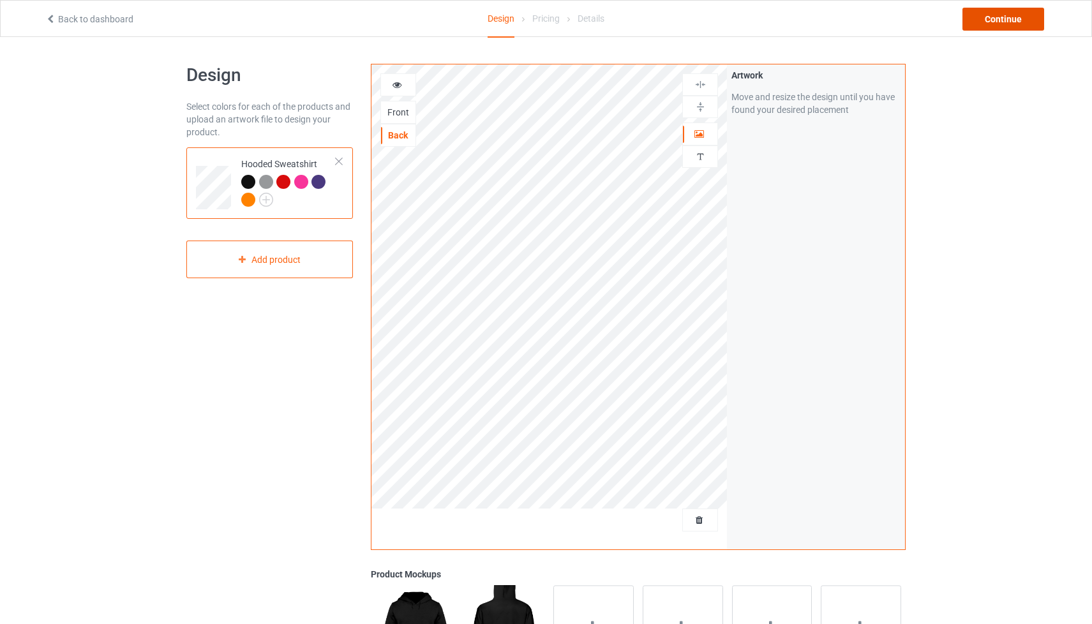
click at [994, 18] on div "Continue" at bounding box center [1004, 19] width 82 height 23
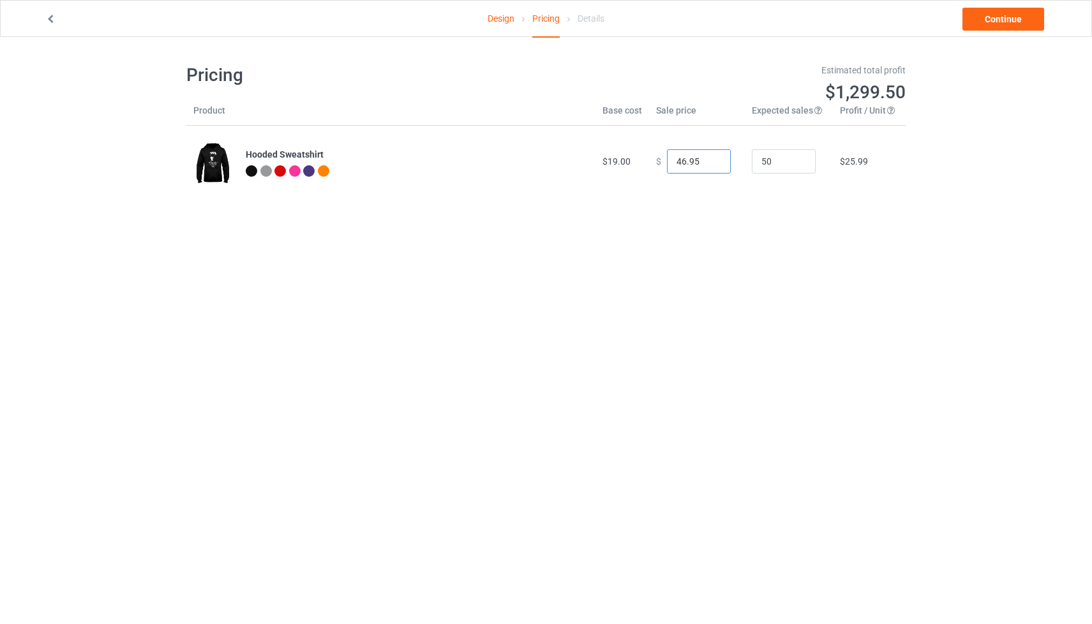
drag, startPoint x: 682, startPoint y: 162, endPoint x: 645, endPoint y: 161, distance: 37.0
click at [649, 161] on td "$ 46.95" at bounding box center [697, 161] width 96 height 71
type input "45.00"
click at [986, 19] on link "Continue" at bounding box center [1004, 19] width 82 height 23
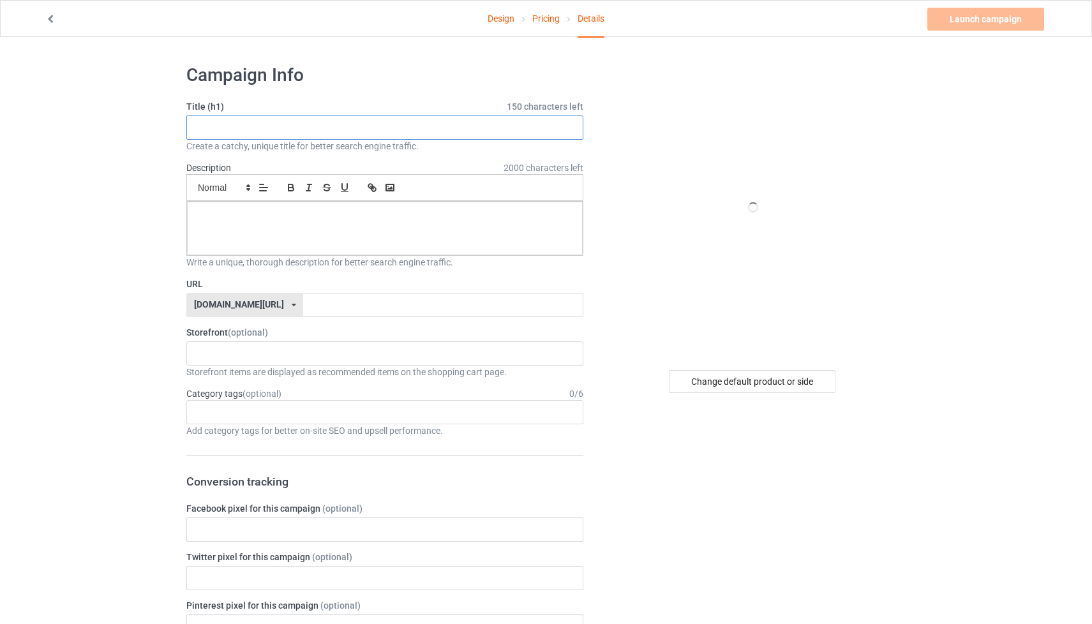
click at [336, 126] on input "text" at bounding box center [384, 128] width 397 height 24
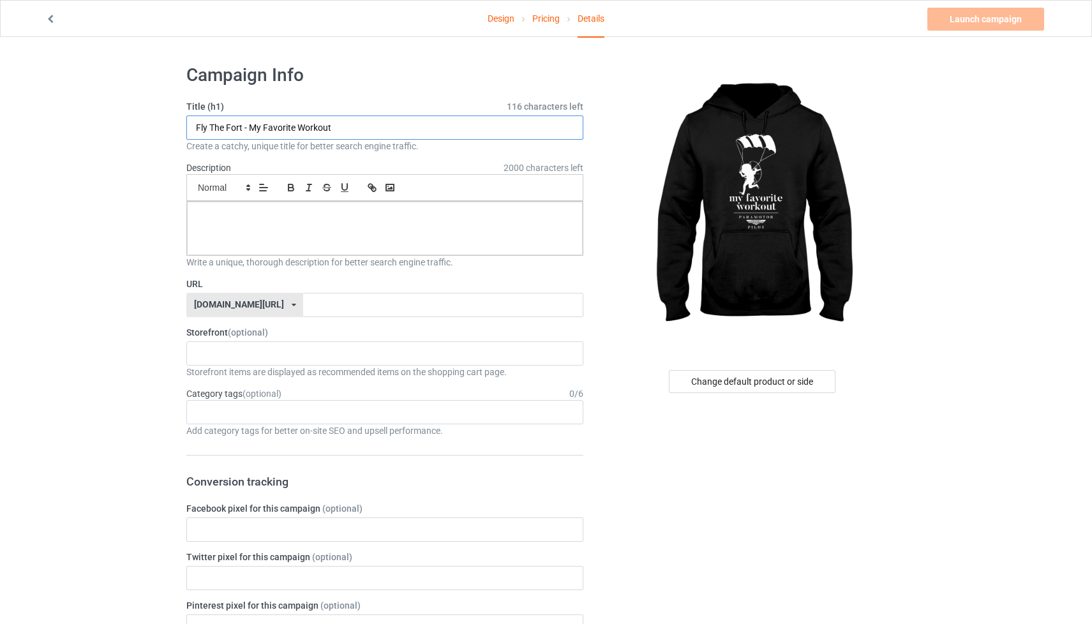
type input "Fly The Fort - My Favorite Workout"
click at [290, 237] on div at bounding box center [385, 229] width 396 height 54
click at [303, 300] on input "text" at bounding box center [443, 305] width 280 height 24
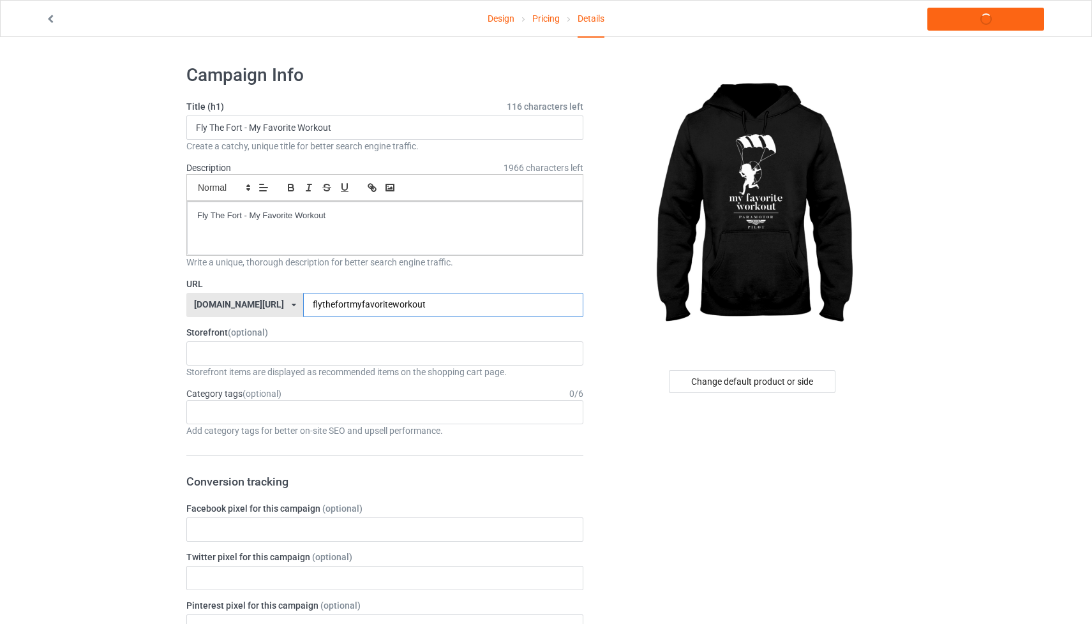
scroll to position [3, 0]
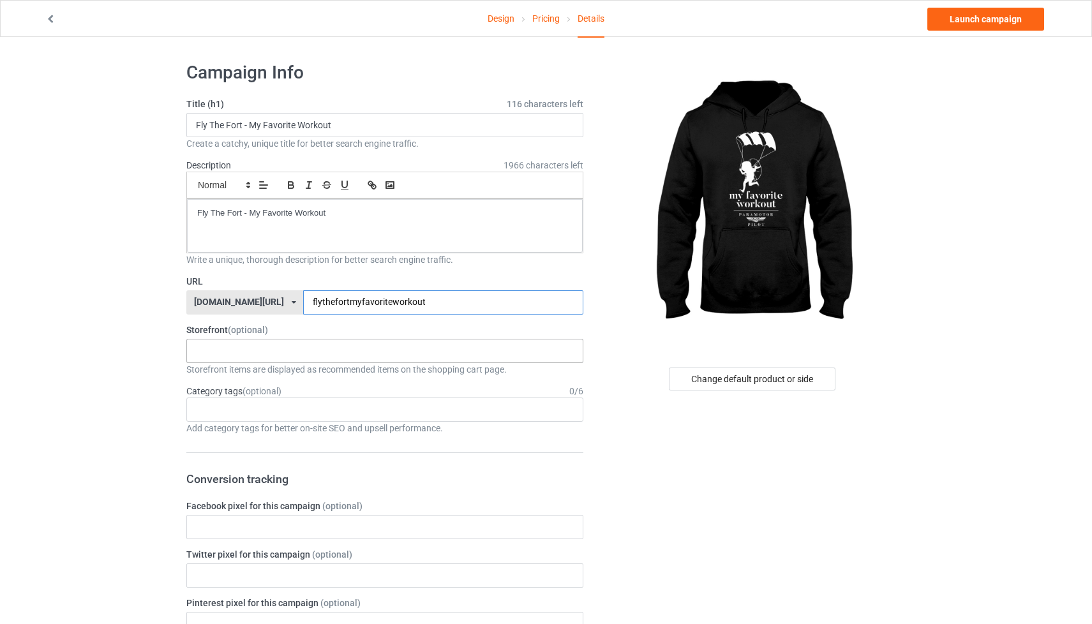
type input "flythefortmyfavoriteworkout"
click at [315, 352] on div "[PERSON_NAME] Airport [PERSON_NAME] Designs Prints X INK Store 65fc623c2b68d700…" at bounding box center [384, 351] width 397 height 24
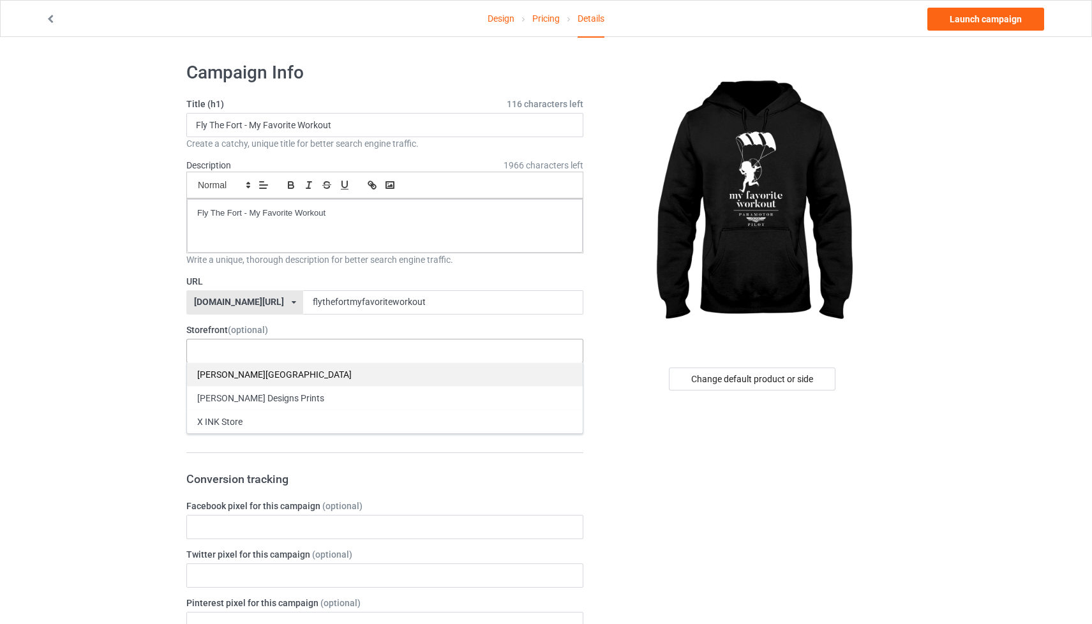
click at [312, 382] on div "[PERSON_NAME][GEOGRAPHIC_DATA]" at bounding box center [385, 375] width 396 height 24
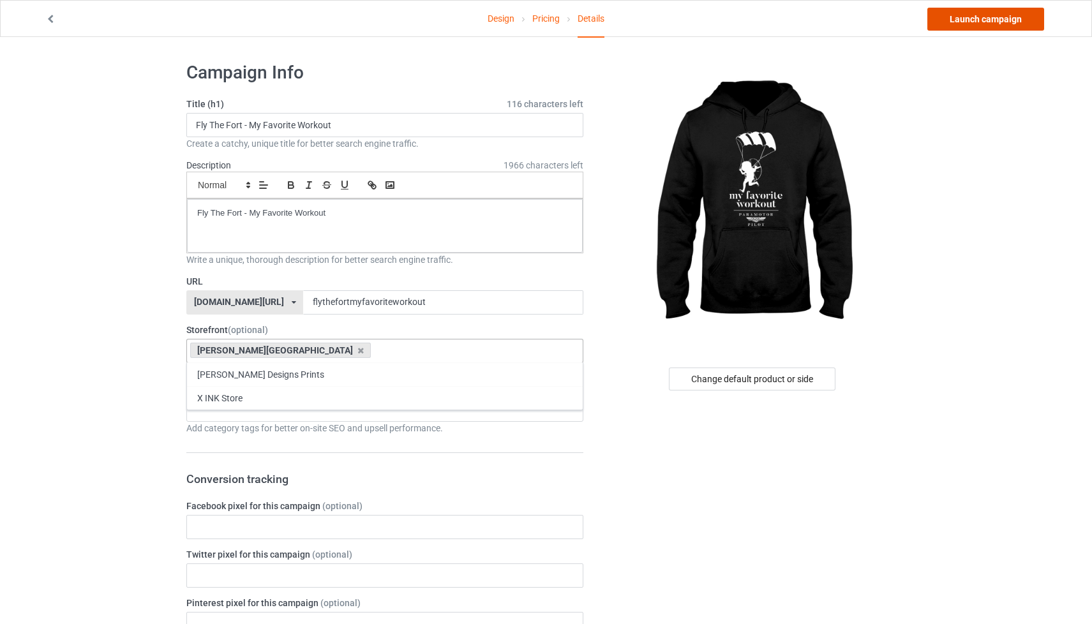
click at [991, 15] on link "Launch campaign" at bounding box center [985, 19] width 117 height 23
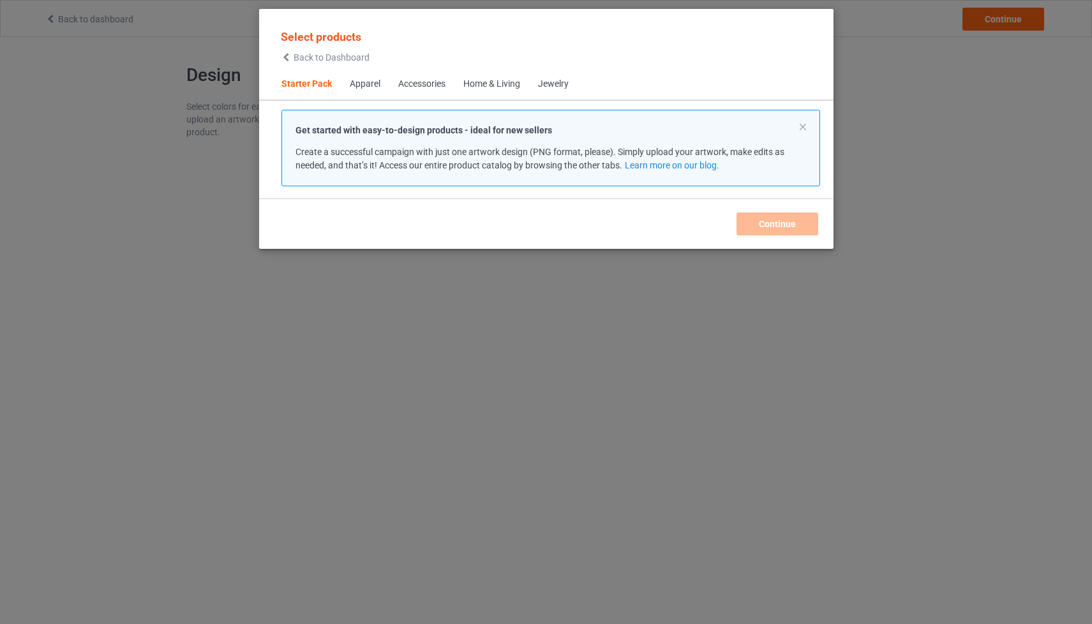
scroll to position [16, 0]
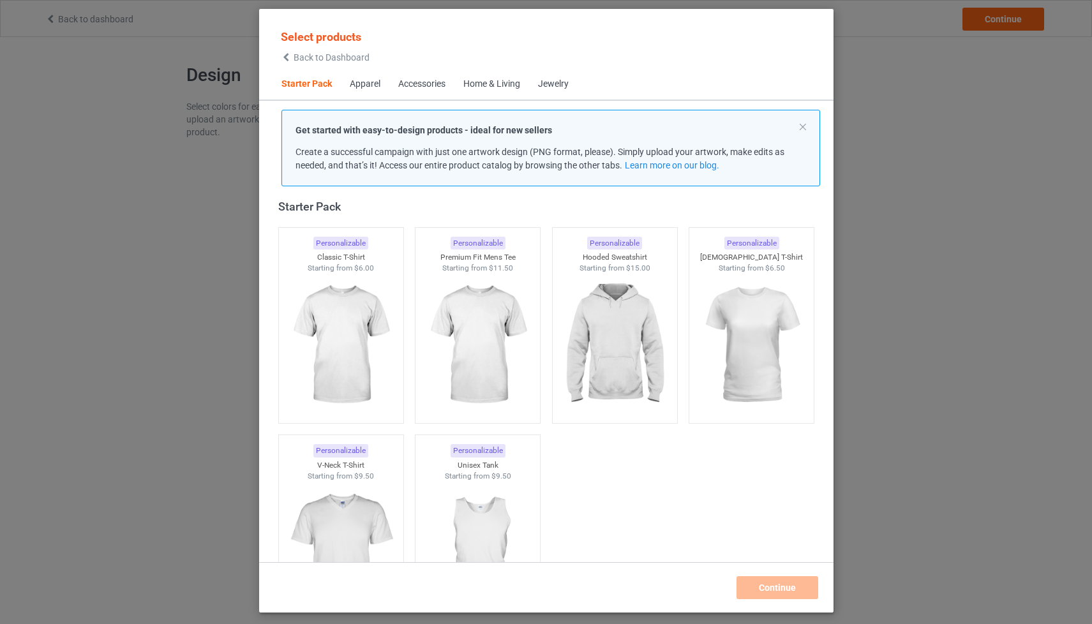
click at [365, 84] on div "Apparel" at bounding box center [365, 84] width 31 height 13
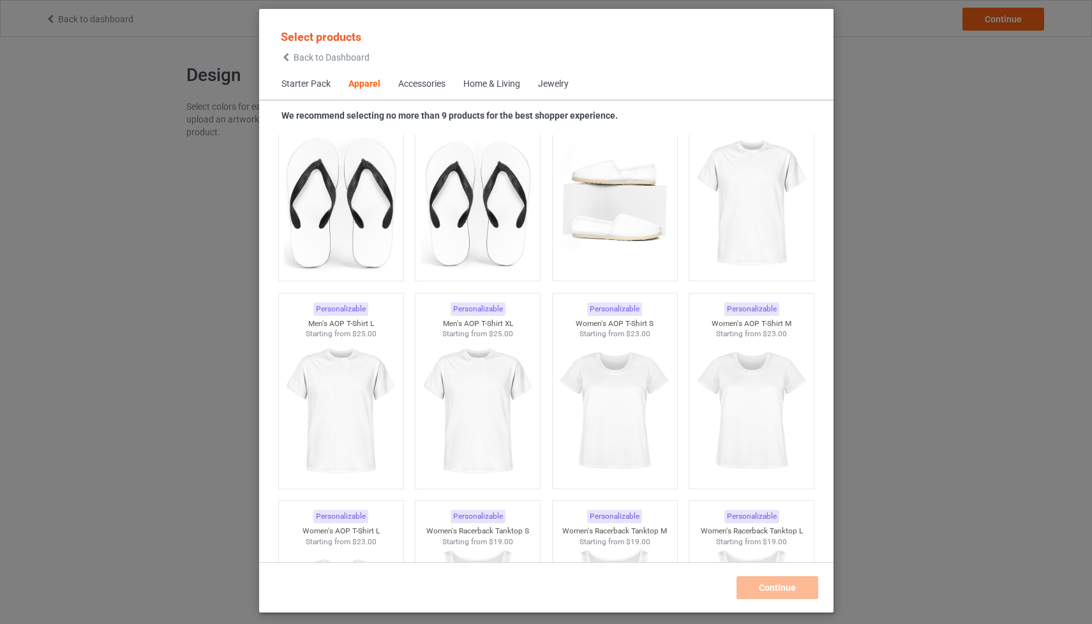
scroll to position [2005, 0]
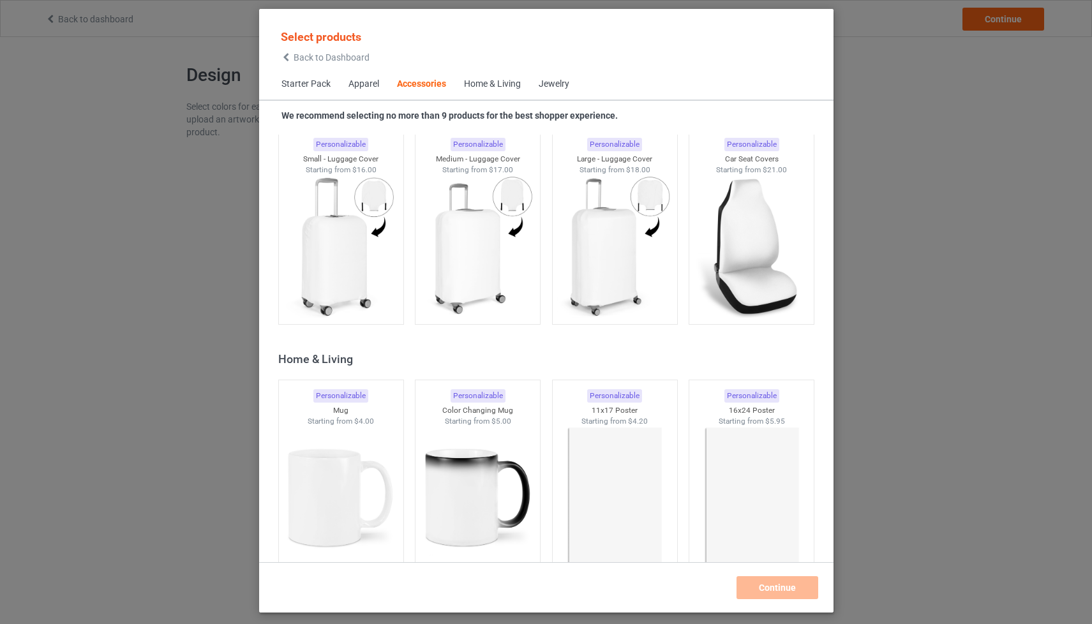
scroll to position [5538, 0]
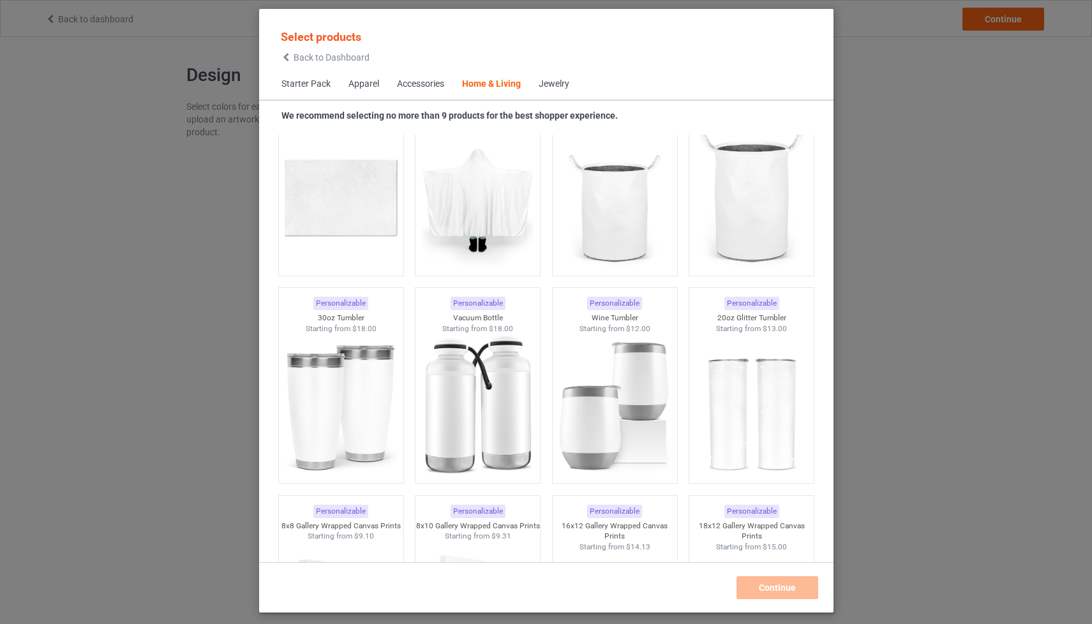
scroll to position [10282, 0]
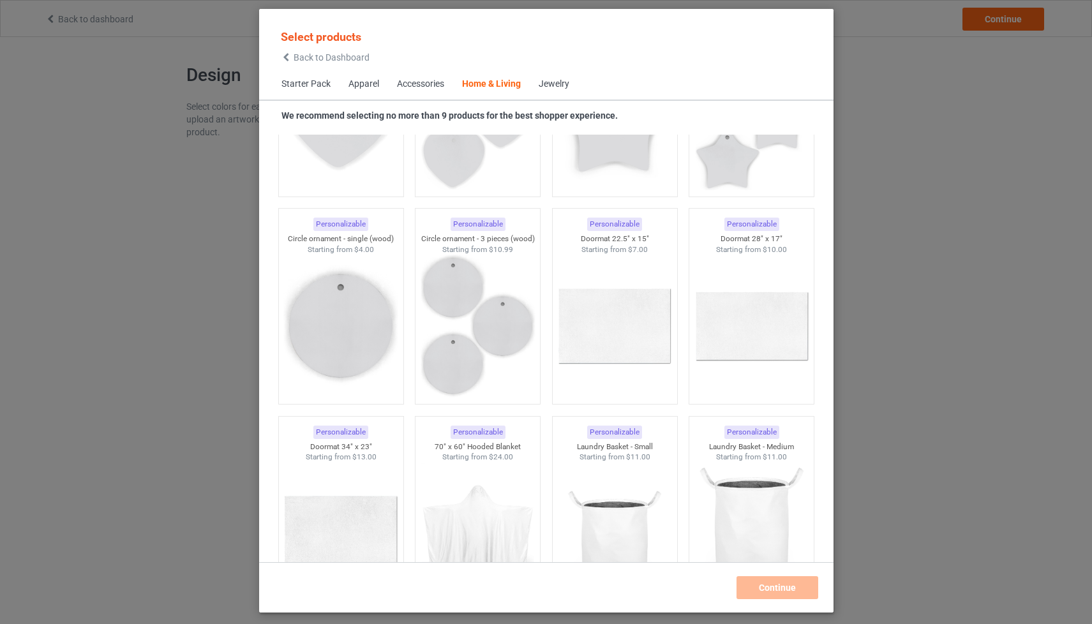
click at [936, 138] on div "Select products Back to Dashboard Starter Pack Apparel Accessories Home & Livin…" at bounding box center [546, 312] width 1092 height 624
drag, startPoint x: 936, startPoint y: 133, endPoint x: 924, endPoint y: 133, distance: 12.1
click at [936, 133] on div "Select products Back to Dashboard Starter Pack Apparel Accessories Home & Livin…" at bounding box center [546, 312] width 1092 height 624
click at [343, 54] on span "Back to Dashboard" at bounding box center [332, 57] width 76 height 10
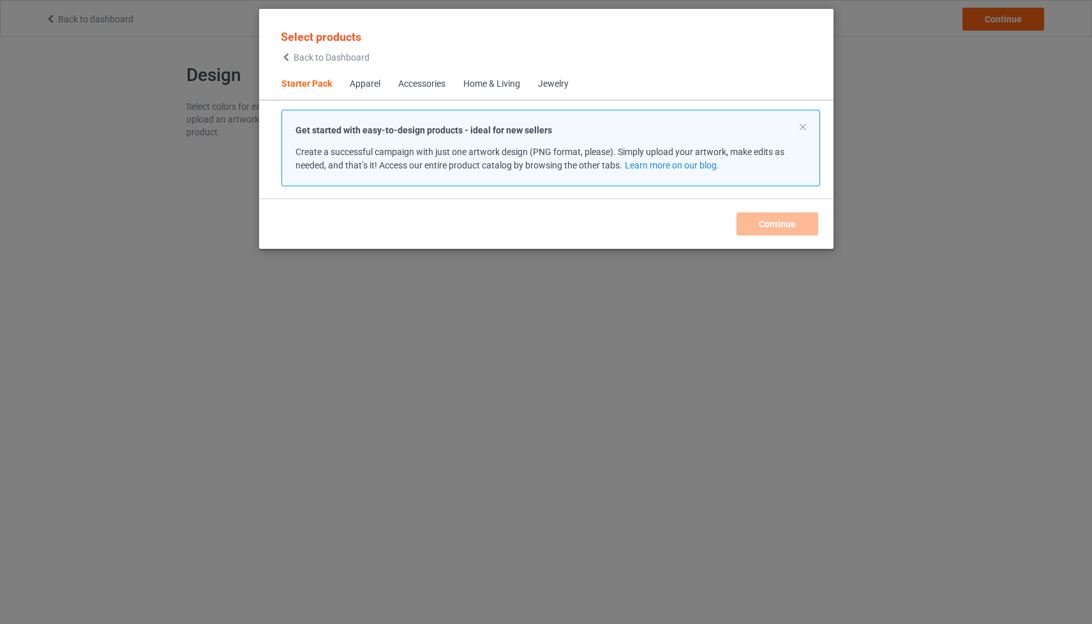
scroll to position [16, 0]
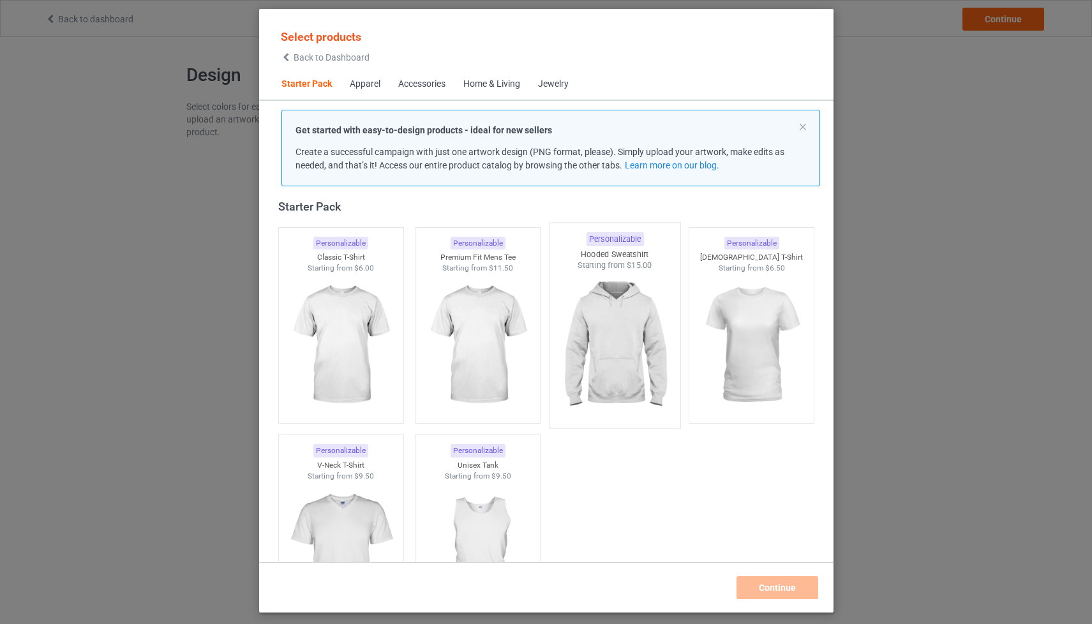
click at [626, 323] on img at bounding box center [615, 346] width 120 height 150
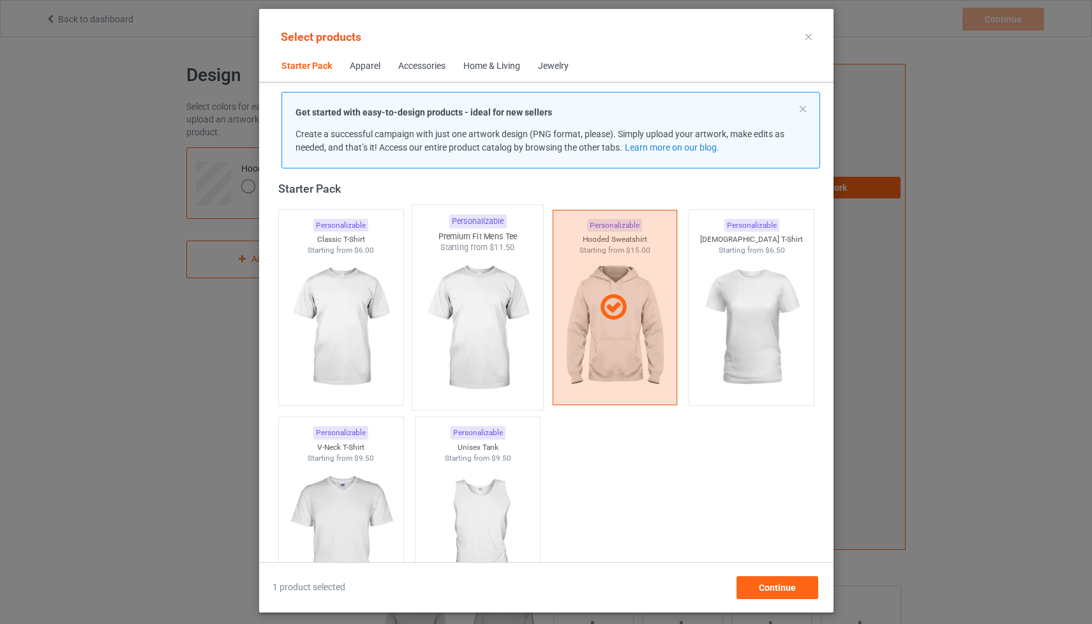
click at [489, 343] on img at bounding box center [477, 328] width 120 height 150
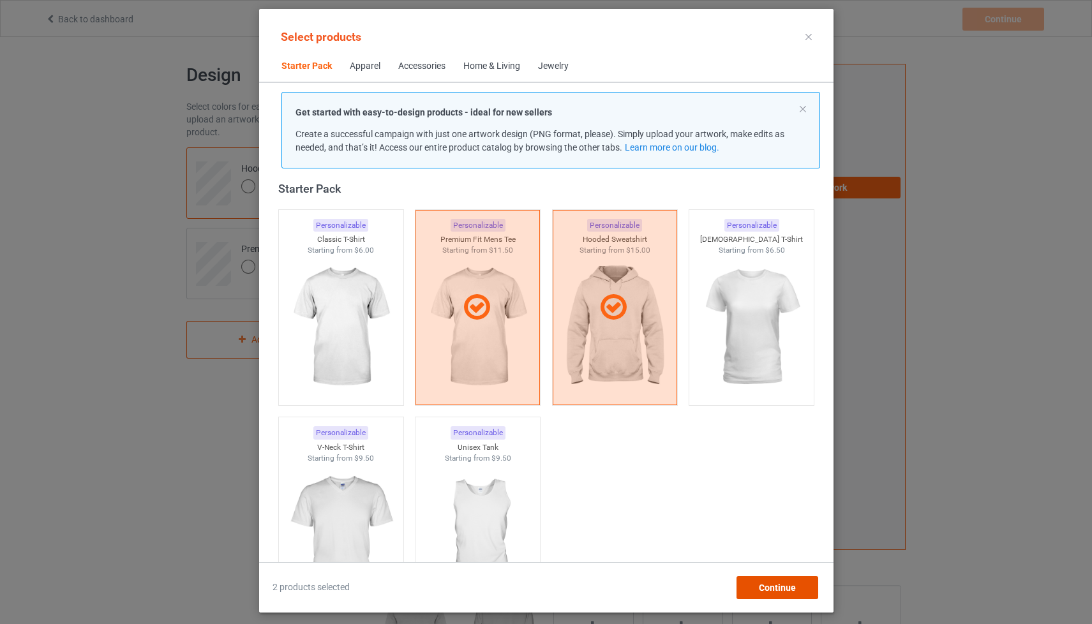
click at [774, 592] on span "Continue" at bounding box center [776, 588] width 37 height 10
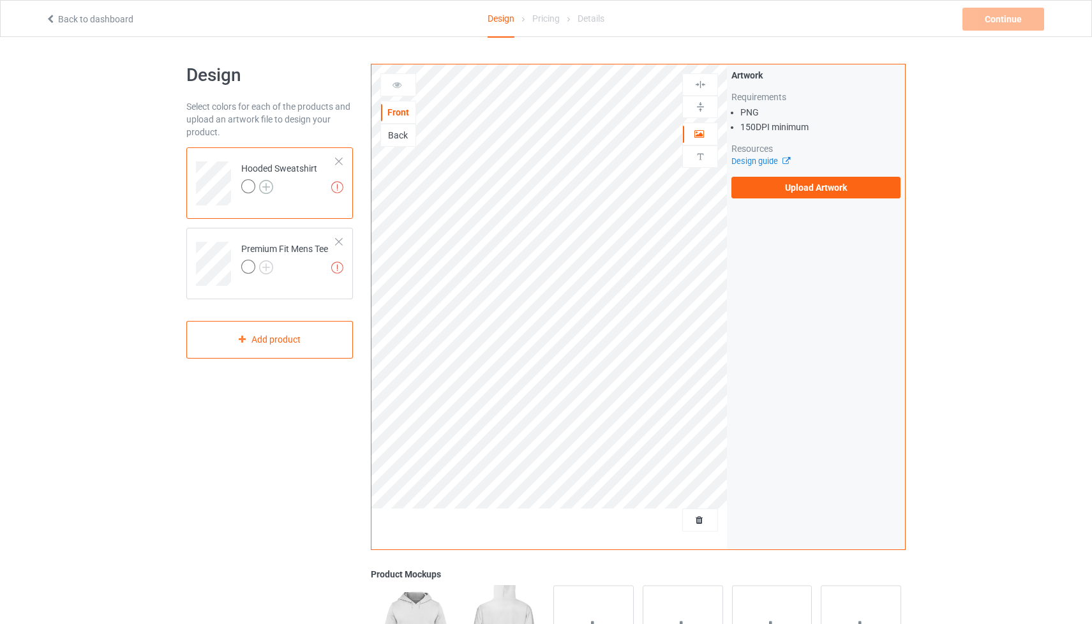
click at [269, 184] on img at bounding box center [266, 187] width 14 height 14
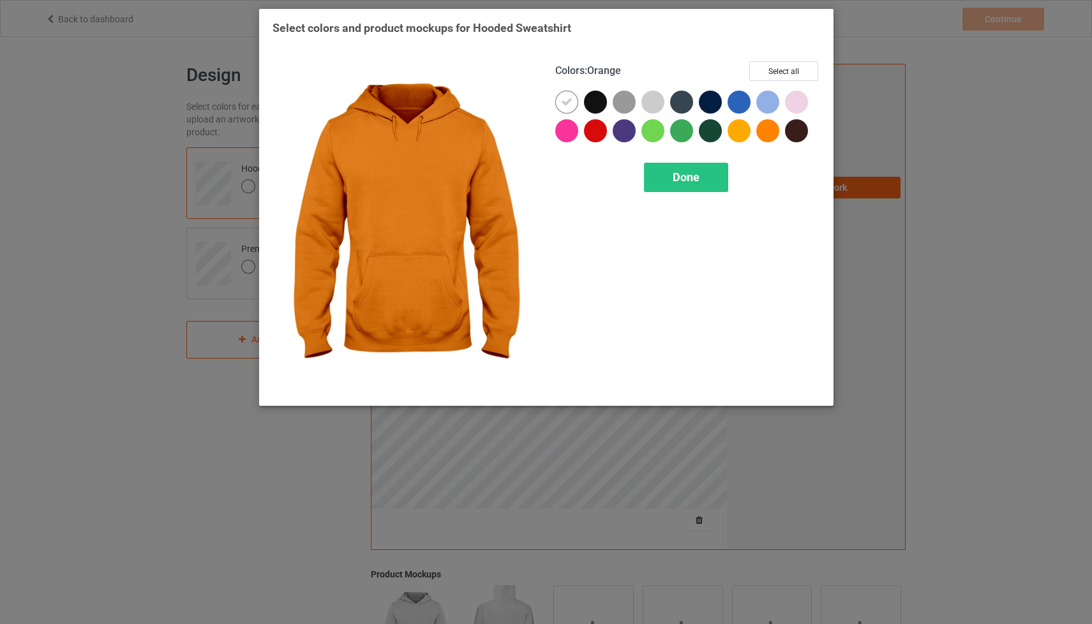
click at [770, 130] on div at bounding box center [767, 130] width 23 height 23
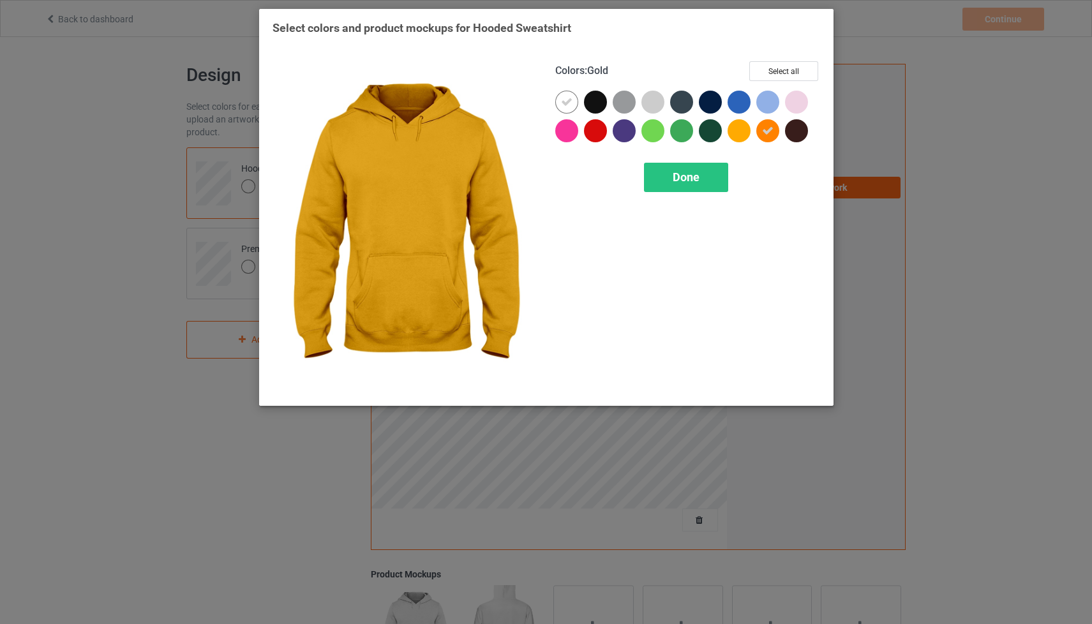
click at [705, 171] on div "Done" at bounding box center [686, 177] width 84 height 29
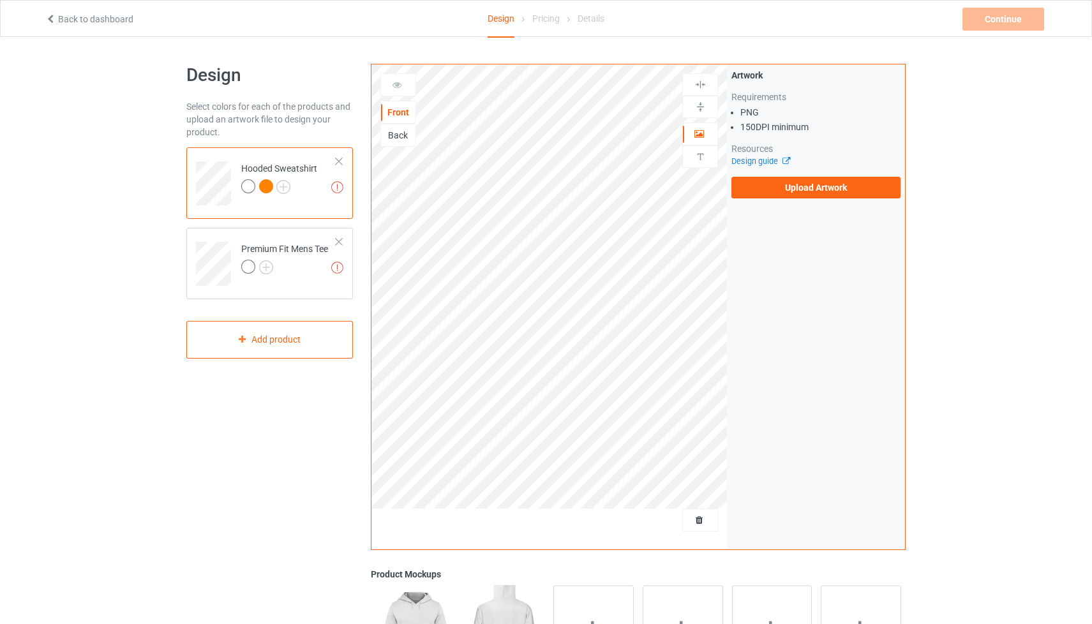
click at [263, 184] on div at bounding box center [266, 186] width 14 height 14
click at [268, 267] on img at bounding box center [266, 267] width 14 height 14
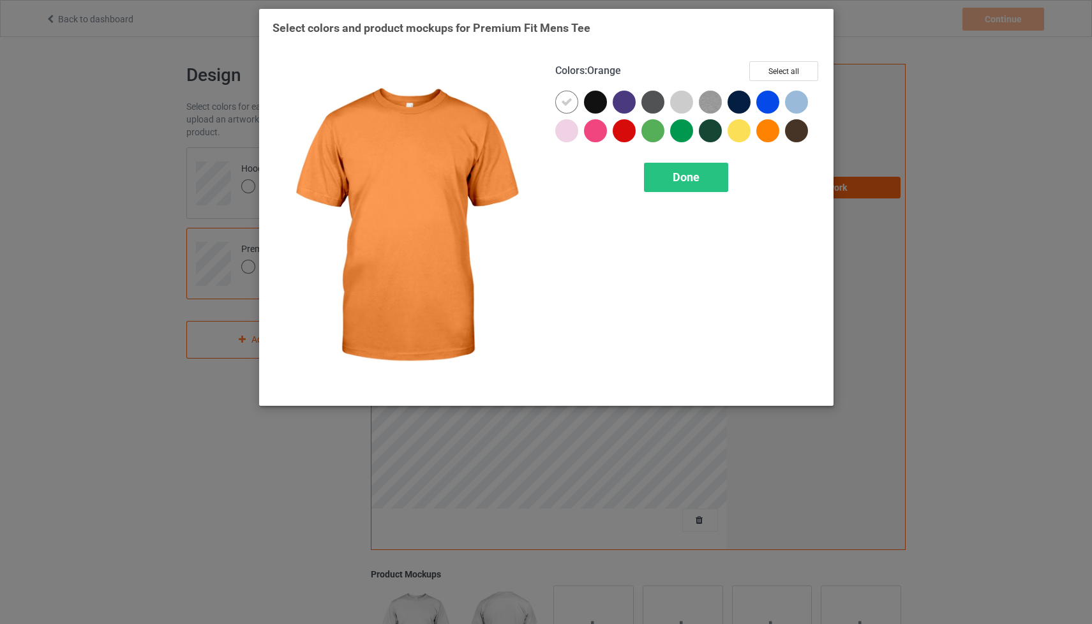
drag, startPoint x: 764, startPoint y: 125, endPoint x: 747, endPoint y: 151, distance: 30.5
click at [764, 125] on div at bounding box center [767, 130] width 23 height 23
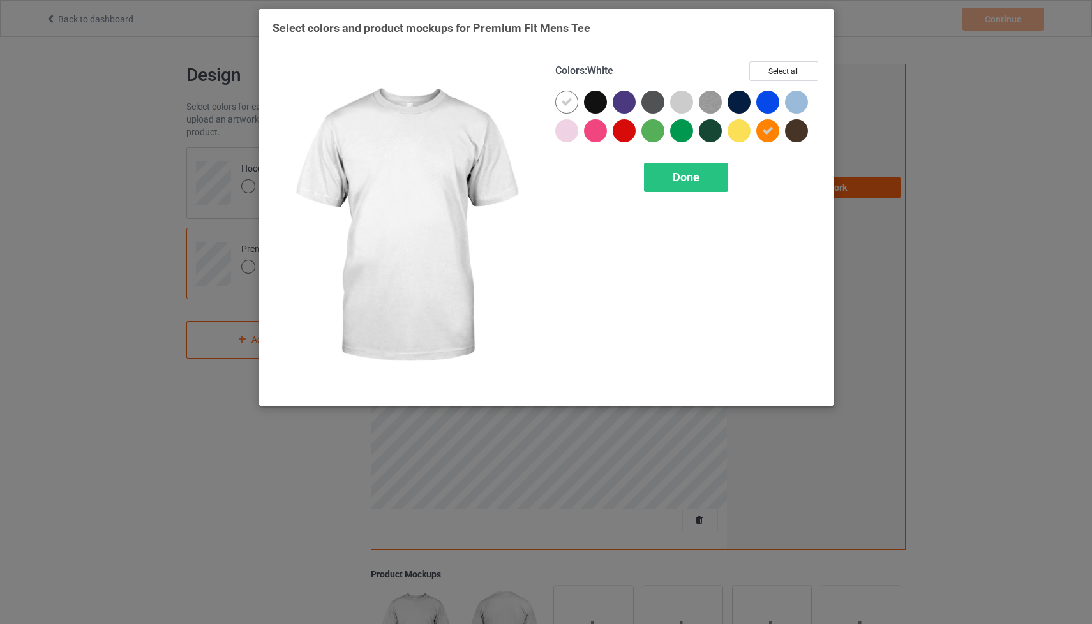
drag, startPoint x: 564, startPoint y: 94, endPoint x: 520, endPoint y: 107, distance: 45.9
click at [563, 94] on div at bounding box center [566, 102] width 23 height 23
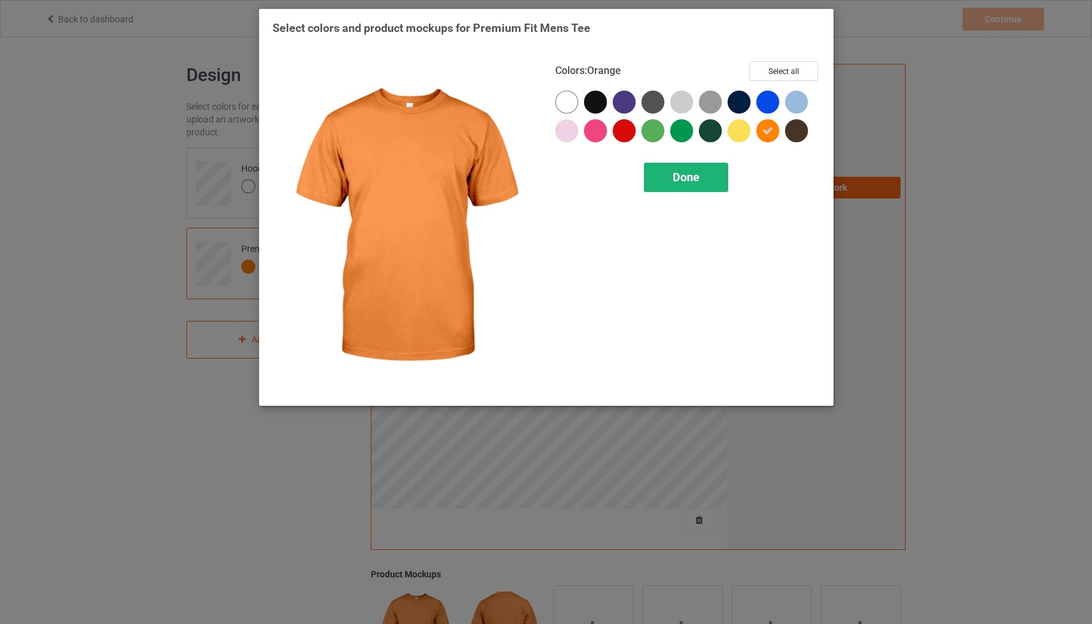
click at [693, 176] on span "Done" at bounding box center [686, 176] width 27 height 13
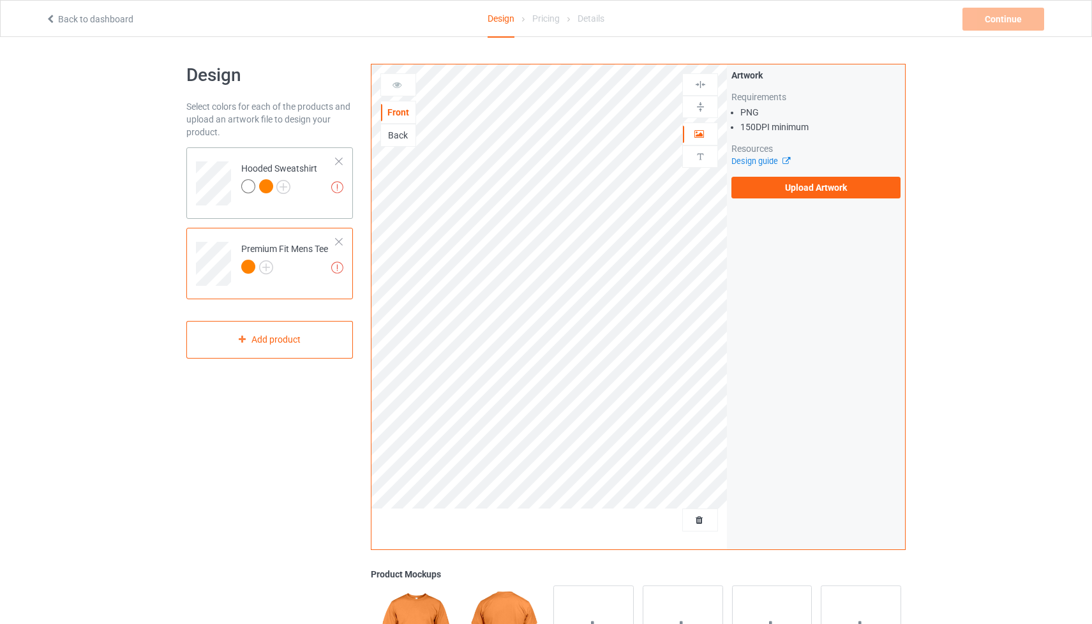
click at [317, 176] on div "Hooded Sweatshirt" at bounding box center [279, 177] width 76 height 31
click at [287, 183] on img at bounding box center [283, 187] width 14 height 14
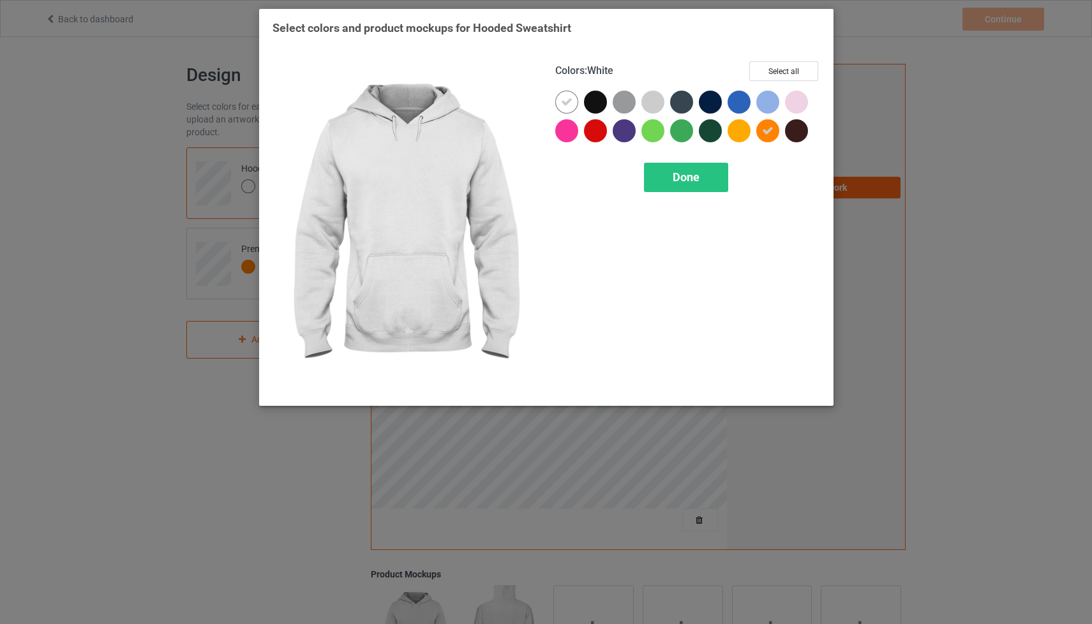
click at [566, 97] on icon at bounding box center [566, 101] width 11 height 11
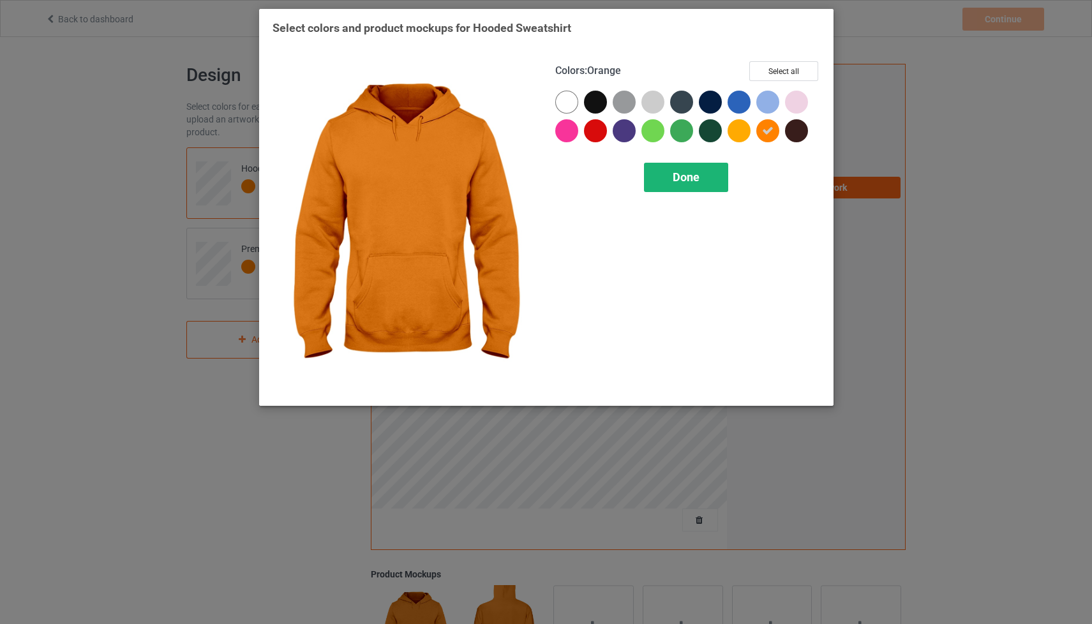
click at [682, 181] on span "Done" at bounding box center [686, 176] width 27 height 13
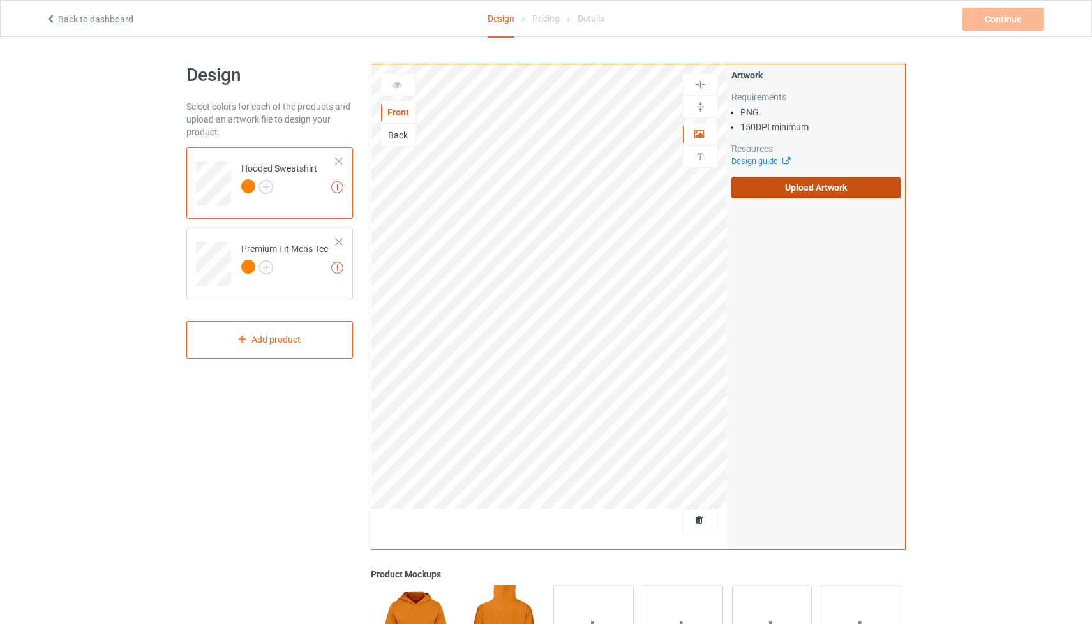
click at [805, 183] on label "Upload Artwork" at bounding box center [815, 188] width 169 height 22
click at [0, 0] on input "Upload Artwork" at bounding box center [0, 0] width 0 height 0
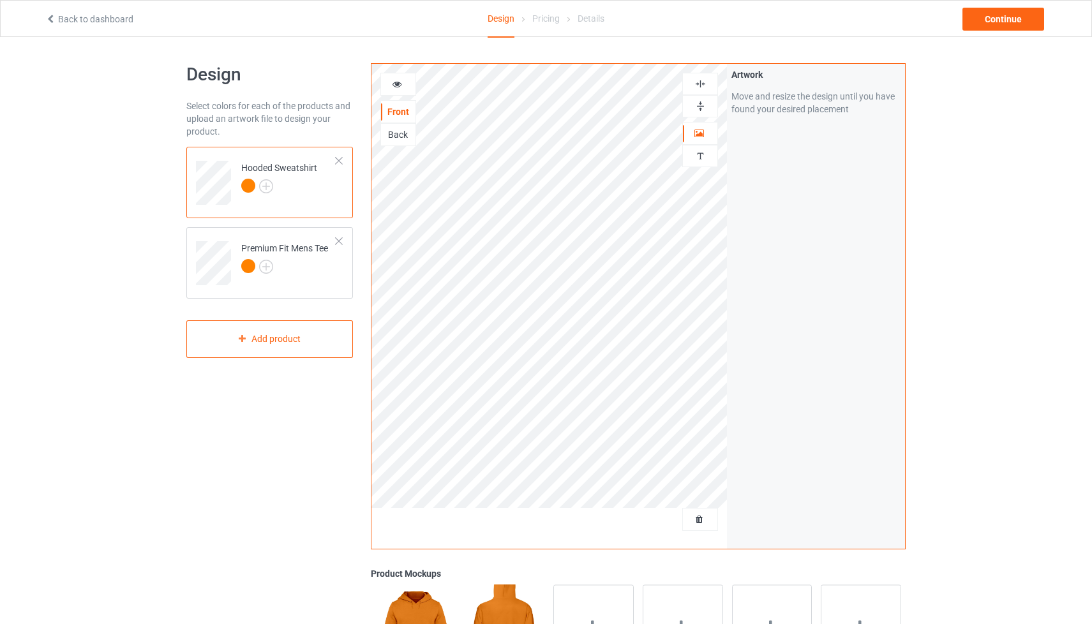
scroll to position [2, 0]
click at [406, 134] on div "Back" at bounding box center [398, 133] width 34 height 13
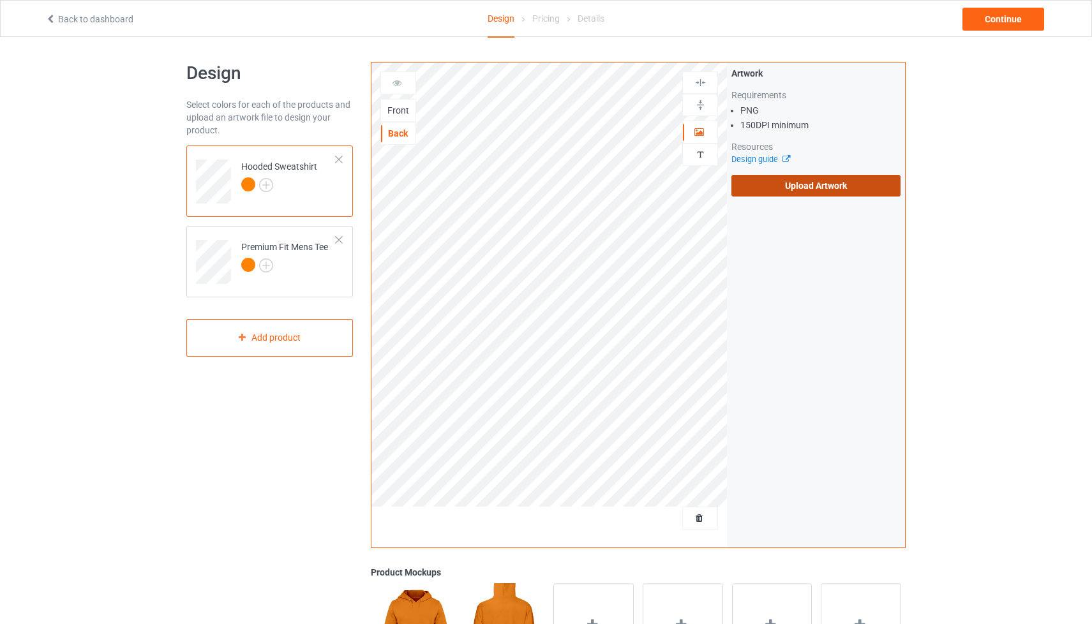
click at [779, 190] on label "Upload Artwork" at bounding box center [815, 186] width 169 height 22
click at [0, 0] on input "Upload Artwork" at bounding box center [0, 0] width 0 height 0
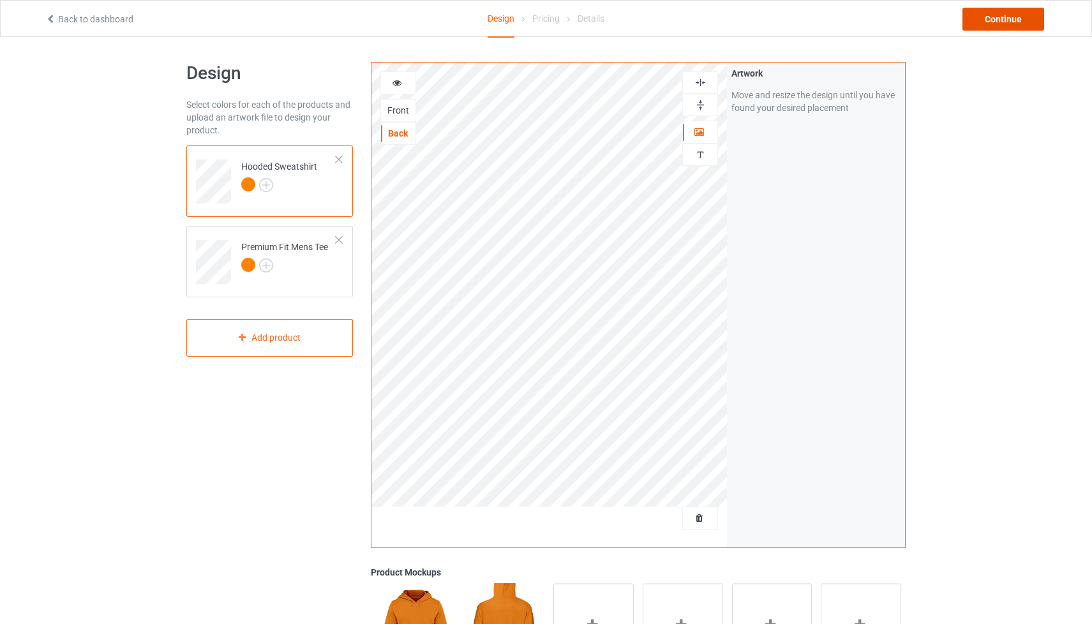
click at [1009, 18] on div "Continue" at bounding box center [1004, 19] width 82 height 23
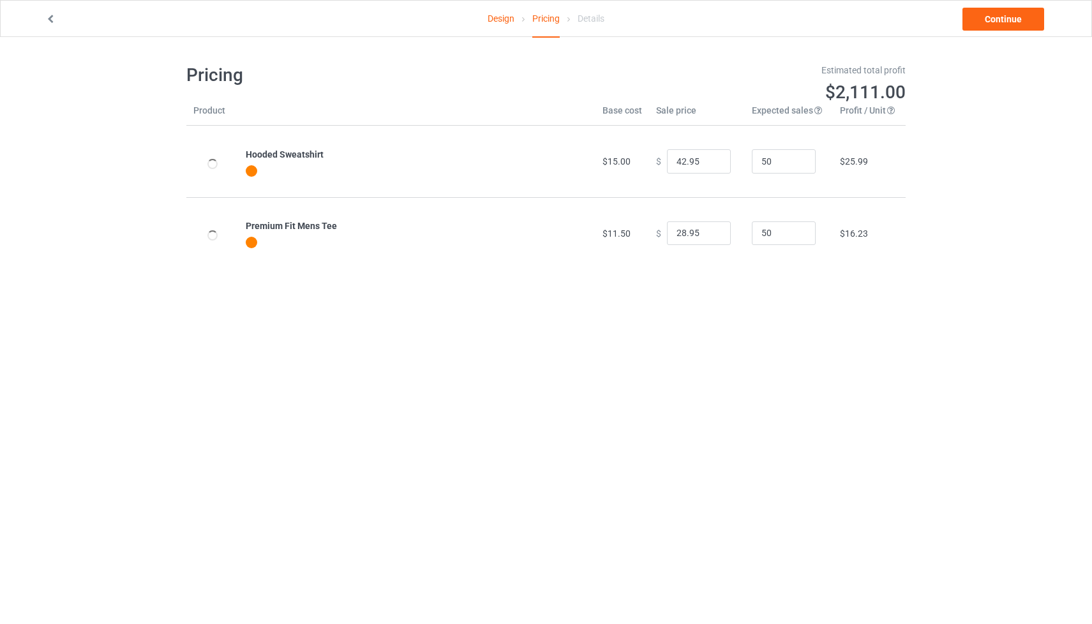
type input "46.95"
type input "32.95"
drag, startPoint x: 691, startPoint y: 161, endPoint x: 655, endPoint y: 161, distance: 36.4
click at [656, 161] on div "$ 46.95" at bounding box center [697, 161] width 82 height 24
type input "45.00"
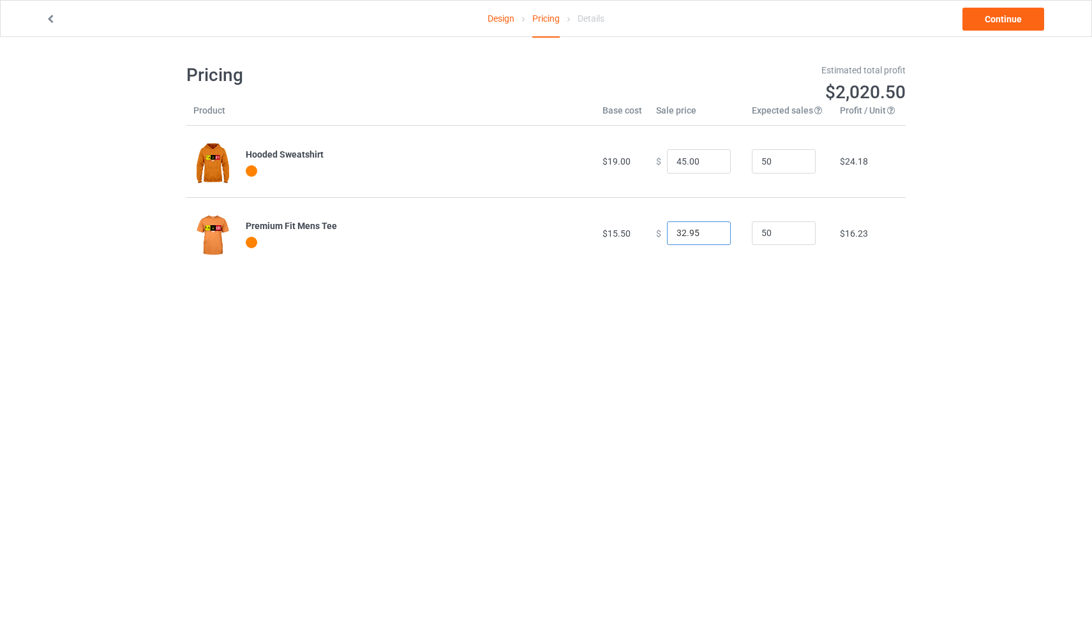
click at [657, 231] on div "$ 32.95" at bounding box center [697, 233] width 82 height 24
type input "28.00"
click at [993, 14] on link "Continue" at bounding box center [1004, 19] width 82 height 23
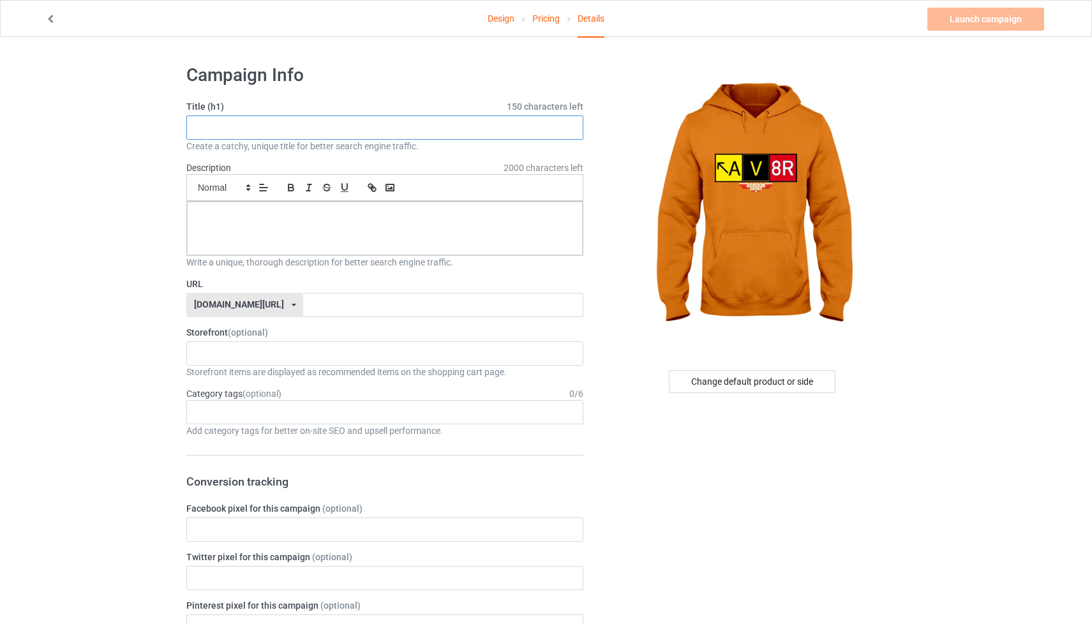
click at [446, 130] on input "text" at bounding box center [384, 128] width 397 height 24
type input "Fly The Fort - AV8R (orange)"
click at [386, 235] on div at bounding box center [385, 229] width 396 height 54
click at [392, 303] on input "text" at bounding box center [443, 305] width 280 height 24
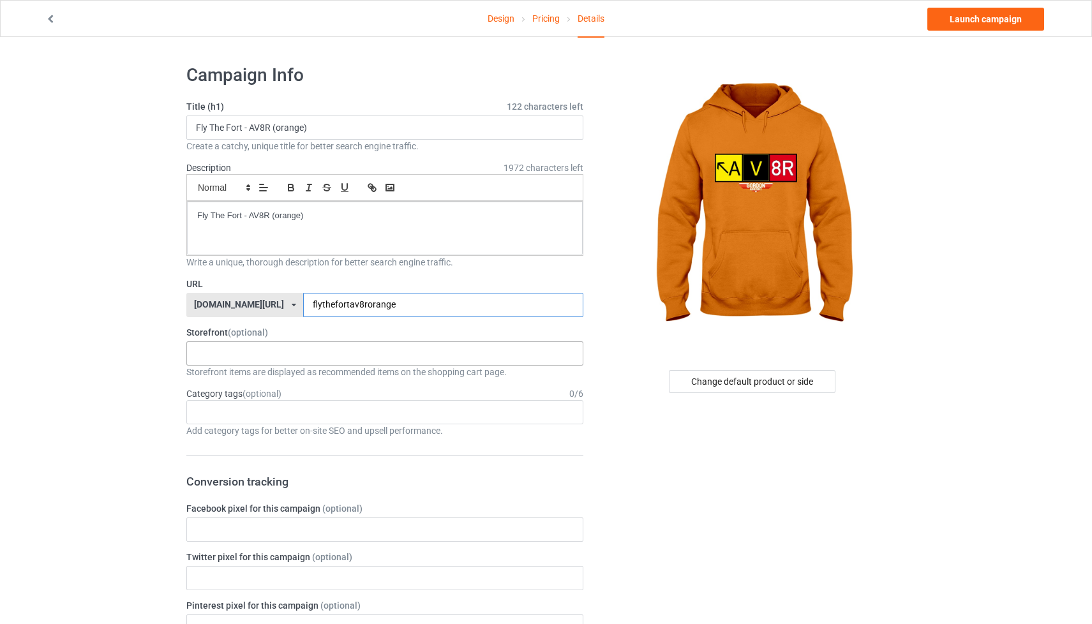
type input "flythefortav8rorange"
click at [400, 351] on div "[PERSON_NAME] Airport [PERSON_NAME] Designs Prints X INK Store 65fc623c2b68d700…" at bounding box center [384, 353] width 397 height 24
click at [396, 374] on div "[PERSON_NAME][GEOGRAPHIC_DATA]" at bounding box center [385, 377] width 396 height 24
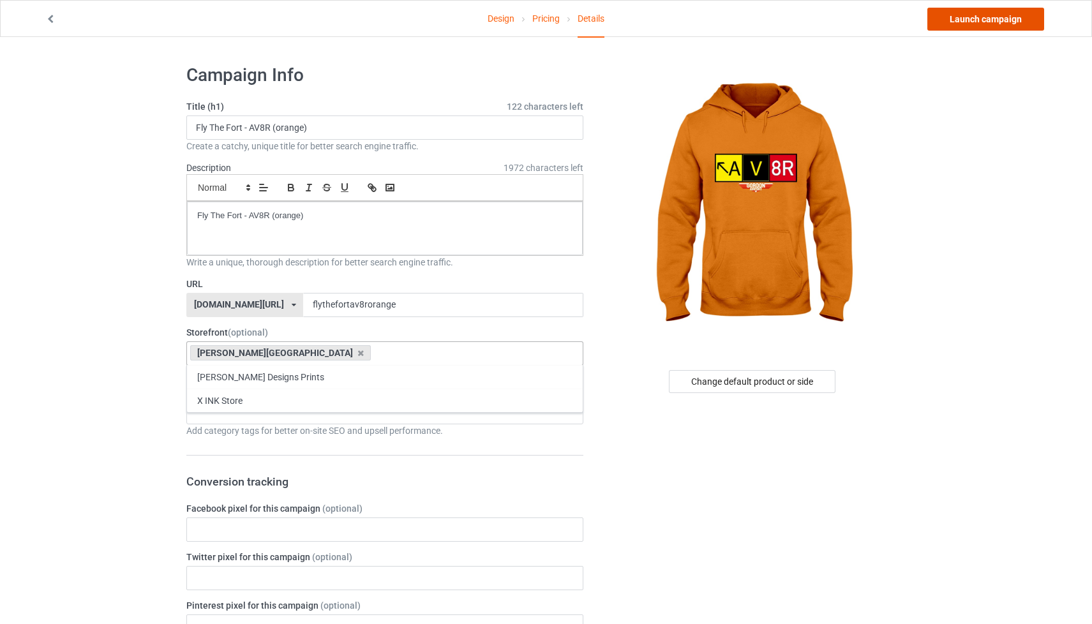
click at [960, 20] on link "Launch campaign" at bounding box center [985, 19] width 117 height 23
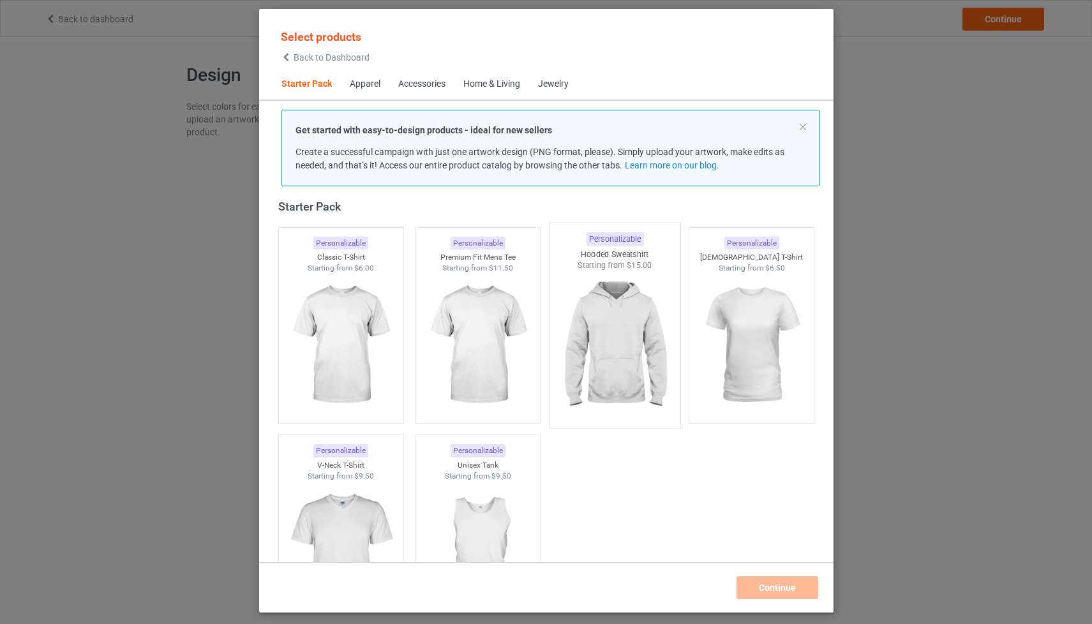
click at [601, 315] on img at bounding box center [615, 346] width 120 height 150
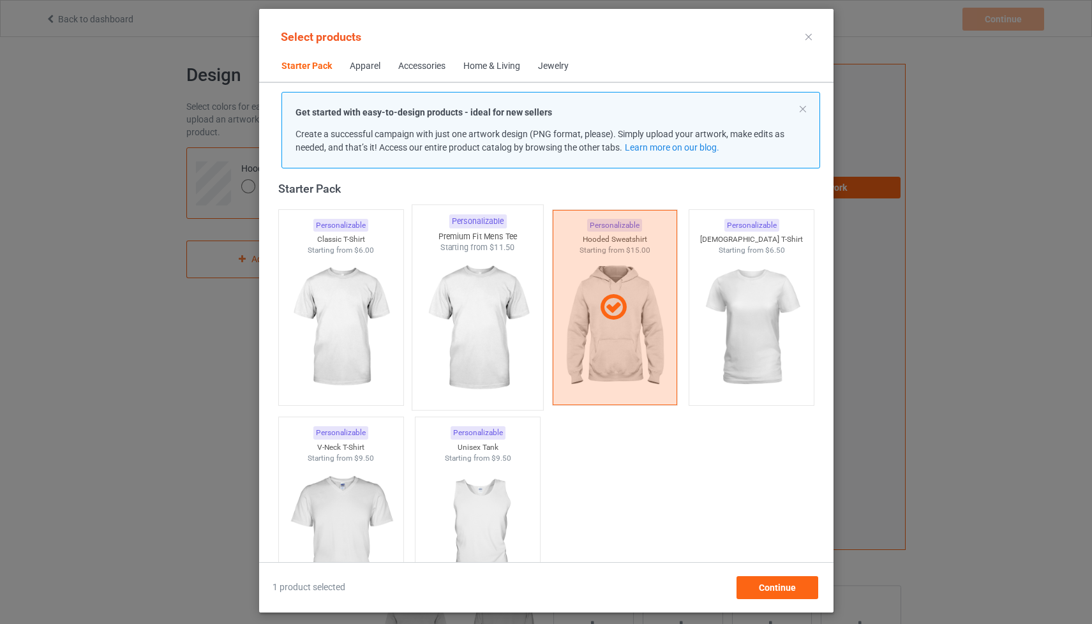
click at [498, 320] on img at bounding box center [477, 328] width 120 height 150
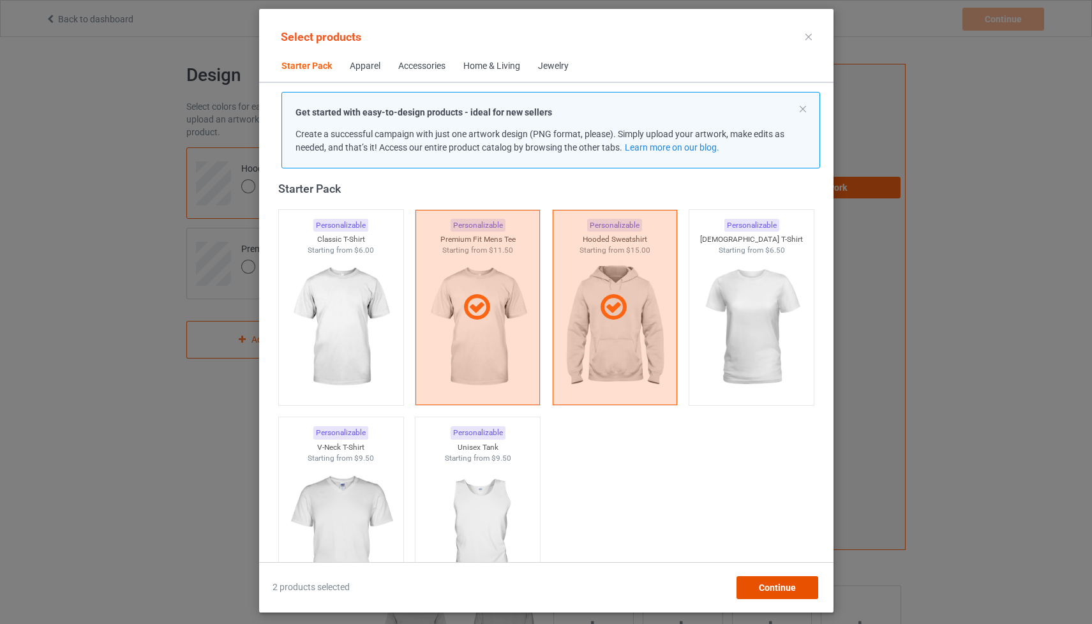
click at [766, 587] on span "Continue" at bounding box center [776, 588] width 37 height 10
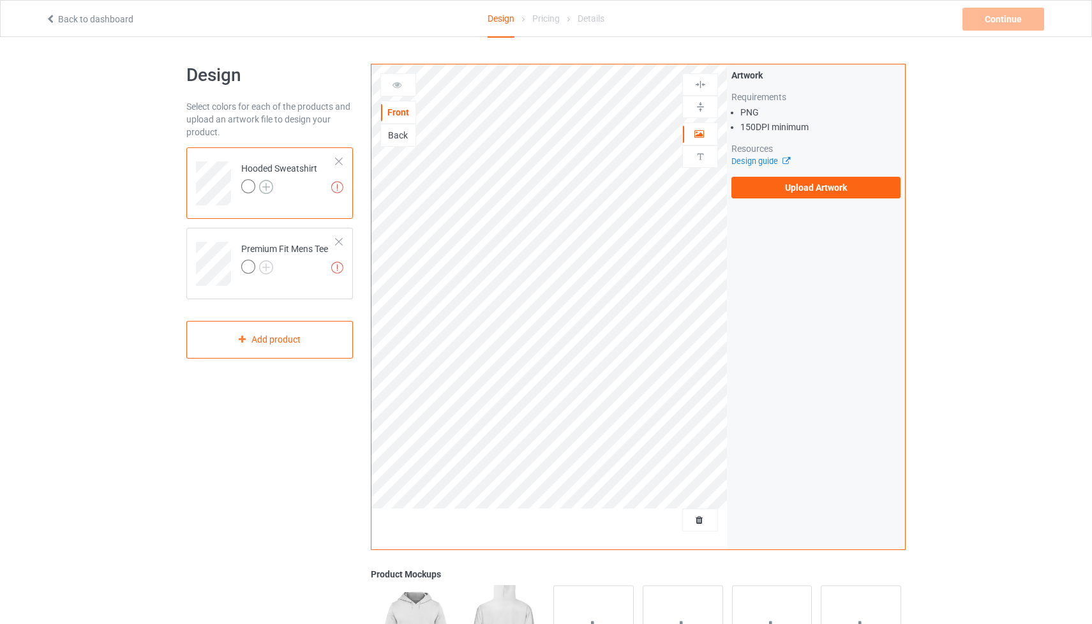
click at [266, 184] on img at bounding box center [266, 187] width 14 height 14
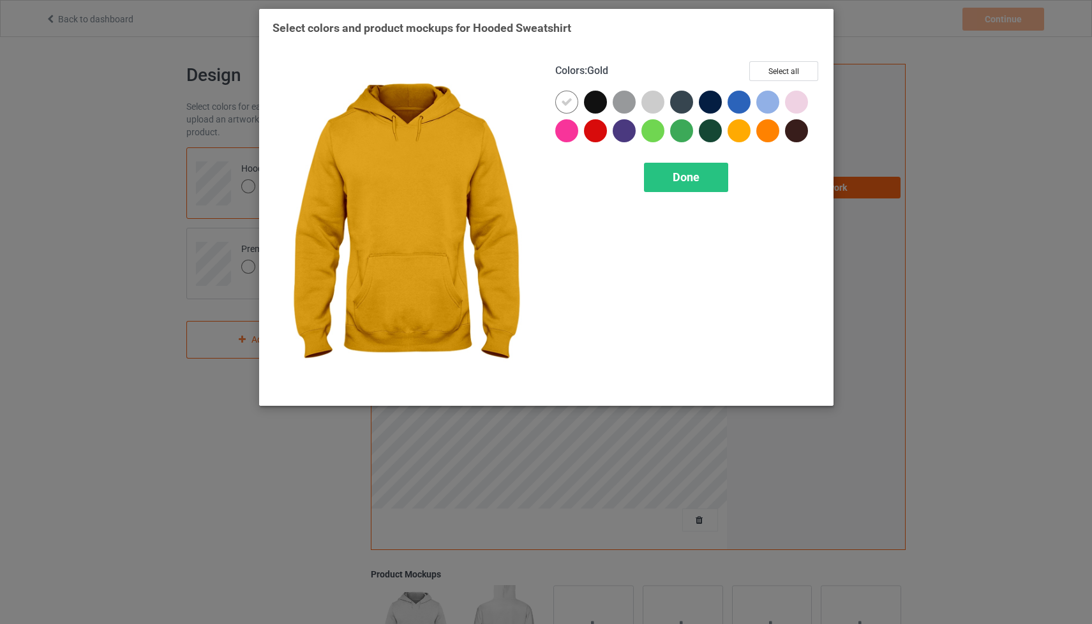
drag, startPoint x: 735, startPoint y: 128, endPoint x: 692, endPoint y: 158, distance: 52.6
click at [733, 129] on div at bounding box center [739, 130] width 23 height 23
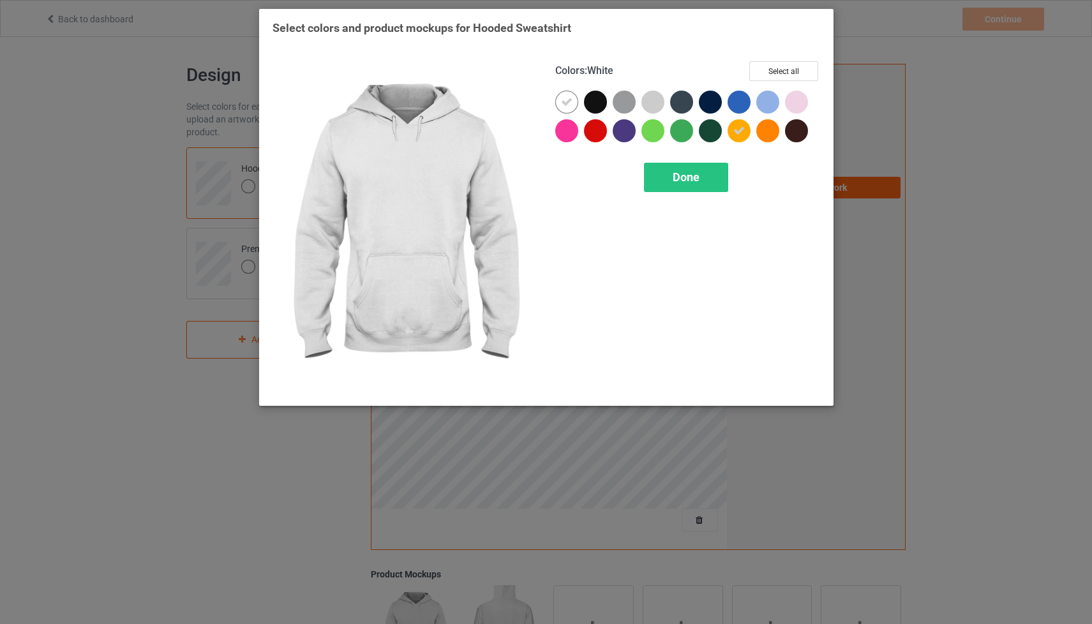
click at [566, 104] on icon at bounding box center [566, 101] width 11 height 11
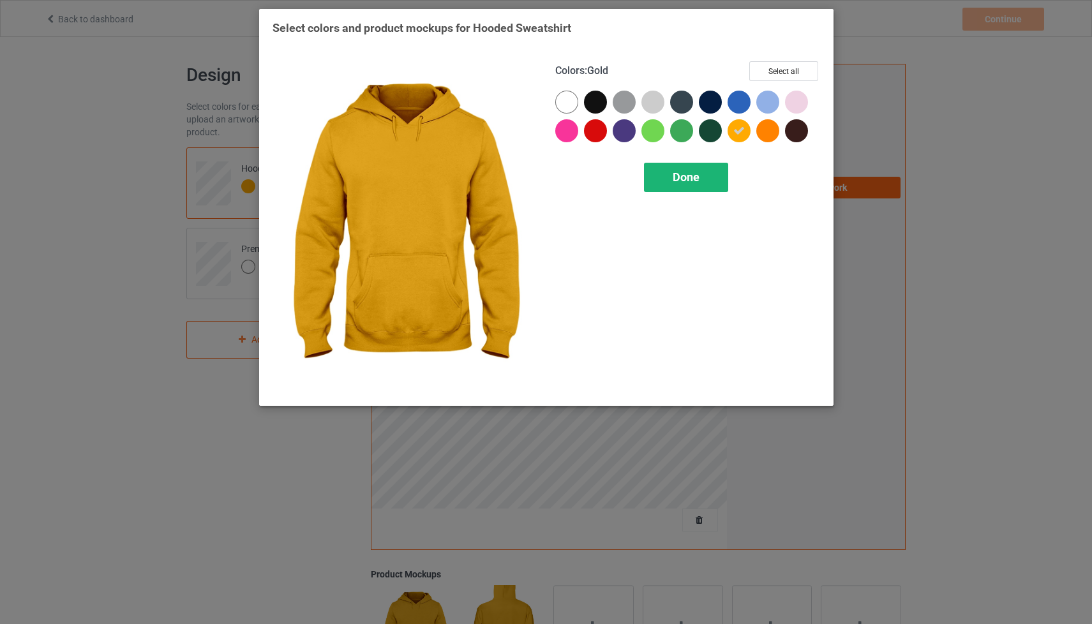
click at [703, 174] on div "Done" at bounding box center [686, 177] width 84 height 29
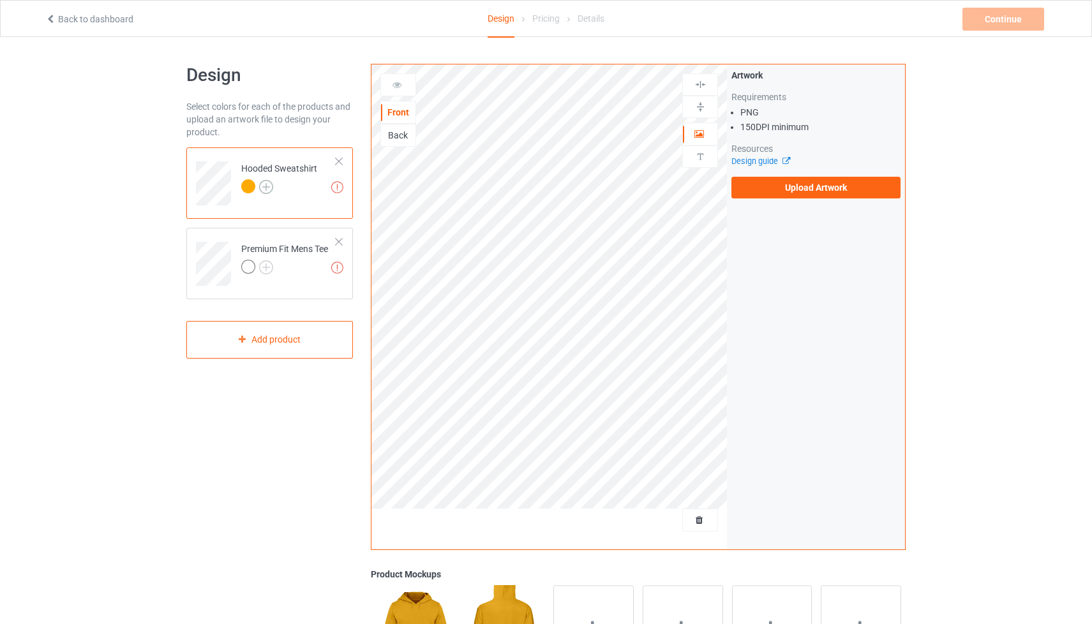
click at [267, 186] on img at bounding box center [266, 187] width 14 height 14
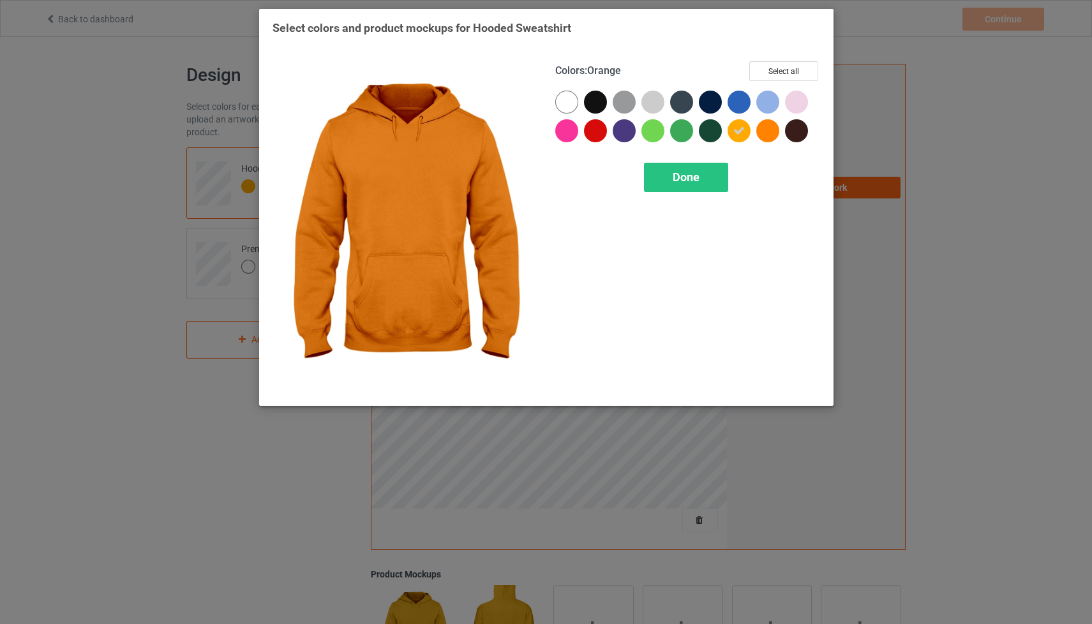
drag, startPoint x: 760, startPoint y: 128, endPoint x: 752, endPoint y: 130, distance: 8.5
click at [759, 128] on div at bounding box center [767, 130] width 23 height 23
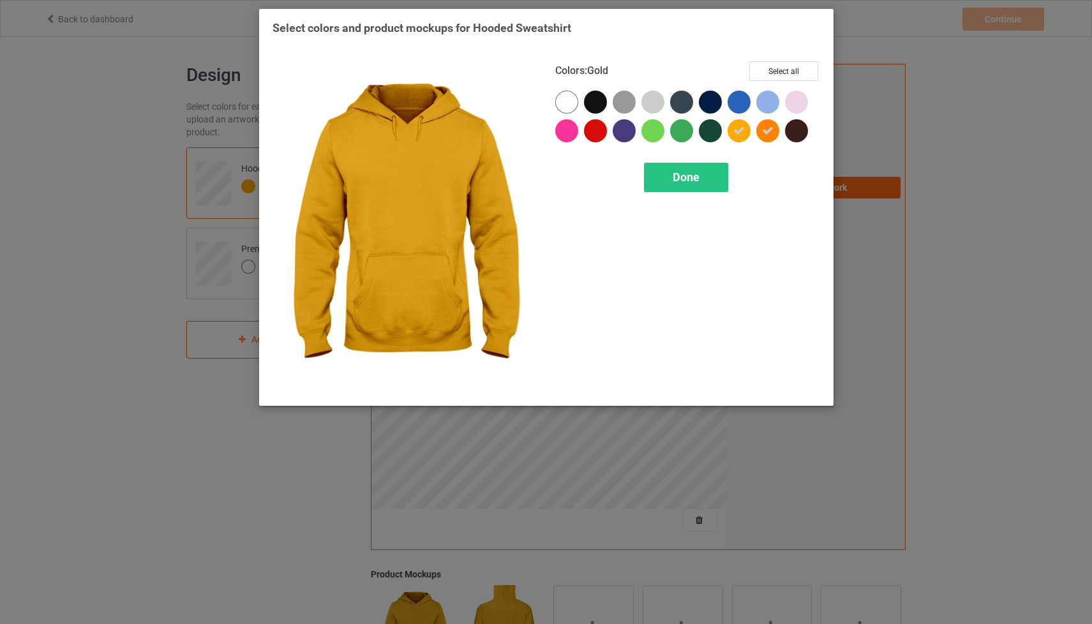
click at [742, 130] on icon at bounding box center [738, 130] width 11 height 11
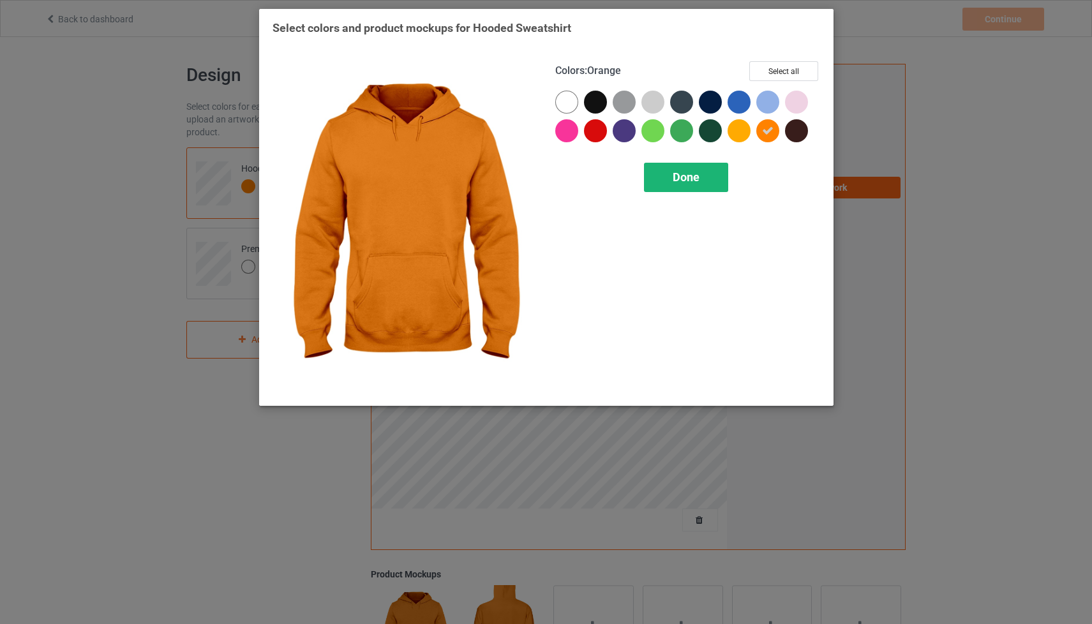
click at [691, 177] on span "Done" at bounding box center [686, 176] width 27 height 13
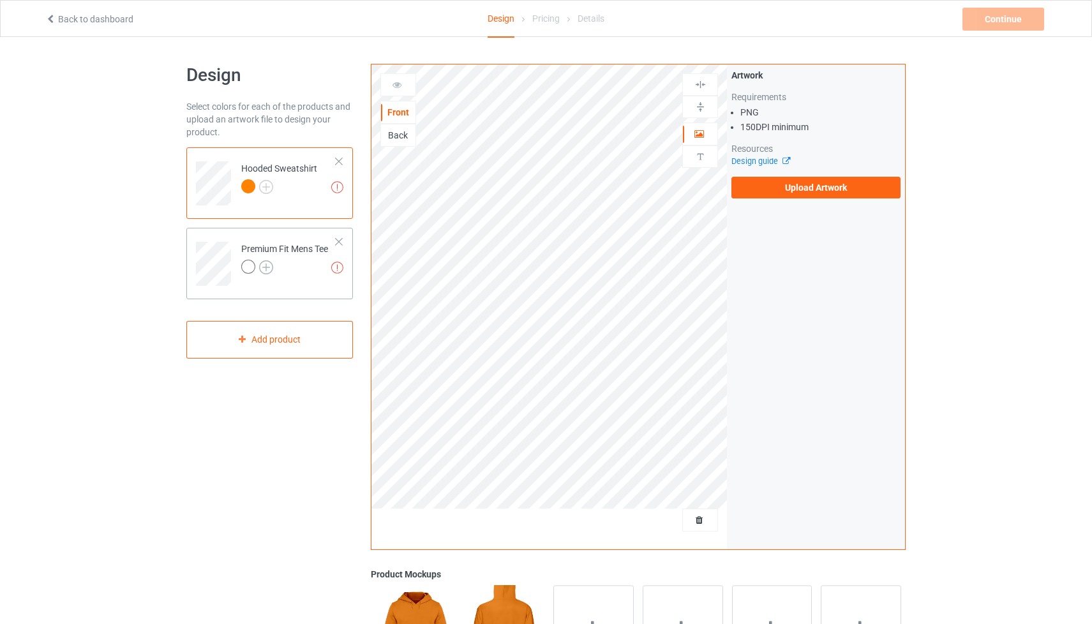
click at [267, 266] on img at bounding box center [266, 267] width 14 height 14
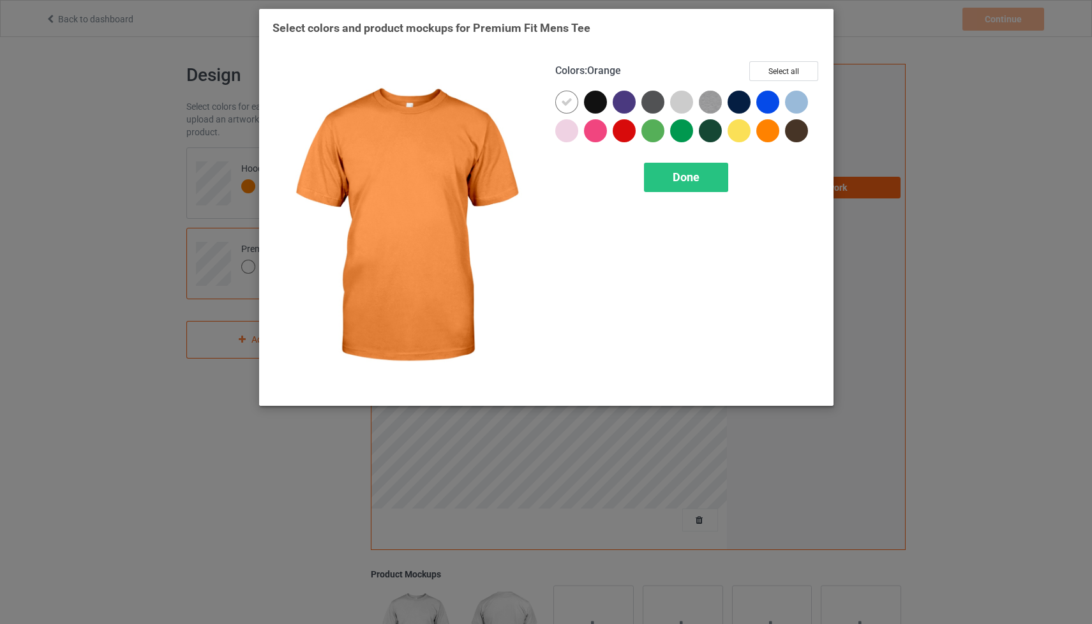
click at [768, 133] on div at bounding box center [767, 130] width 23 height 23
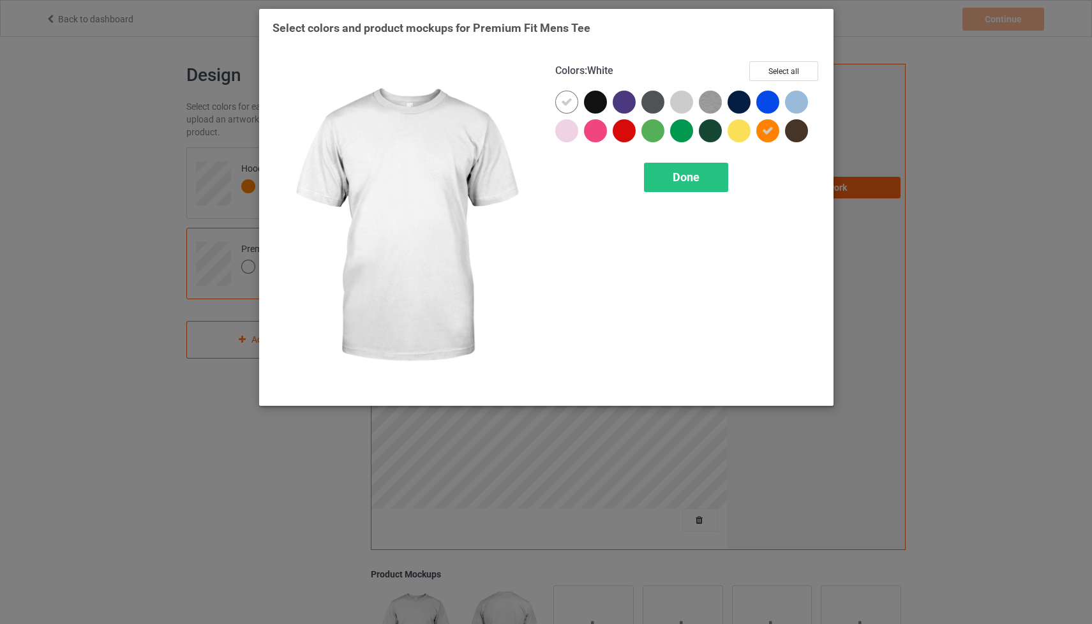
click at [570, 100] on icon at bounding box center [566, 101] width 11 height 11
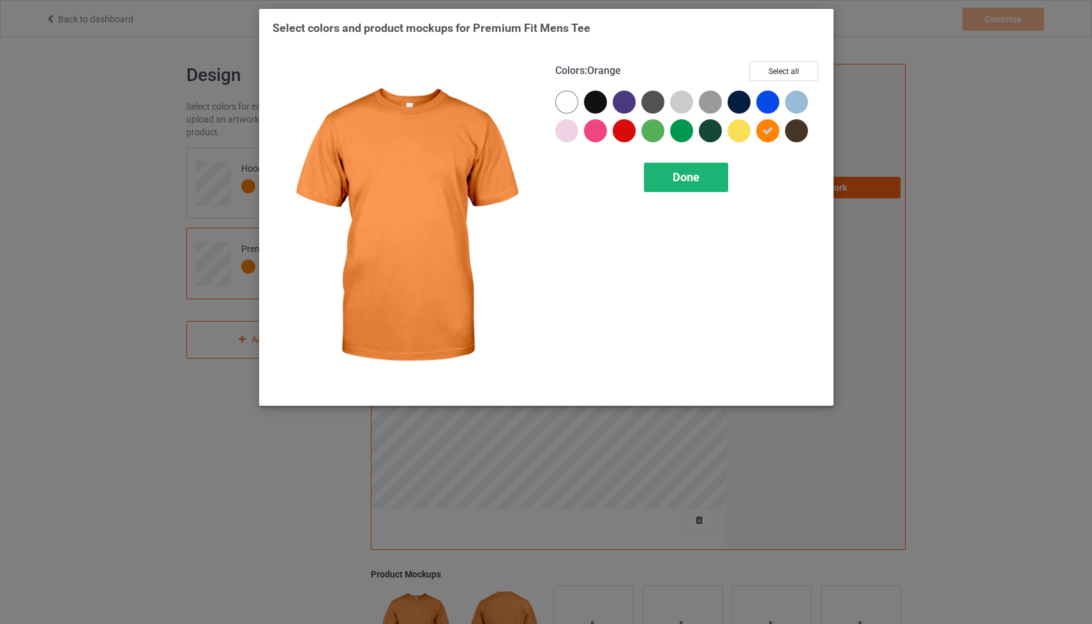
click at [692, 179] on span "Done" at bounding box center [686, 176] width 27 height 13
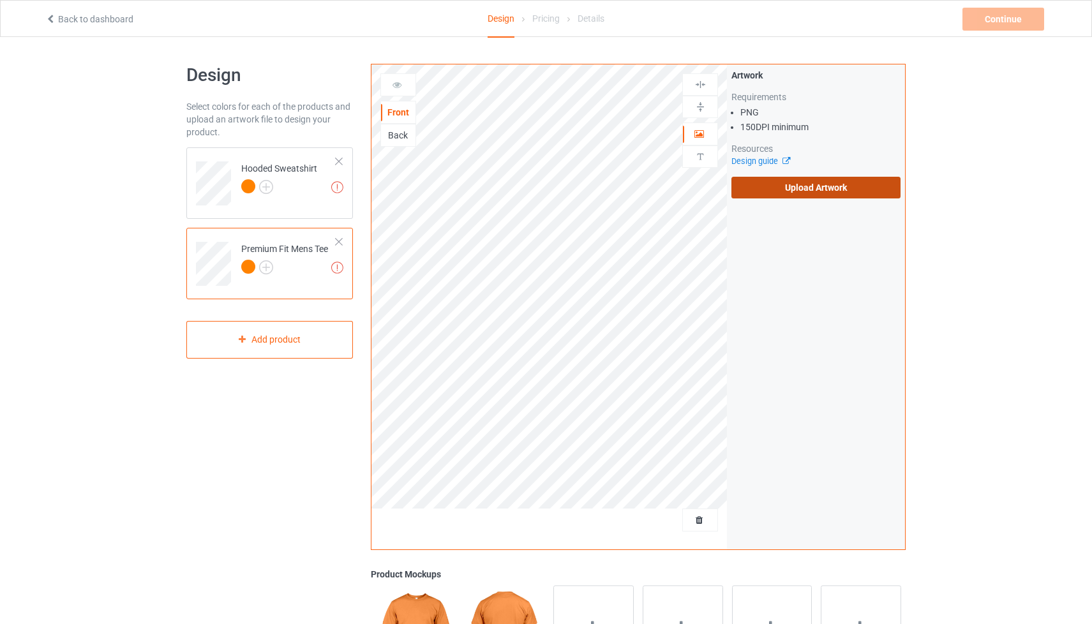
click at [784, 184] on label "Upload Artwork" at bounding box center [815, 188] width 169 height 22
click at [0, 0] on input "Upload Artwork" at bounding box center [0, 0] width 0 height 0
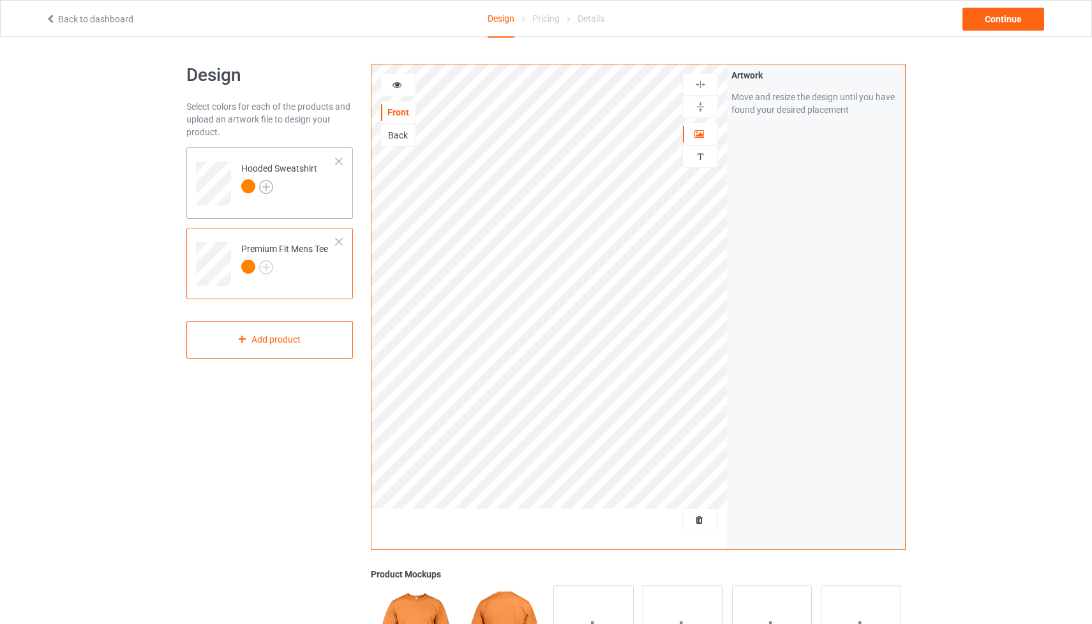
click at [272, 188] on img at bounding box center [266, 187] width 14 height 14
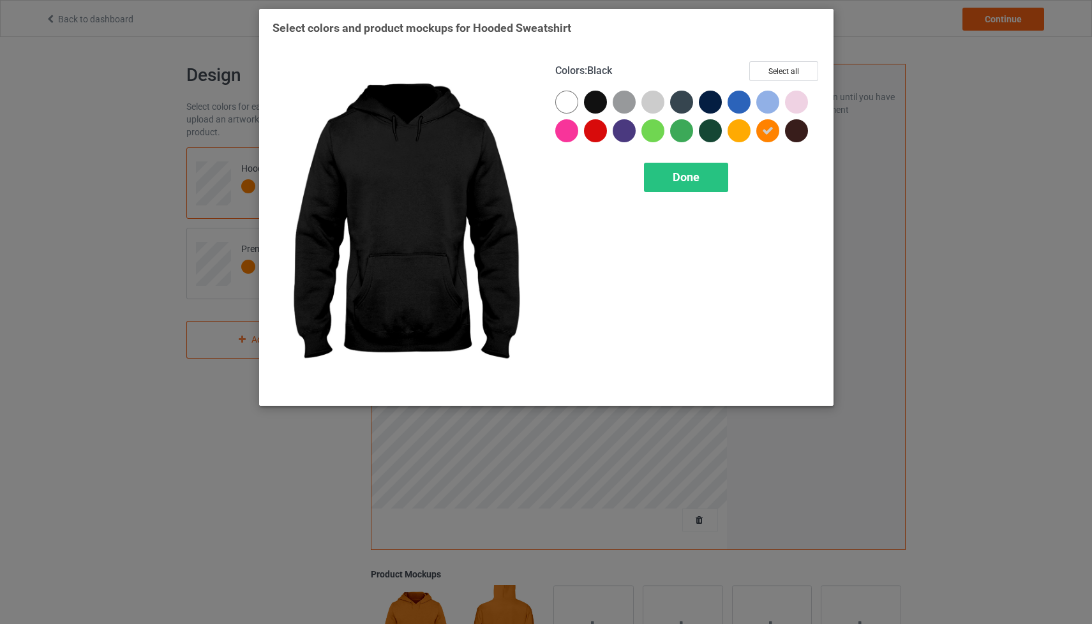
click at [595, 96] on div at bounding box center [595, 102] width 23 height 23
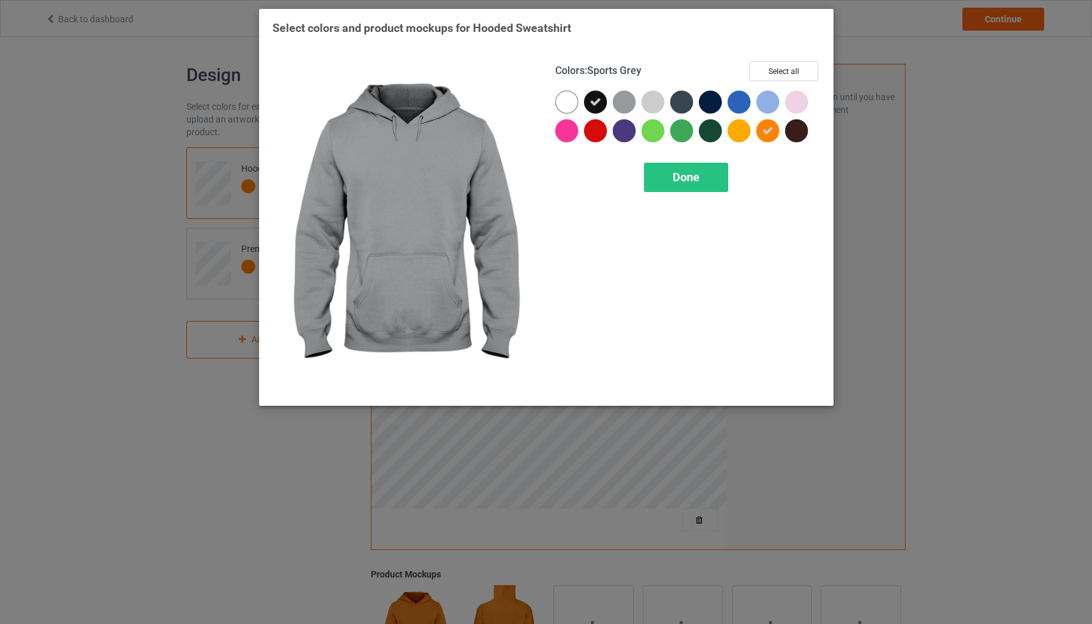
click at [626, 97] on div at bounding box center [624, 102] width 23 height 23
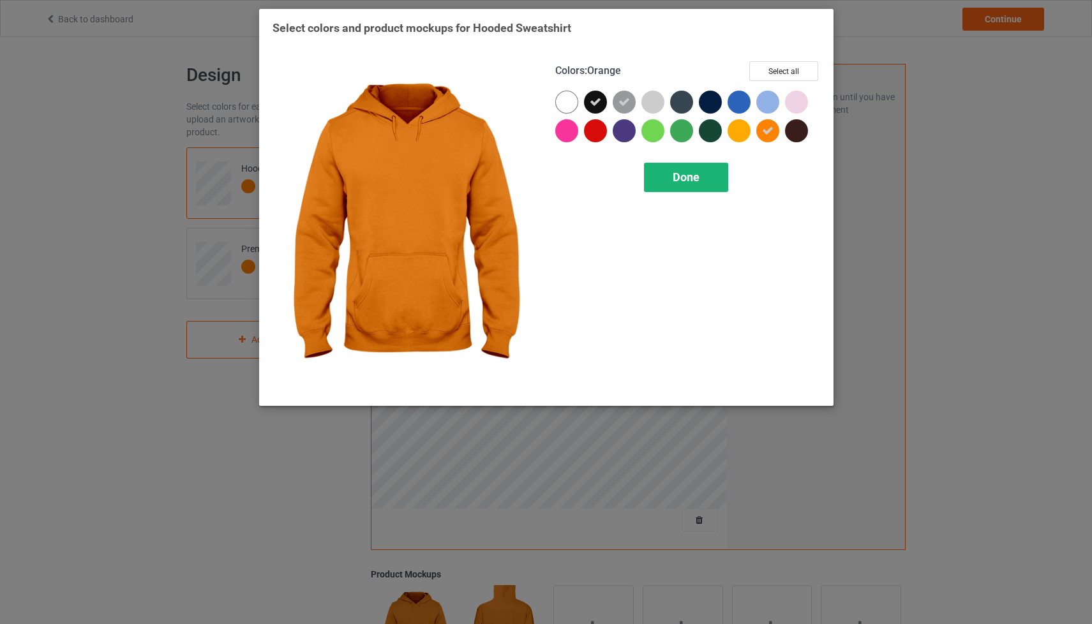
click at [714, 173] on div "Done" at bounding box center [686, 177] width 84 height 29
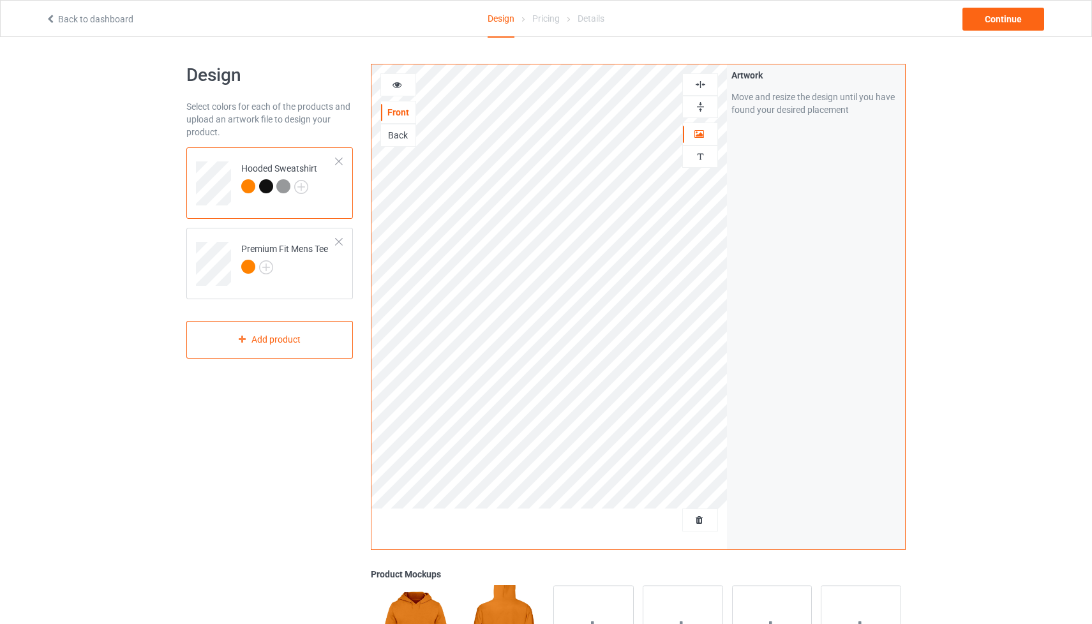
click at [700, 82] on img at bounding box center [700, 85] width 12 height 12
click at [392, 133] on div "Back" at bounding box center [398, 135] width 34 height 13
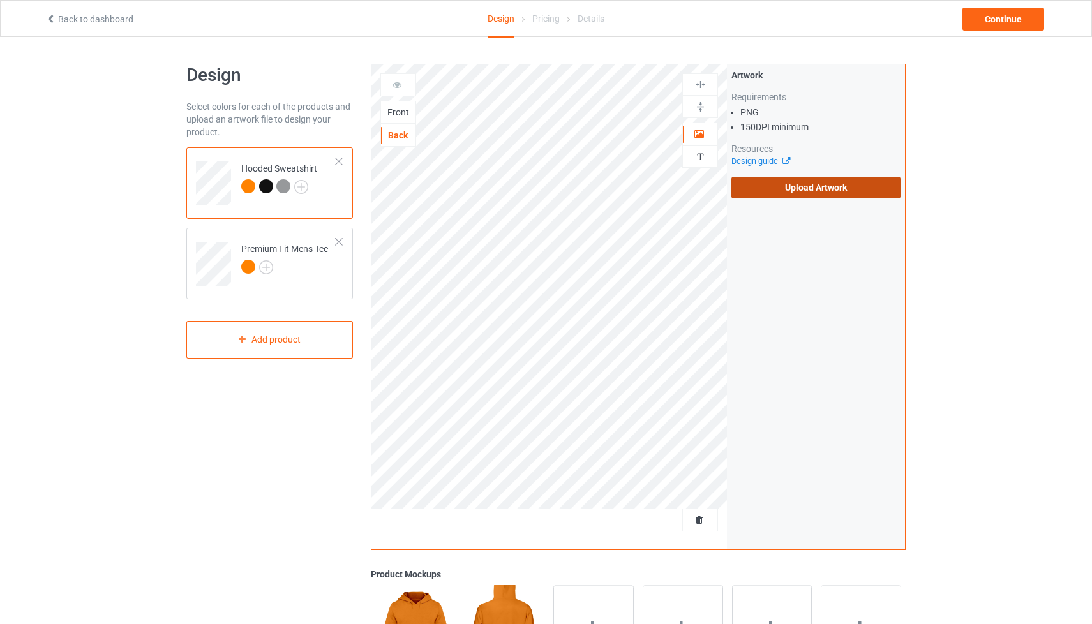
click at [798, 196] on label "Upload Artwork" at bounding box center [815, 188] width 169 height 22
click at [0, 0] on input "Upload Artwork" at bounding box center [0, 0] width 0 height 0
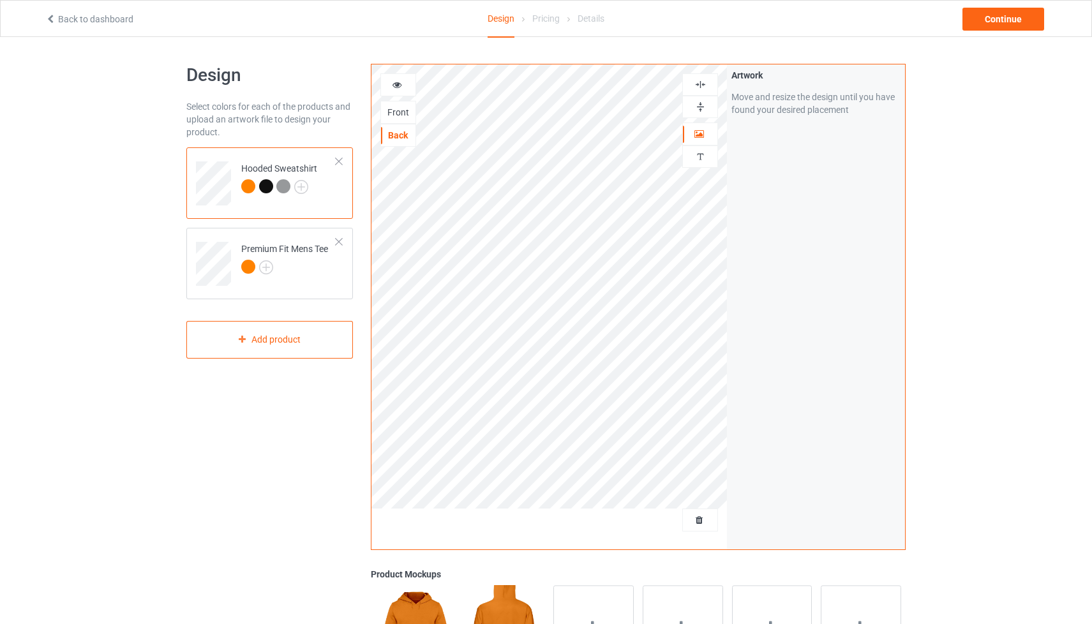
click at [699, 84] on img at bounding box center [700, 85] width 12 height 12
click at [269, 265] on img at bounding box center [266, 267] width 14 height 14
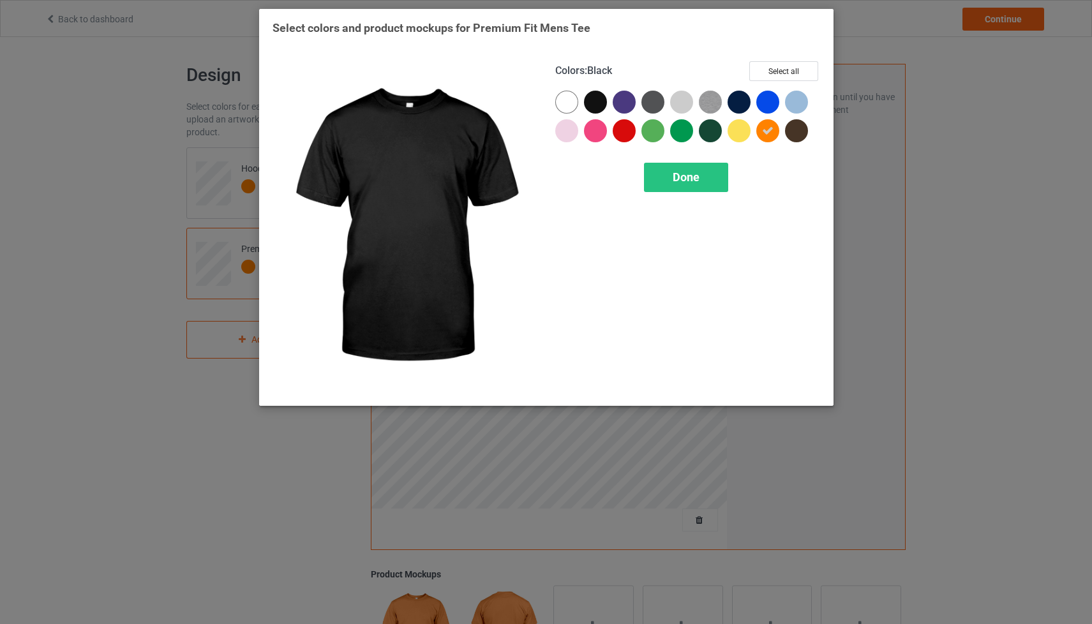
click at [594, 94] on div at bounding box center [595, 102] width 23 height 23
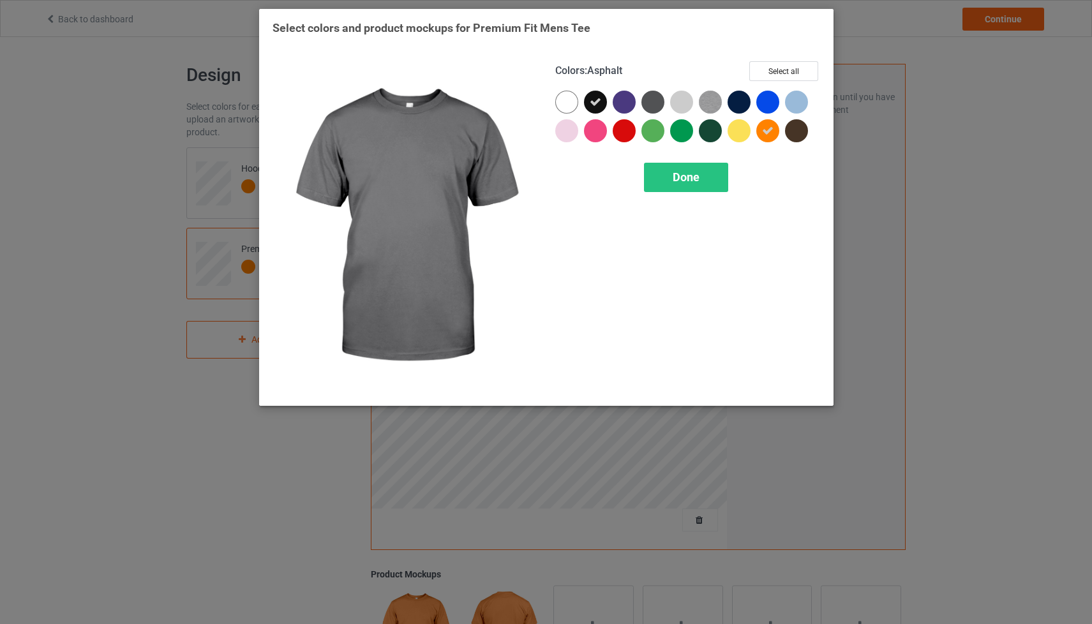
click at [657, 96] on div at bounding box center [652, 102] width 23 height 23
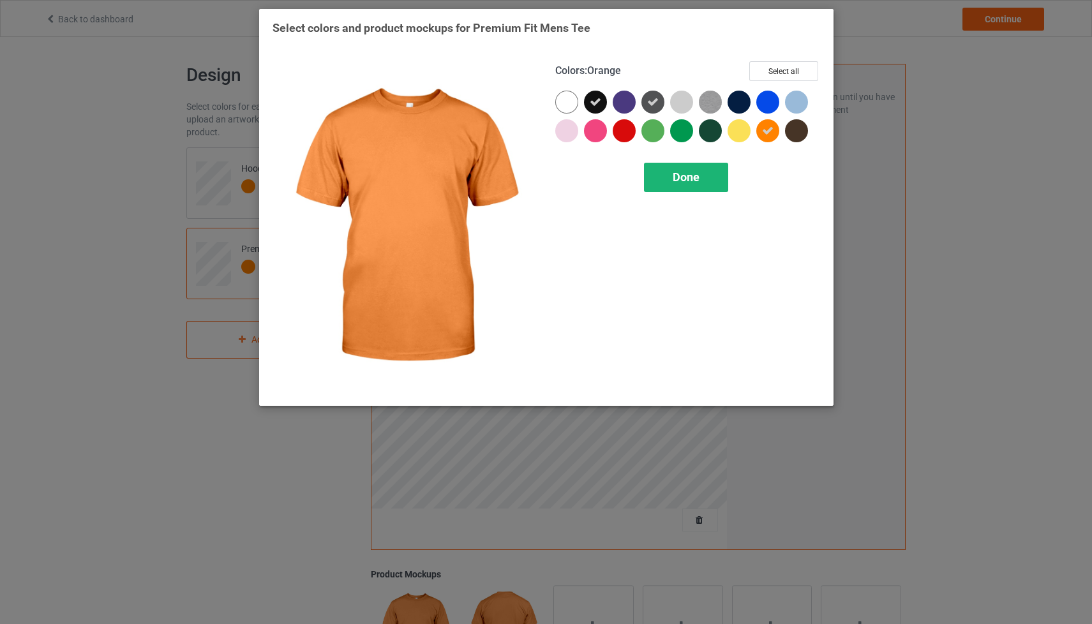
click at [708, 181] on div "Done" at bounding box center [686, 177] width 84 height 29
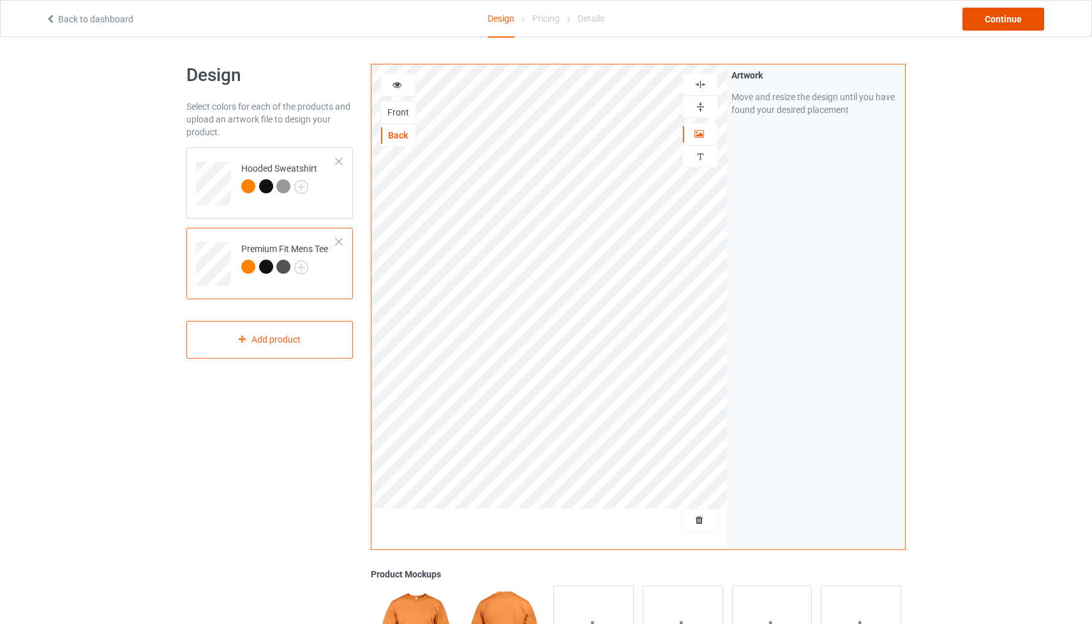
click at [985, 21] on div "Continue" at bounding box center [1004, 19] width 82 height 23
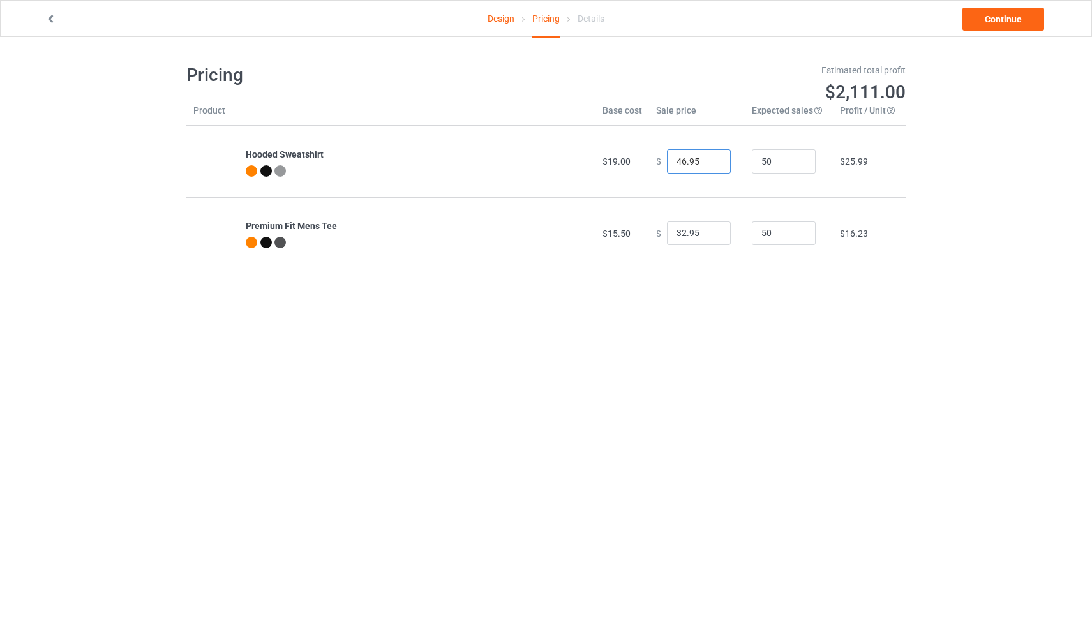
drag, startPoint x: 695, startPoint y: 163, endPoint x: 651, endPoint y: 163, distance: 44.0
click at [656, 163] on div "$ 46.95" at bounding box center [697, 161] width 82 height 24
type input "45.00"
drag, startPoint x: 689, startPoint y: 232, endPoint x: 645, endPoint y: 232, distance: 44.0
click at [649, 232] on td "$ 32.95" at bounding box center [697, 232] width 96 height 71
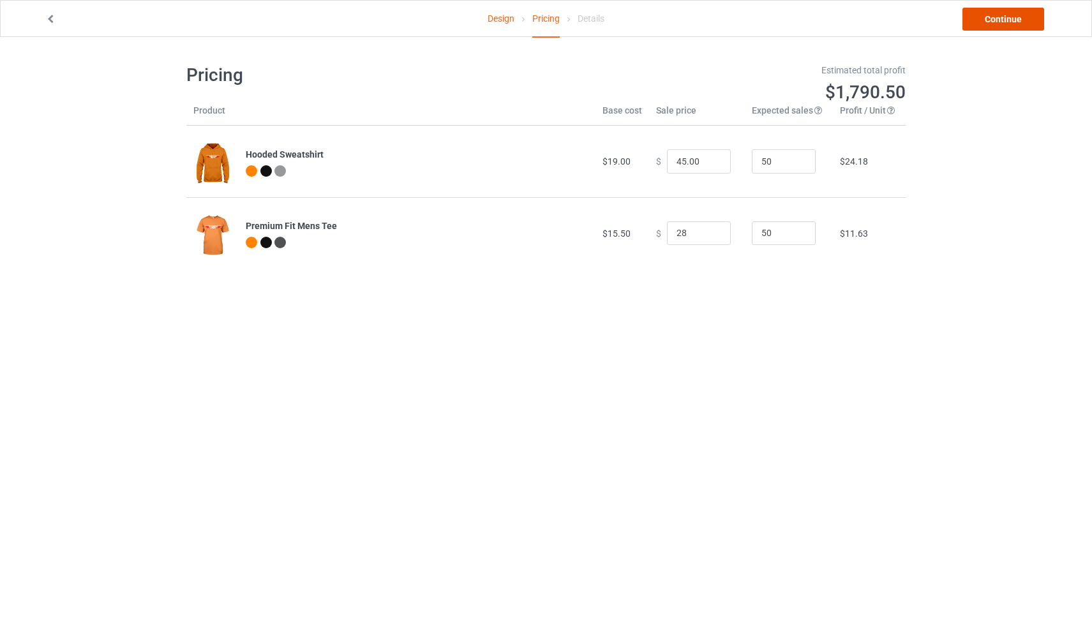
type input "28.00"
click at [1000, 21] on link "Continue" at bounding box center [1004, 19] width 82 height 23
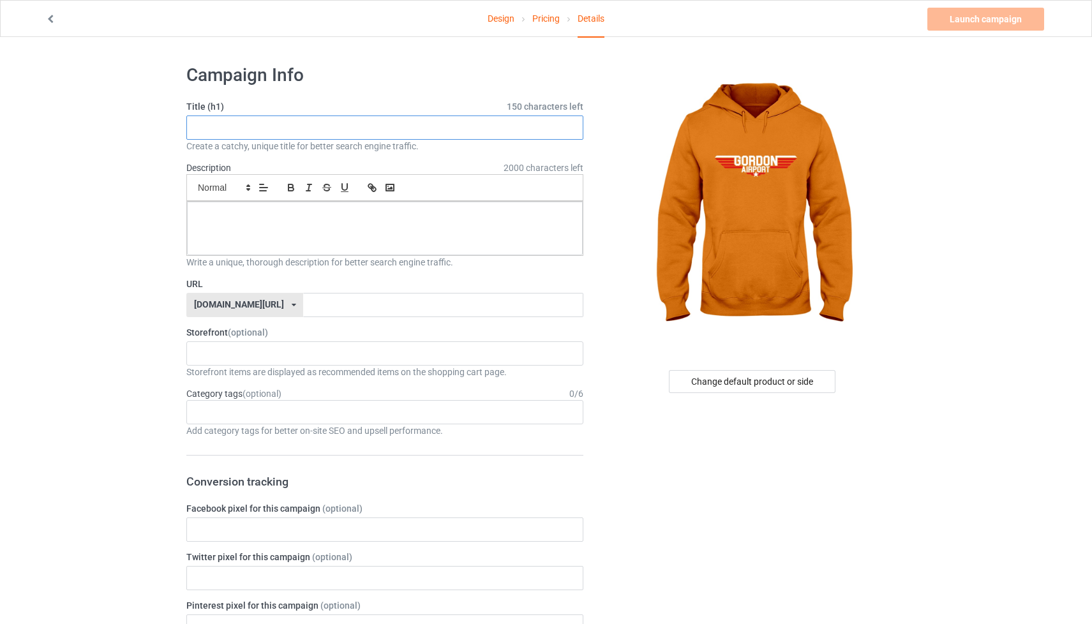
click at [412, 135] on input "text" at bounding box center [384, 128] width 397 height 24
type input "Fly The [GEOGRAPHIC_DATA][PERSON_NAME]"
click at [396, 222] on div at bounding box center [385, 229] width 396 height 54
click at [366, 305] on input "text" at bounding box center [443, 305] width 280 height 24
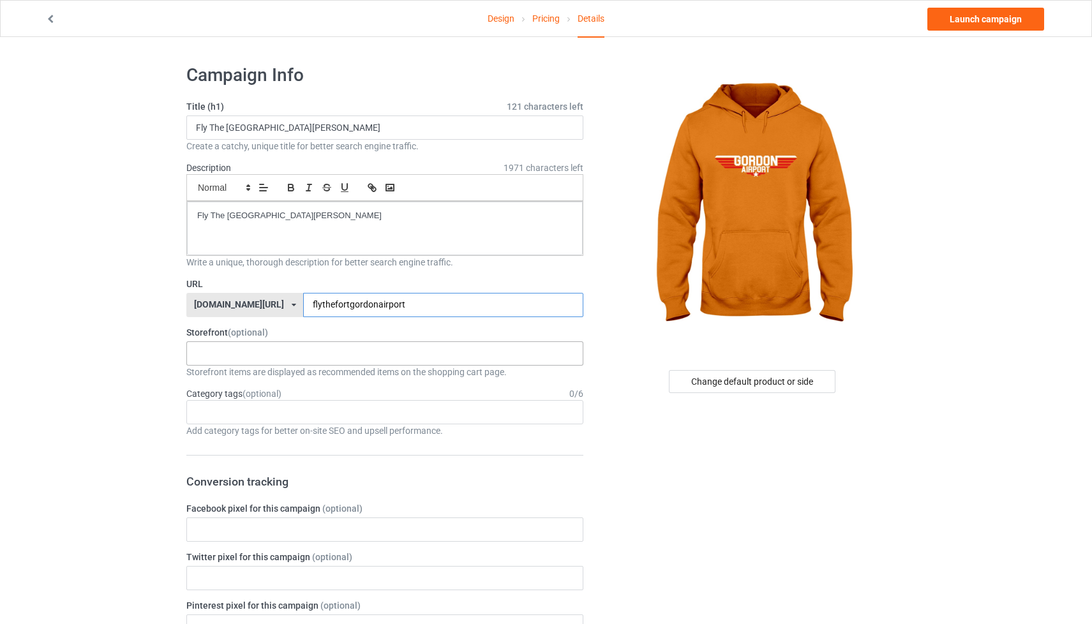
type input "flythefortgordonairport"
click at [384, 343] on div "[PERSON_NAME] Airport [PERSON_NAME] Designs Prints X INK Store 65fc623c2b68d700…" at bounding box center [384, 353] width 397 height 24
click at [253, 380] on div "[PERSON_NAME][GEOGRAPHIC_DATA]" at bounding box center [385, 377] width 396 height 24
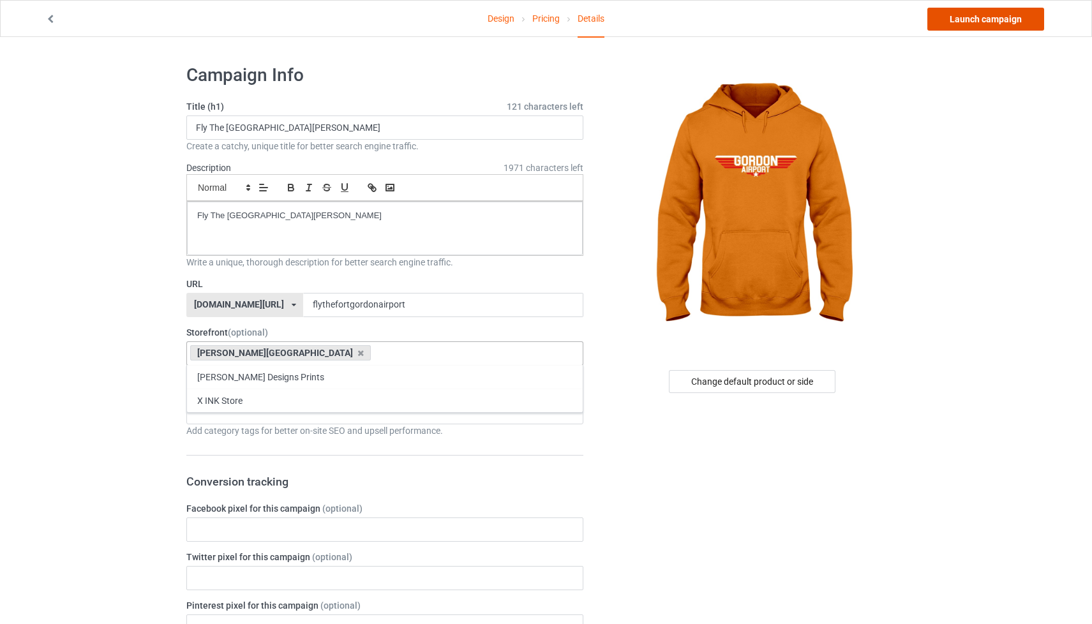
click at [985, 19] on link "Launch campaign" at bounding box center [985, 19] width 117 height 23
